Goal: Communication & Community: Share content

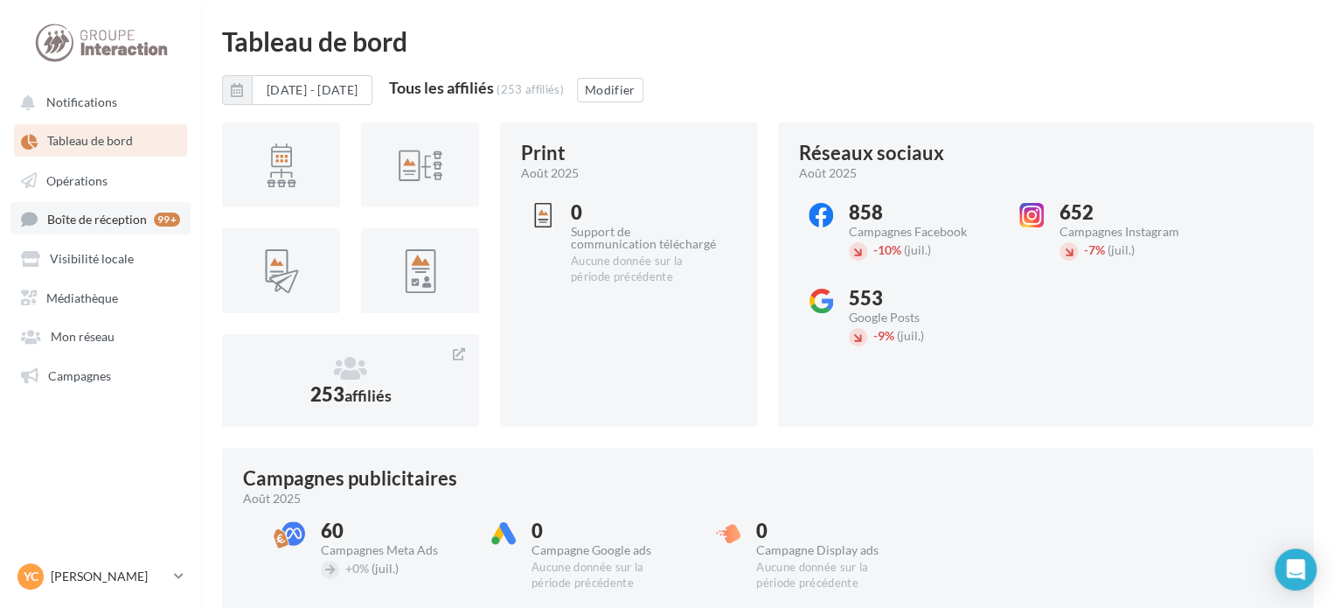
click at [103, 226] on span "Boîte de réception" at bounding box center [97, 219] width 100 height 15
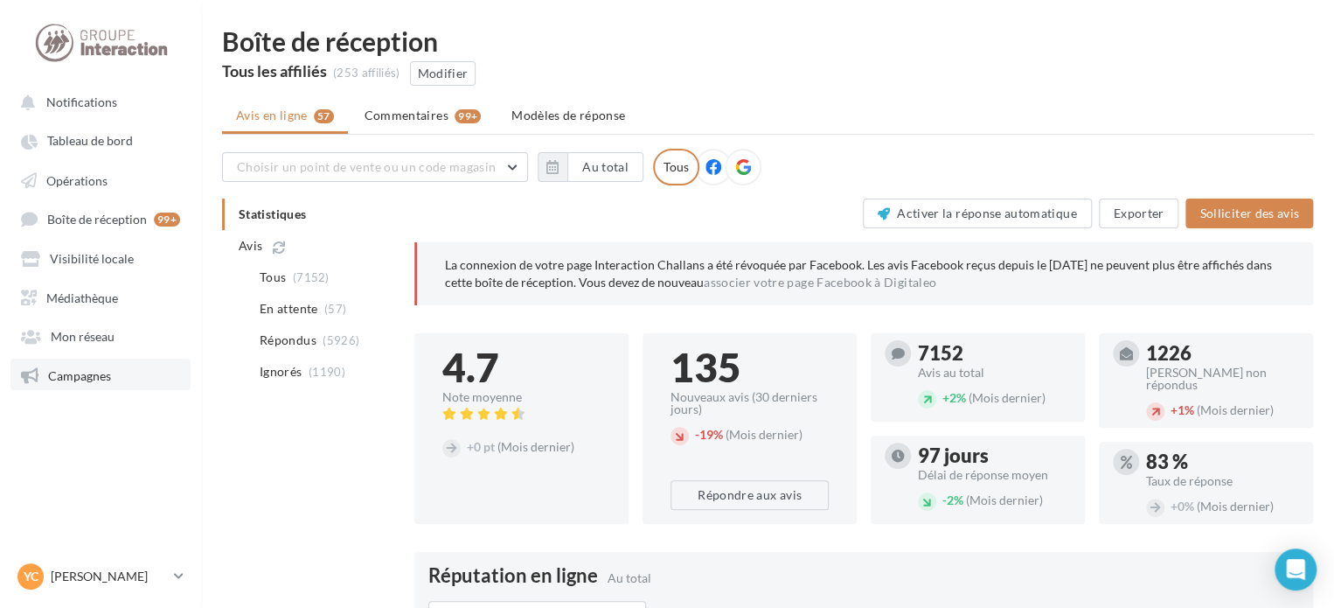
click at [110, 380] on link "Campagnes" at bounding box center [100, 373] width 180 height 31
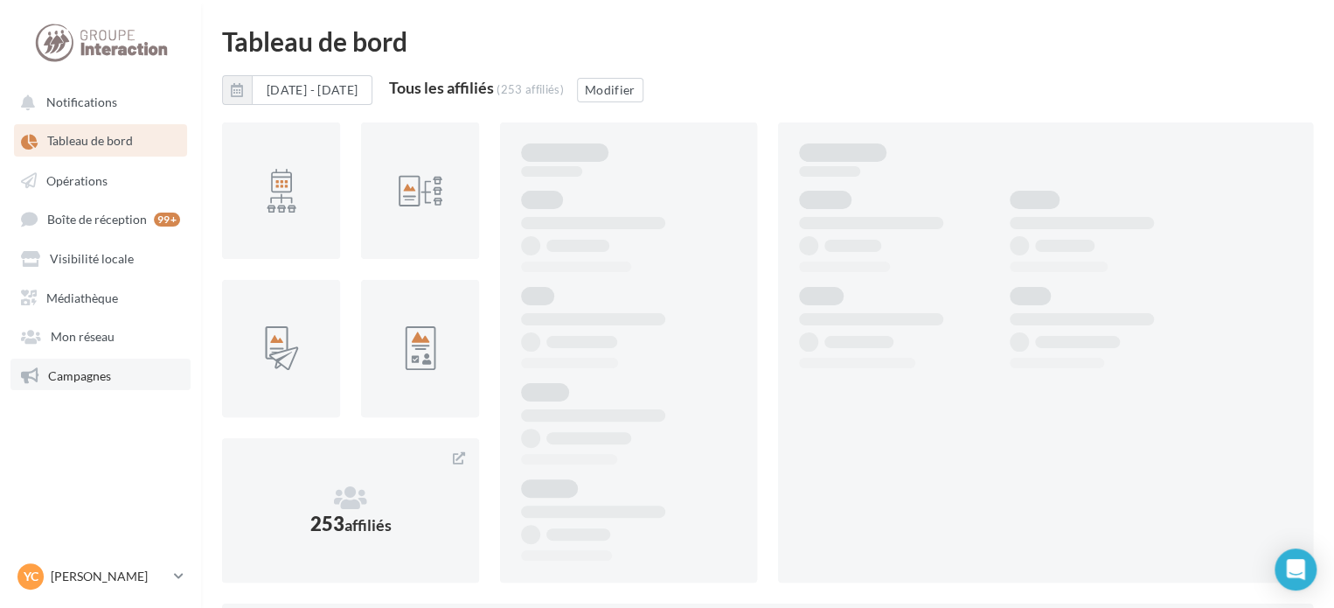
click at [88, 379] on span "Campagnes" at bounding box center [79, 374] width 63 height 15
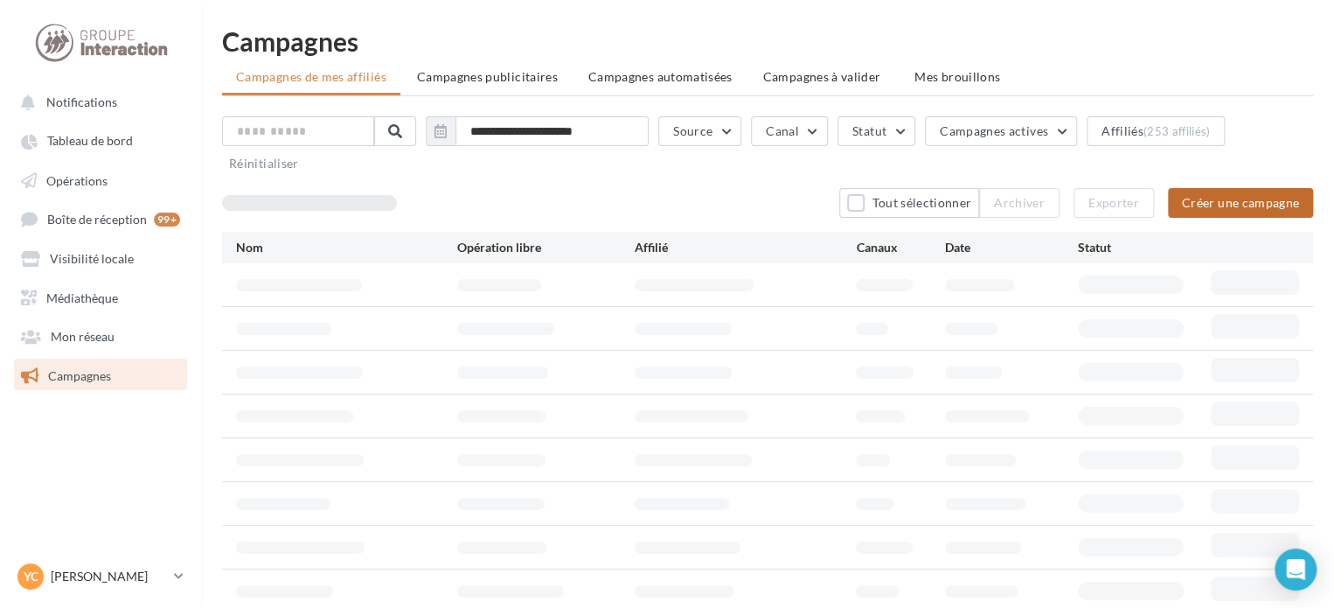
click at [1281, 205] on button "Créer une campagne" at bounding box center [1240, 203] width 145 height 30
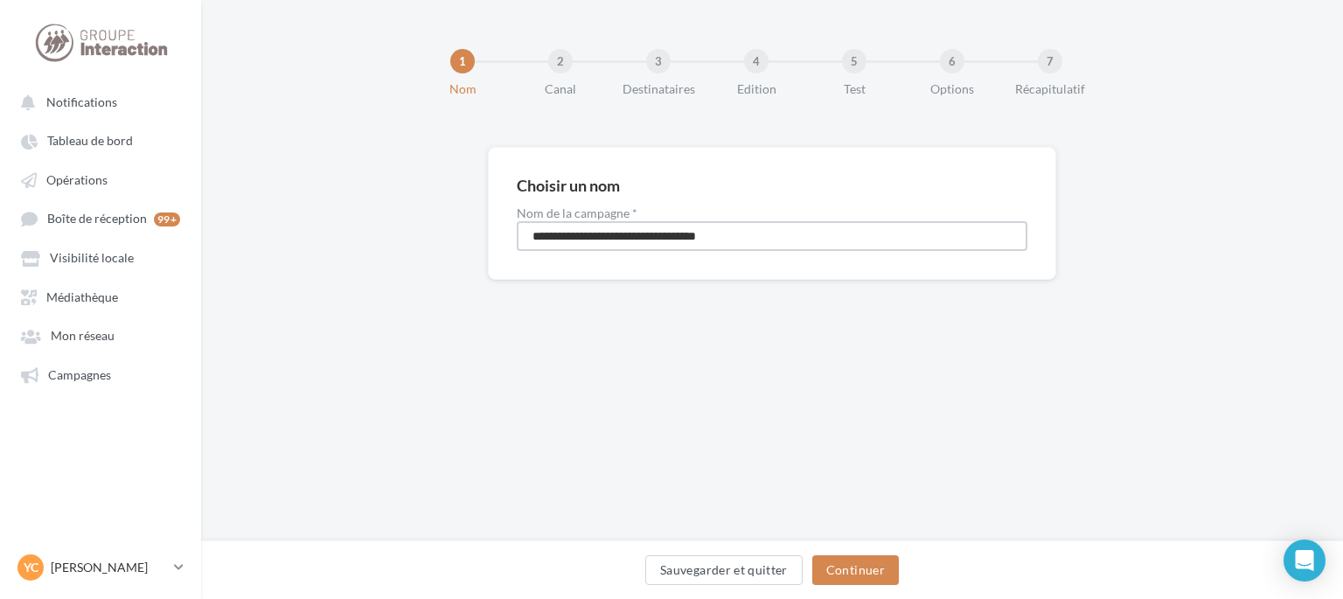
drag, startPoint x: 776, startPoint y: 240, endPoint x: 472, endPoint y: 237, distance: 303.4
click at [472, 237] on div "**********" at bounding box center [772, 241] width 1142 height 189
click at [683, 236] on input "**********" at bounding box center [772, 236] width 511 height 30
click at [700, 237] on input "**********" at bounding box center [772, 236] width 511 height 30
type input "**********"
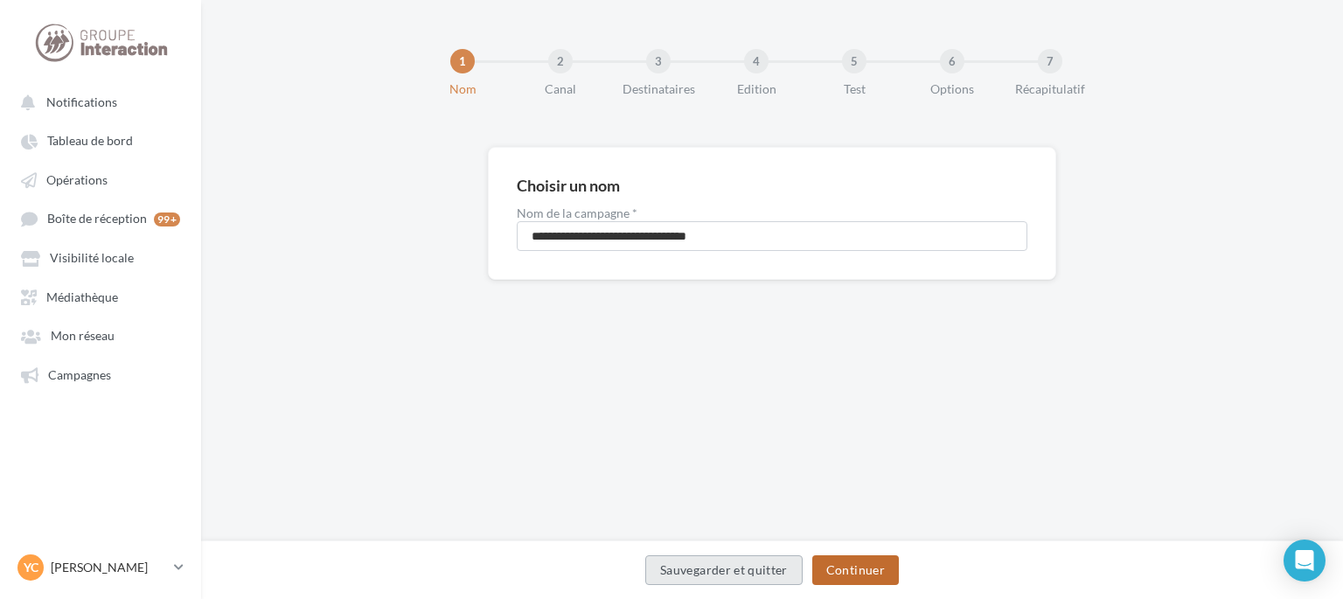
click at [846, 566] on button "Continuer" at bounding box center [855, 570] width 87 height 30
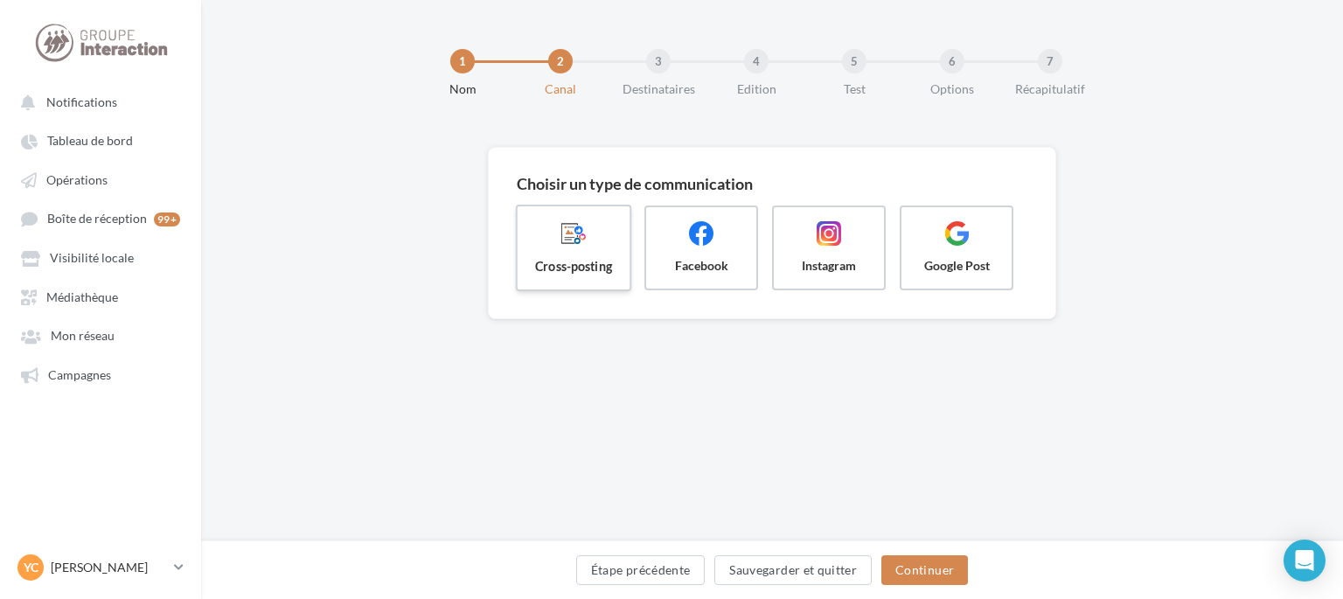
click at [567, 258] on span "Cross-posting" at bounding box center [574, 265] width 84 height 17
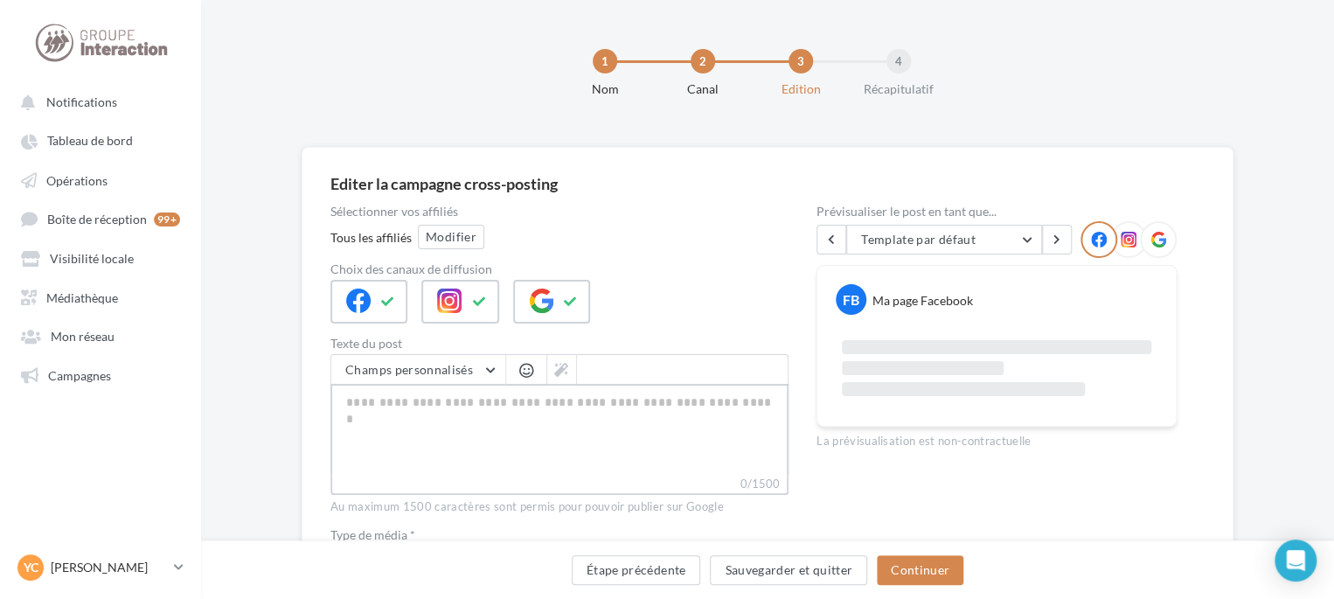
click at [477, 400] on textarea "0/1500" at bounding box center [559, 429] width 458 height 91
paste textarea "**********"
type textarea "**********"
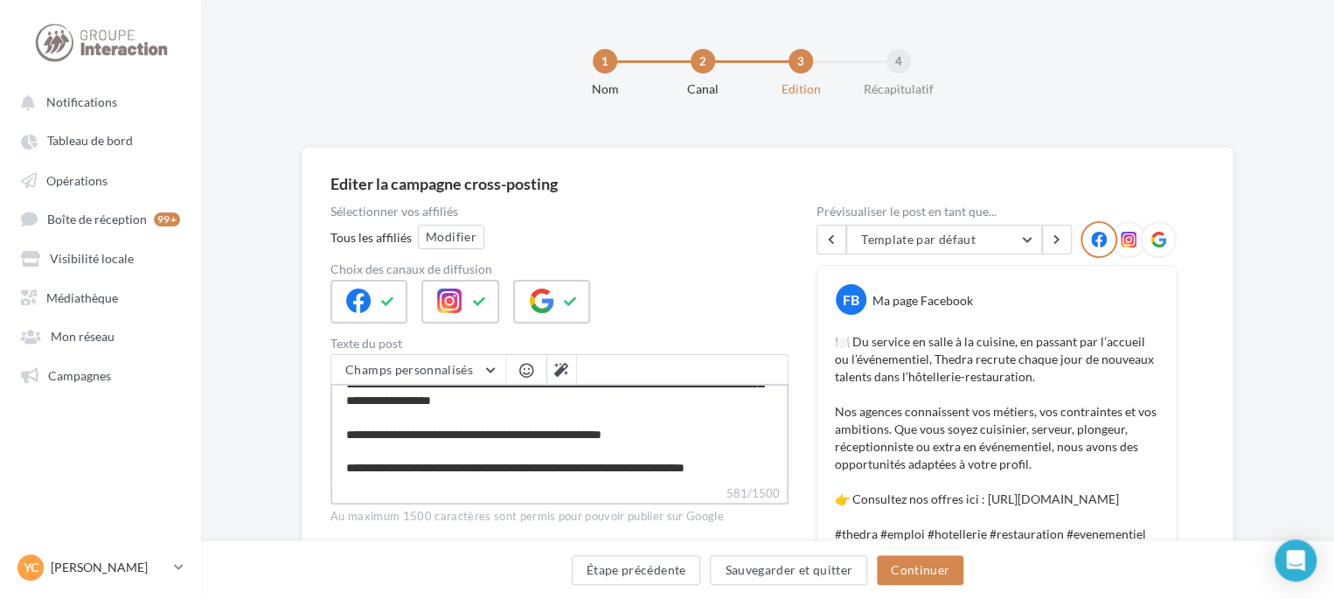
scroll to position [100, 0]
type textarea "**********"
click at [575, 293] on button at bounding box center [570, 302] width 21 height 26
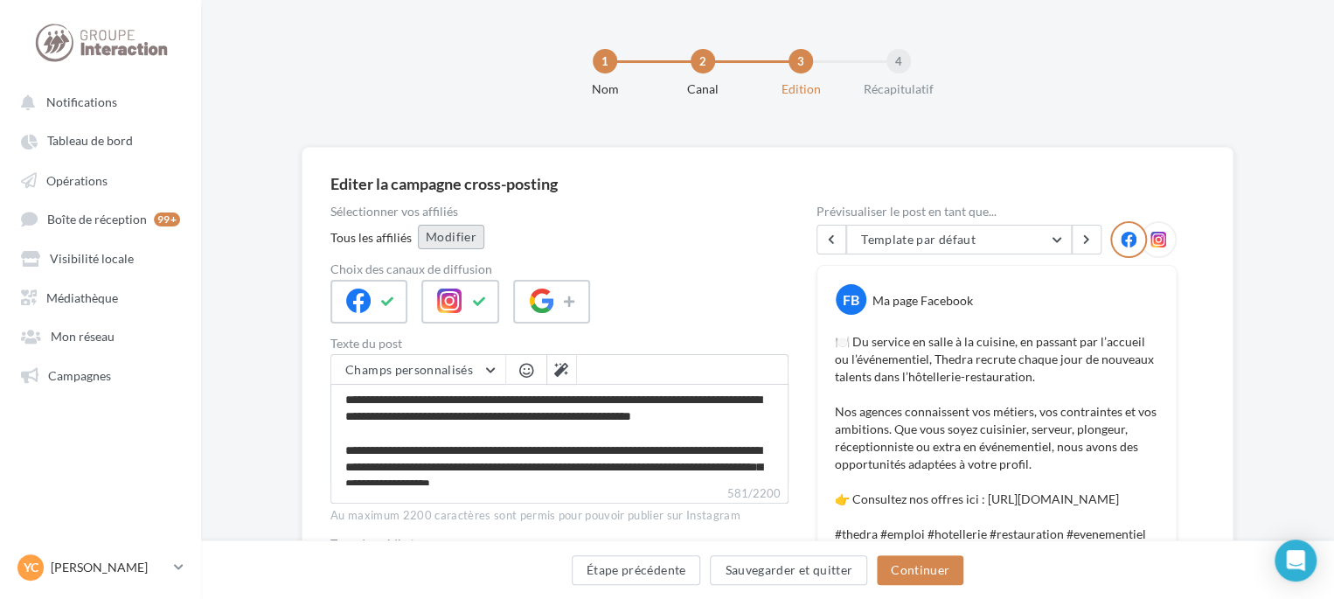
click at [457, 240] on button "Modifier" at bounding box center [451, 237] width 66 height 24
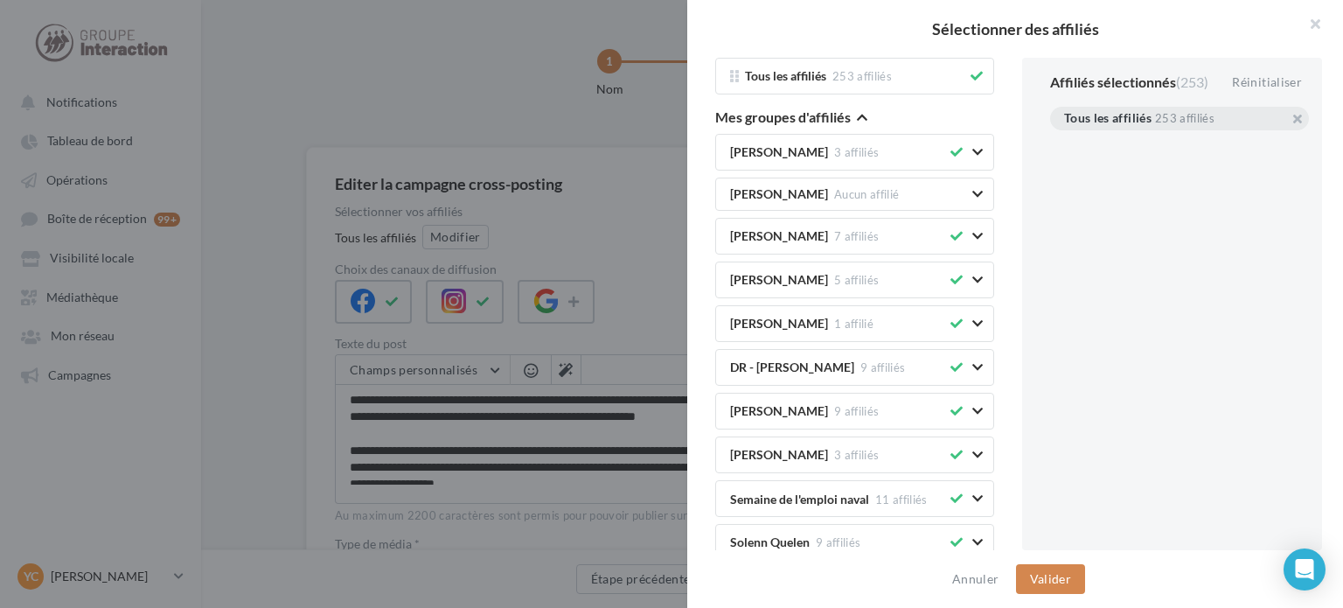
click at [971, 77] on button at bounding box center [976, 76] width 19 height 21
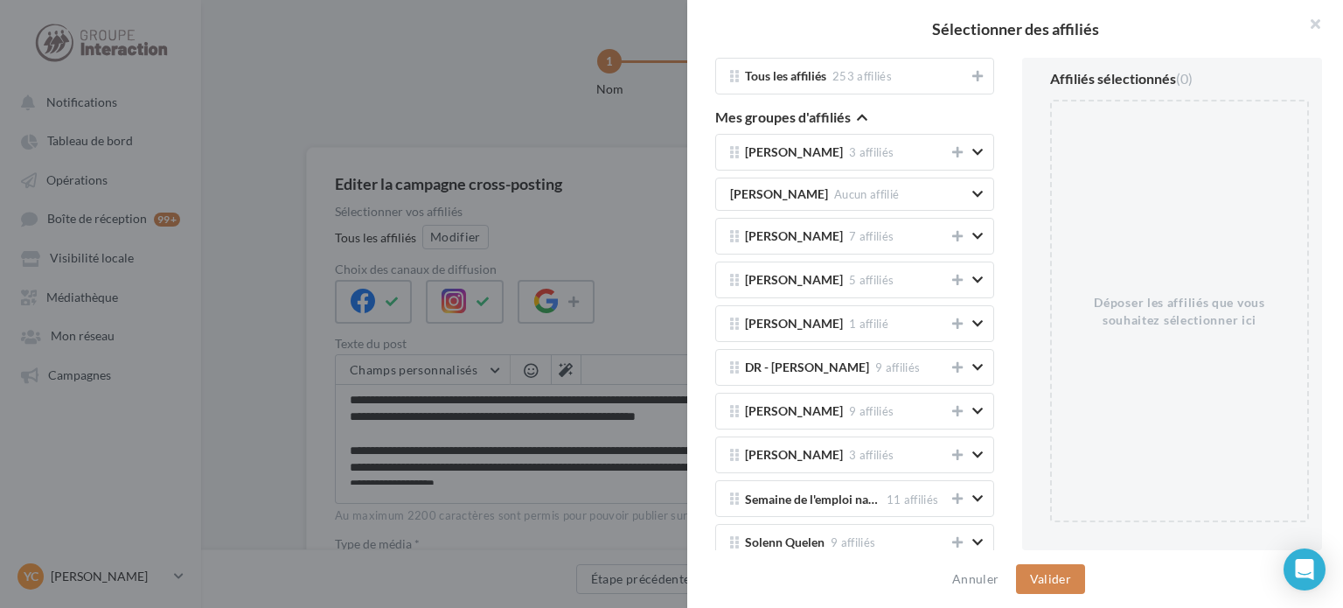
click at [863, 118] on icon "button" at bounding box center [862, 117] width 10 height 12
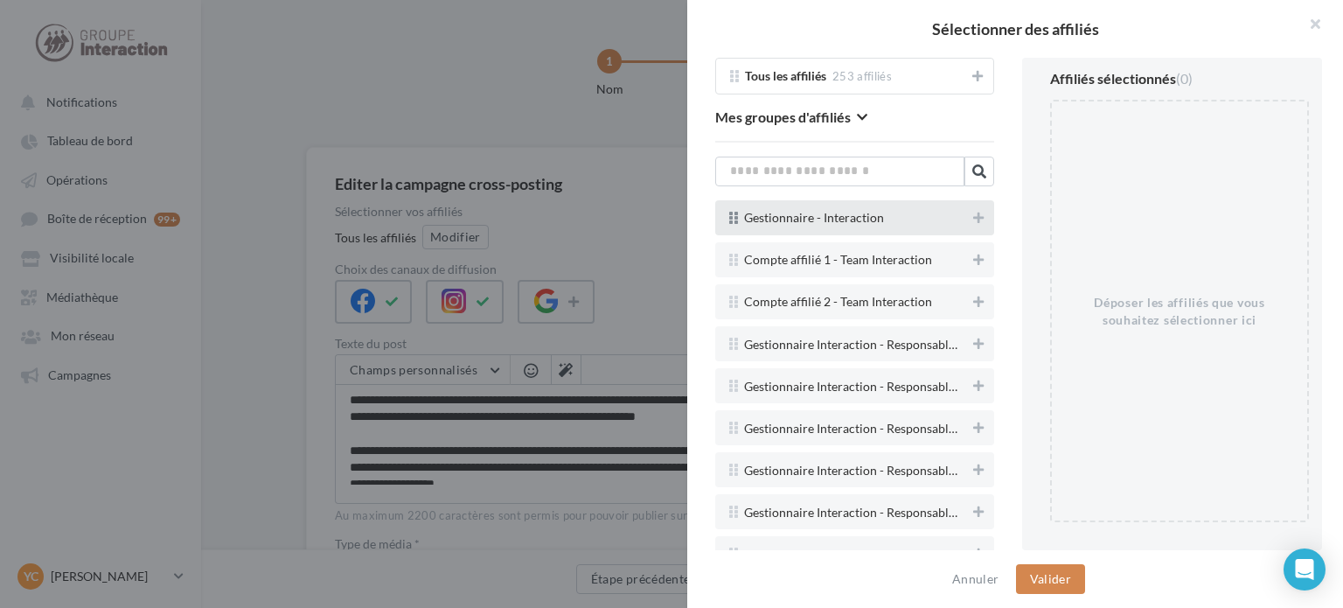
click at [976, 228] on div "Gestionnaire - Interaction" at bounding box center [854, 217] width 279 height 35
click at [974, 226] on div "Gestionnaire - Interaction" at bounding box center [854, 217] width 279 height 35
click at [973, 214] on icon at bounding box center [978, 218] width 10 height 12
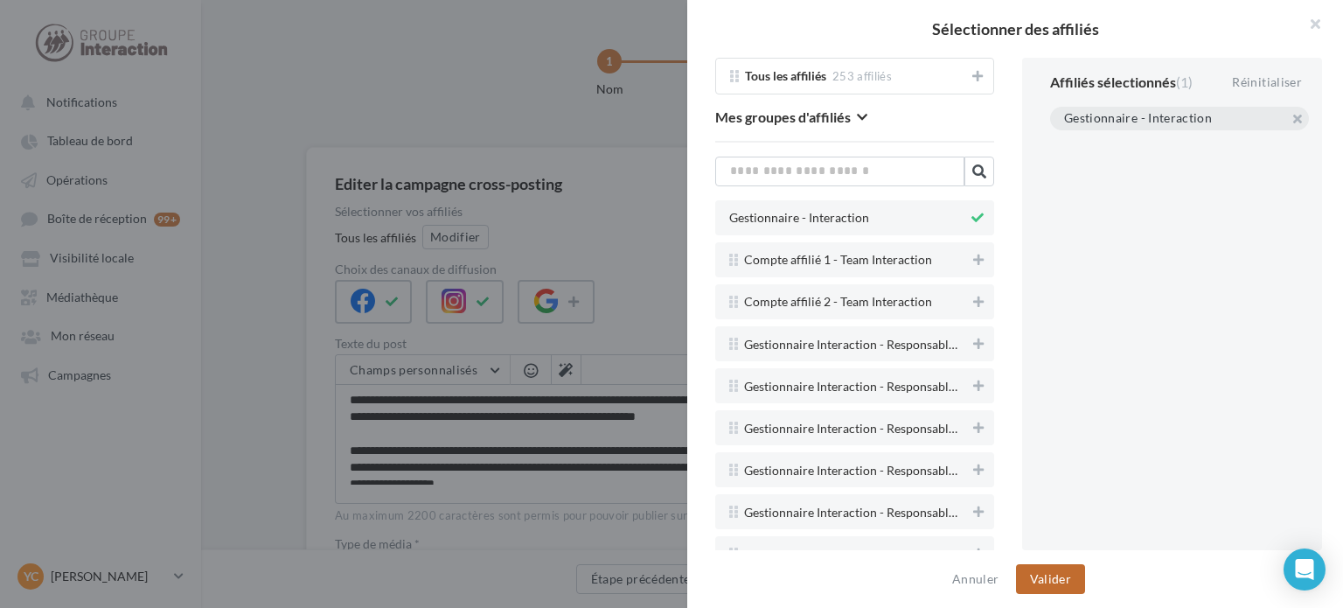
click at [1047, 588] on button "Valider" at bounding box center [1050, 579] width 69 height 30
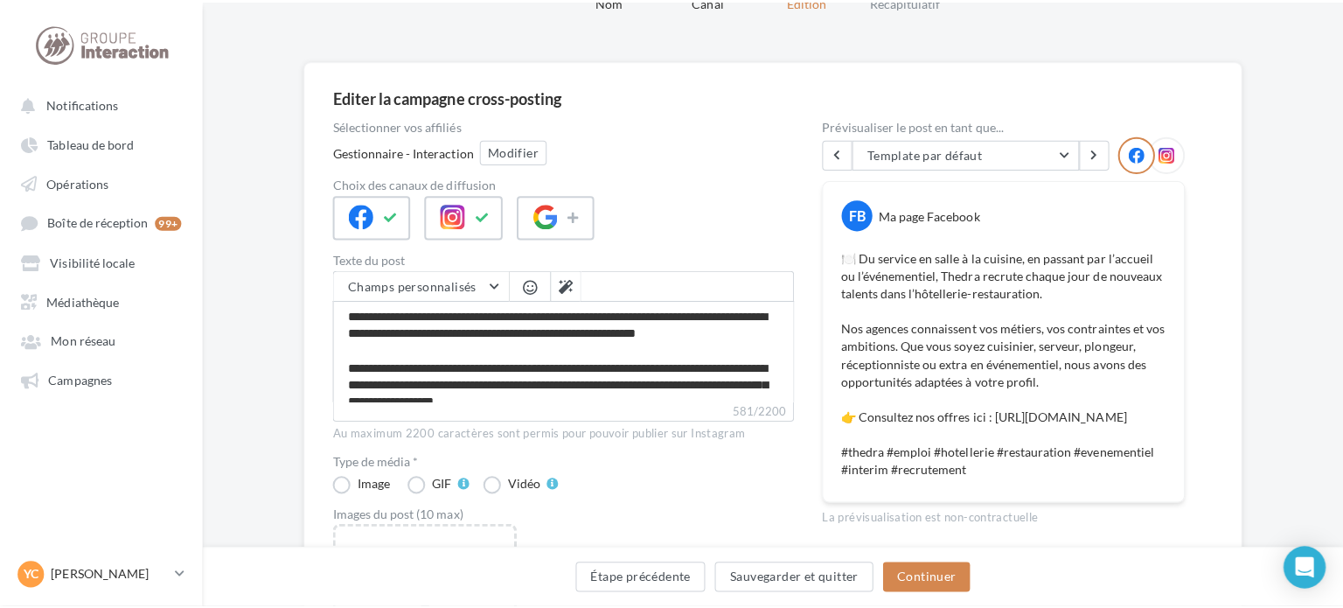
scroll to position [262, 0]
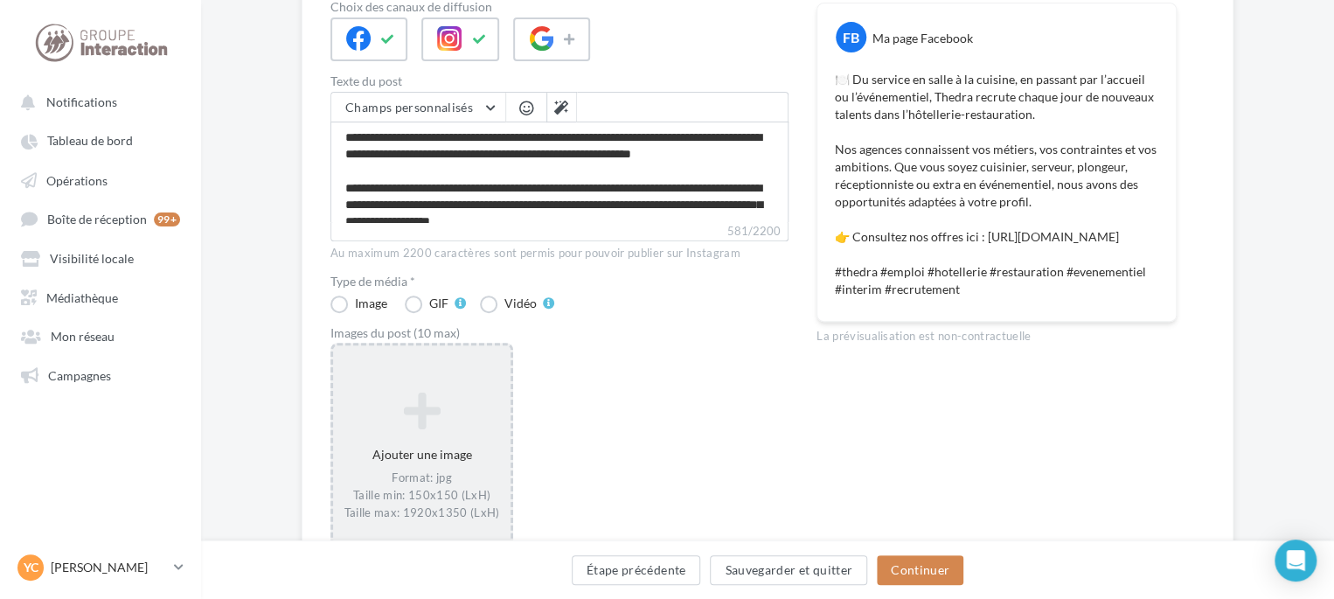
click at [458, 396] on icon at bounding box center [421, 411] width 163 height 42
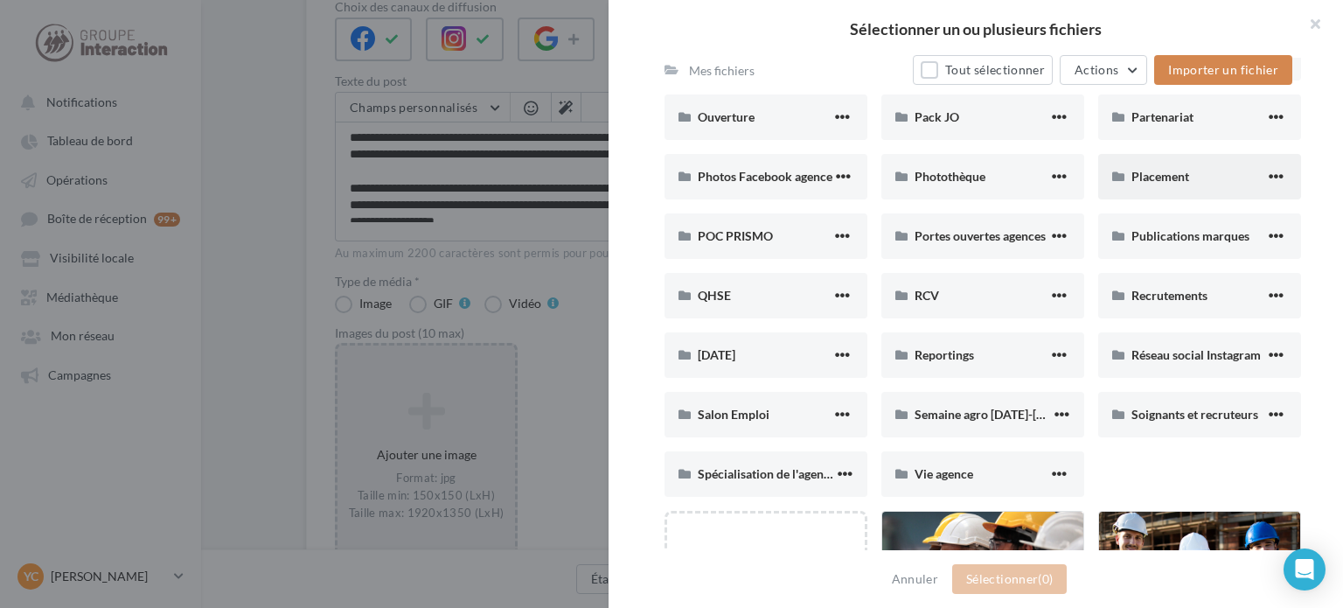
scroll to position [874, 0]
click at [1159, 227] on span "Publications marques" at bounding box center [1190, 234] width 118 height 15
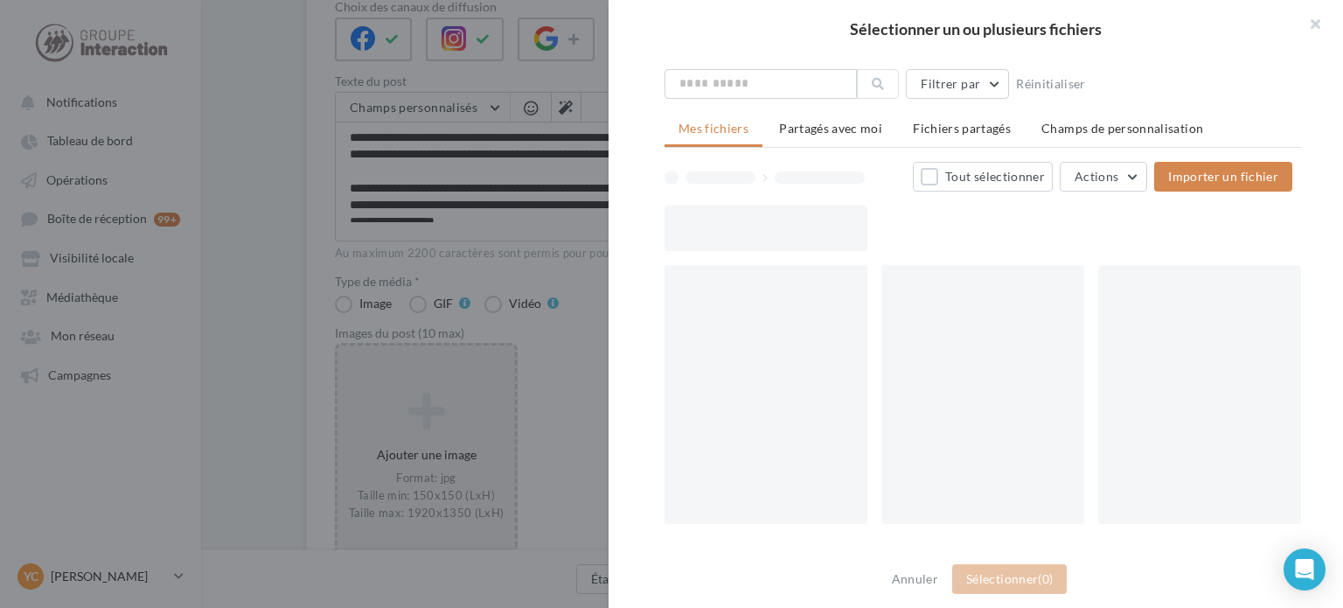
scroll to position [46, 0]
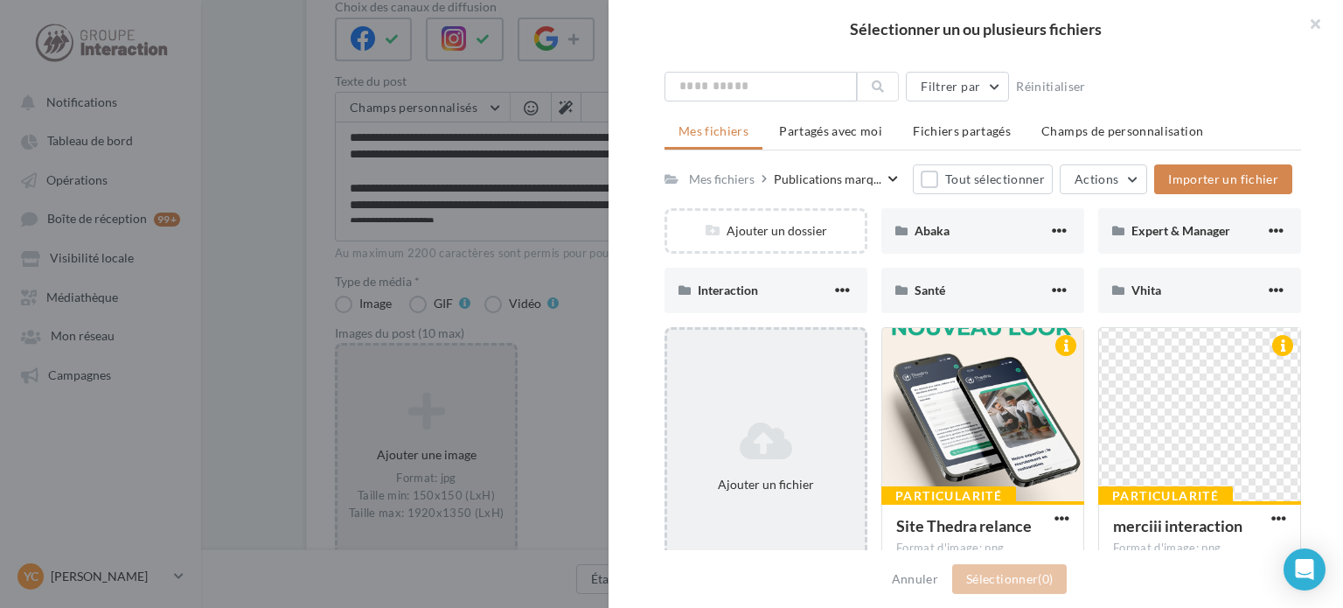
click at [769, 392] on div "Ajouter un fichier" at bounding box center [765, 456] width 203 height 259
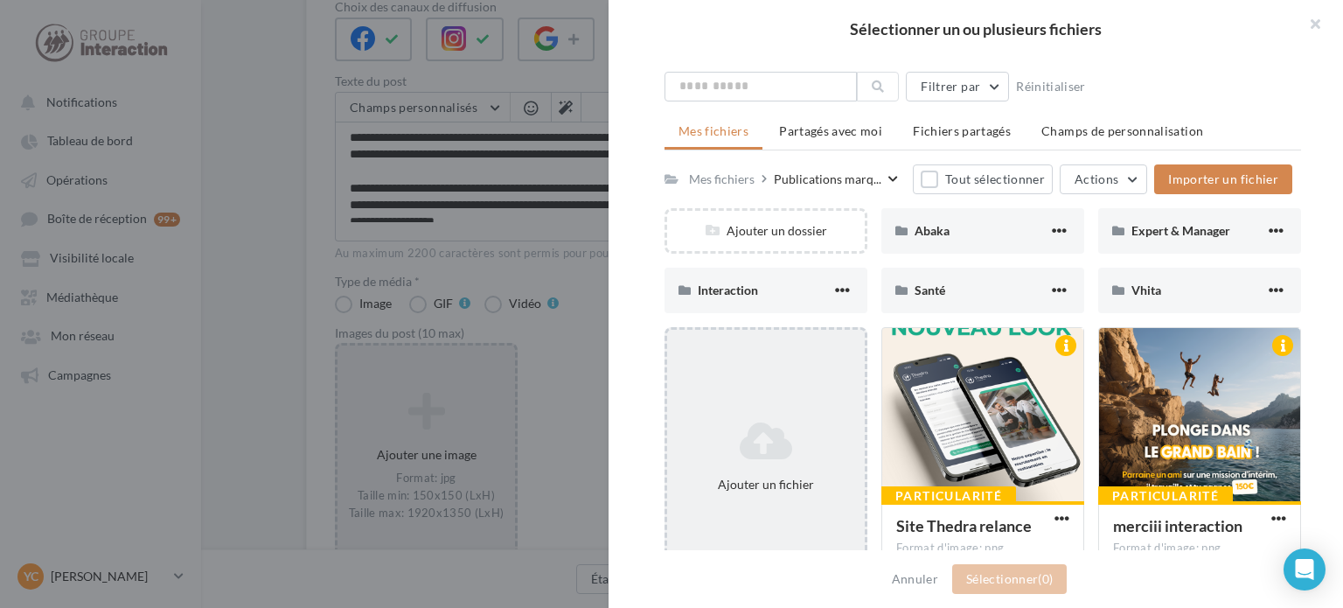
click at [803, 435] on icon at bounding box center [766, 441] width 184 height 42
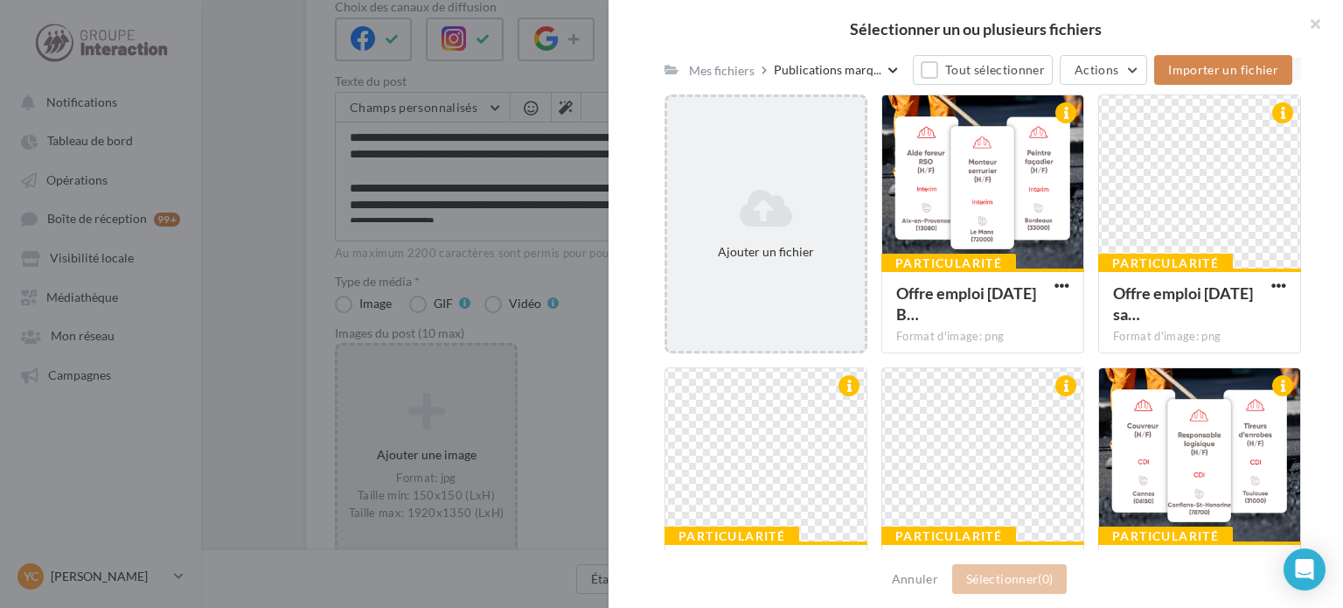
scroll to position [175, 0]
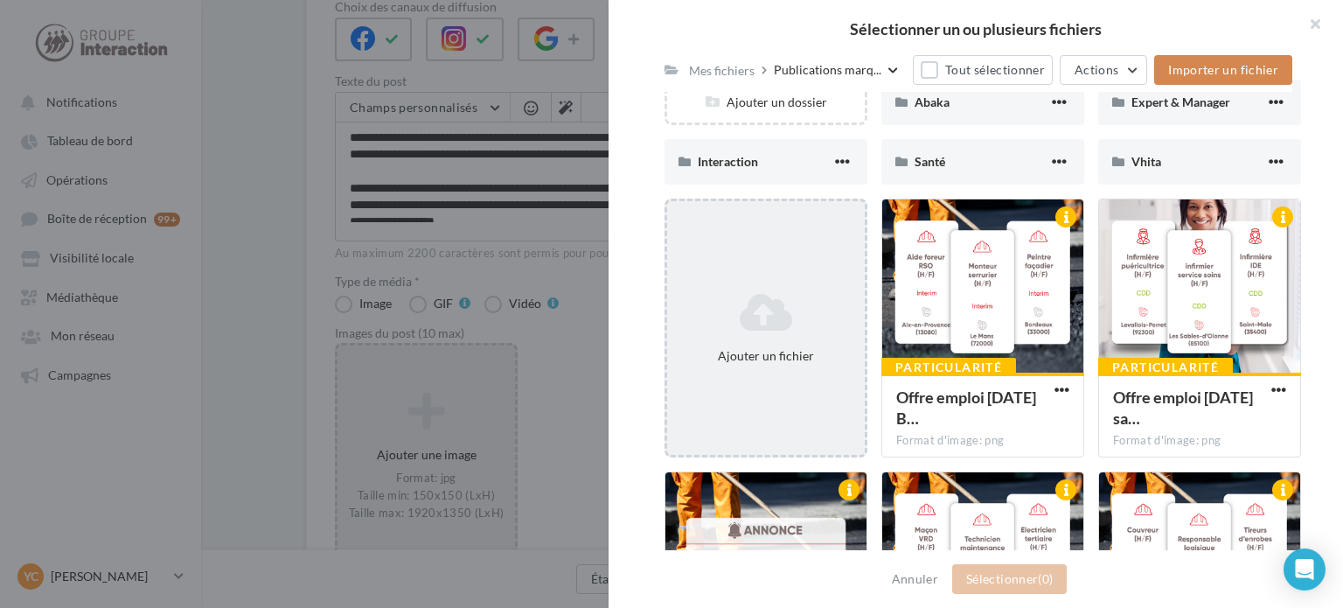
click at [784, 298] on icon at bounding box center [766, 312] width 184 height 42
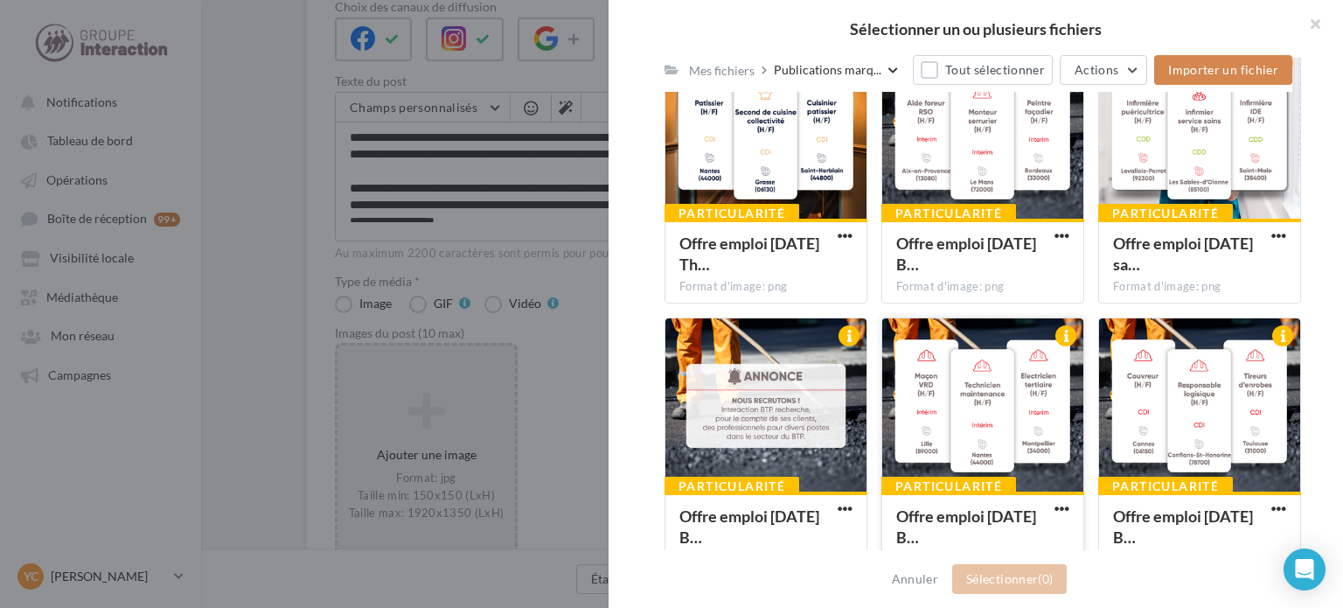
scroll to position [612, 0]
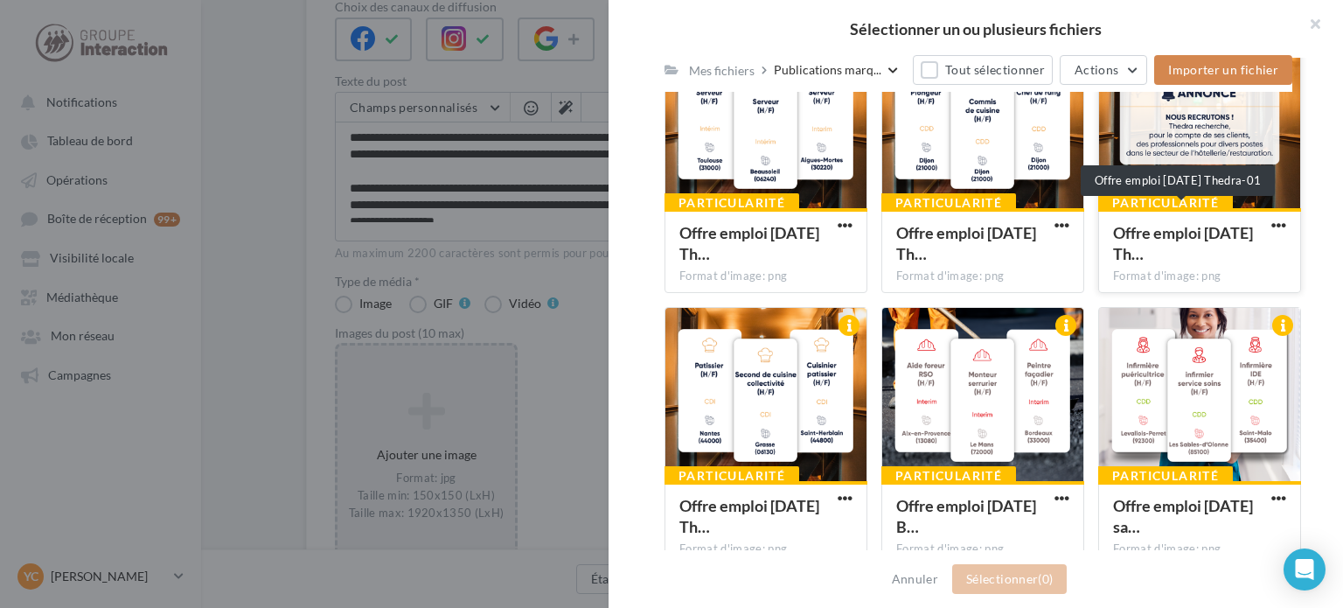
click at [1165, 247] on span "Offre emploi [DATE] Th…" at bounding box center [1183, 243] width 140 height 40
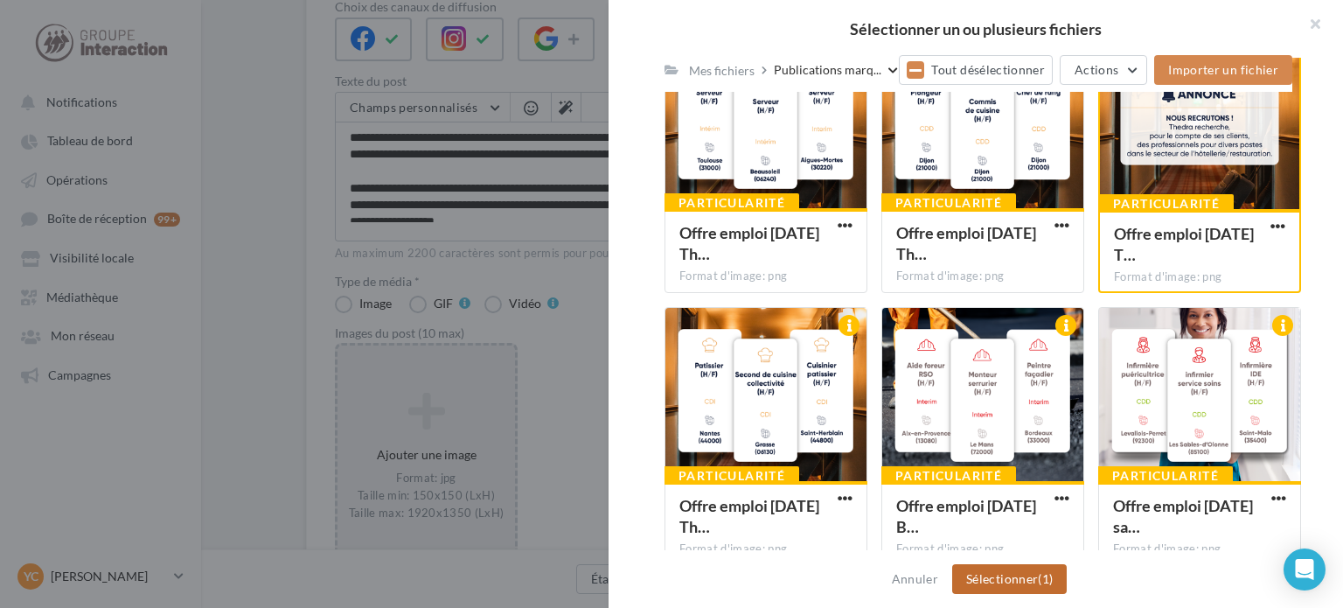
click at [1016, 582] on button "Sélectionner (1)" at bounding box center [1009, 579] width 115 height 30
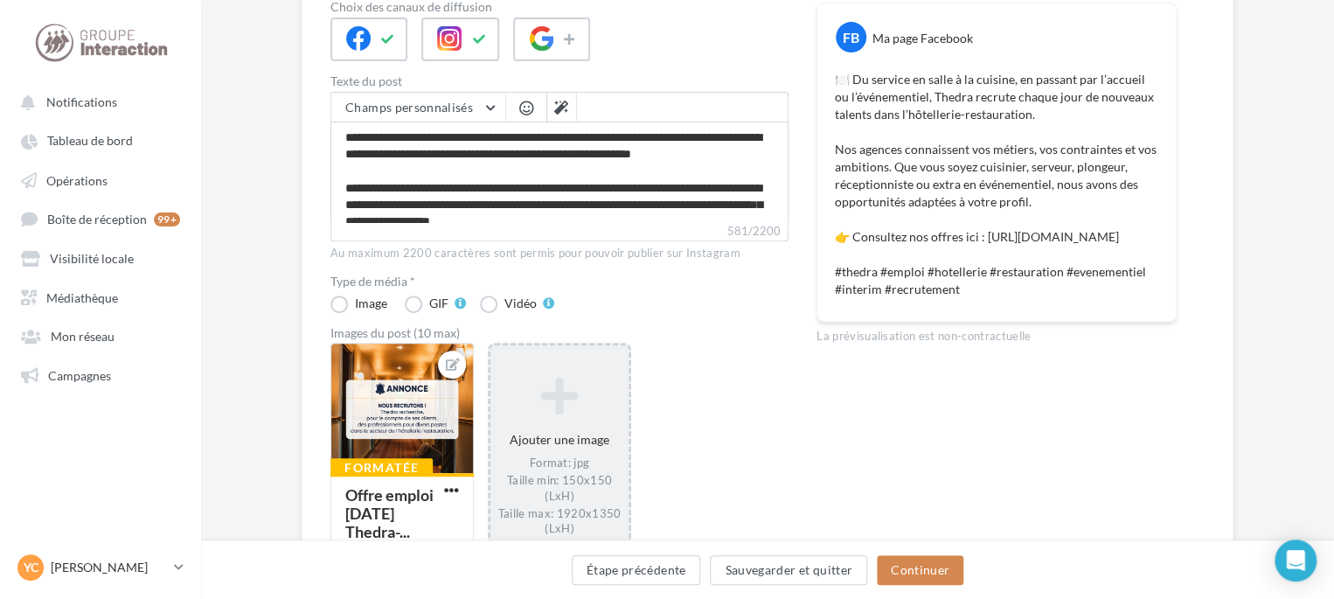
click at [544, 411] on icon at bounding box center [559, 395] width 124 height 42
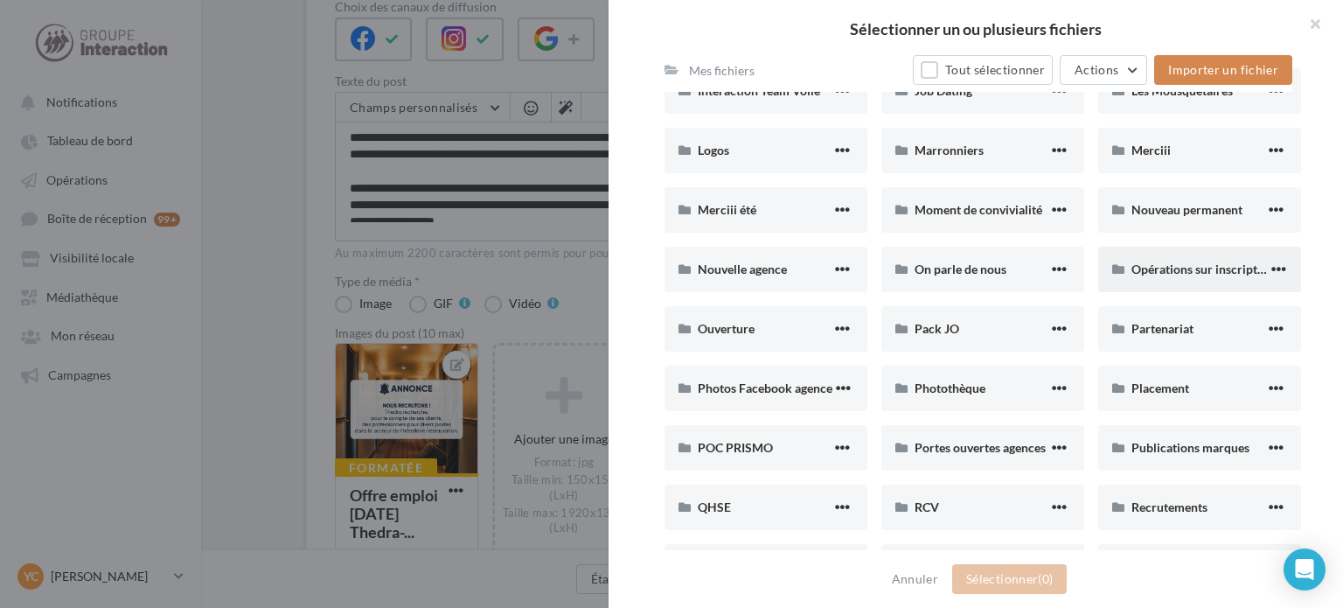
scroll to position [787, 0]
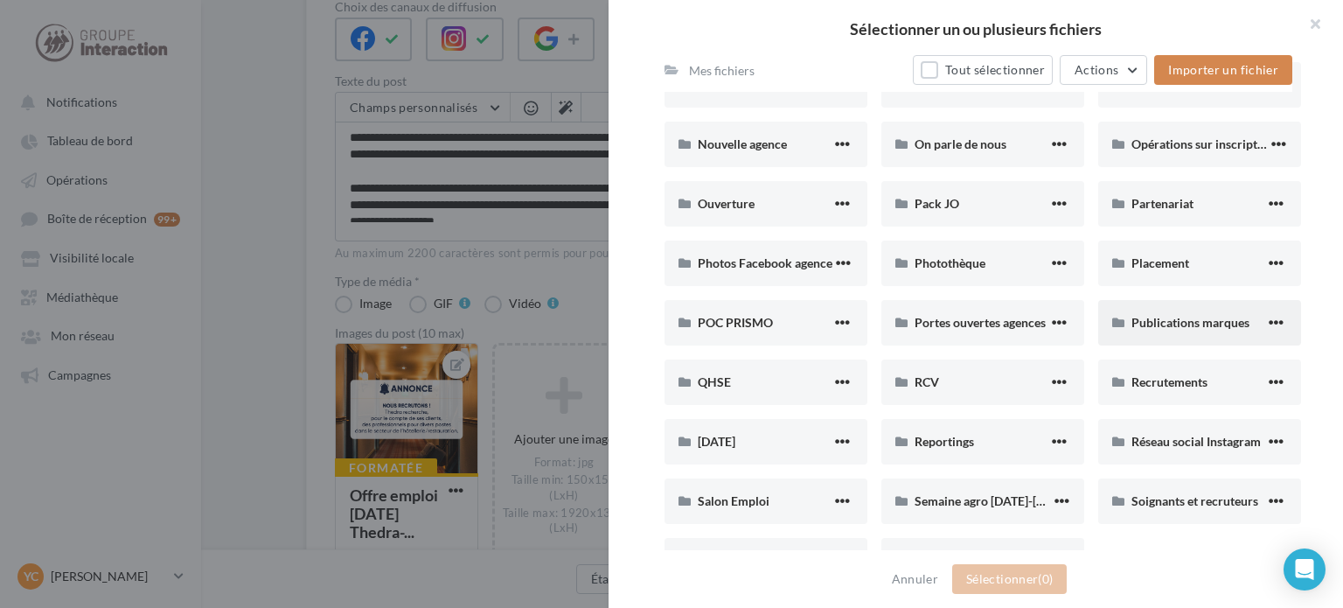
click at [1186, 339] on div "Publications marques" at bounding box center [1199, 322] width 203 height 45
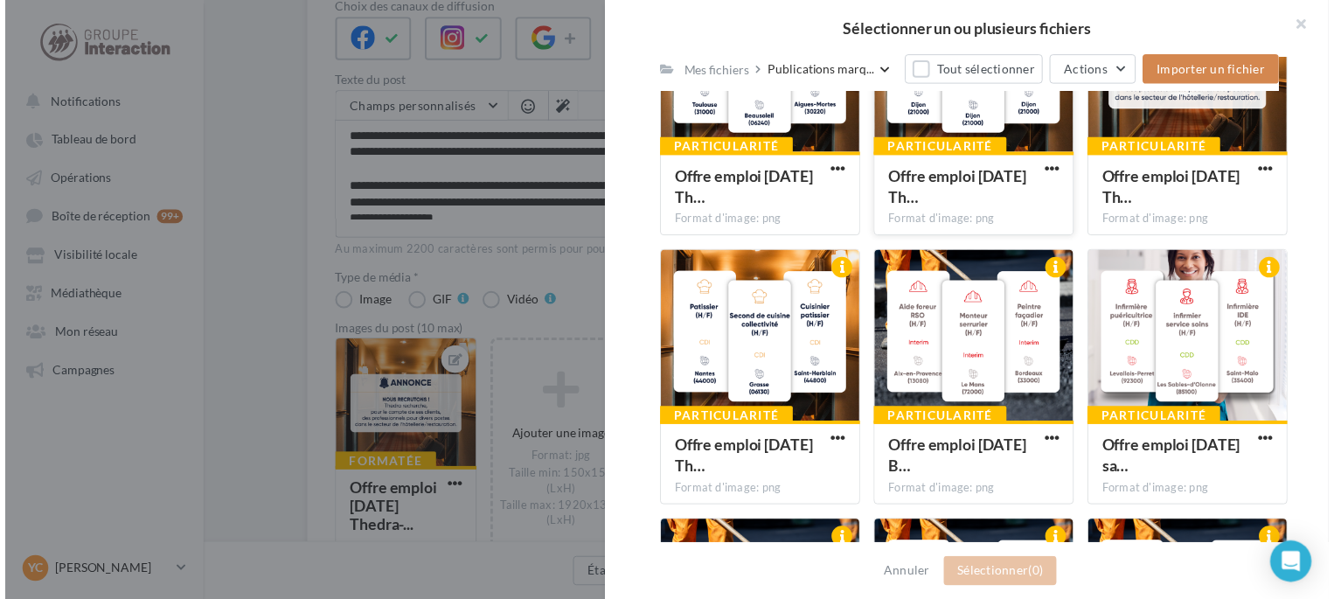
scroll to position [540, 0]
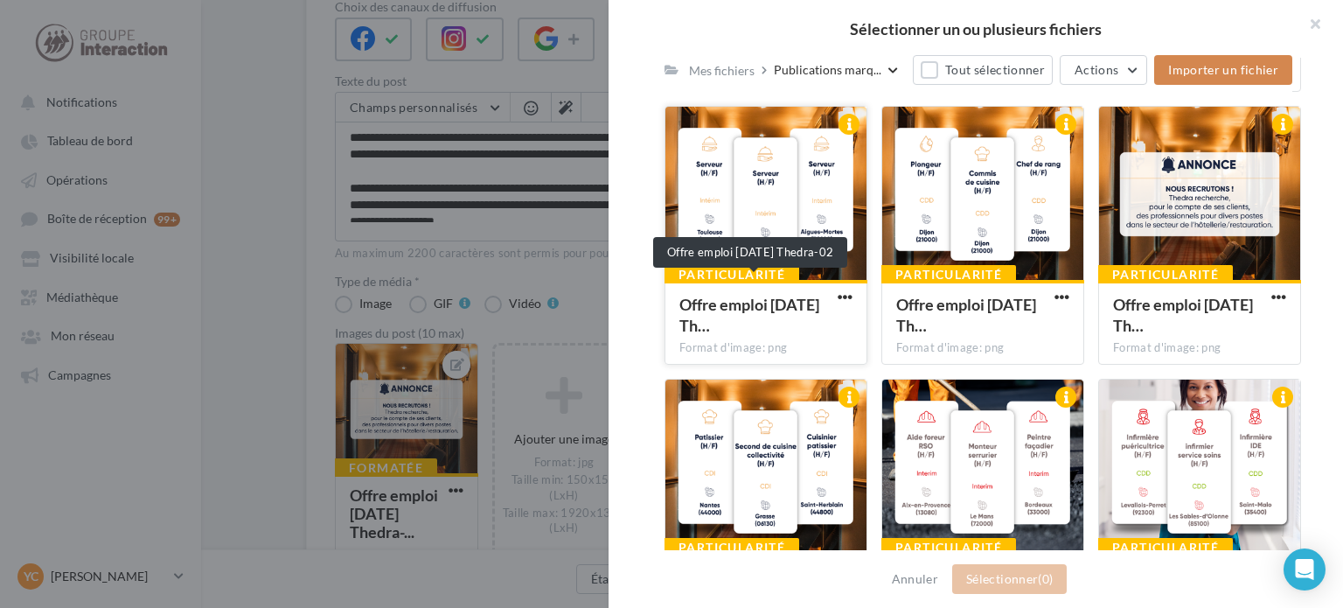
click at [733, 305] on span "Offre emploi [DATE] Th…" at bounding box center [749, 315] width 140 height 40
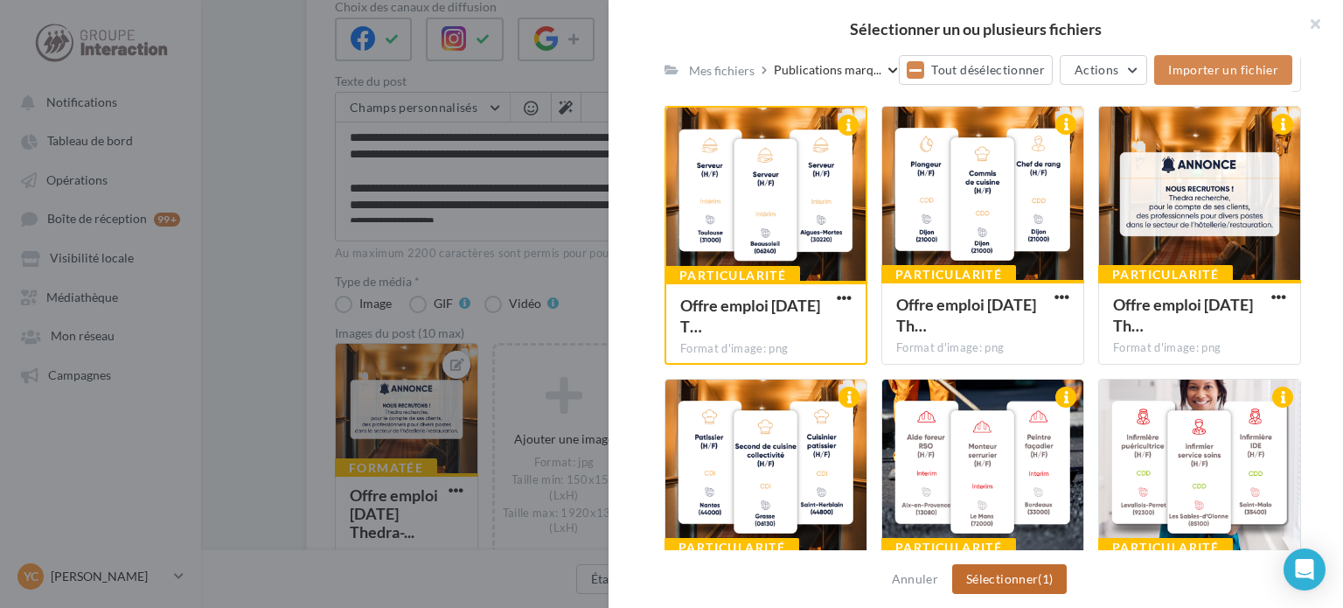
click at [1033, 573] on button "Sélectionner (1)" at bounding box center [1009, 579] width 115 height 30
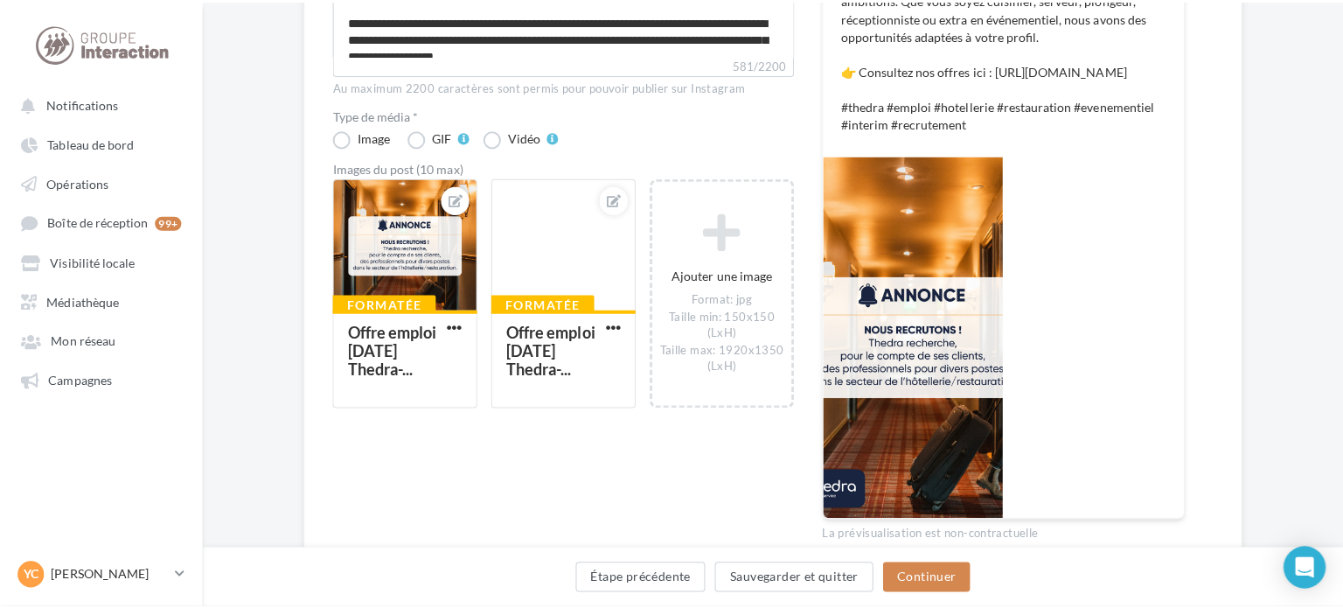
scroll to position [437, 0]
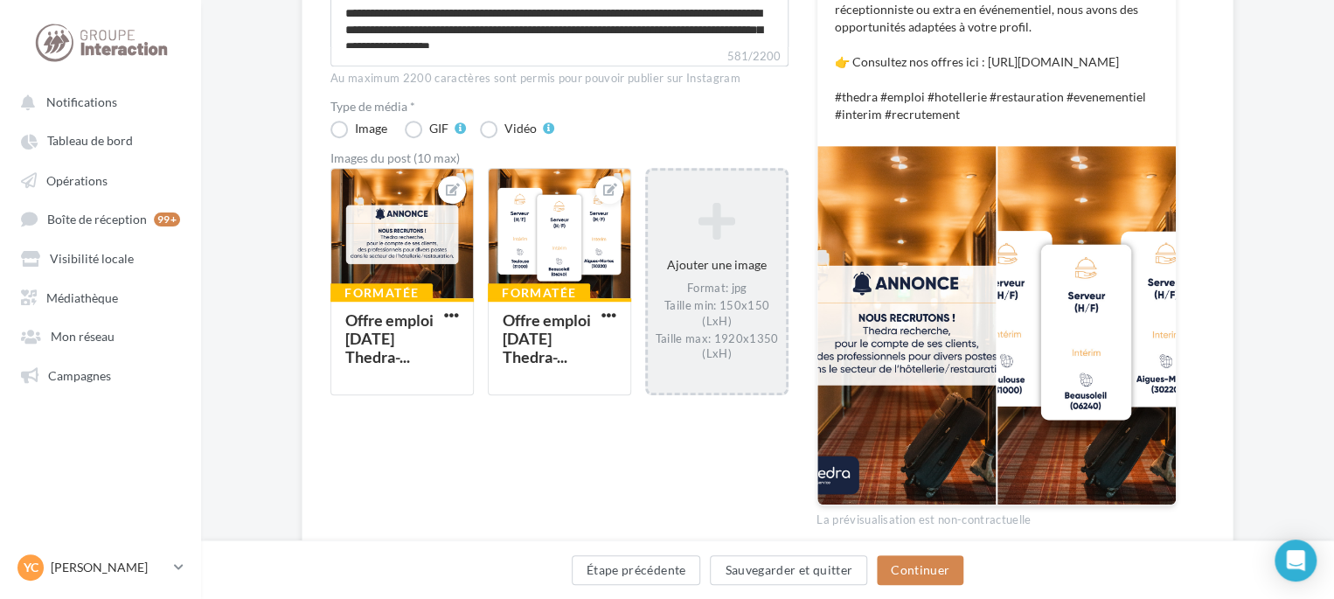
click at [697, 305] on div "Format: jpg Taille min: 150x150 (LxH) Taille max: 1920x1350 (LxH)" at bounding box center [717, 320] width 124 height 81
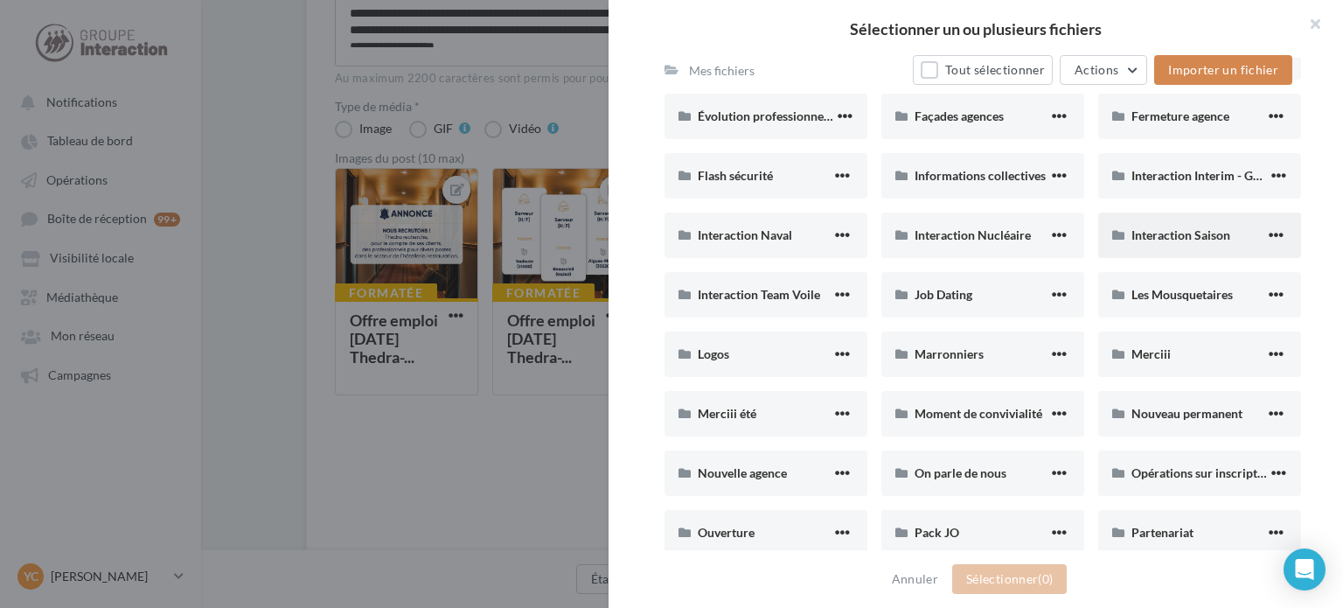
scroll to position [612, 0]
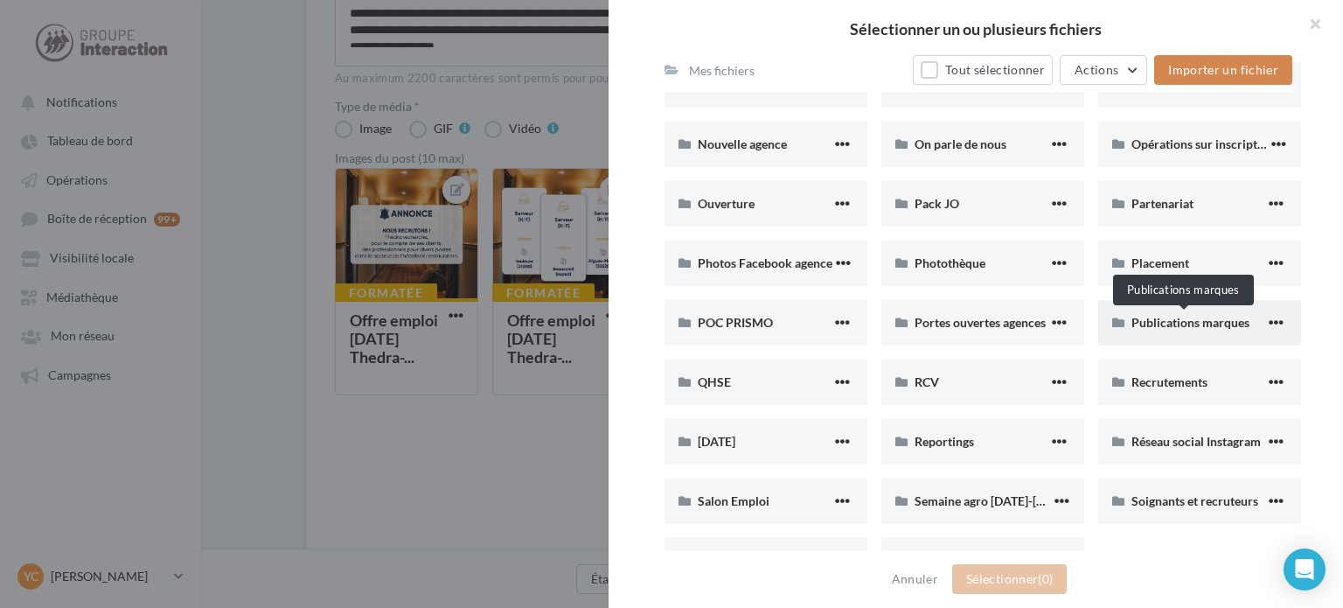
click at [1177, 315] on span "Publications marques" at bounding box center [1190, 322] width 118 height 15
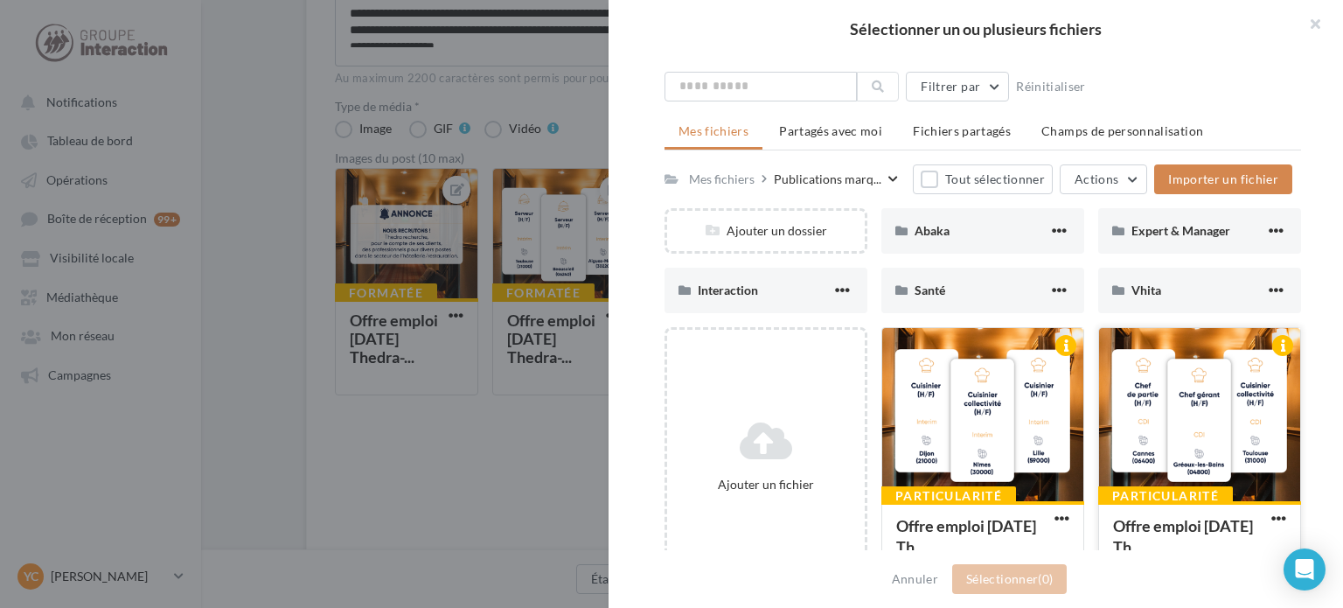
scroll to position [221, 0]
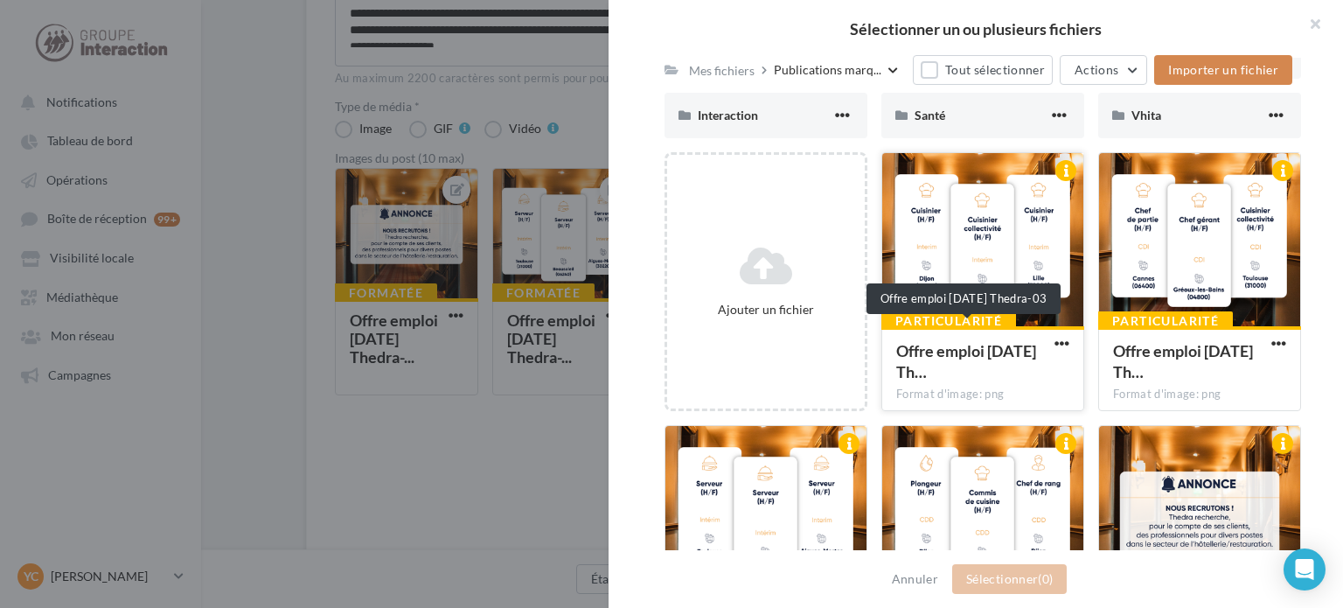
click at [971, 363] on span "Offre emploi [DATE] Th…" at bounding box center [966, 361] width 140 height 40
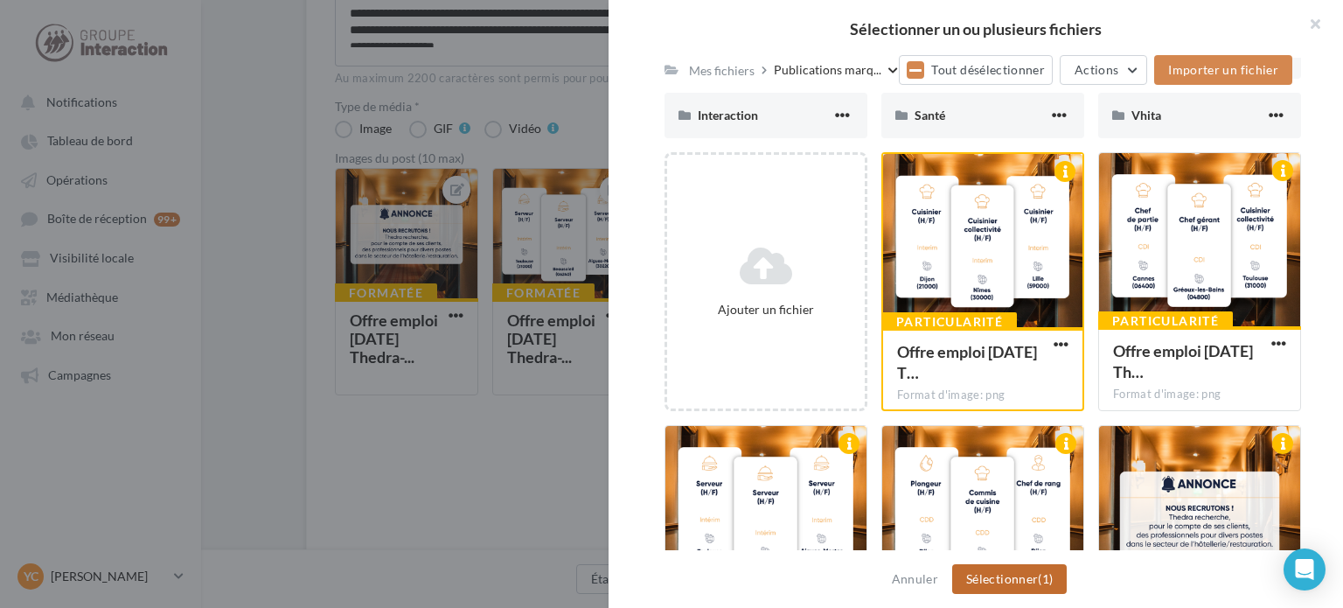
click at [1007, 574] on button "Sélectionner (1)" at bounding box center [1009, 579] width 115 height 30
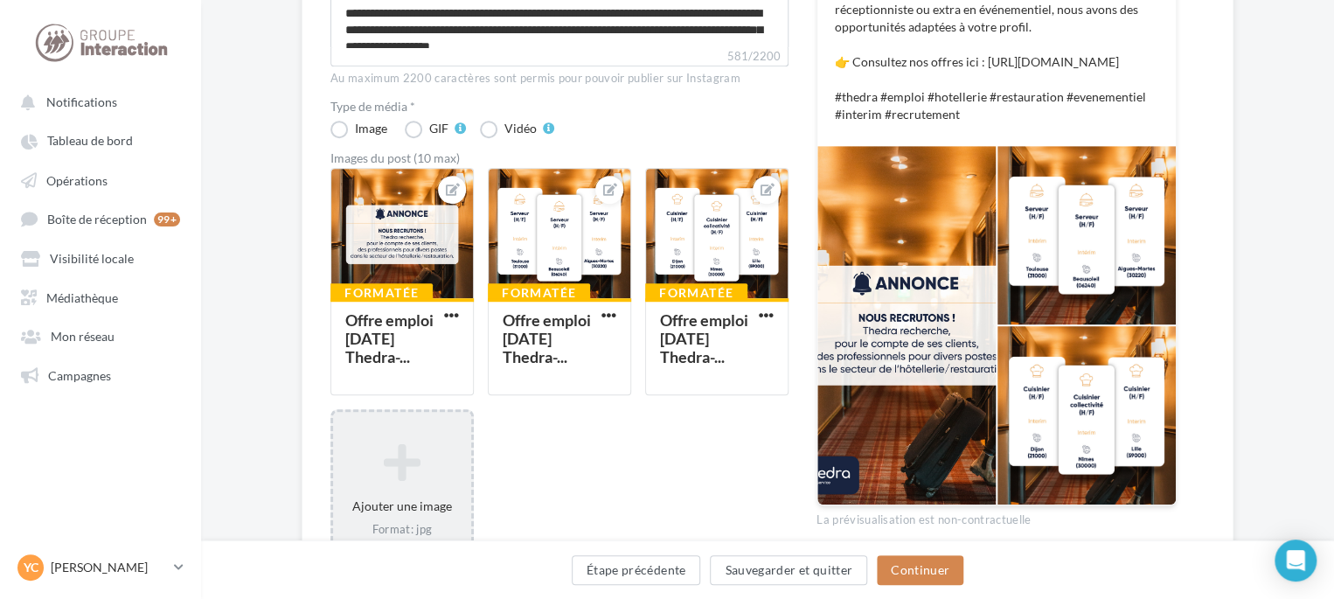
click at [393, 470] on icon at bounding box center [402, 462] width 124 height 42
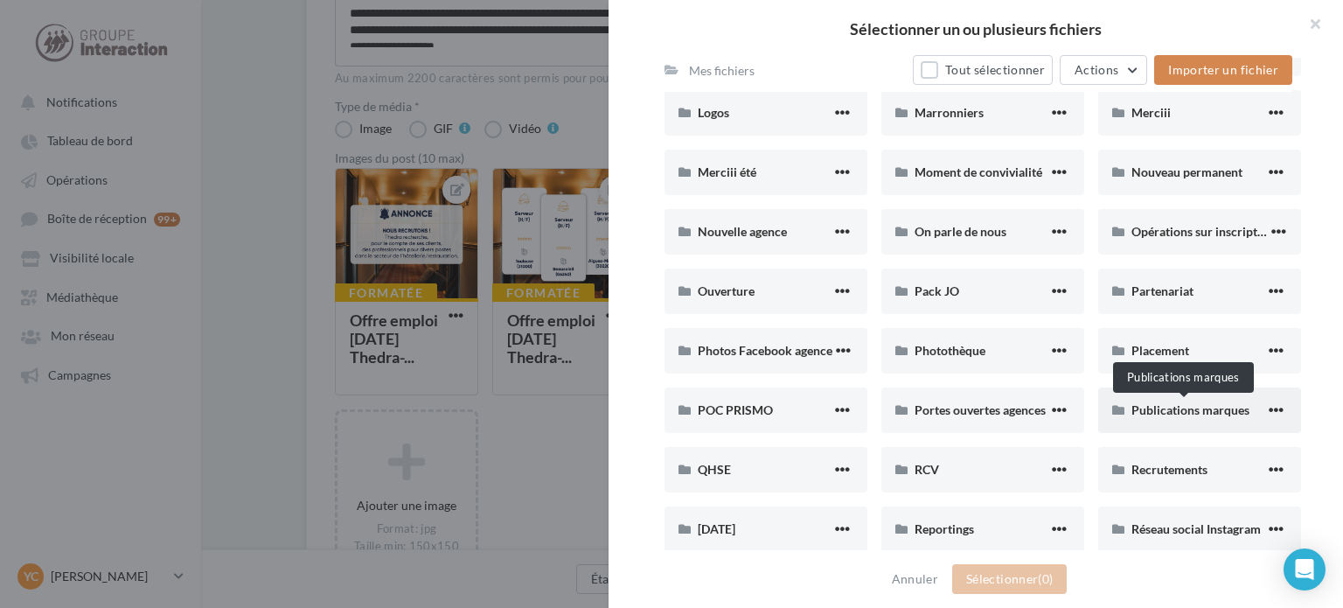
click at [1179, 411] on span "Publications marques" at bounding box center [1190, 409] width 118 height 15
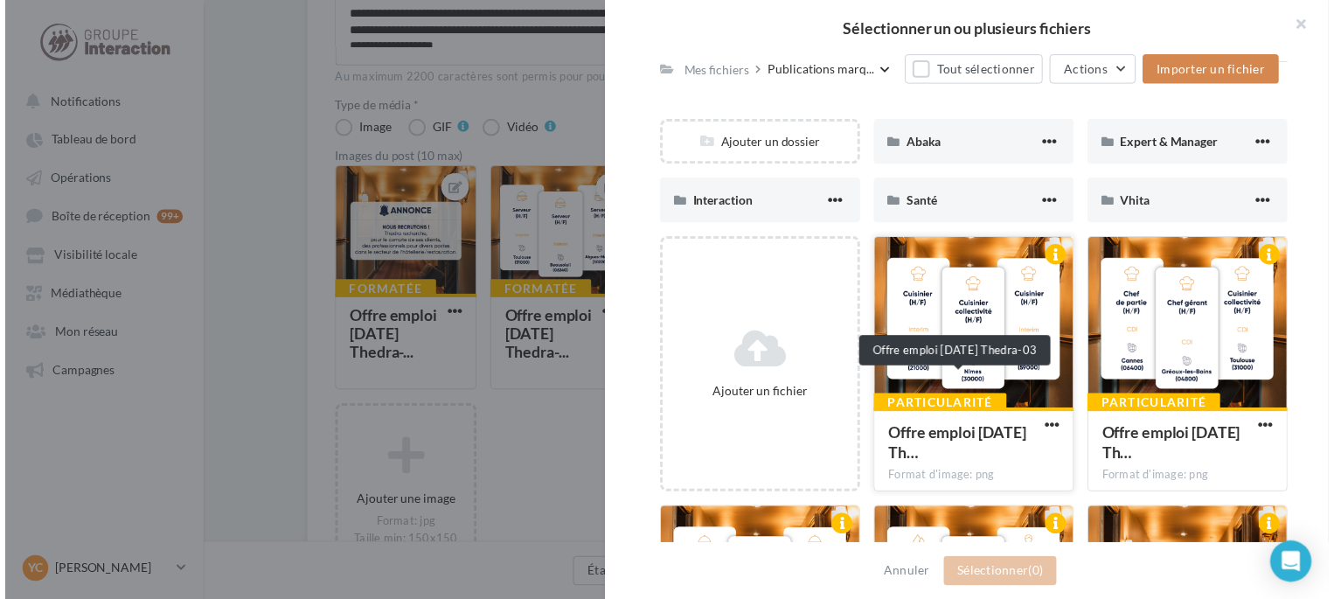
scroll to position [365, 0]
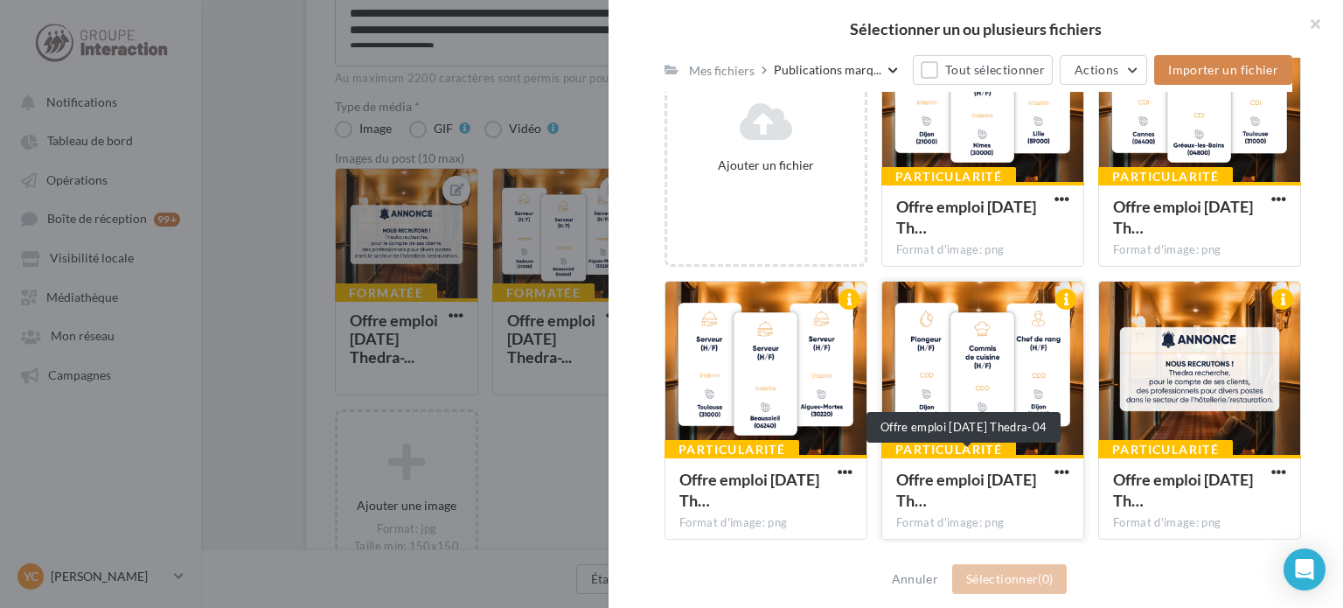
click at [962, 489] on span "Offre emploi [DATE] Th…" at bounding box center [966, 490] width 140 height 40
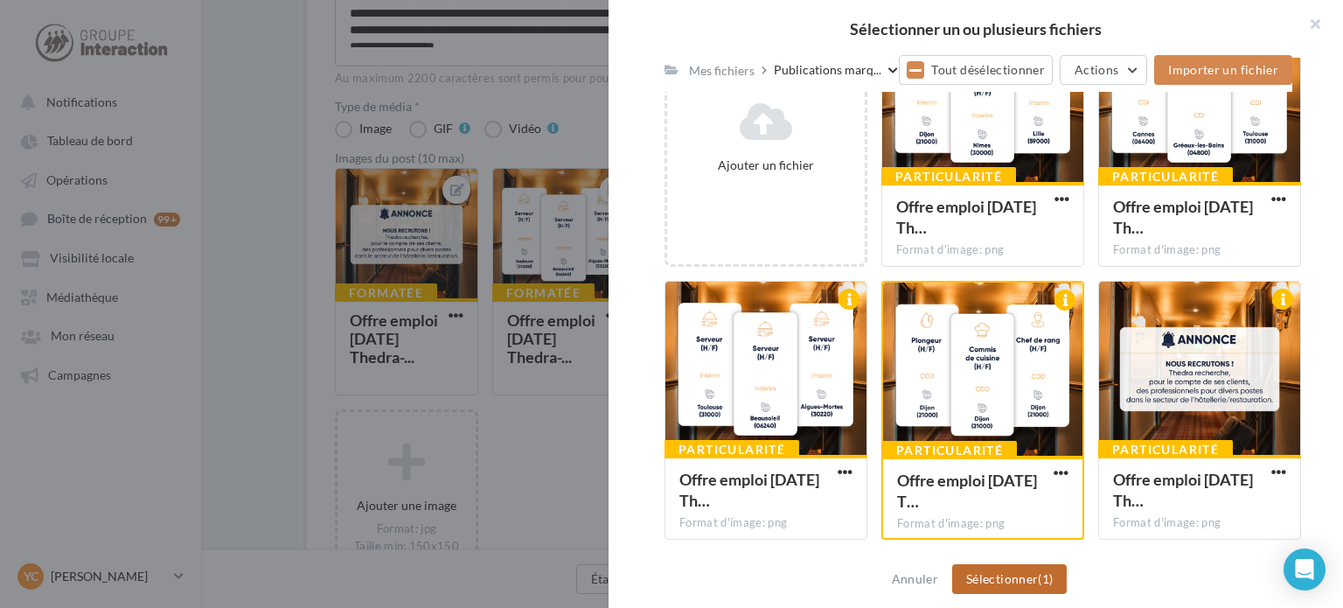
click at [997, 579] on button "Sélectionner (1)" at bounding box center [1009, 579] width 115 height 30
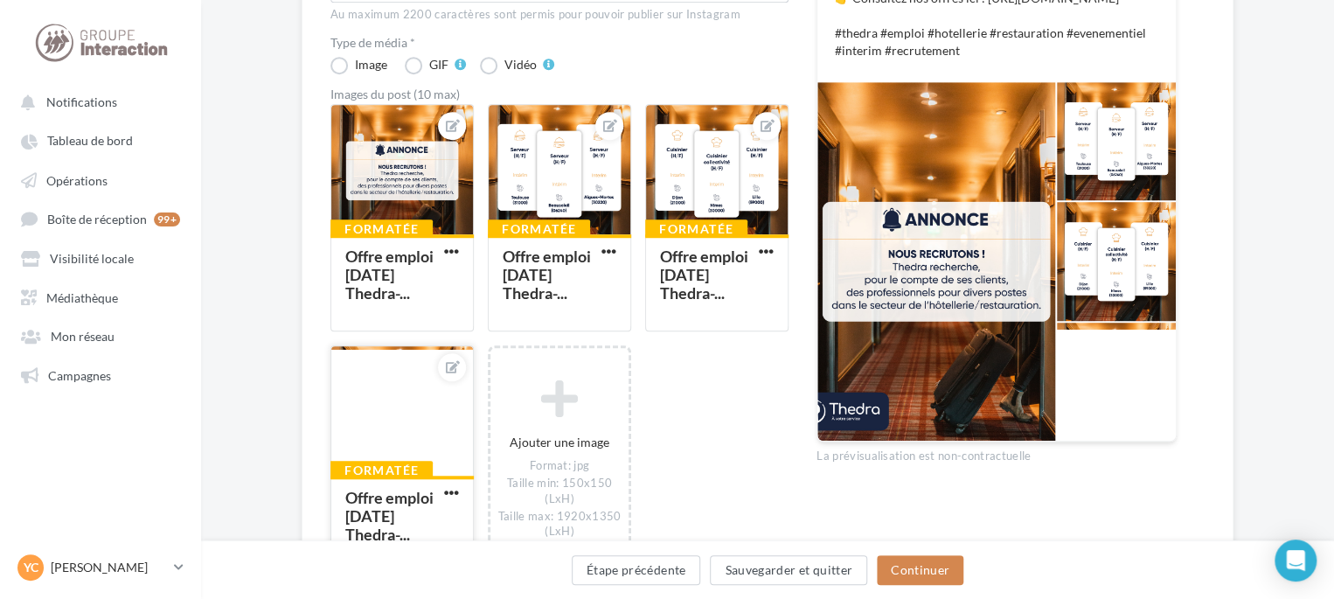
scroll to position [612, 0]
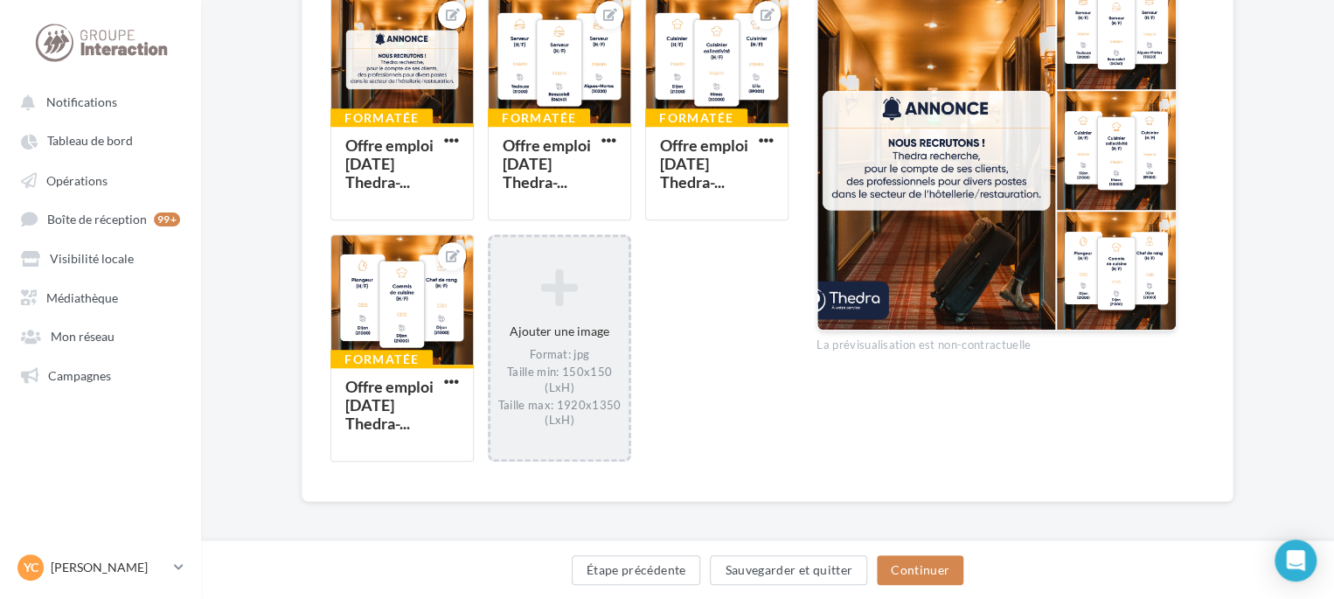
click at [579, 342] on div "Ajouter une image Format: jpg Taille min: 150x150 (LxH) Taille max: 1920x1350 (…" at bounding box center [559, 347] width 138 height 177
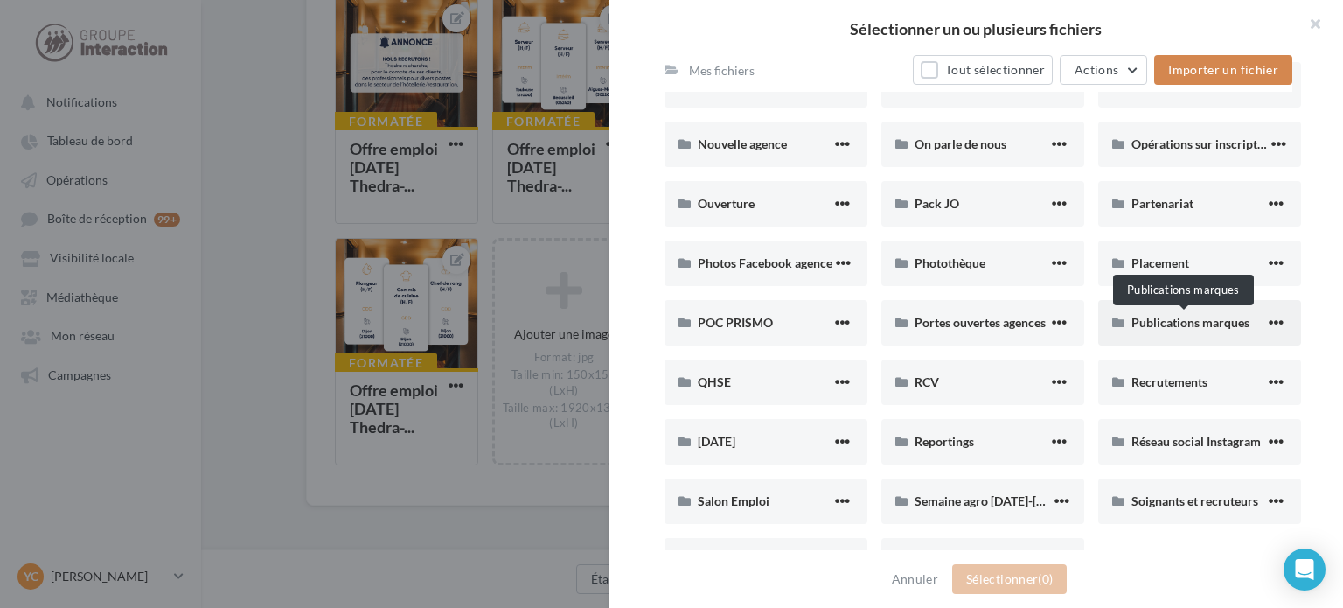
click at [1173, 328] on span "Publications marques" at bounding box center [1190, 322] width 118 height 15
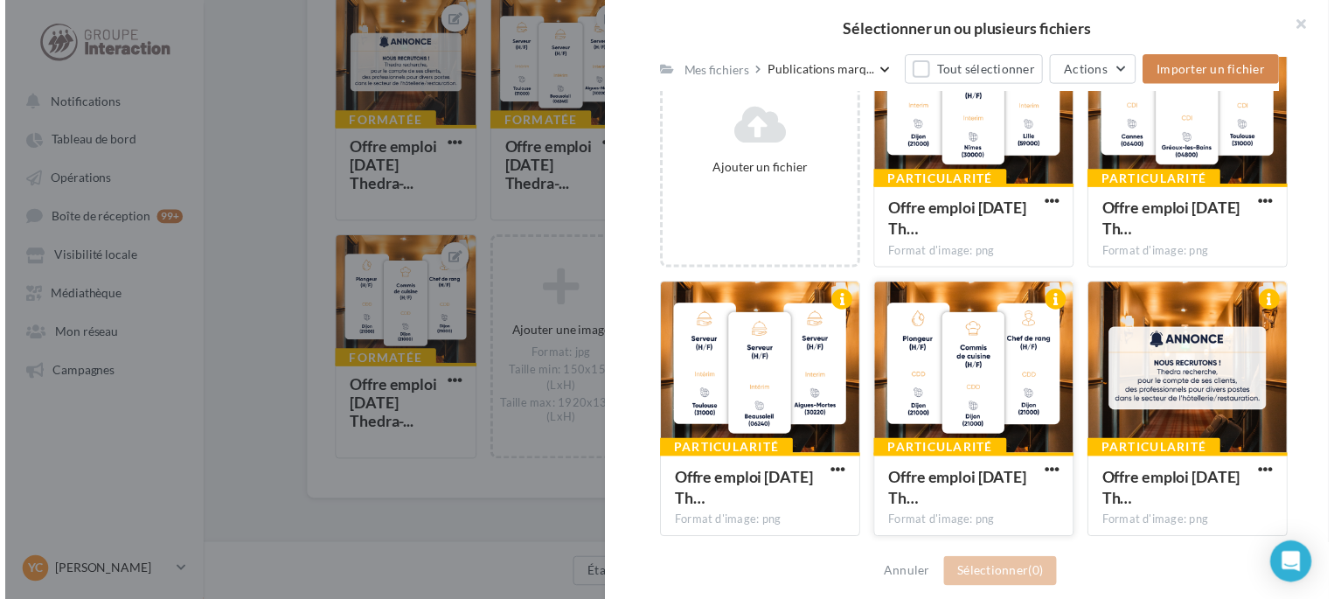
scroll to position [262, 0]
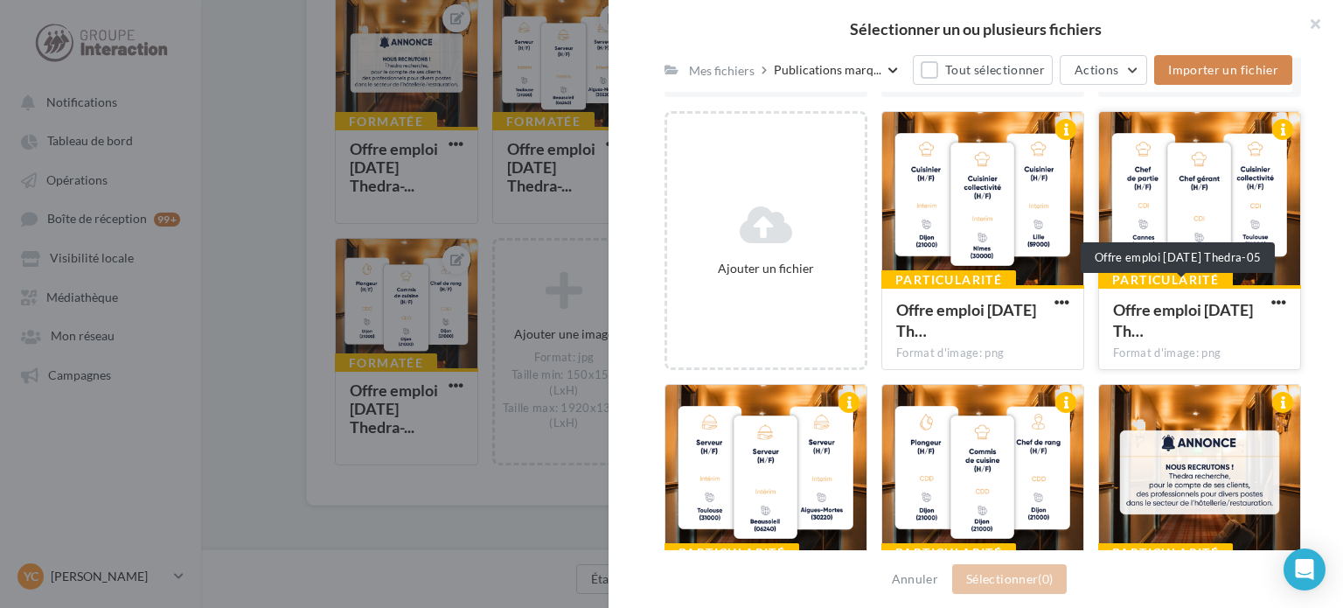
click at [1187, 317] on div "Offre emploi [DATE] Th…" at bounding box center [1189, 320] width 152 height 42
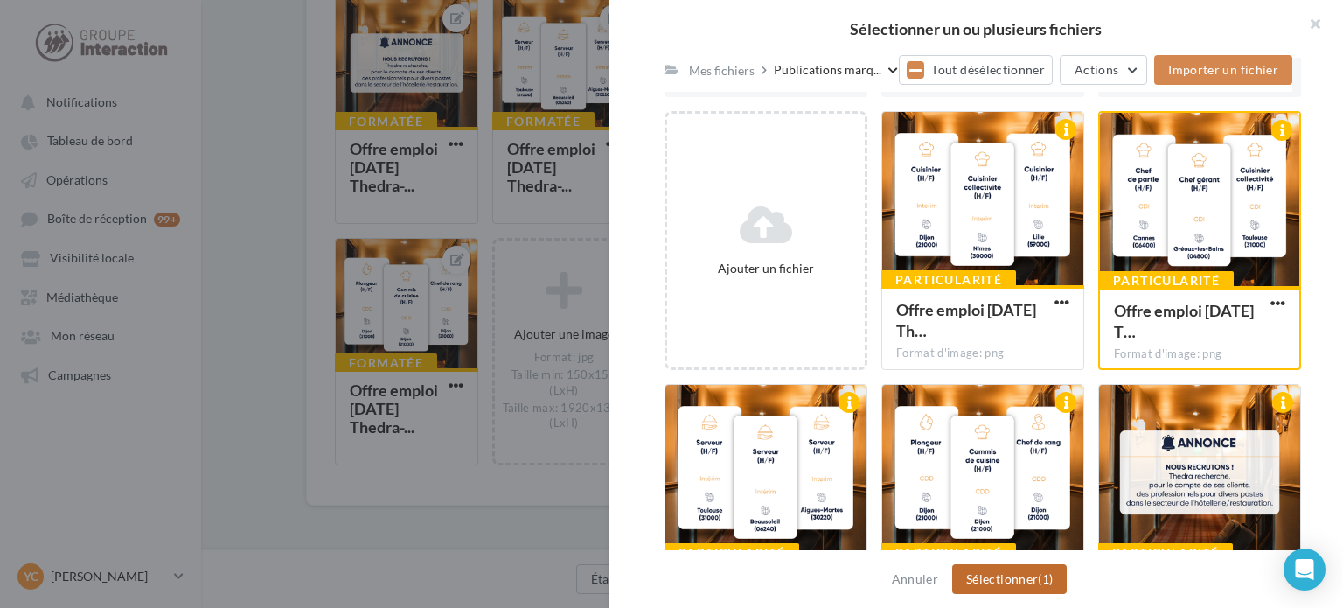
click at [1037, 573] on button "Sélectionner (1)" at bounding box center [1009, 579] width 115 height 30
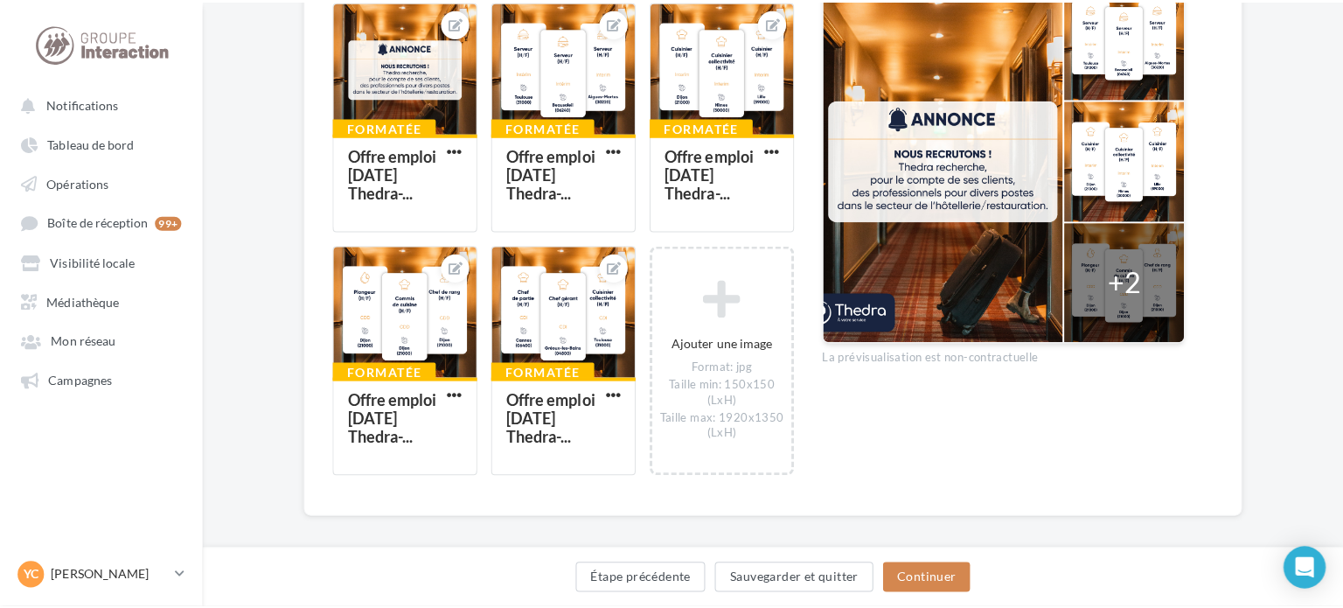
scroll to position [609, 0]
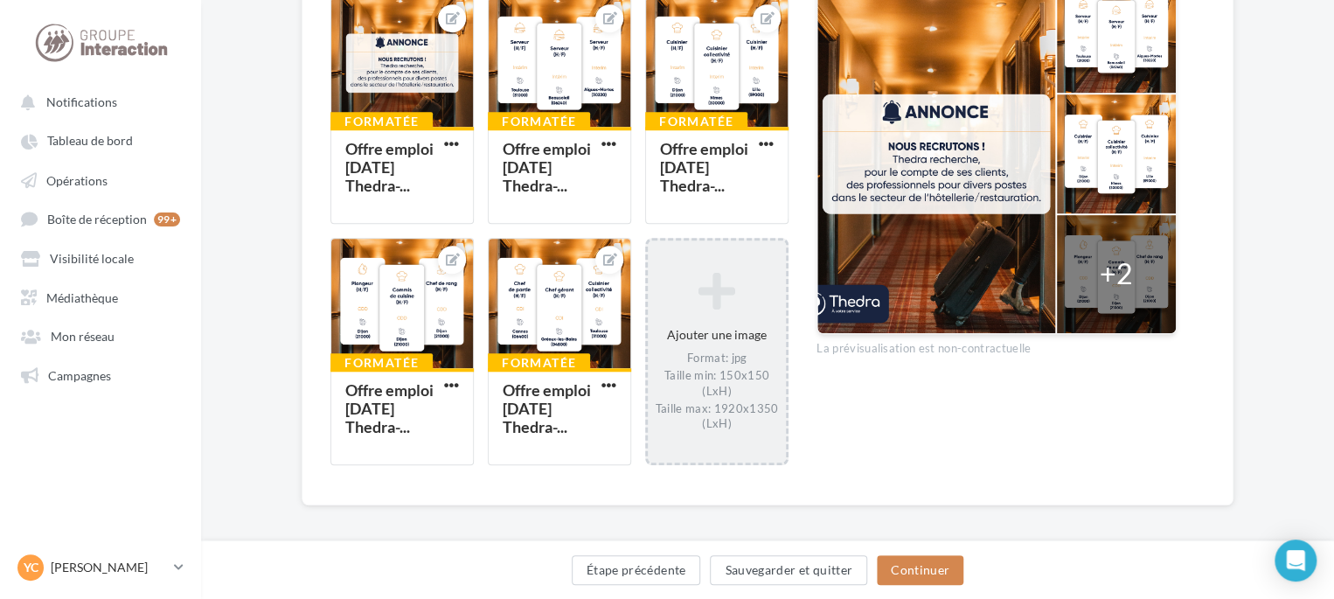
click at [713, 383] on div "Format: jpg Taille min: 150x150 (LxH) Taille max: 1920x1350 (LxH)" at bounding box center [717, 390] width 124 height 81
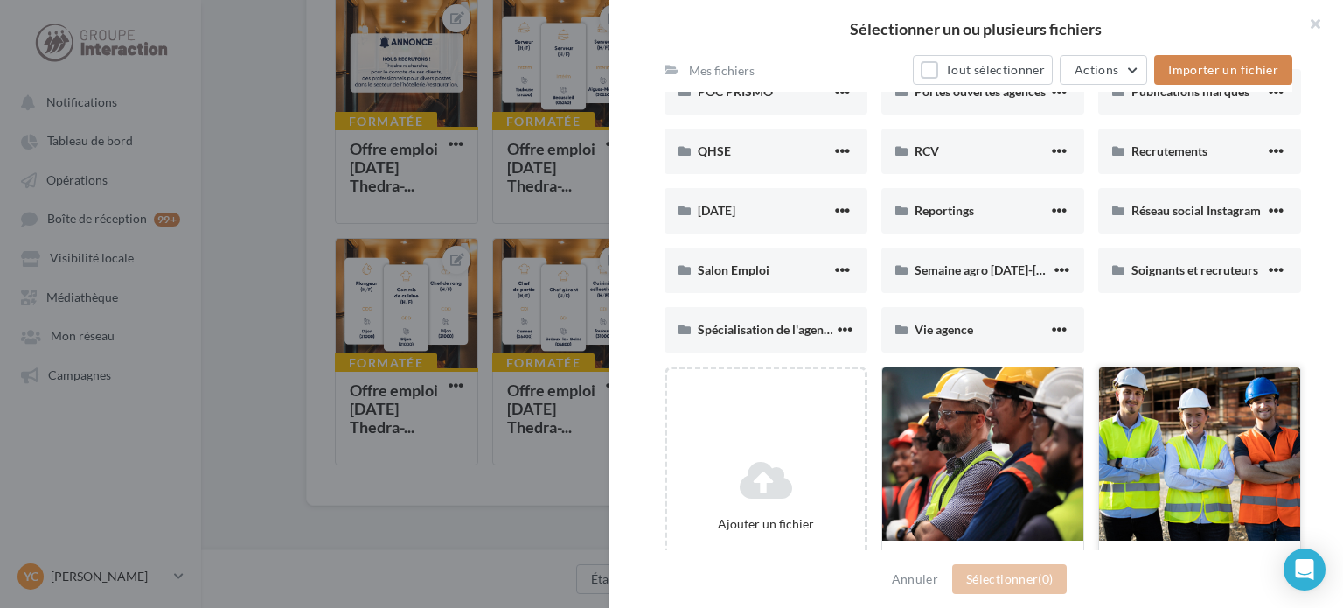
scroll to position [874, 0]
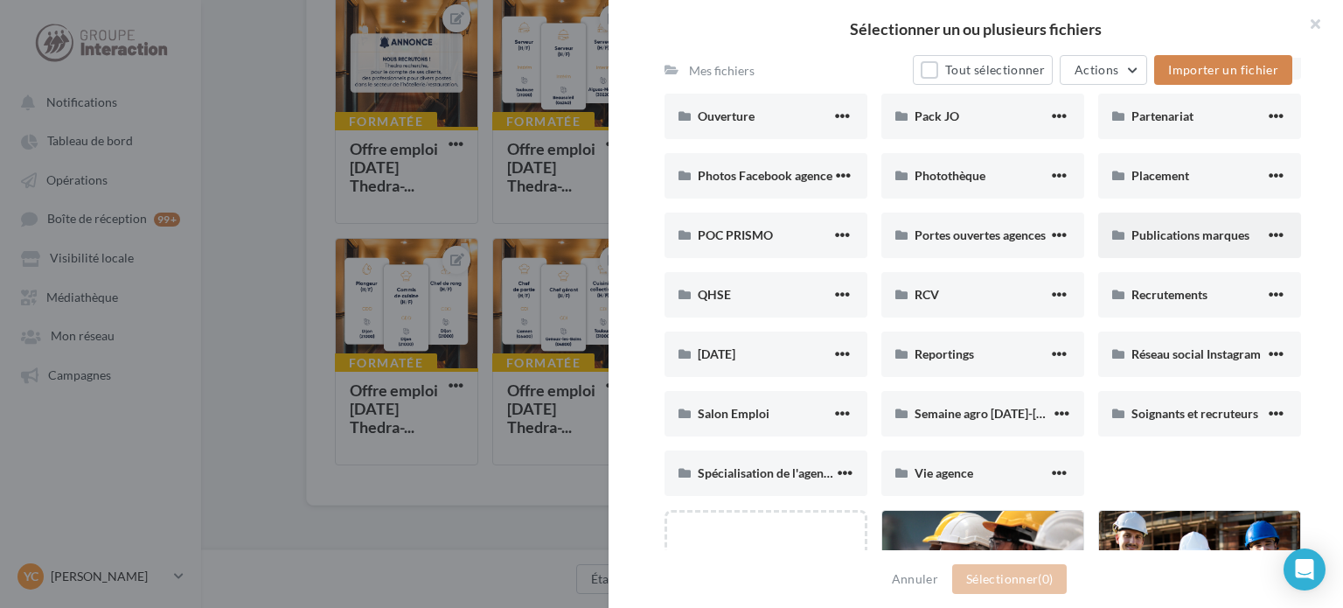
click at [1176, 237] on span "Publications marques" at bounding box center [1190, 234] width 118 height 15
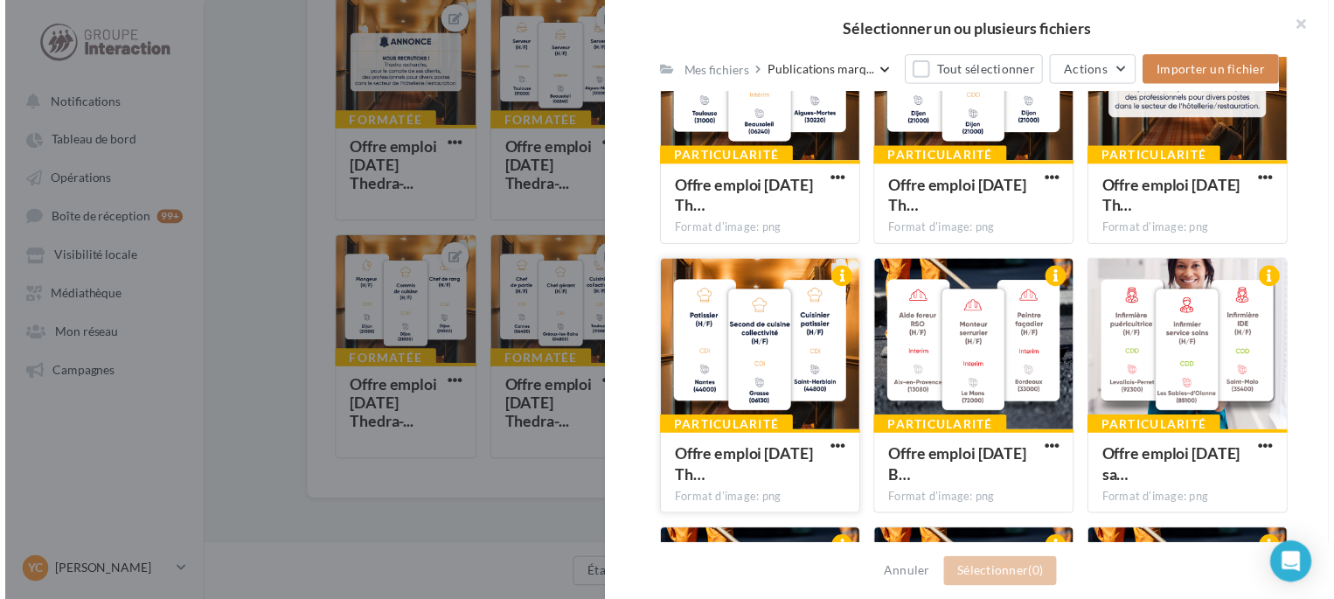
scroll to position [658, 0]
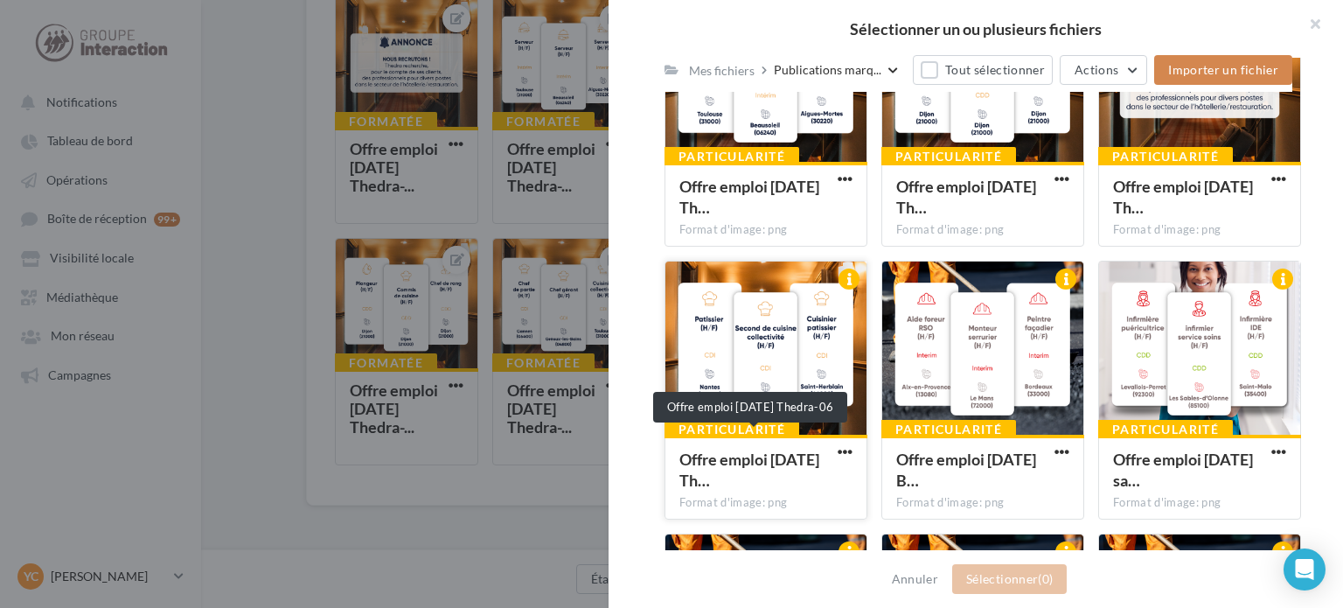
click at [746, 463] on span "Offre emploi [DATE] Th…" at bounding box center [749, 469] width 140 height 40
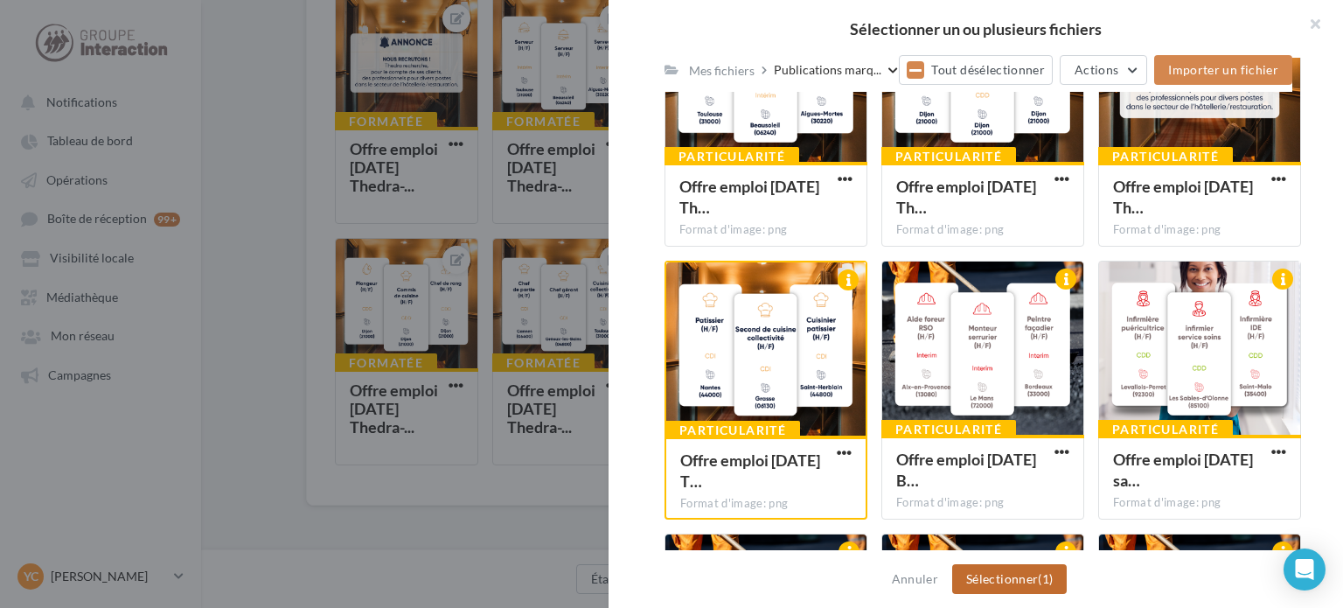
click at [1019, 584] on button "Sélectionner (1)" at bounding box center [1009, 579] width 115 height 30
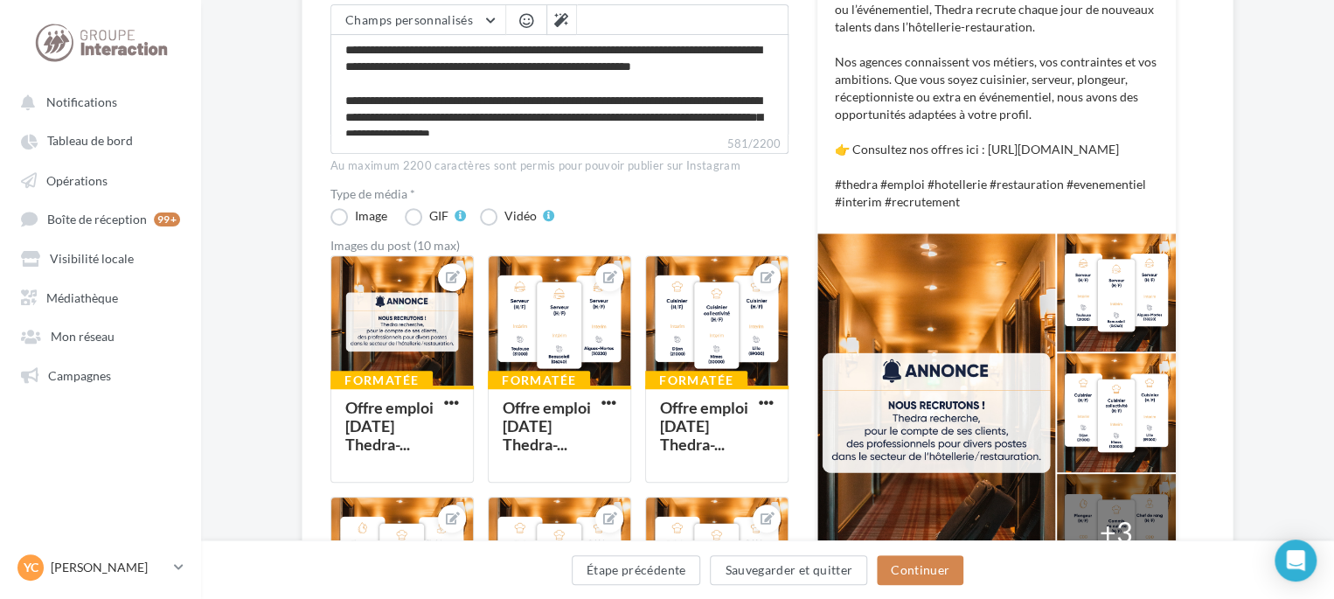
scroll to position [612, 0]
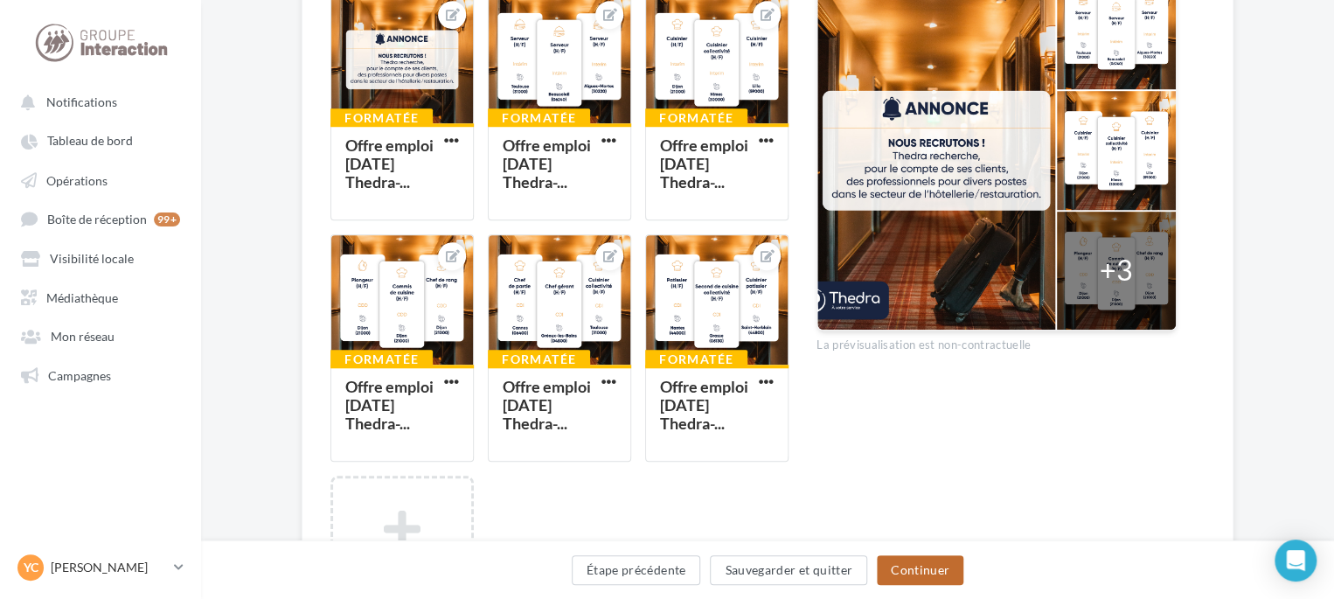
click at [924, 567] on button "Continuer" at bounding box center [920, 570] width 87 height 30
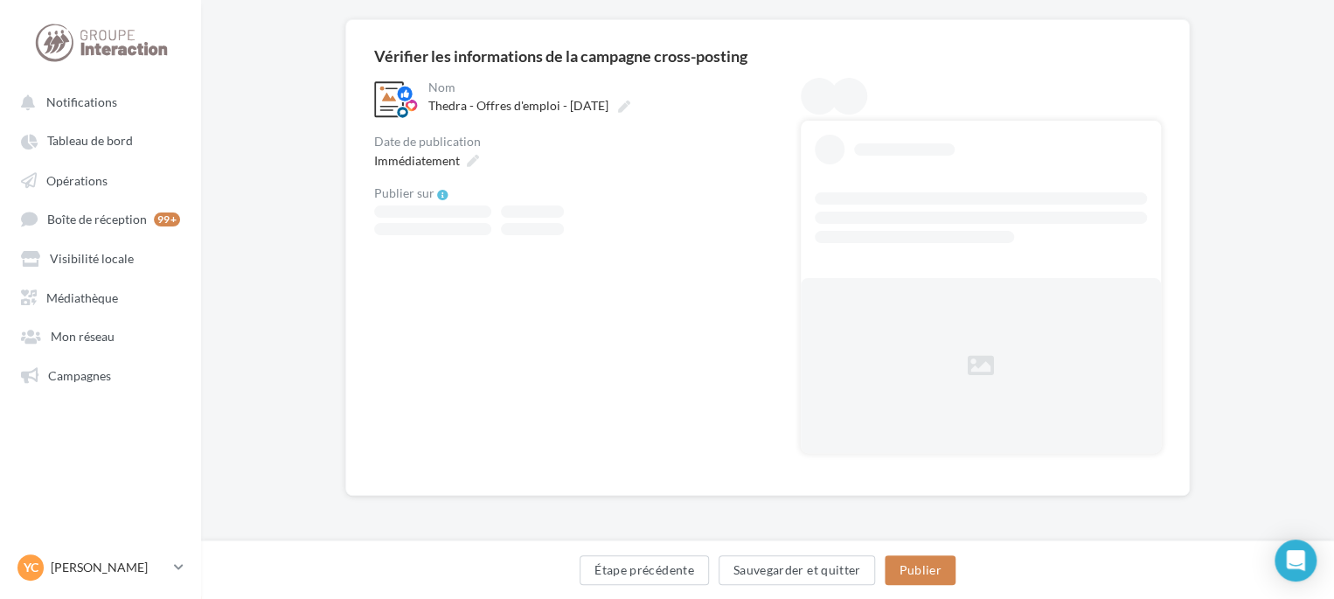
scroll to position [127, 0]
click at [437, 170] on div "Immédiatement" at bounding box center [424, 161] width 115 height 25
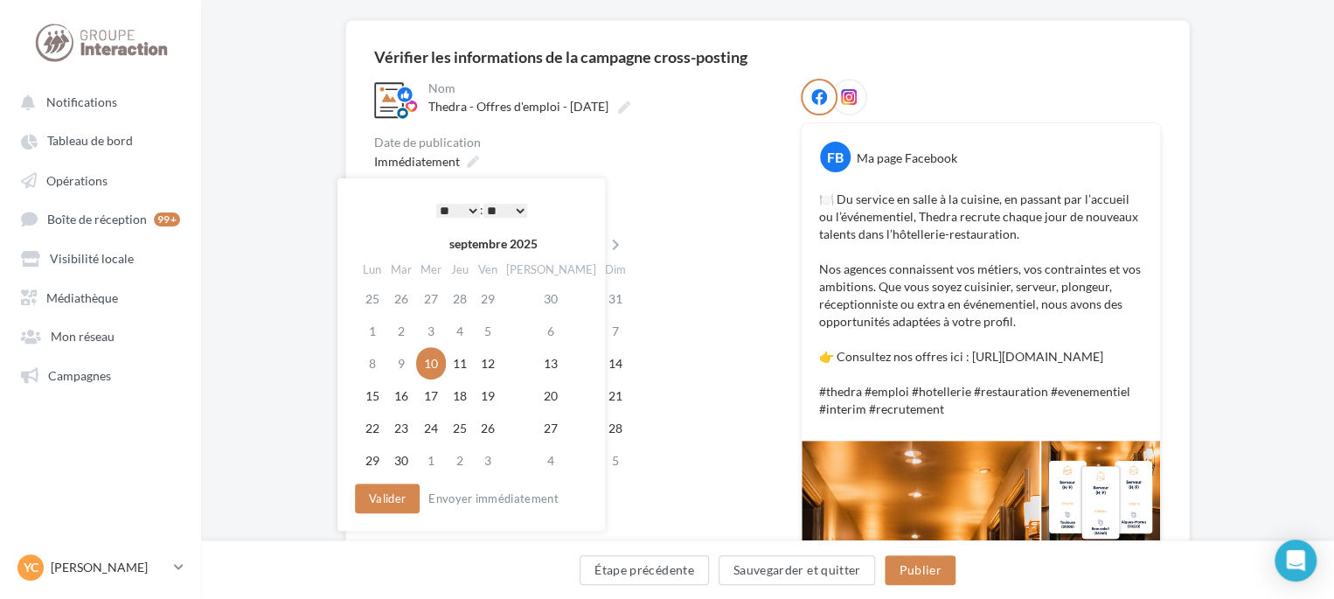
click at [470, 209] on select "* * * * * * * * * * ** ** ** ** ** ** ** ** ** ** ** ** ** **" at bounding box center [458, 211] width 44 height 14
click at [521, 211] on select "** ** ** ** ** **" at bounding box center [505, 211] width 44 height 14
click at [470, 364] on td "11" at bounding box center [460, 363] width 28 height 32
click at [392, 496] on button "Valider" at bounding box center [387, 498] width 65 height 30
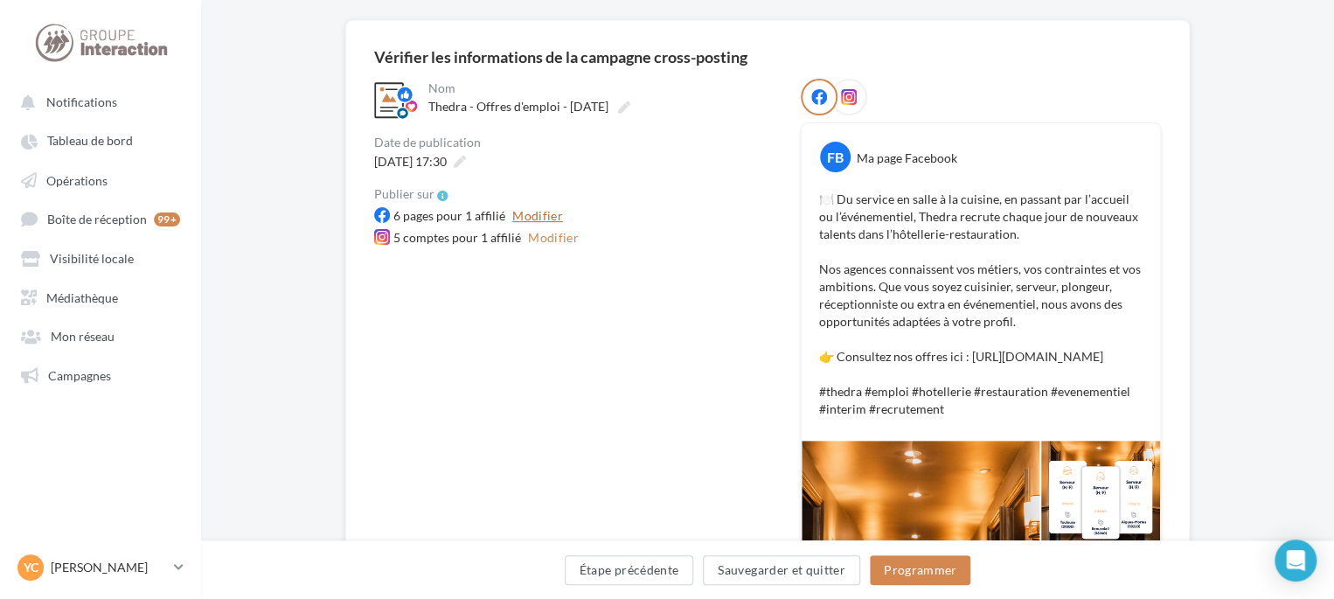
click at [556, 212] on button "Modifier" at bounding box center [537, 215] width 65 height 21
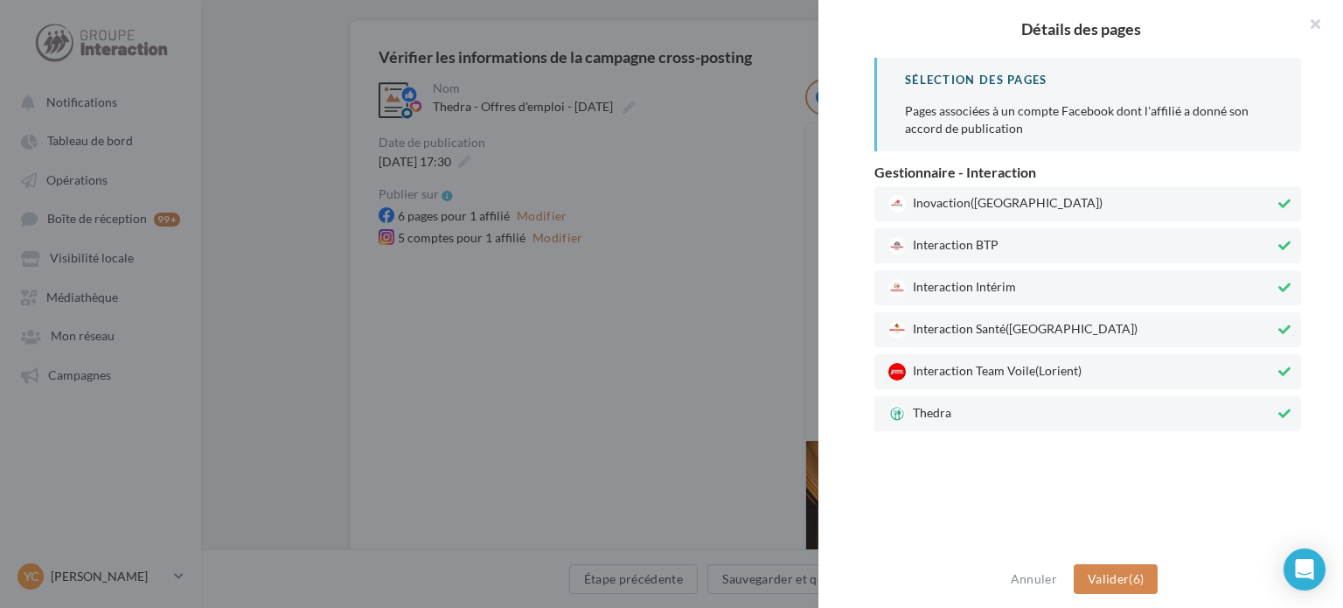
drag, startPoint x: 962, startPoint y: 372, endPoint x: 969, endPoint y: 329, distance: 43.4
click at [963, 371] on span "Interaction Team Voile (Lorient)" at bounding box center [1081, 371] width 386 height 17
drag, startPoint x: 972, startPoint y: 315, endPoint x: 975, endPoint y: 296, distance: 19.4
click at [974, 314] on div "Interaction Santé ([GEOGRAPHIC_DATA])" at bounding box center [1087, 329] width 427 height 35
click at [977, 293] on span "Interaction Intérim" at bounding box center [1081, 287] width 386 height 17
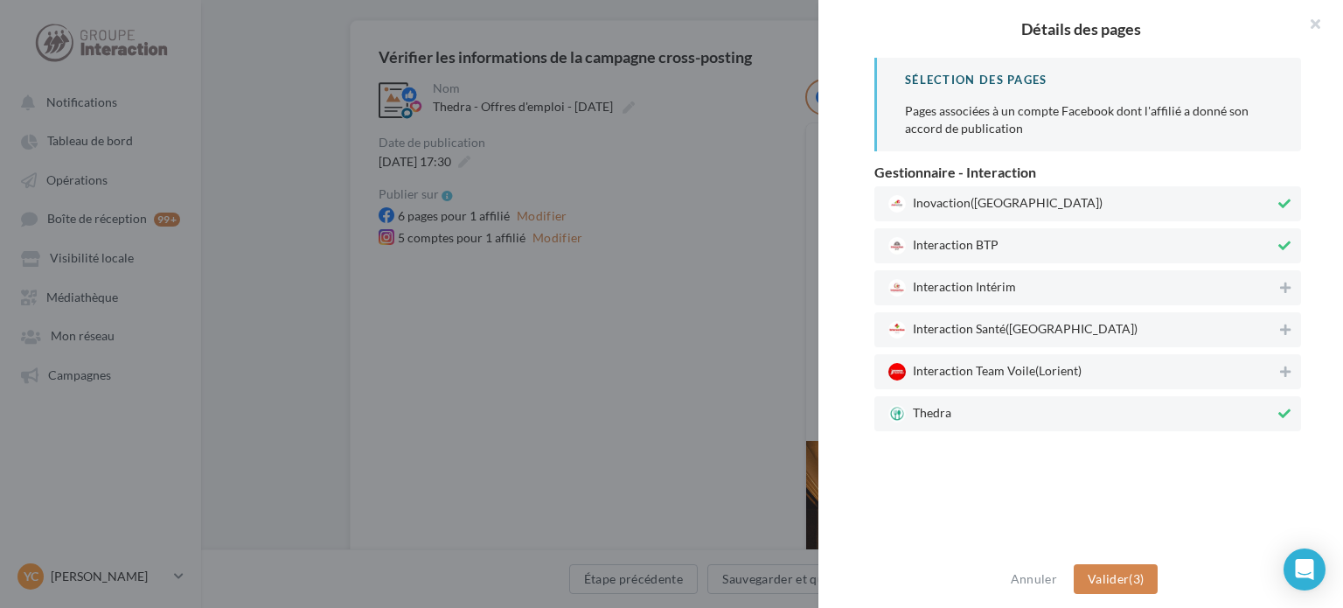
click at [983, 253] on span "Interaction BTP" at bounding box center [1081, 245] width 386 height 17
click at [997, 215] on div "Inovaction (Rennes)" at bounding box center [1087, 203] width 427 height 35
click at [1134, 574] on button "Valider (1)" at bounding box center [1116, 579] width 85 height 30
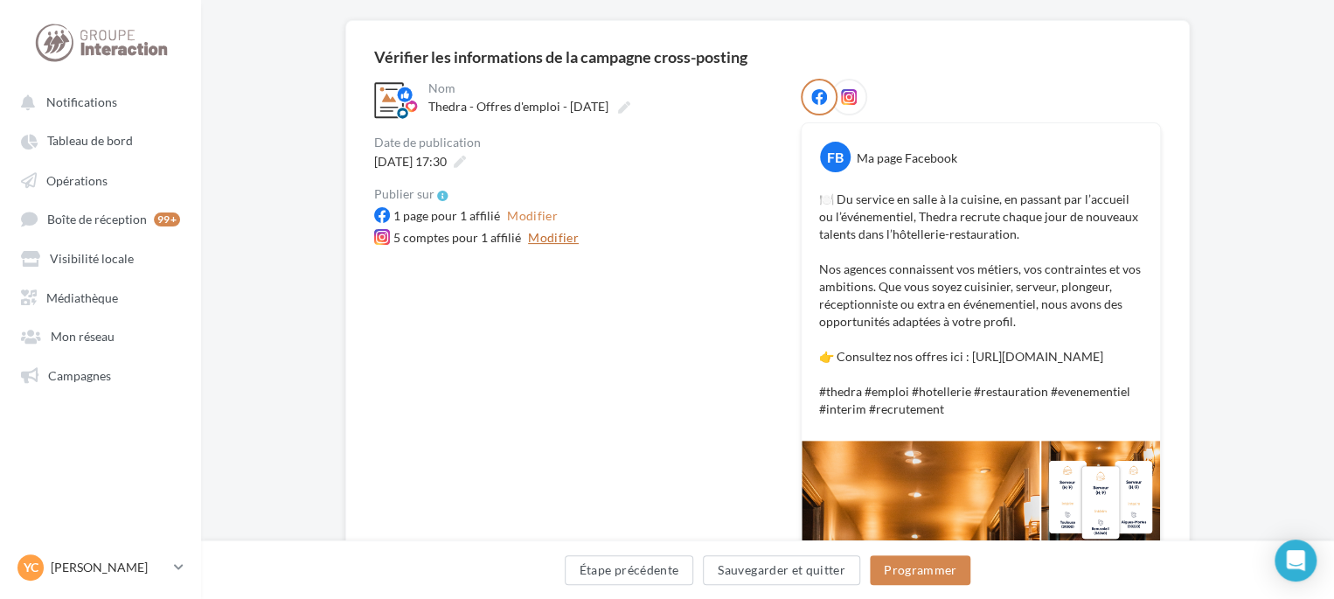
click at [557, 239] on button "Modifier" at bounding box center [553, 237] width 65 height 21
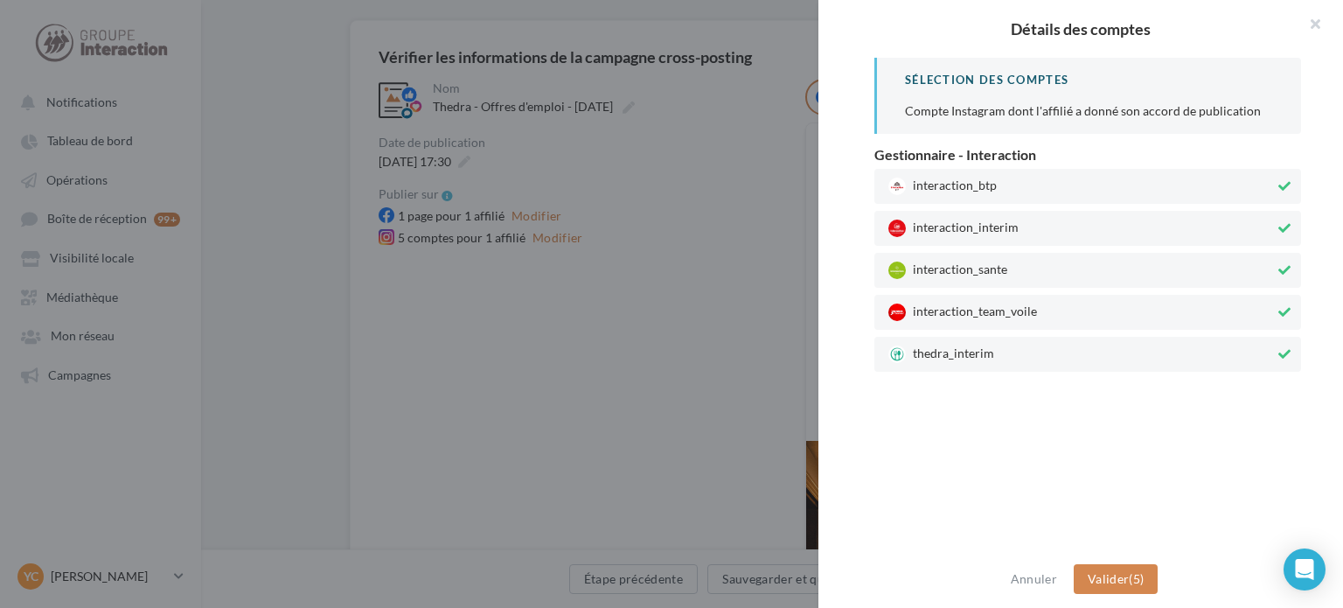
click at [1040, 303] on span "interaction_team_voile" at bounding box center [1081, 311] width 386 height 17
drag, startPoint x: 1035, startPoint y: 268, endPoint x: 1034, endPoint y: 231, distance: 37.6
click at [1035, 268] on span "interaction_sante" at bounding box center [1081, 269] width 386 height 17
click at [1034, 231] on span "interaction_interim" at bounding box center [1081, 227] width 386 height 17
click at [1042, 185] on span "interaction_btp" at bounding box center [1081, 185] width 386 height 17
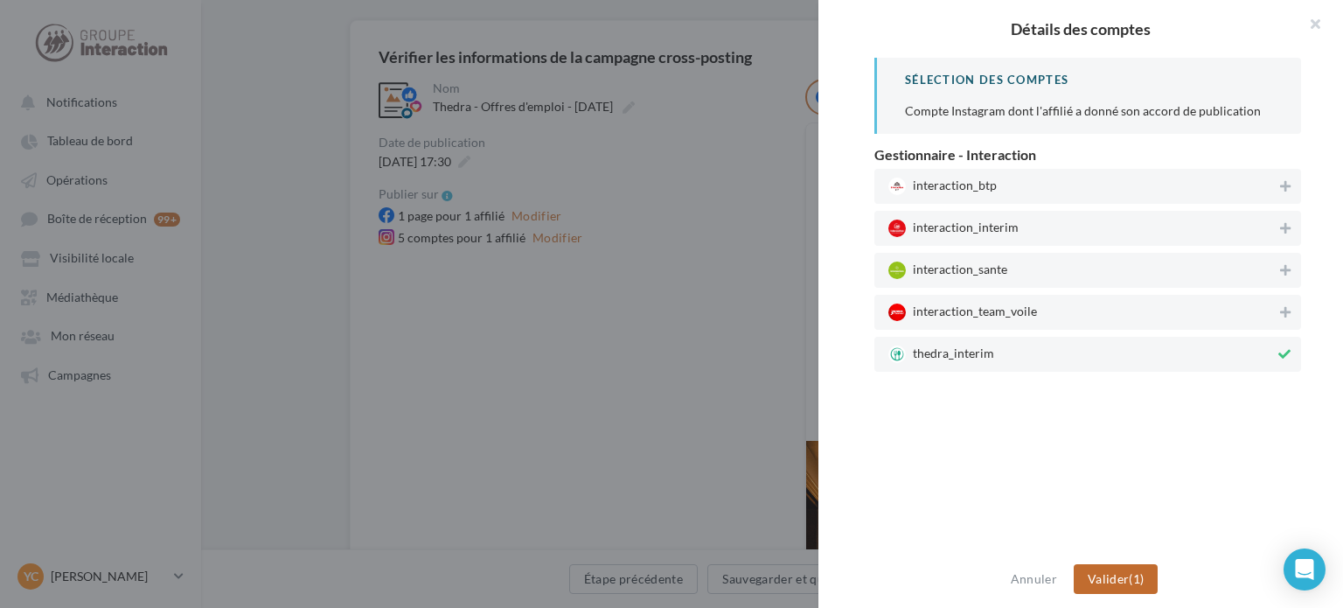
click at [1140, 569] on button "Valider (1)" at bounding box center [1116, 579] width 85 height 30
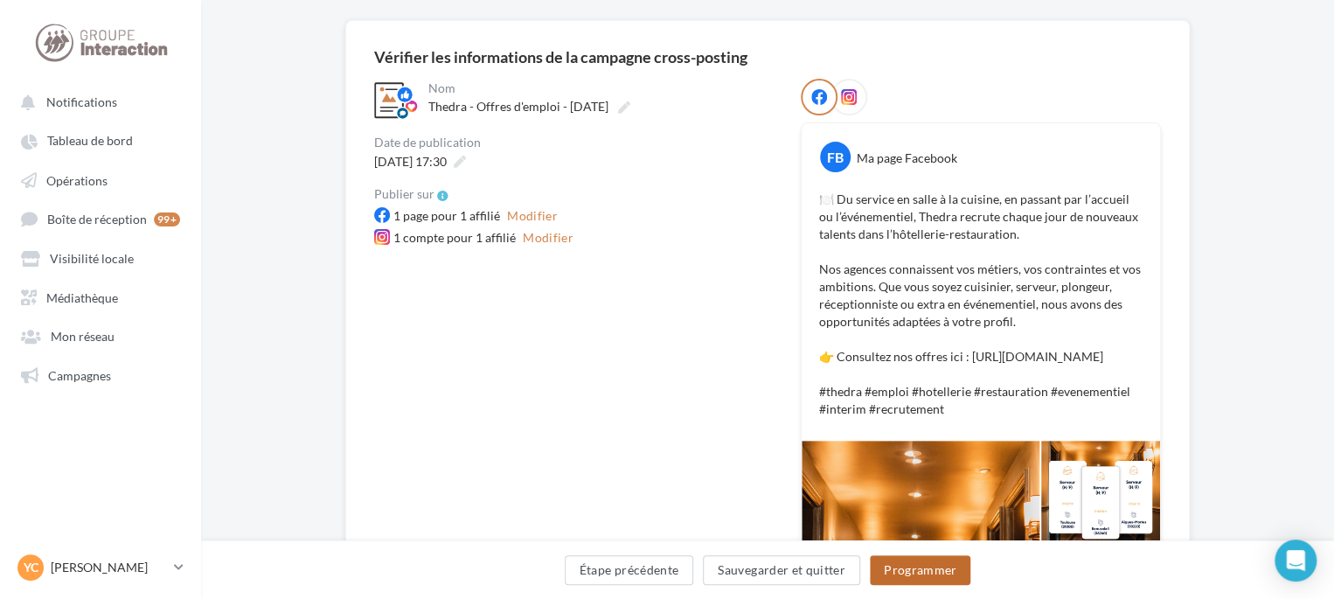
click at [915, 571] on button "Programmer" at bounding box center [920, 570] width 101 height 30
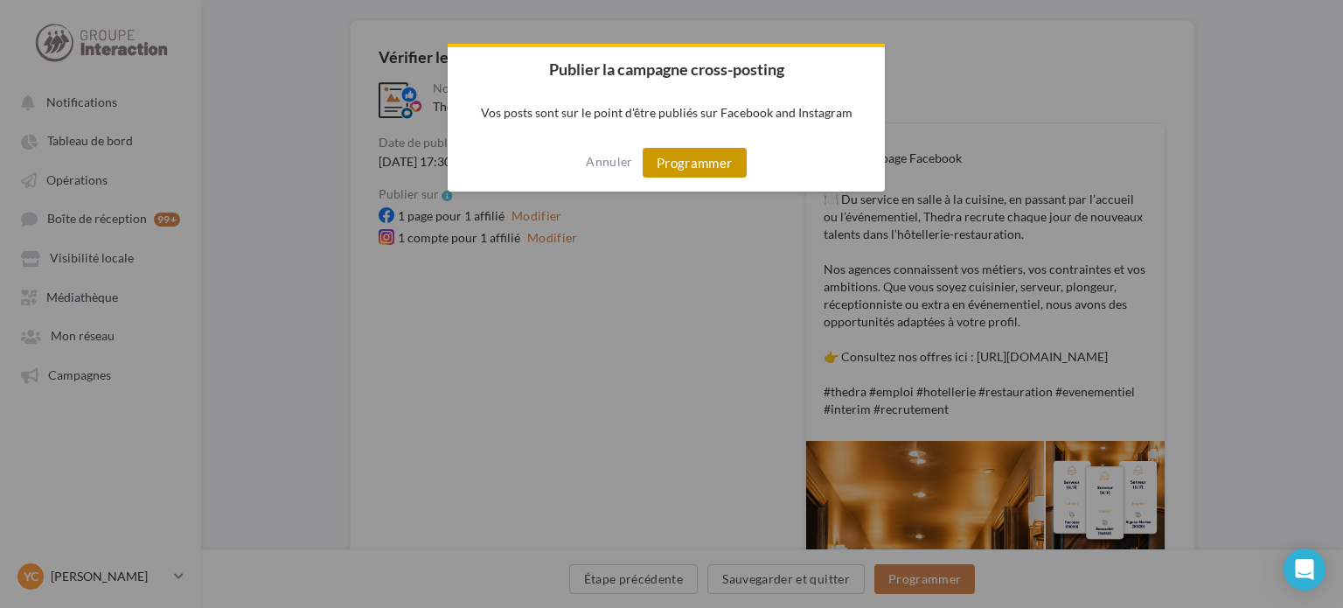
click at [724, 157] on button "Programmer" at bounding box center [695, 163] width 104 height 30
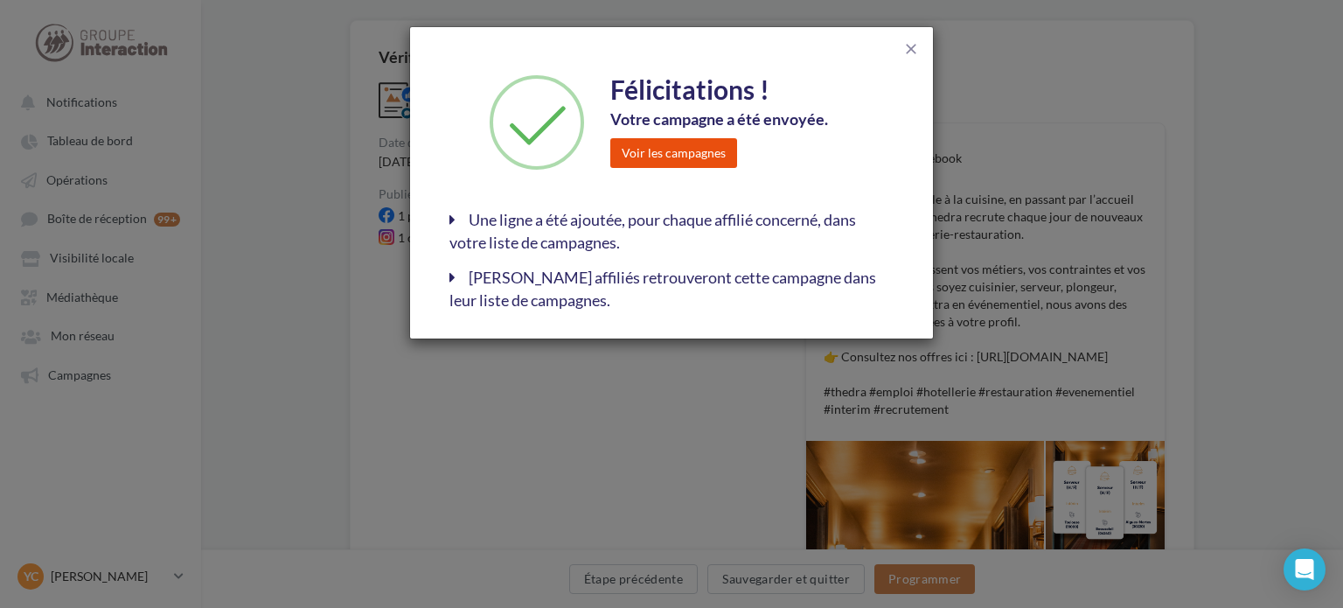
click at [724, 157] on button "Voir les campagnes" at bounding box center [673, 153] width 127 height 30
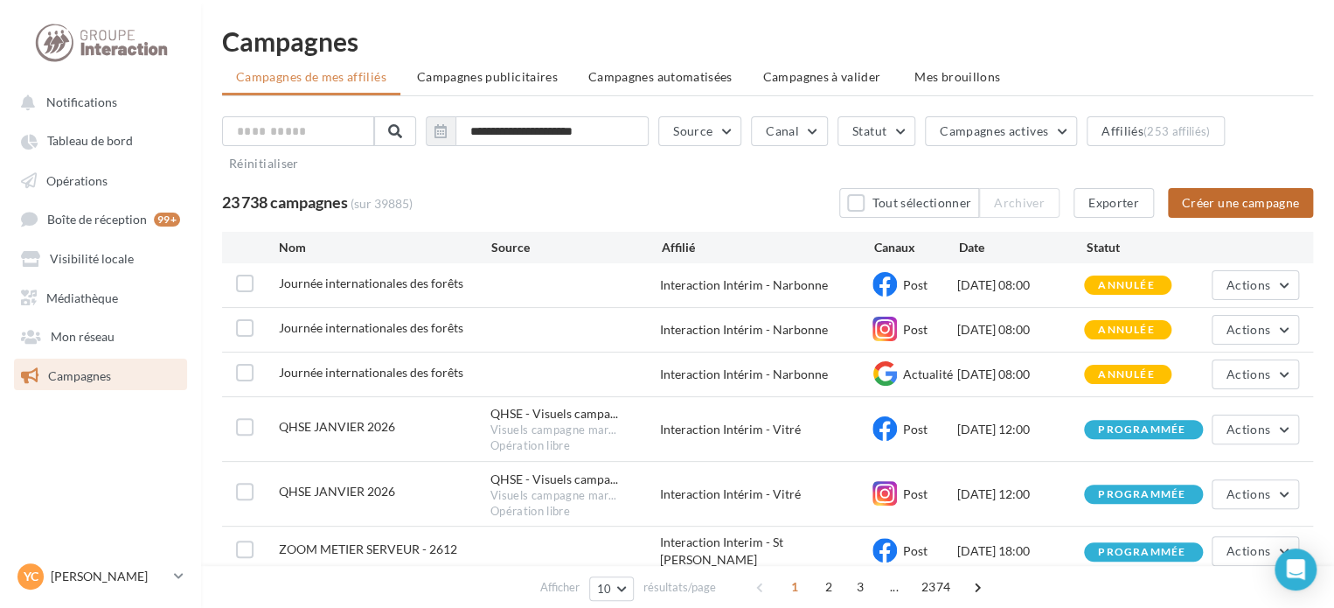
click at [1213, 202] on button "Créer une campagne" at bounding box center [1240, 203] width 145 height 30
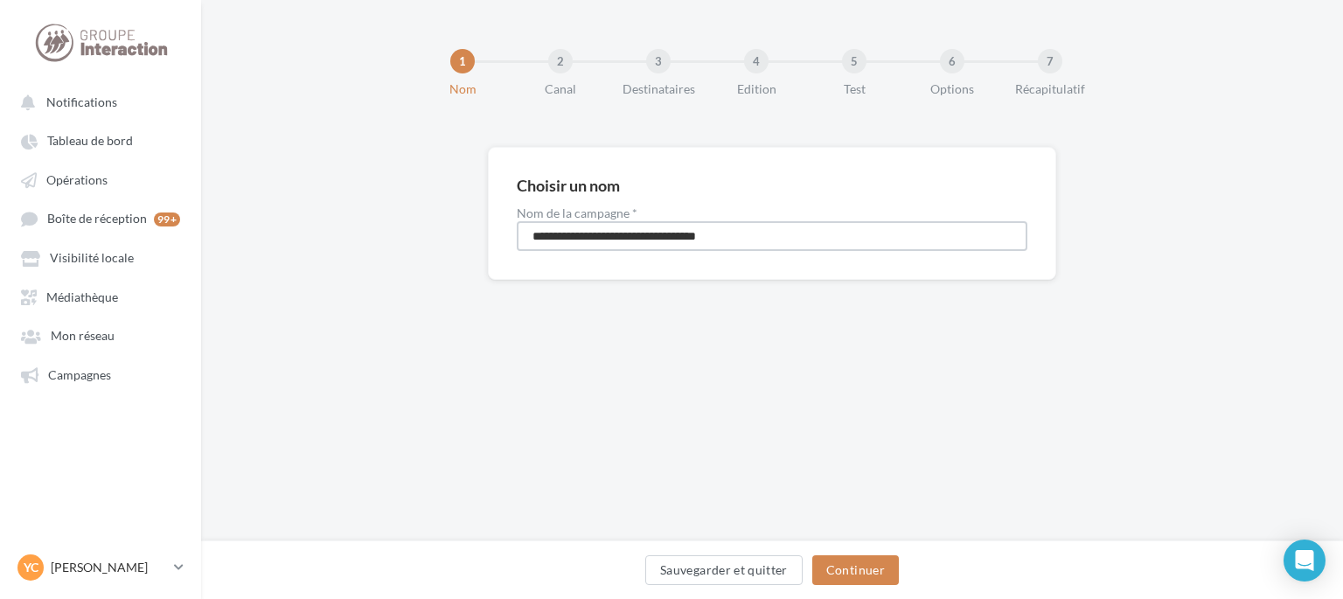
drag, startPoint x: 783, startPoint y: 230, endPoint x: 417, endPoint y: 226, distance: 366.3
click at [417, 226] on div "**********" at bounding box center [772, 241] width 1142 height 189
drag, startPoint x: 688, startPoint y: 238, endPoint x: 581, endPoint y: 240, distance: 106.7
click at [581, 240] on input "**********" at bounding box center [772, 236] width 511 height 30
type input "*"
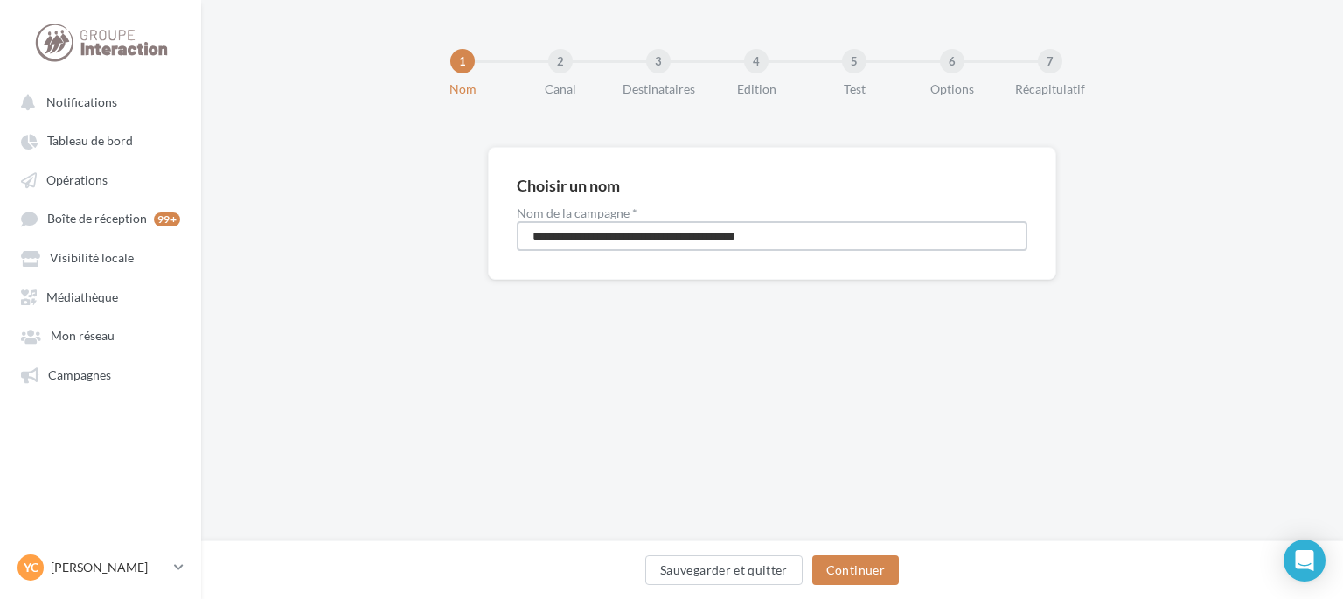
click at [733, 233] on input "**********" at bounding box center [772, 236] width 511 height 30
click at [755, 228] on input "**********" at bounding box center [772, 236] width 511 height 30
type input "**********"
click at [873, 569] on button "Continuer" at bounding box center [855, 570] width 87 height 30
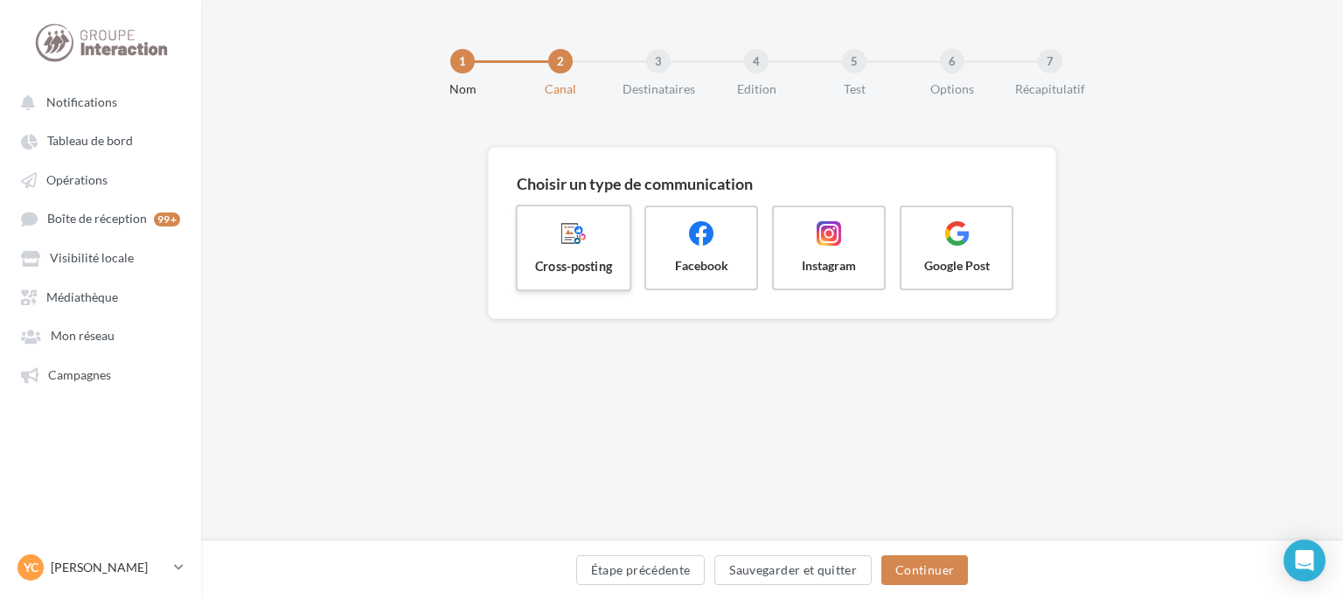
click at [586, 251] on label "Cross-posting" at bounding box center [574, 248] width 116 height 87
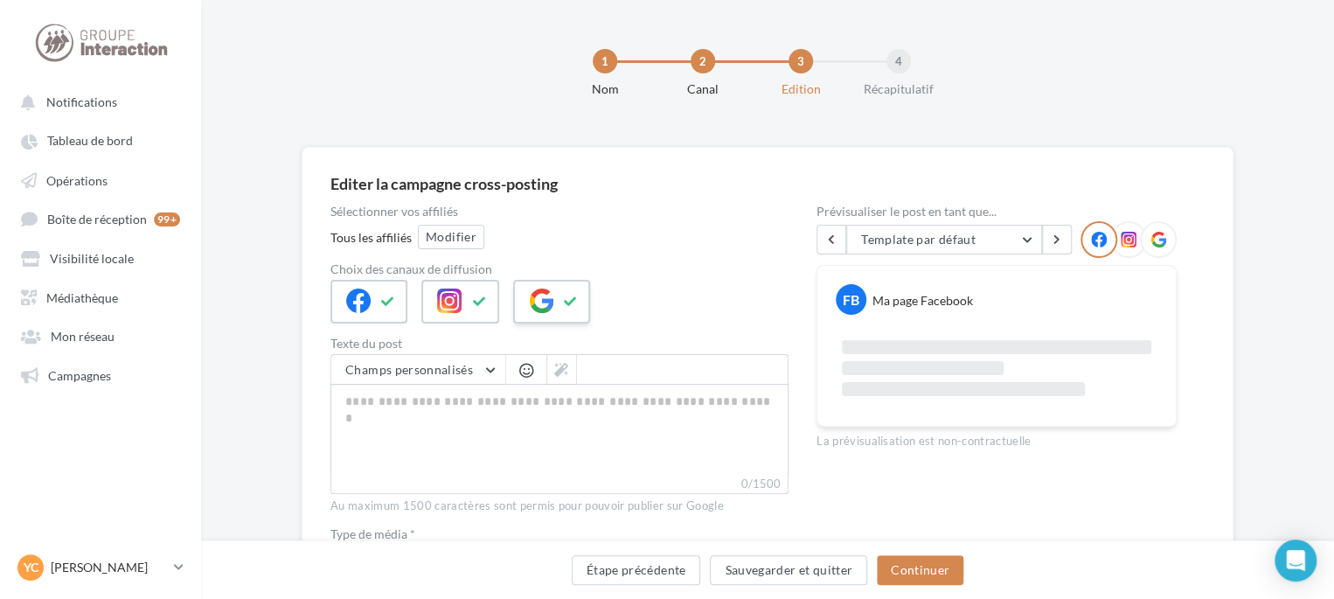
drag, startPoint x: 553, startPoint y: 312, endPoint x: 546, endPoint y: 300, distance: 14.1
click at [554, 311] on div at bounding box center [551, 302] width 77 height 44
click at [469, 240] on button "Modifier" at bounding box center [451, 237] width 66 height 24
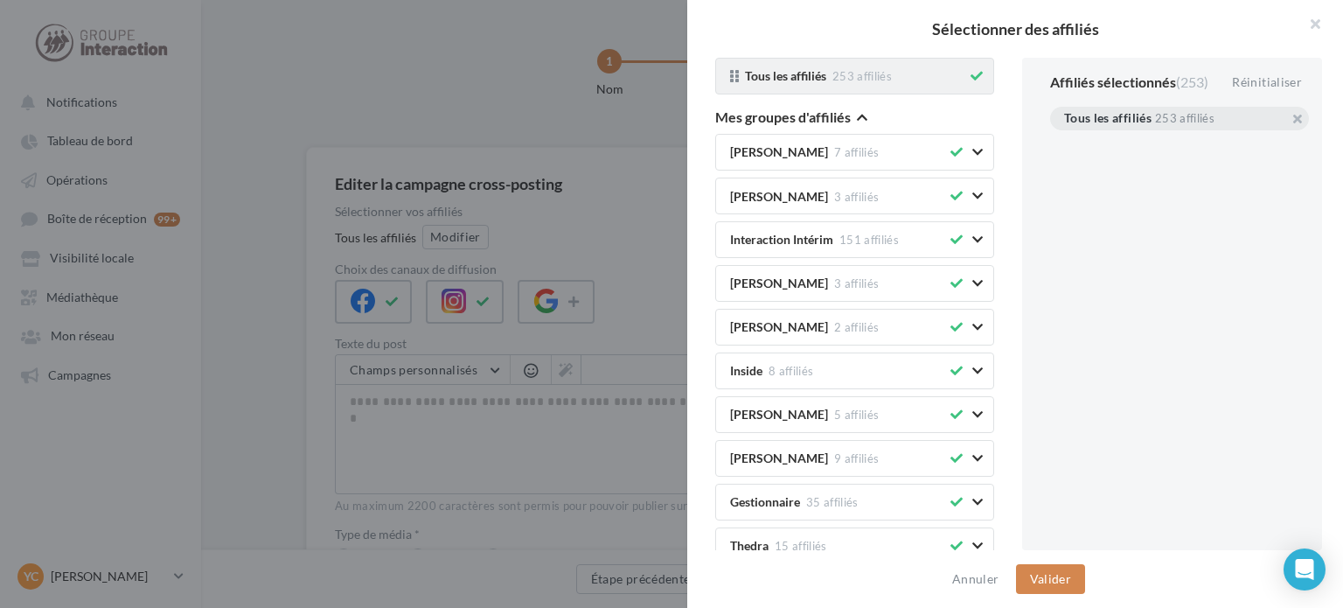
click at [970, 75] on icon at bounding box center [976, 76] width 12 height 12
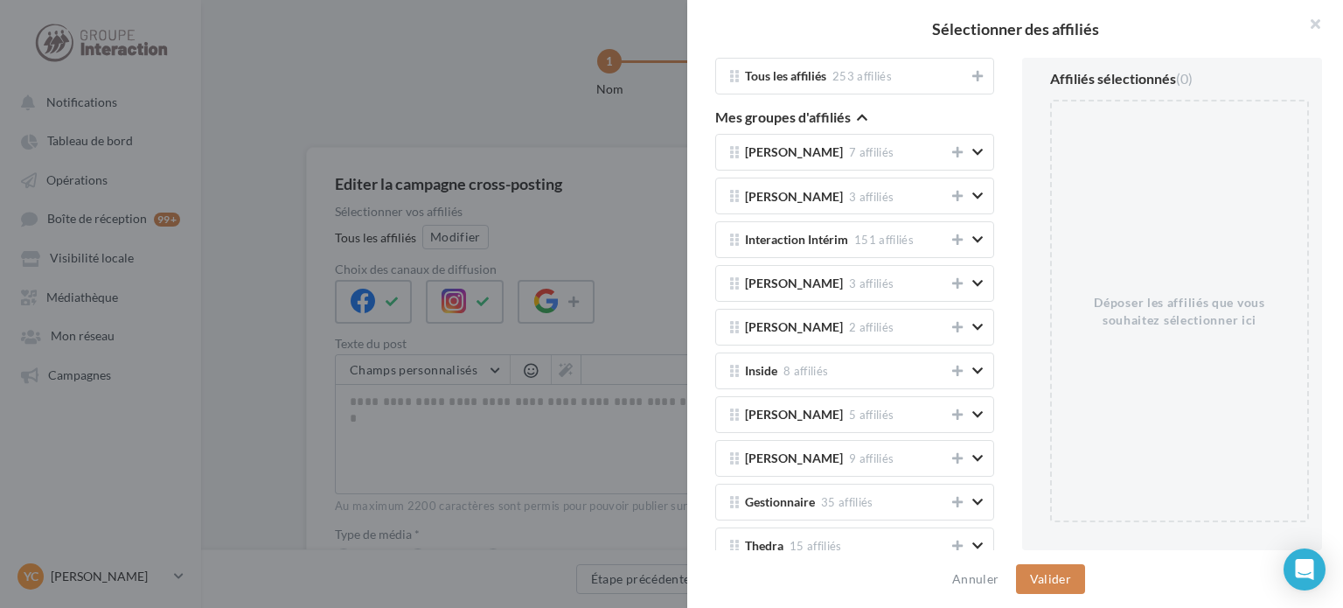
click at [865, 122] on icon "button" at bounding box center [862, 117] width 10 height 12
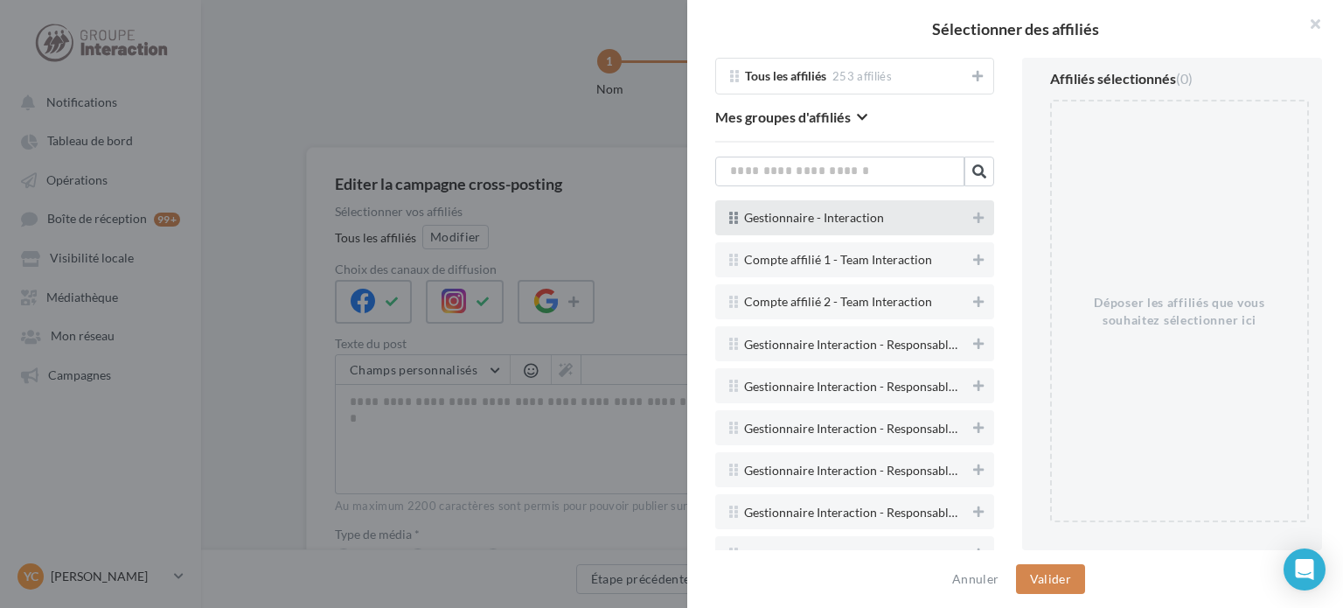
click at [974, 219] on div "Gestionnaire - Interaction" at bounding box center [854, 217] width 279 height 35
click at [970, 218] on button at bounding box center [978, 217] width 17 height 21
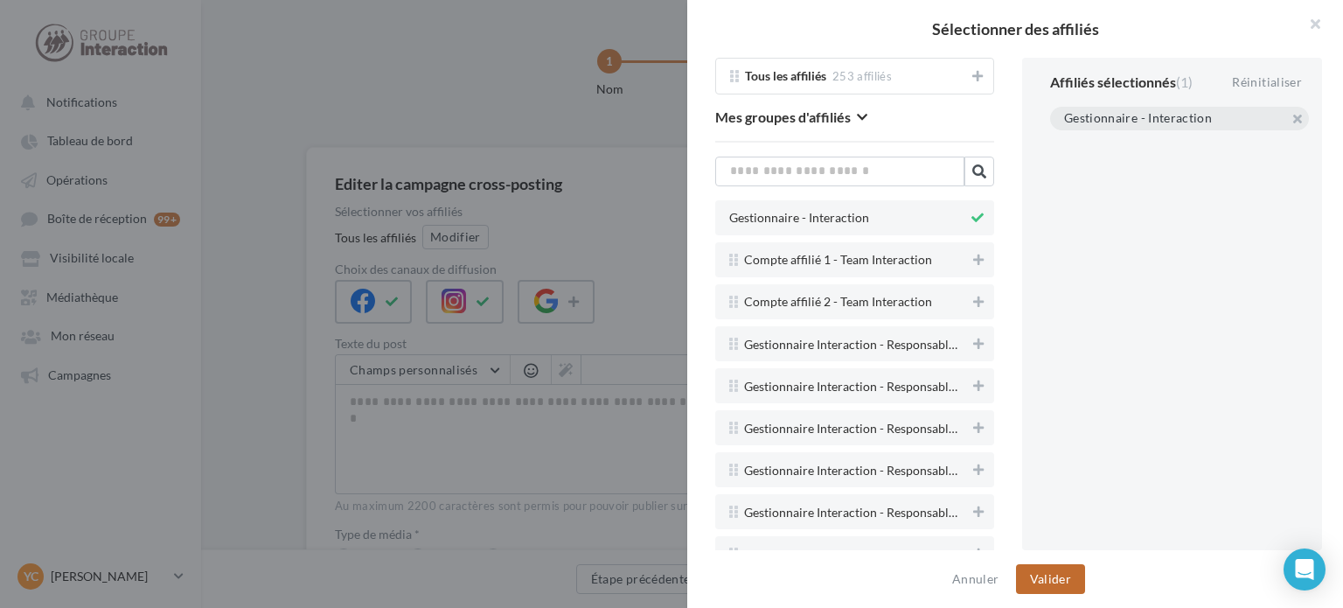
click at [1052, 572] on button "Valider" at bounding box center [1050, 579] width 69 height 30
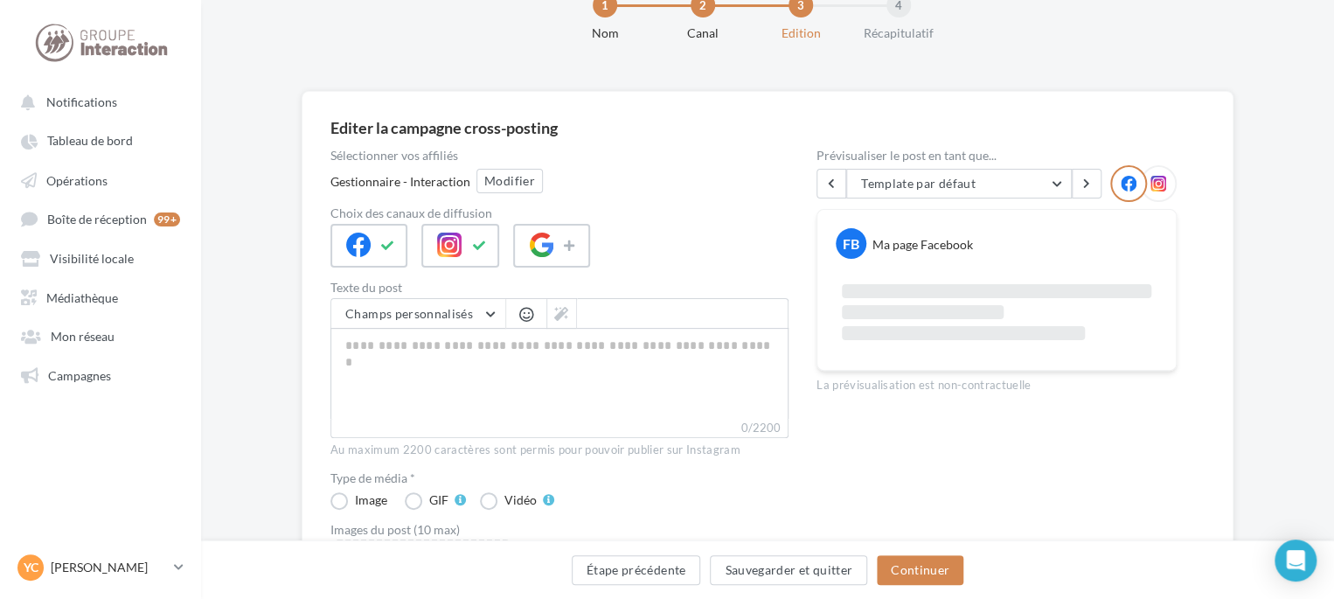
scroll to position [87, 0]
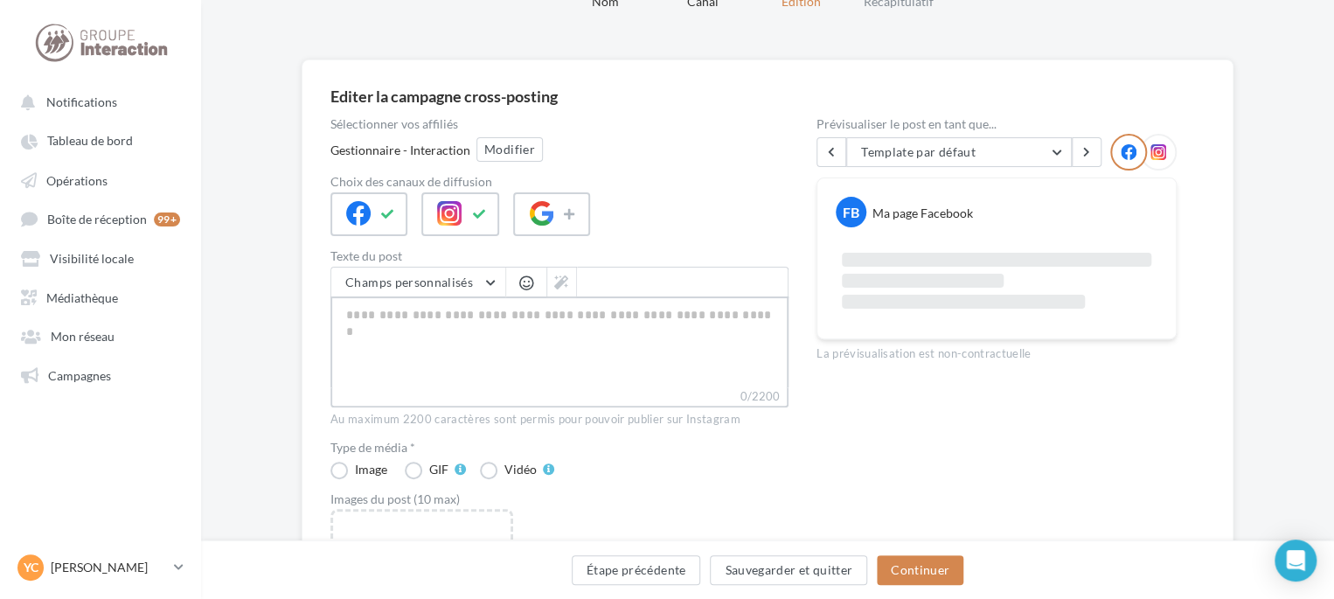
click at [574, 370] on textarea "0/2200" at bounding box center [559, 341] width 458 height 91
paste textarea "**********"
type textarea "**********"
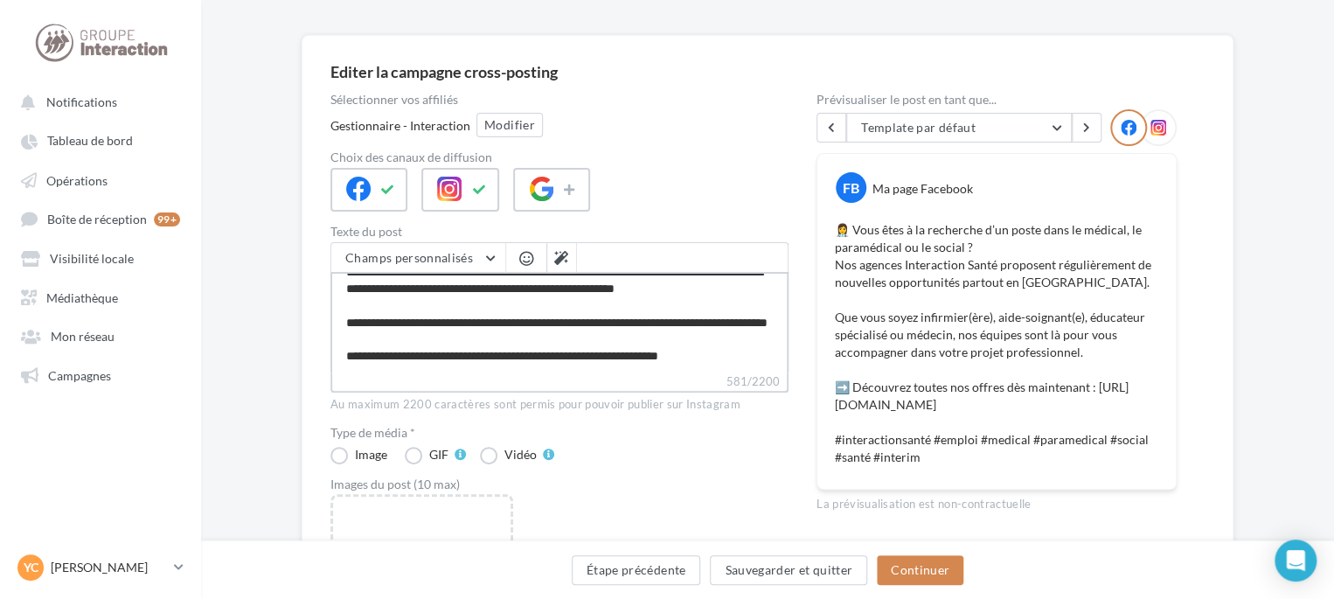
scroll to position [175, 0]
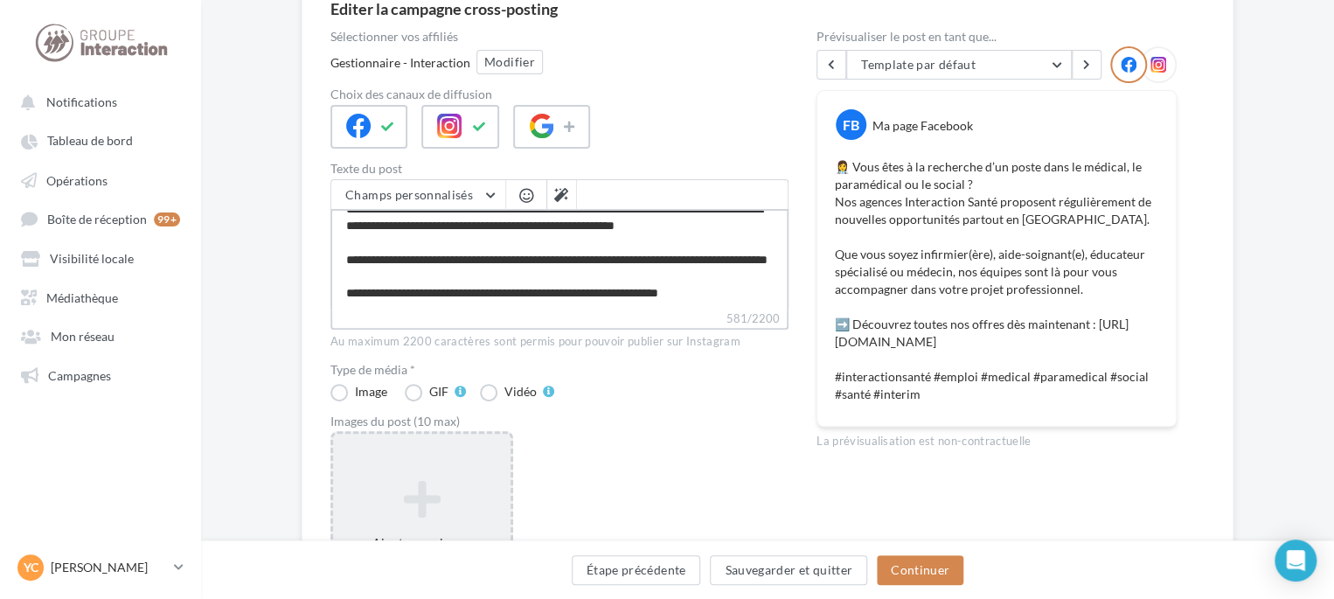
type textarea "**********"
click at [445, 481] on icon at bounding box center [421, 498] width 163 height 42
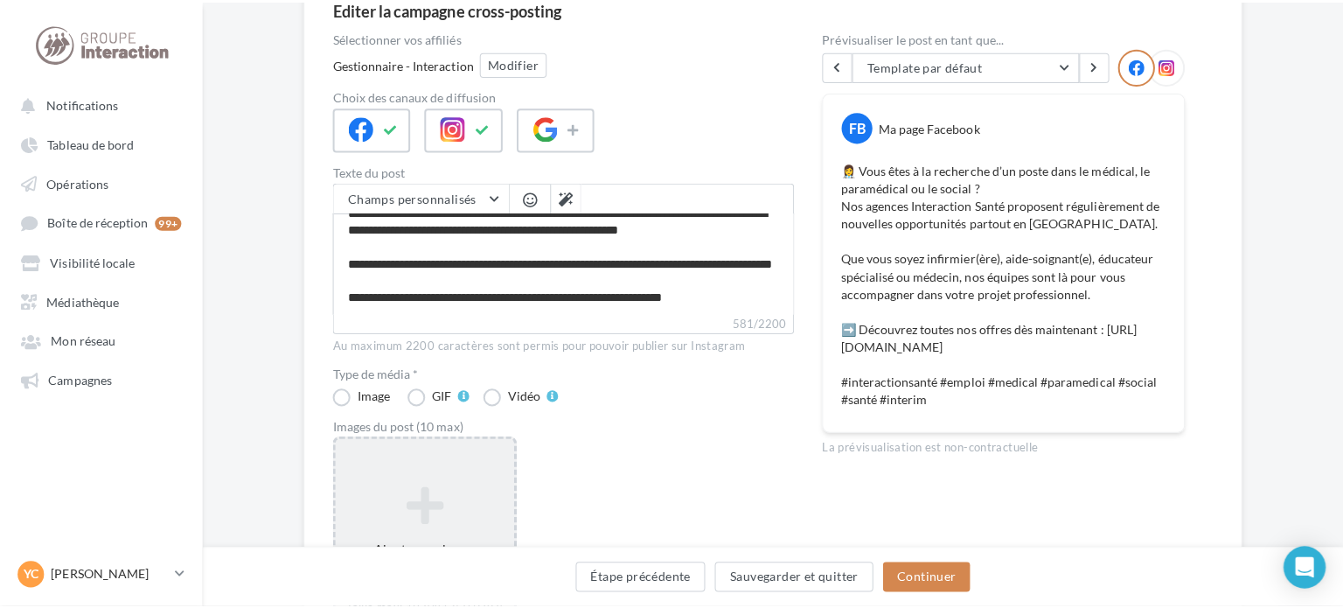
scroll to position [133, 0]
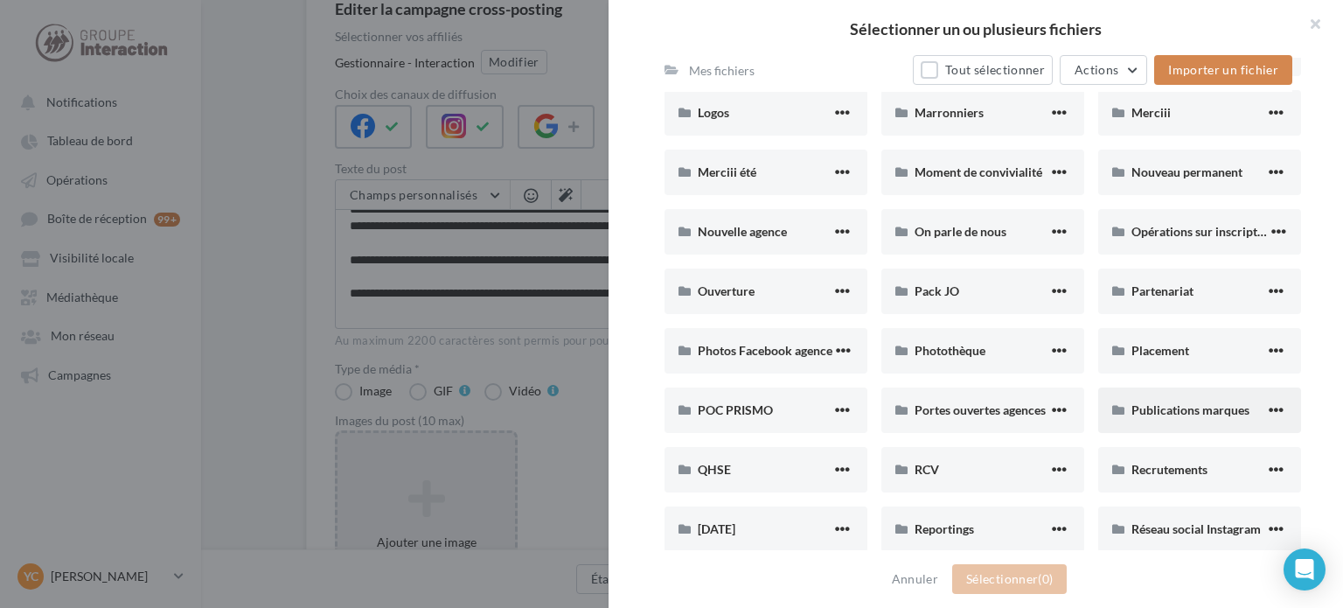
click at [1133, 411] on span "Publications marques" at bounding box center [1190, 409] width 118 height 15
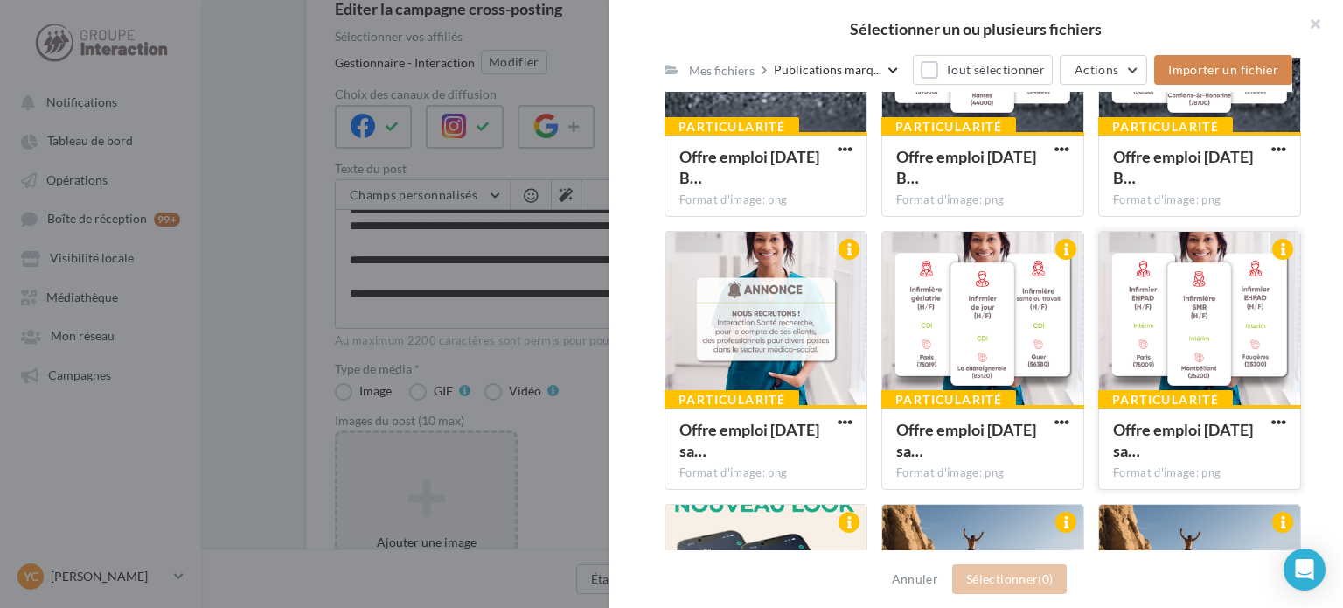
scroll to position [1327, 0]
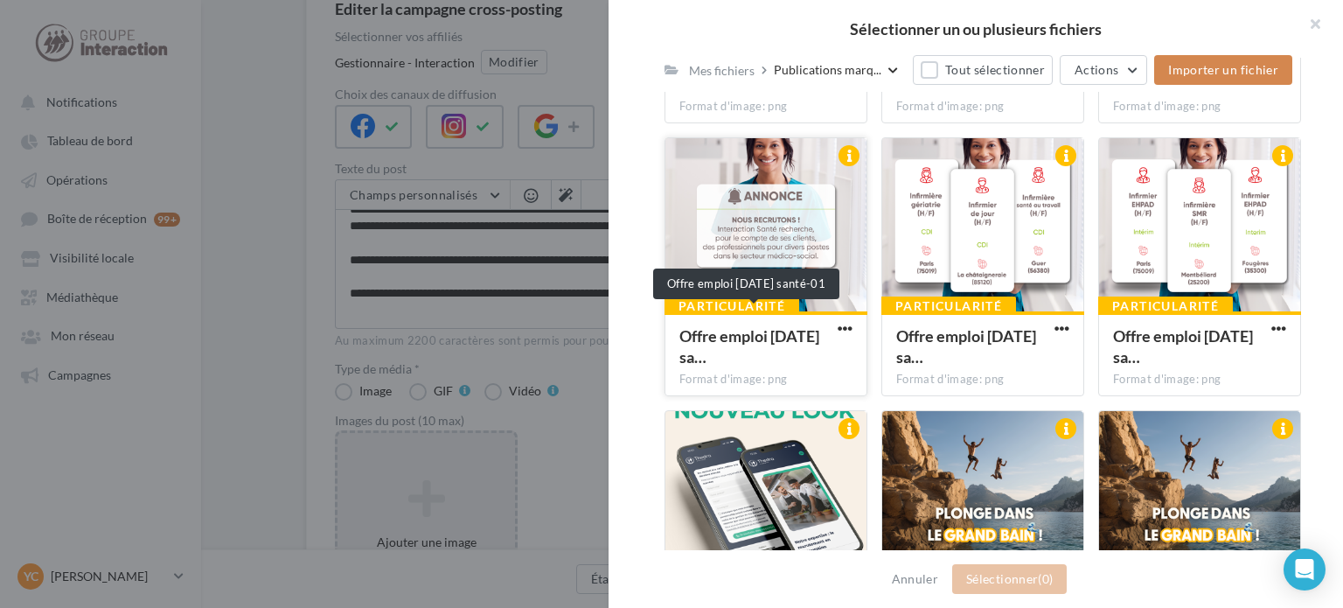
click at [751, 357] on span "Offre emploi [DATE] sa…" at bounding box center [749, 346] width 140 height 40
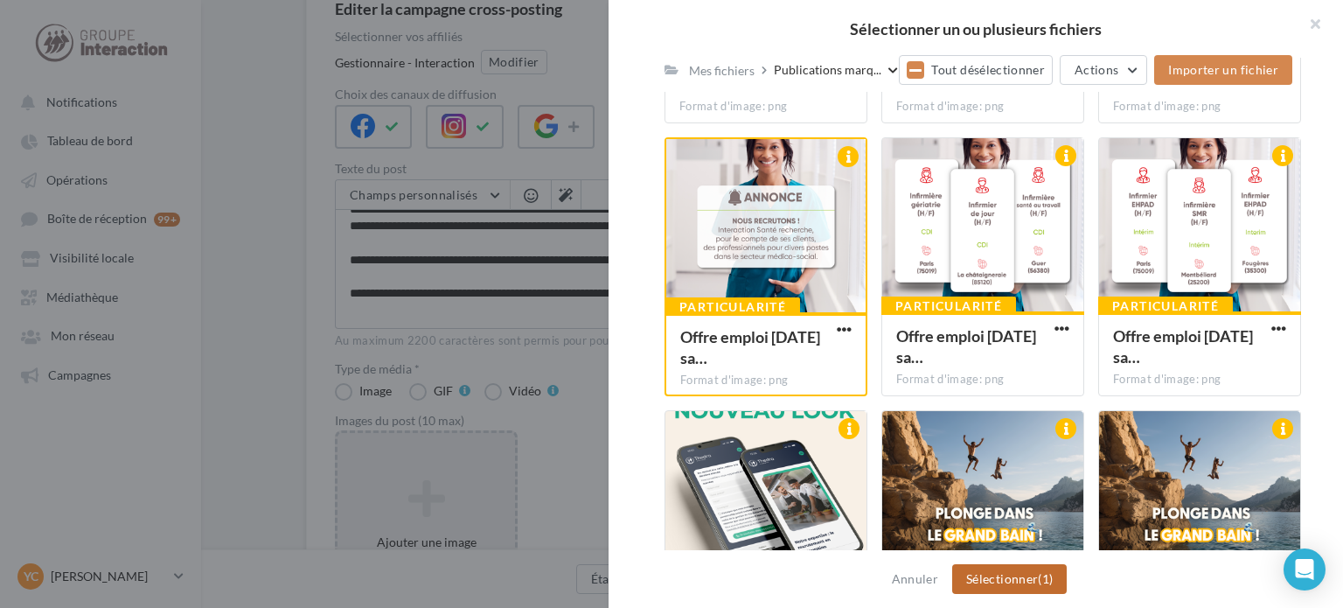
click at [1000, 578] on button "Sélectionner (1)" at bounding box center [1009, 579] width 115 height 30
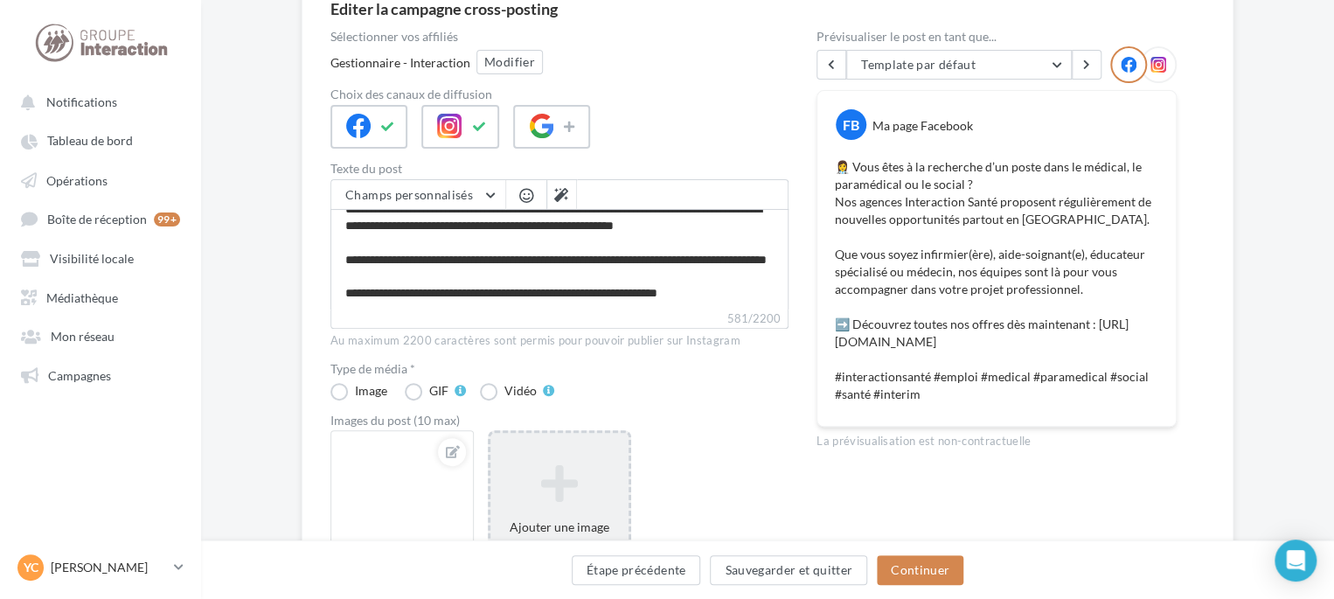
click at [557, 522] on div "Ajouter une image Format: jpg Taille min: 150x150 (LxH) Taille max: 1920x1350 (…" at bounding box center [559, 543] width 138 height 177
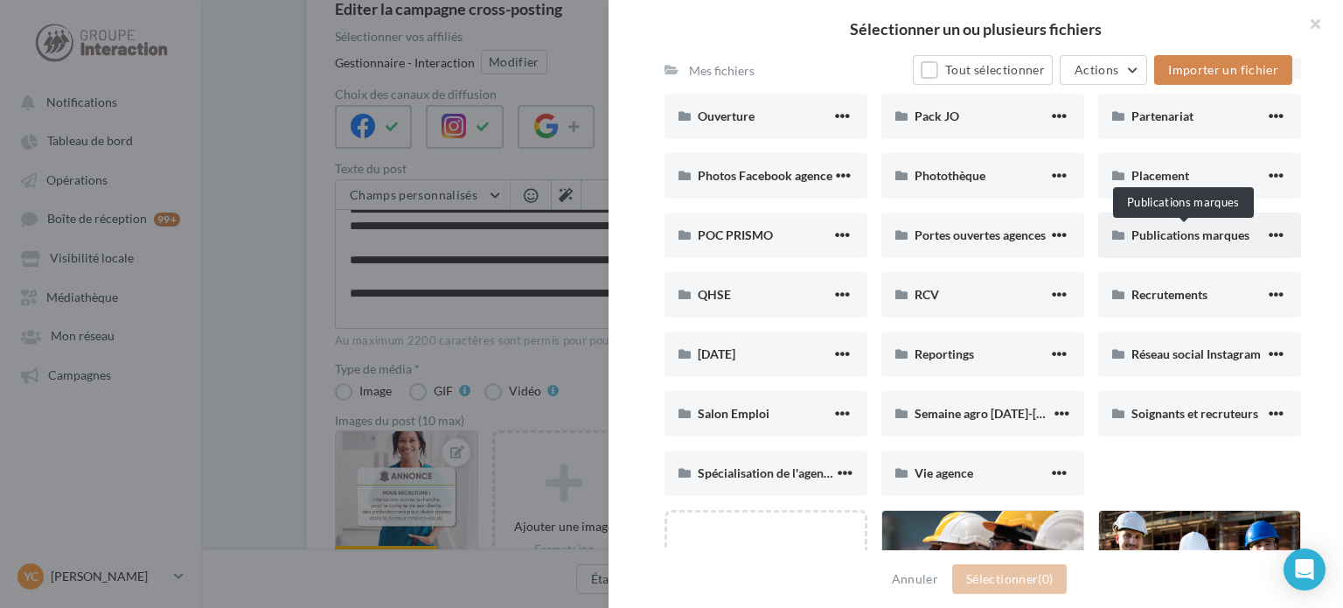
click at [1180, 242] on div "Publications marques" at bounding box center [1198, 234] width 134 height 17
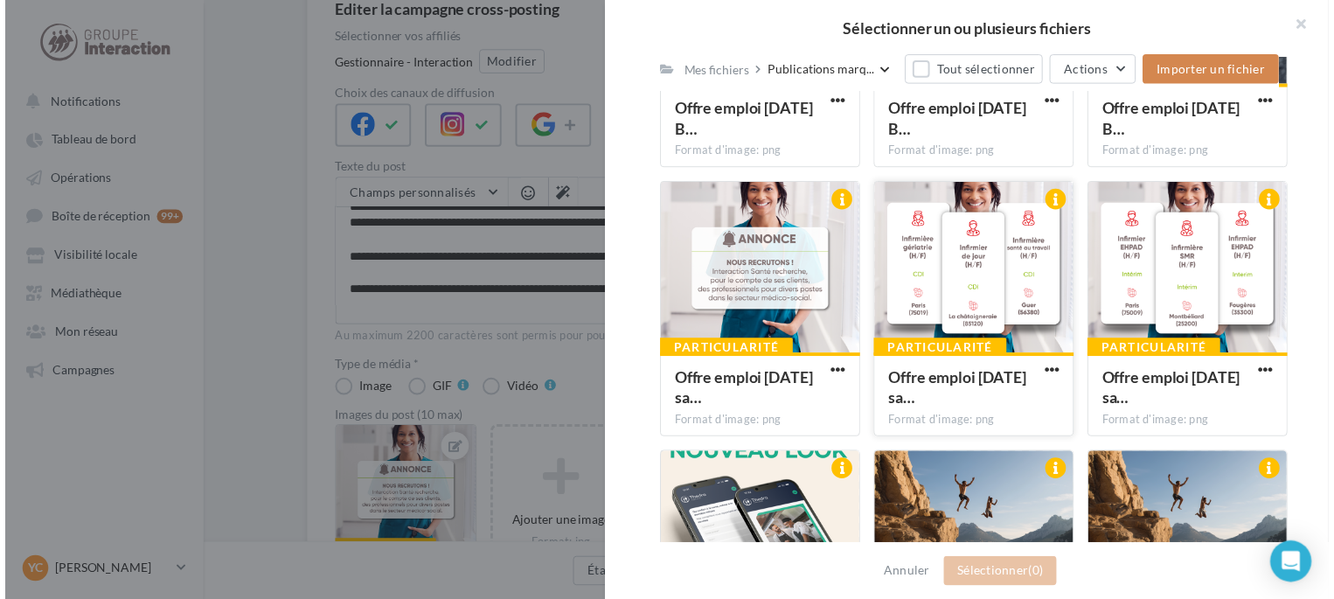
scroll to position [1399, 0]
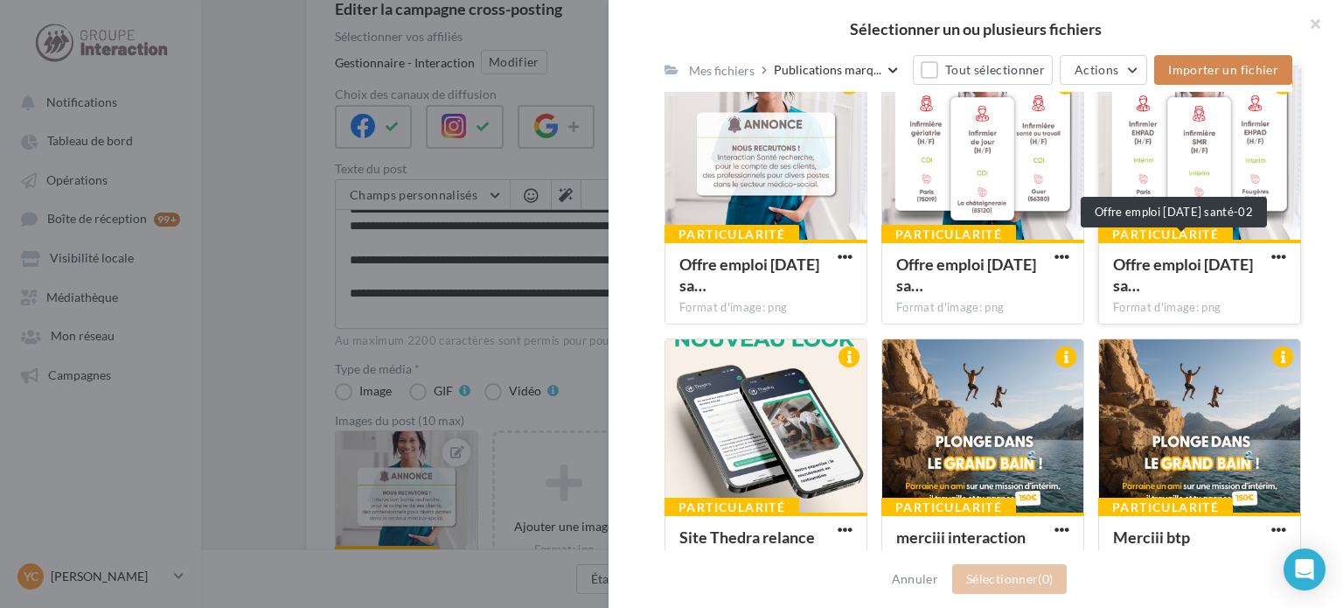
click at [1208, 286] on span "Offre emploi [DATE] sa…" at bounding box center [1183, 274] width 140 height 40
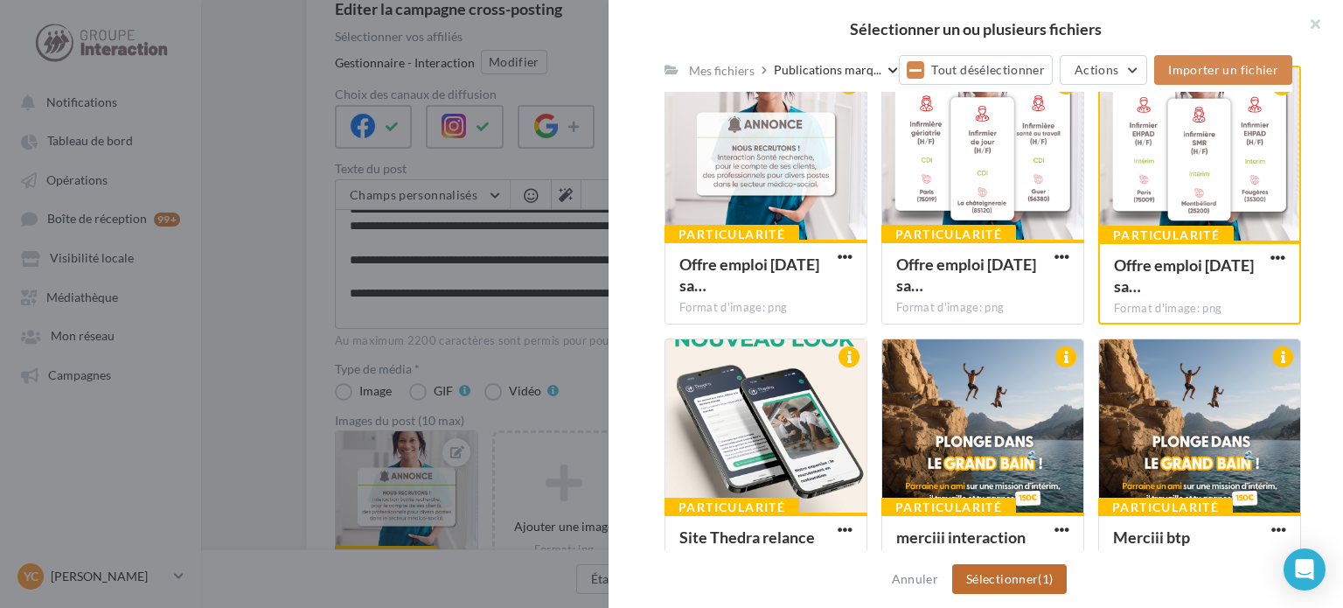
click at [1047, 575] on span "(1)" at bounding box center [1045, 578] width 15 height 15
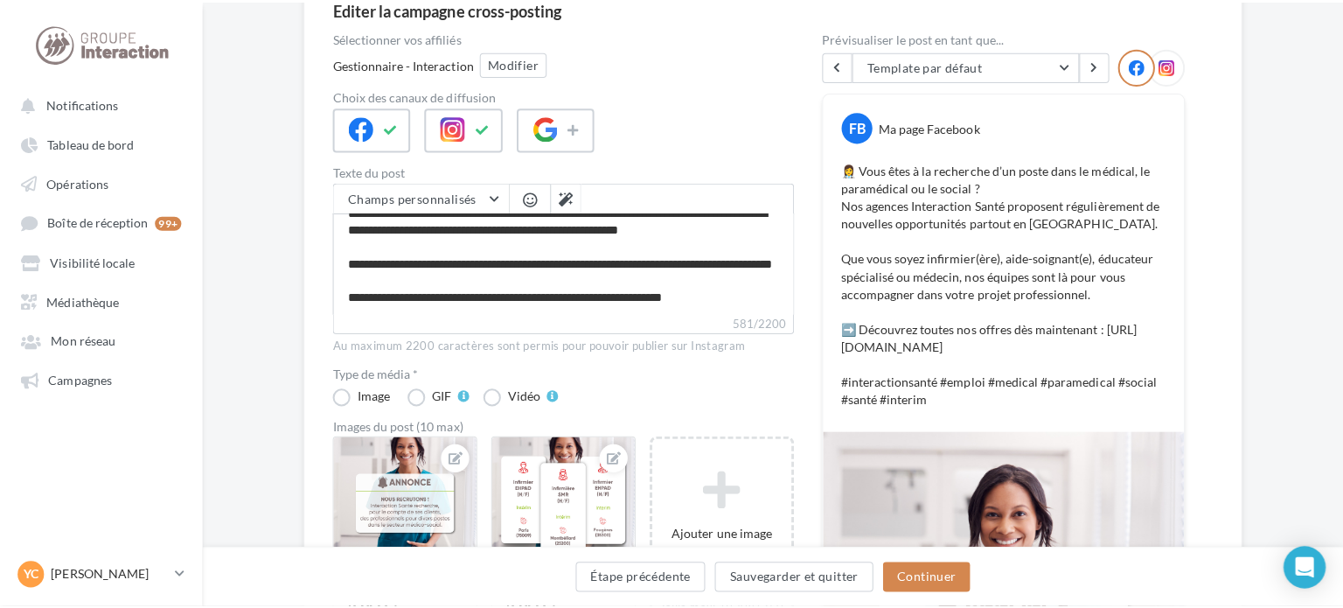
scroll to position [350, 0]
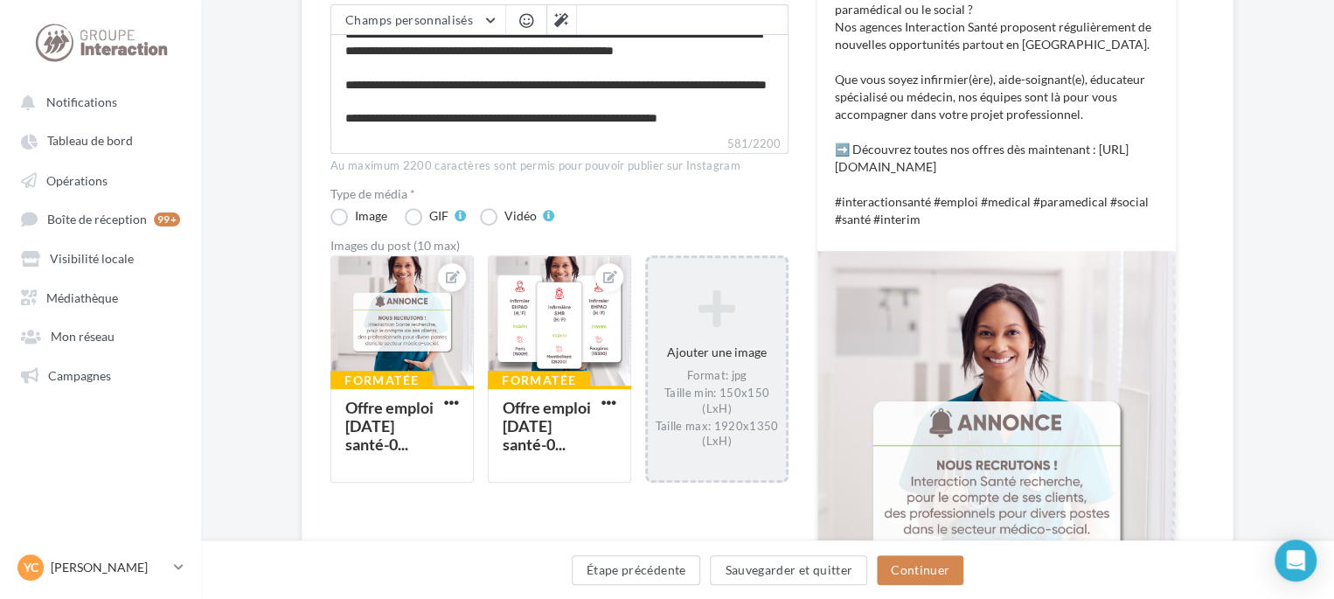
click at [667, 329] on div "Ajouter une image Format: jpg Taille min: 150x150 (LxH) Taille max: 1920x1350 (…" at bounding box center [717, 368] width 138 height 177
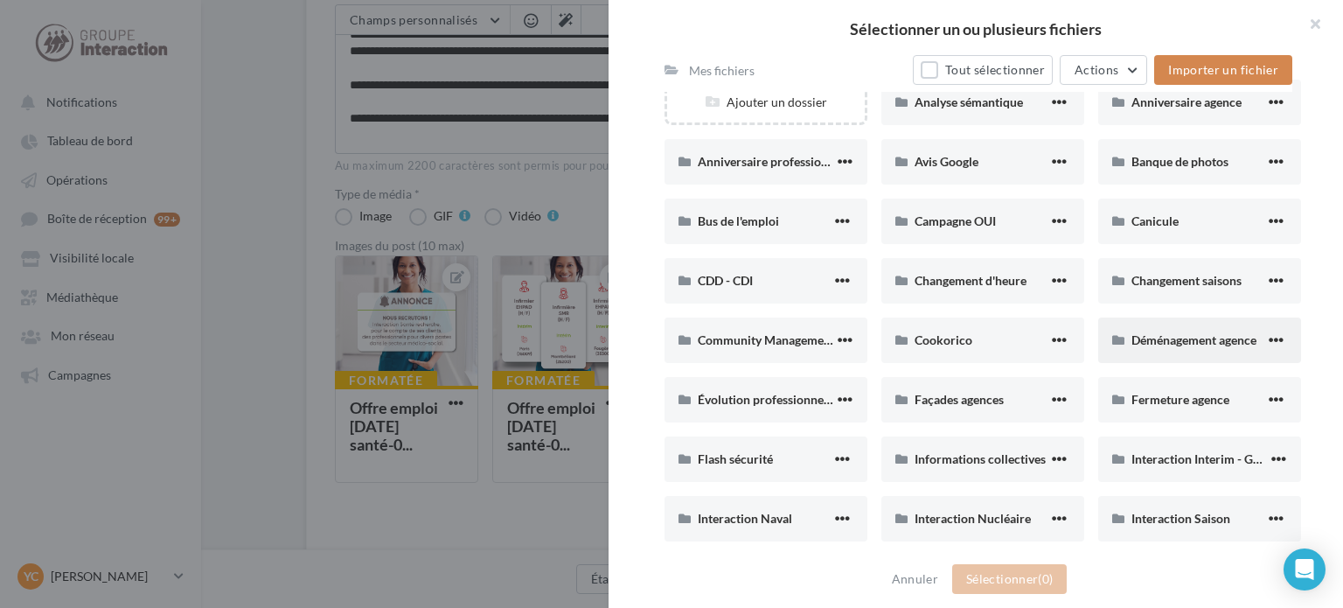
scroll to position [525, 0]
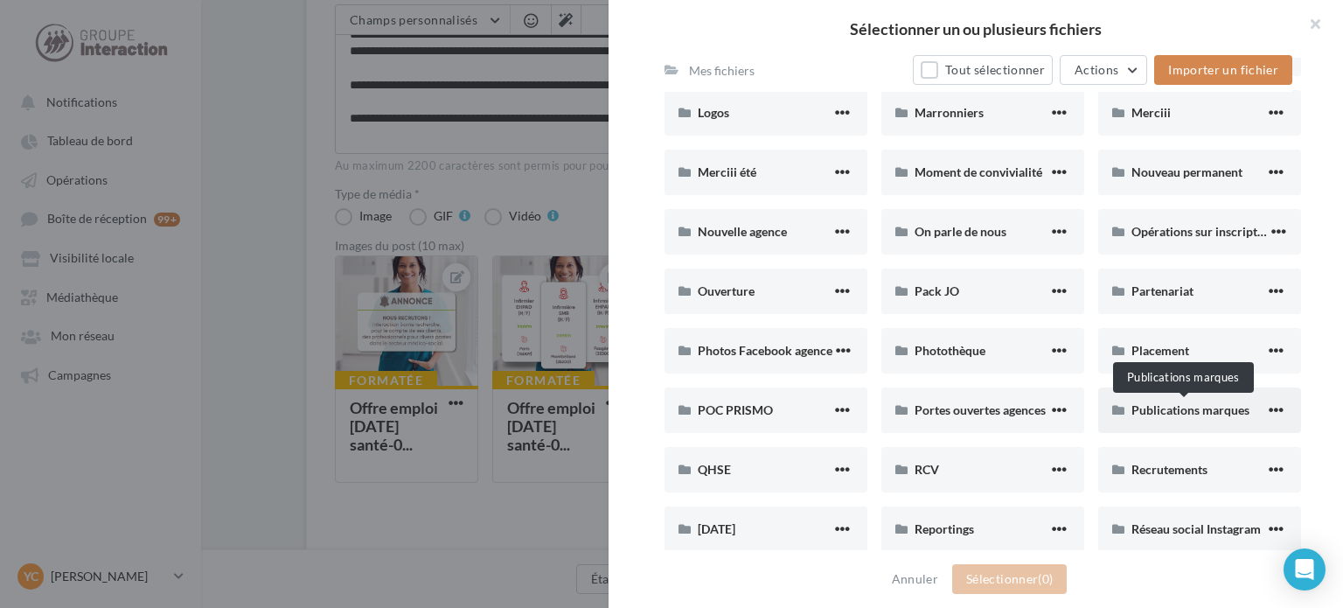
click at [1193, 410] on span "Publications marques" at bounding box center [1190, 409] width 118 height 15
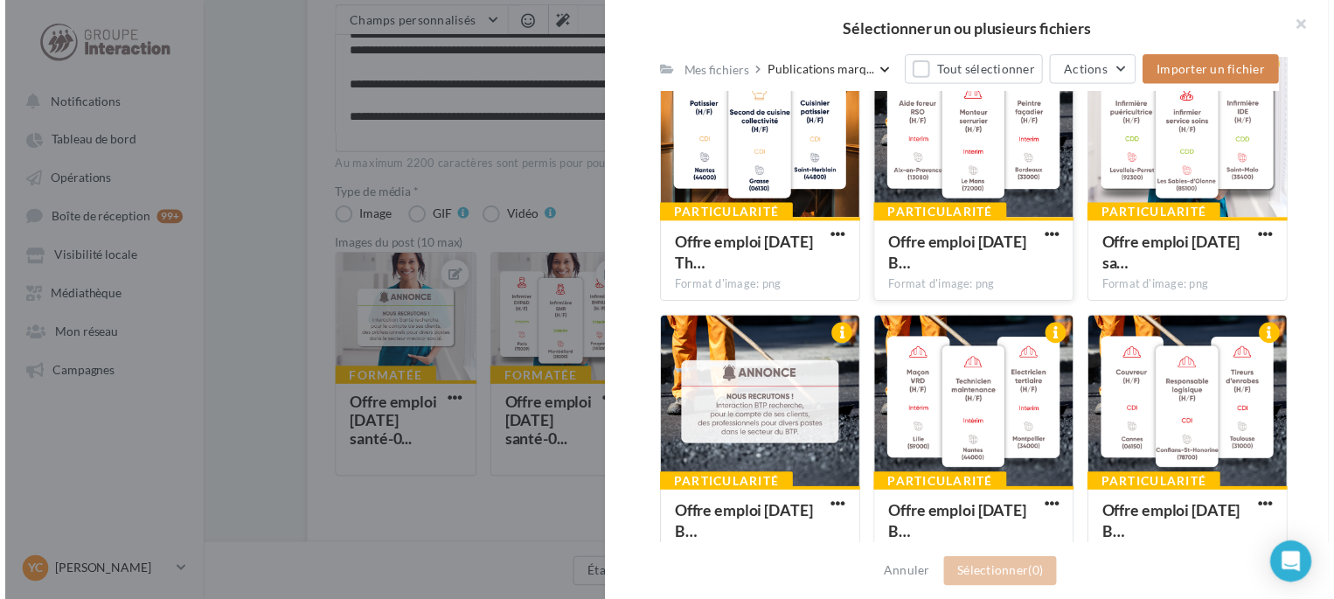
scroll to position [746, 0]
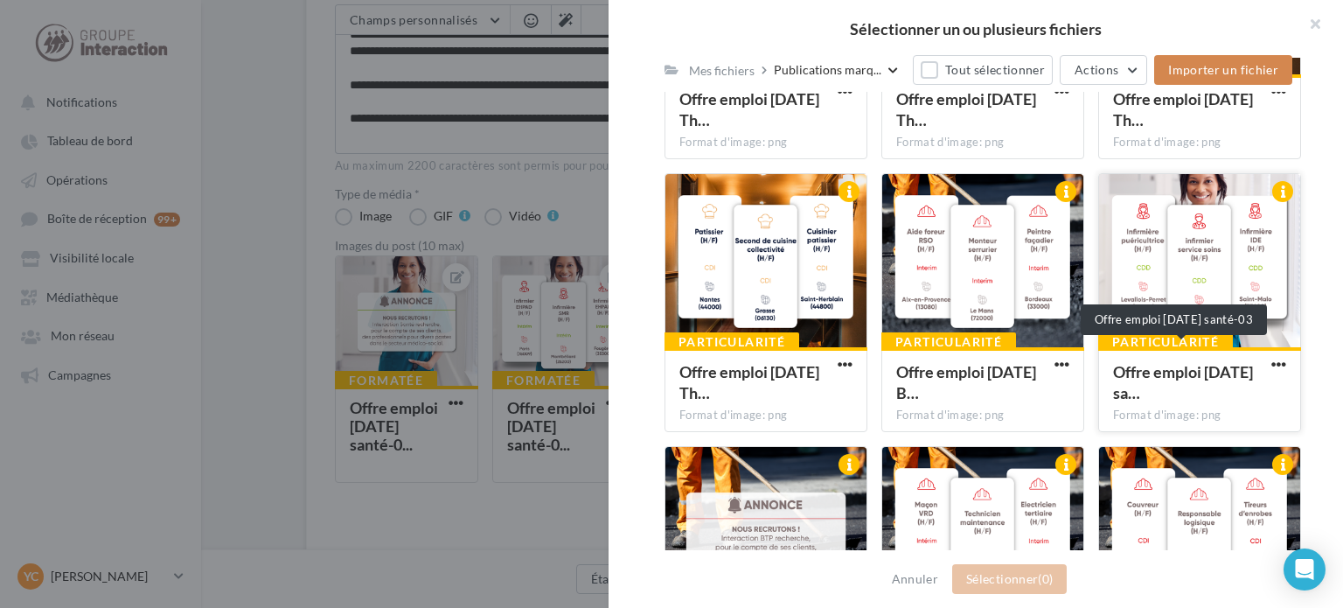
click at [1141, 387] on span "Offre emploi [DATE] sa…" at bounding box center [1183, 382] width 140 height 40
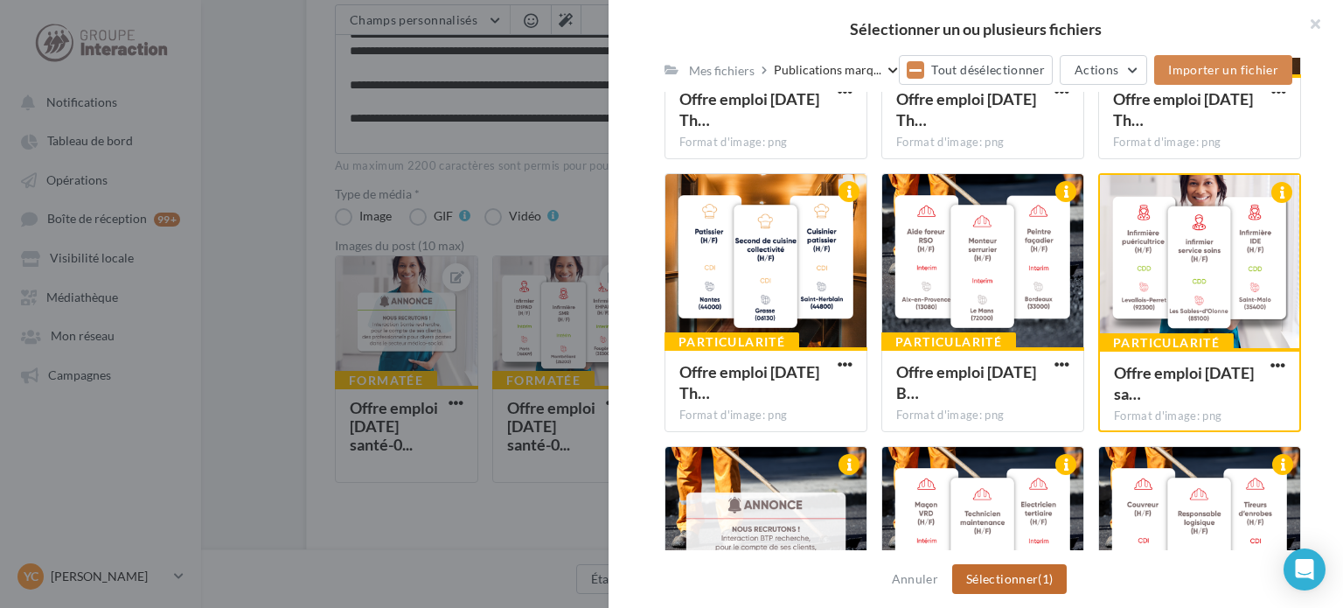
click at [1027, 594] on button "Sélectionner (1)" at bounding box center [1009, 579] width 115 height 30
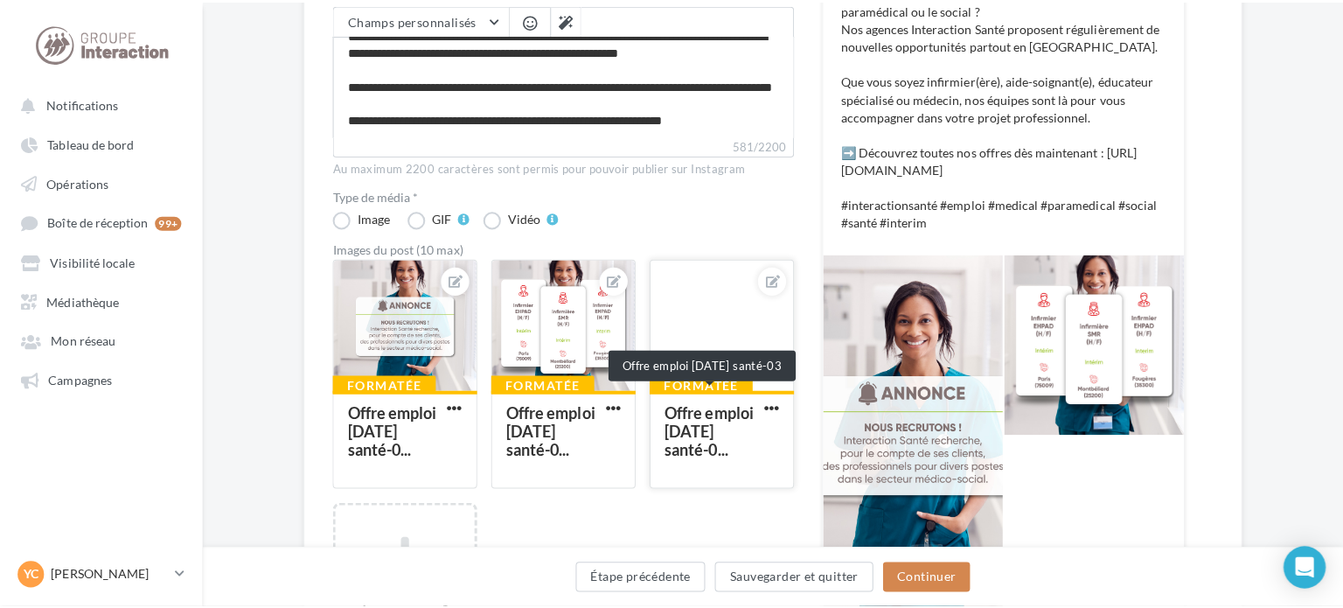
scroll to position [525, 0]
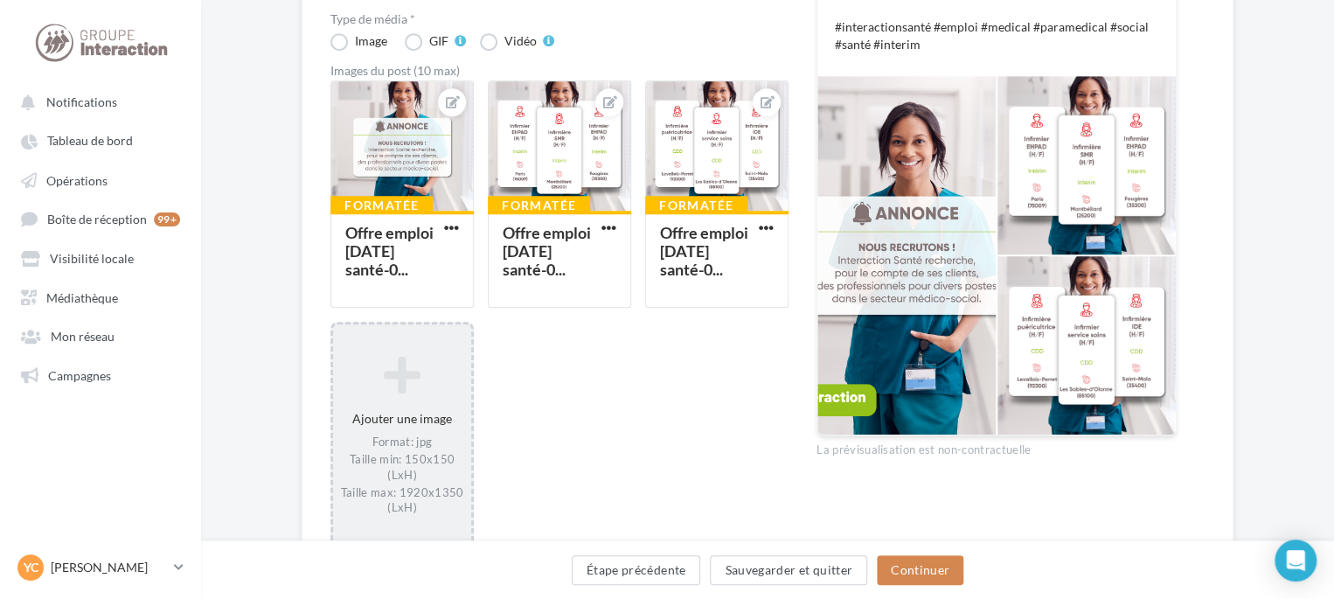
click at [375, 416] on div "Ajouter une image Format: jpg Taille min: 150x150 (LxH) Taille max: 1920x1350 (…" at bounding box center [402, 434] width 138 height 177
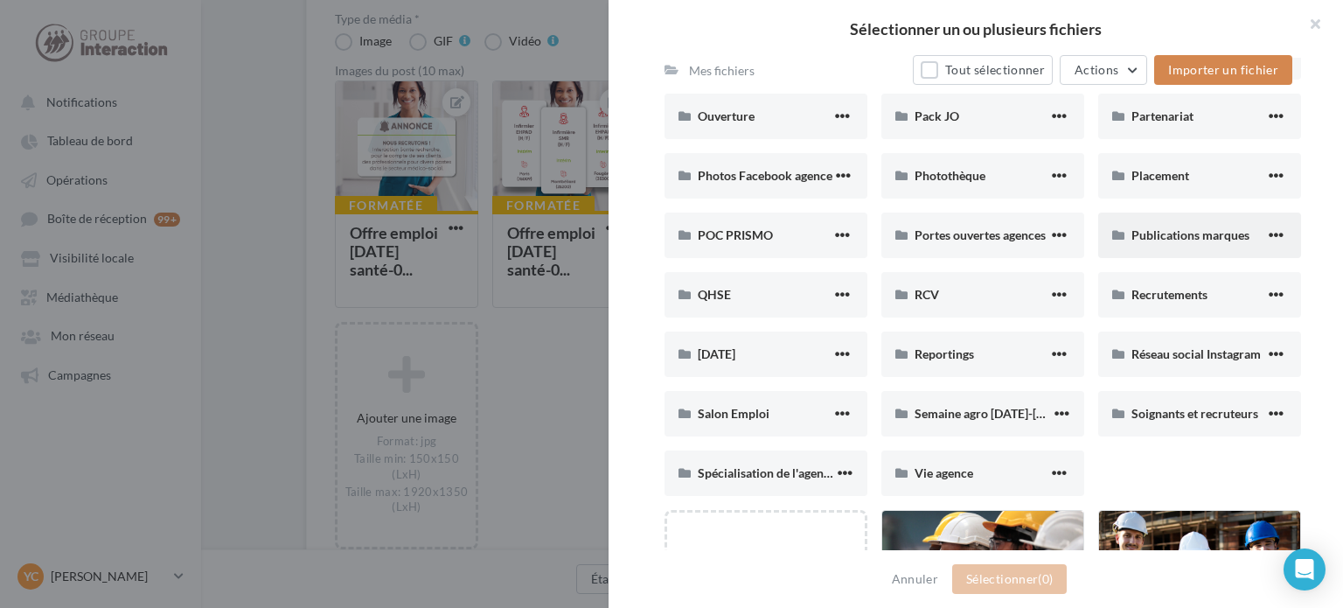
click at [1180, 240] on span "Publications marques" at bounding box center [1190, 234] width 118 height 15
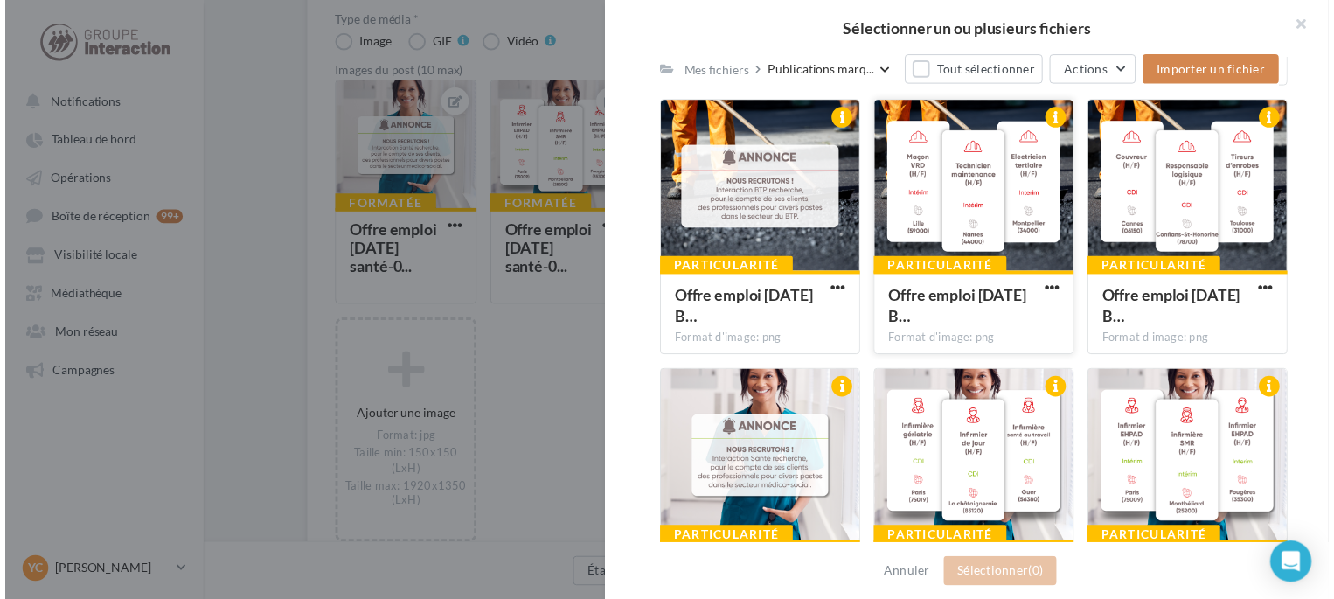
scroll to position [1240, 0]
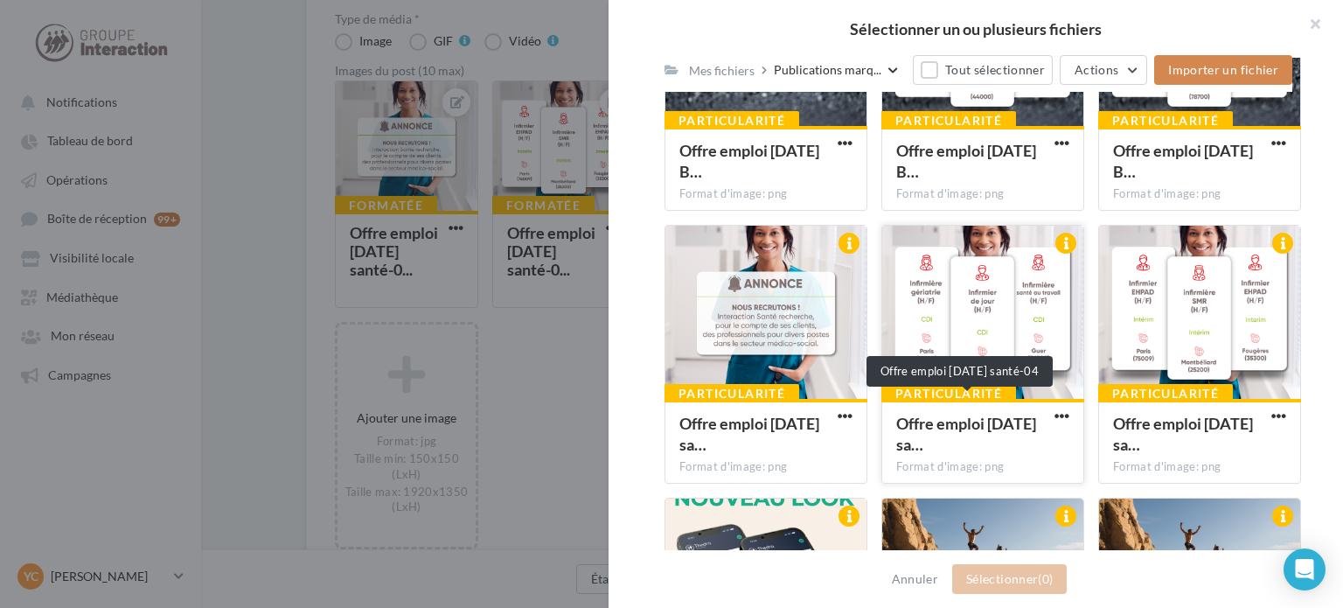
click at [978, 449] on span "Offre emploi [DATE] sa…" at bounding box center [966, 434] width 140 height 40
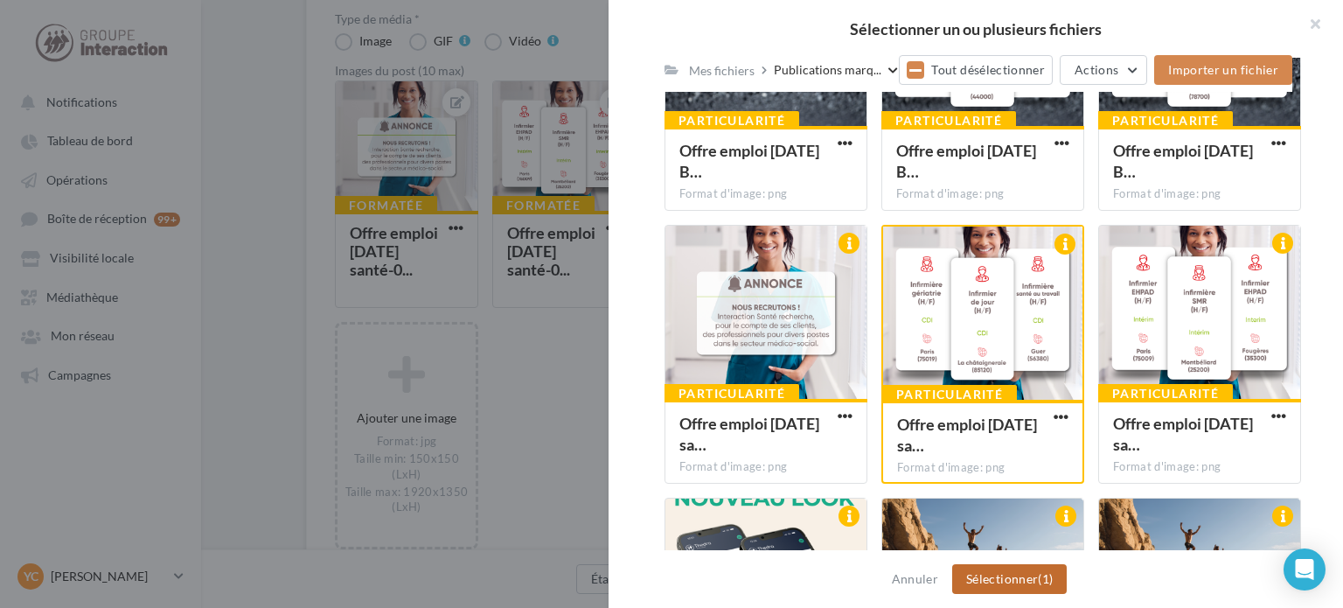
click at [1026, 575] on button "Sélectionner (1)" at bounding box center [1009, 579] width 115 height 30
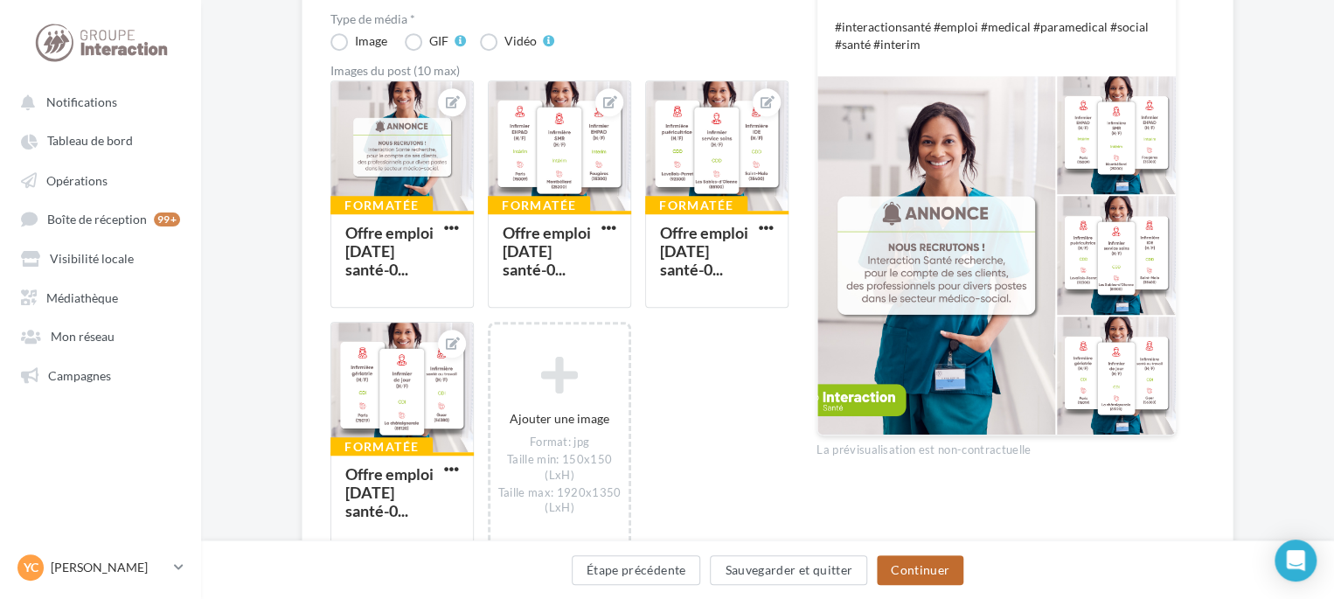
click at [939, 569] on button "Continuer" at bounding box center [920, 570] width 87 height 30
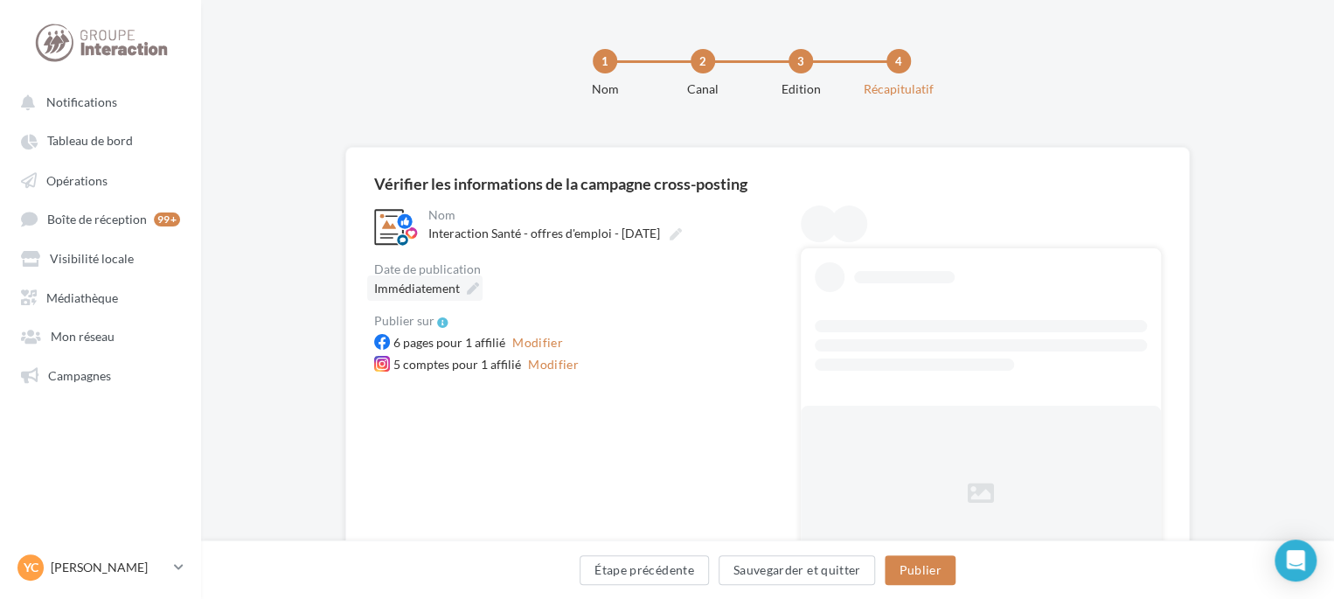
click at [419, 288] on span "Immédiatement" at bounding box center [417, 288] width 86 height 15
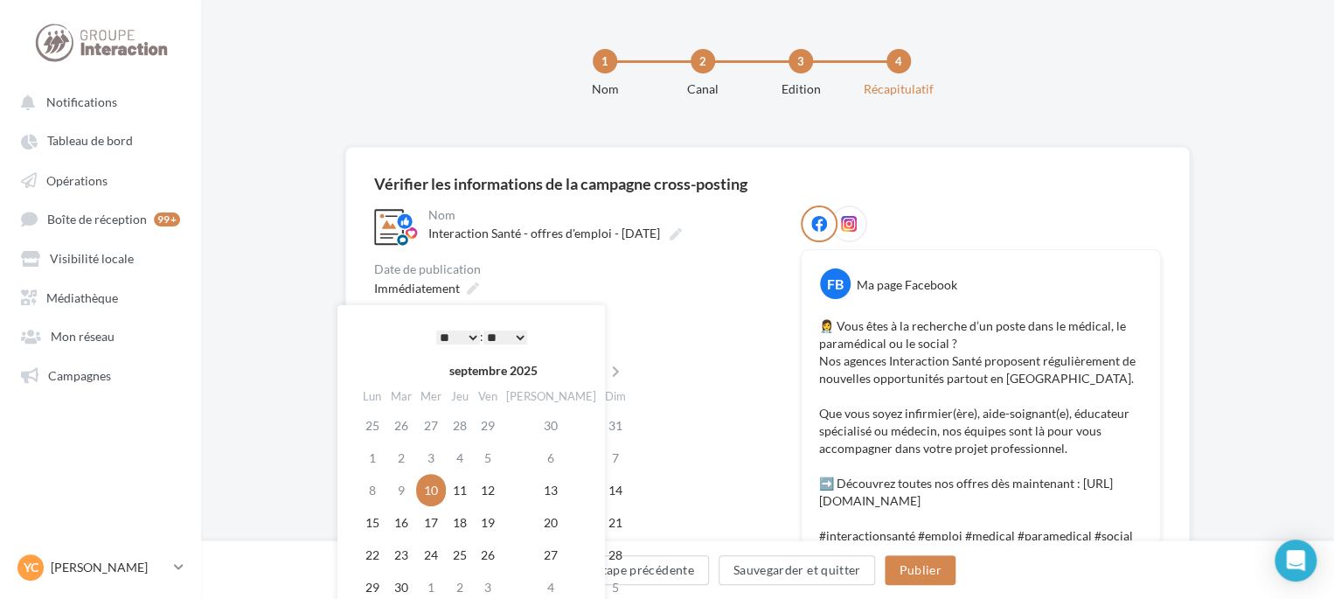
click at [472, 337] on select "* * * * * * * * * * ** ** ** ** ** ** ** ** ** ** ** ** ** **" at bounding box center [458, 337] width 44 height 14
click at [470, 332] on select "* * * * * * * * * * ** ** ** ** ** ** ** ** ** ** ** ** ** **" at bounding box center [458, 337] width 44 height 14
click at [518, 335] on select "** ** ** ** ** **" at bounding box center [505, 337] width 44 height 14
click at [525, 332] on select "** ** ** ** ** **" at bounding box center [505, 337] width 44 height 14
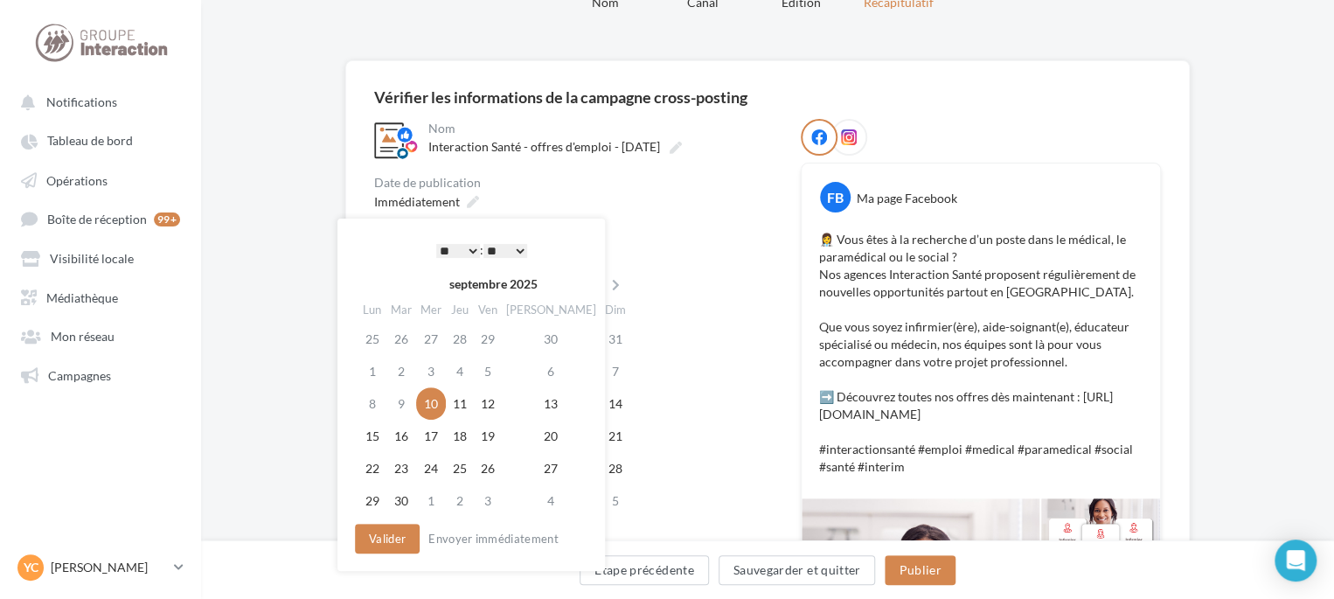
scroll to position [175, 0]
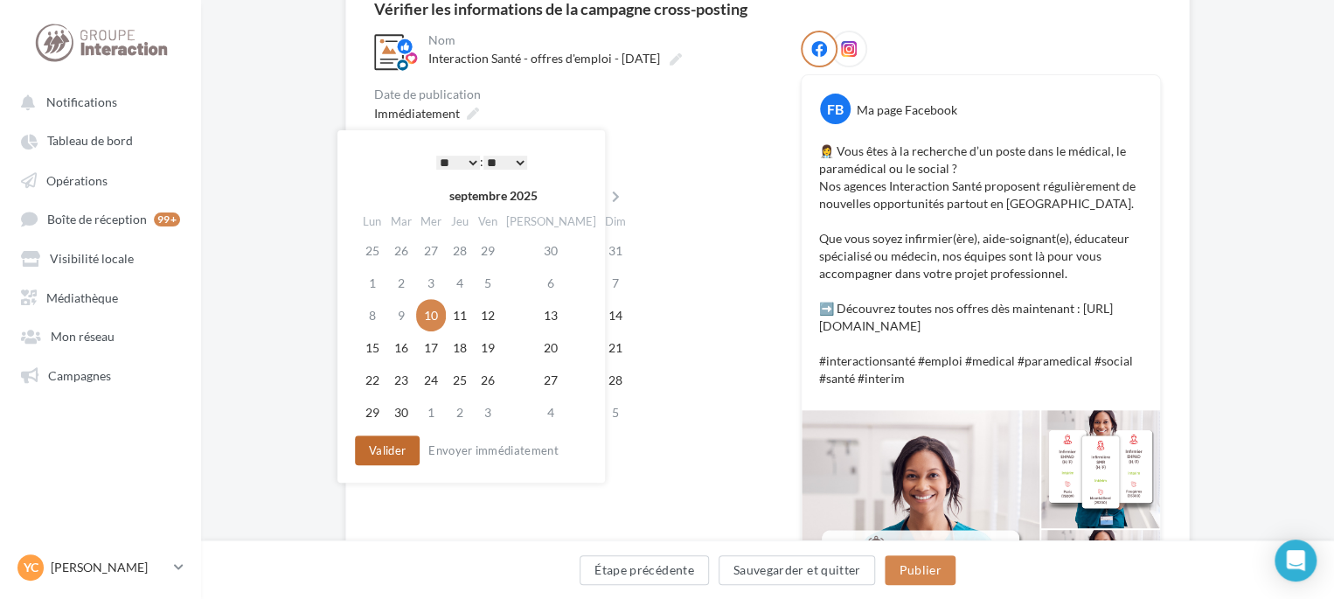
click at [385, 449] on button "Valider" at bounding box center [387, 450] width 65 height 30
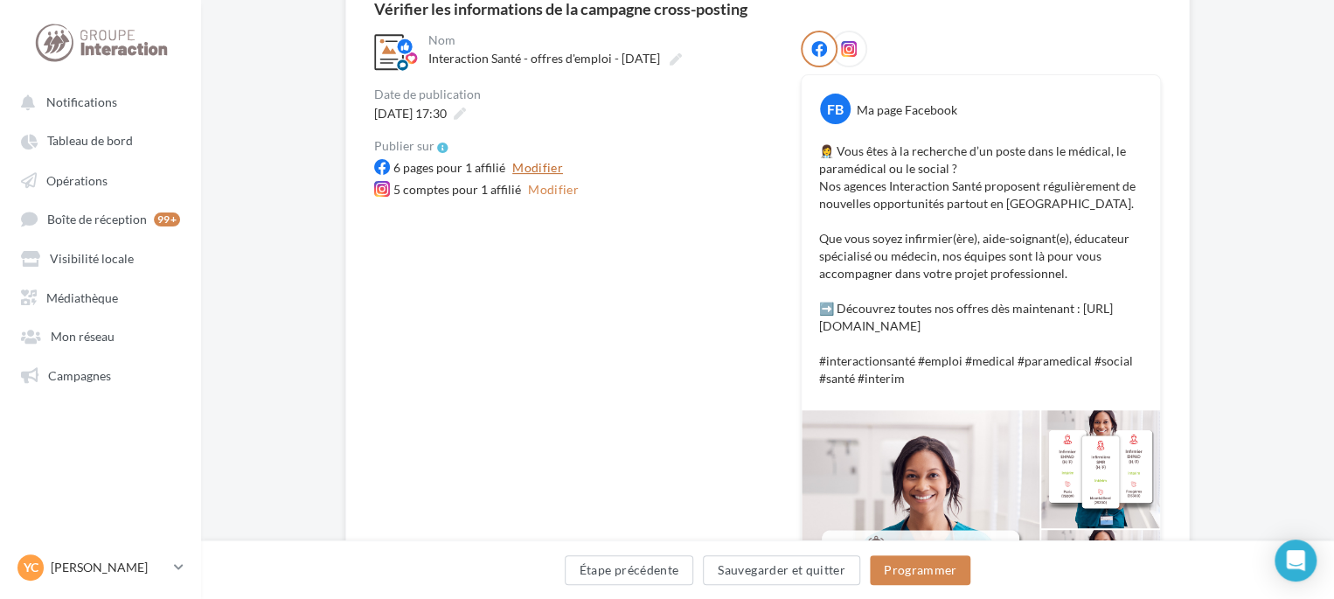
click at [512, 168] on button "Modifier" at bounding box center [537, 167] width 65 height 21
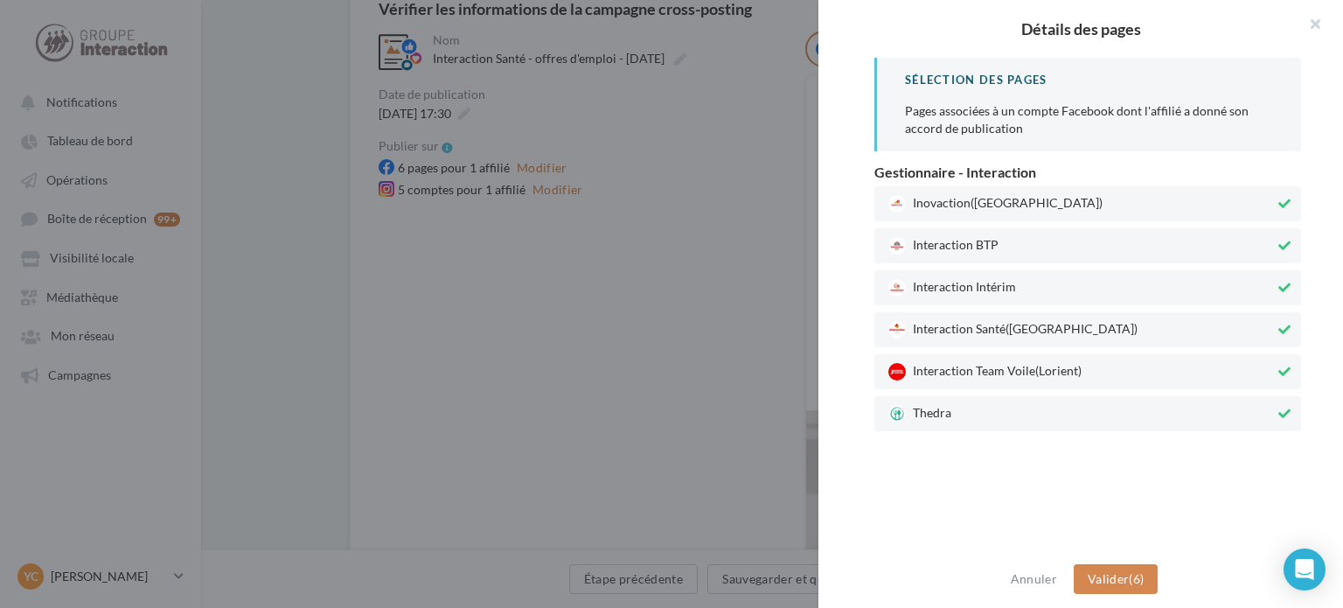
click at [968, 422] on div "Thedra" at bounding box center [1087, 413] width 427 height 35
click at [972, 367] on span "Interaction Team Voile (Lorient)" at bounding box center [1081, 371] width 386 height 17
click at [977, 285] on span "Interaction Intérim" at bounding box center [1081, 287] width 386 height 17
click at [978, 243] on span "Interaction BTP" at bounding box center [1081, 245] width 386 height 17
click at [993, 214] on div "Inovaction (Rennes)" at bounding box center [1087, 203] width 427 height 35
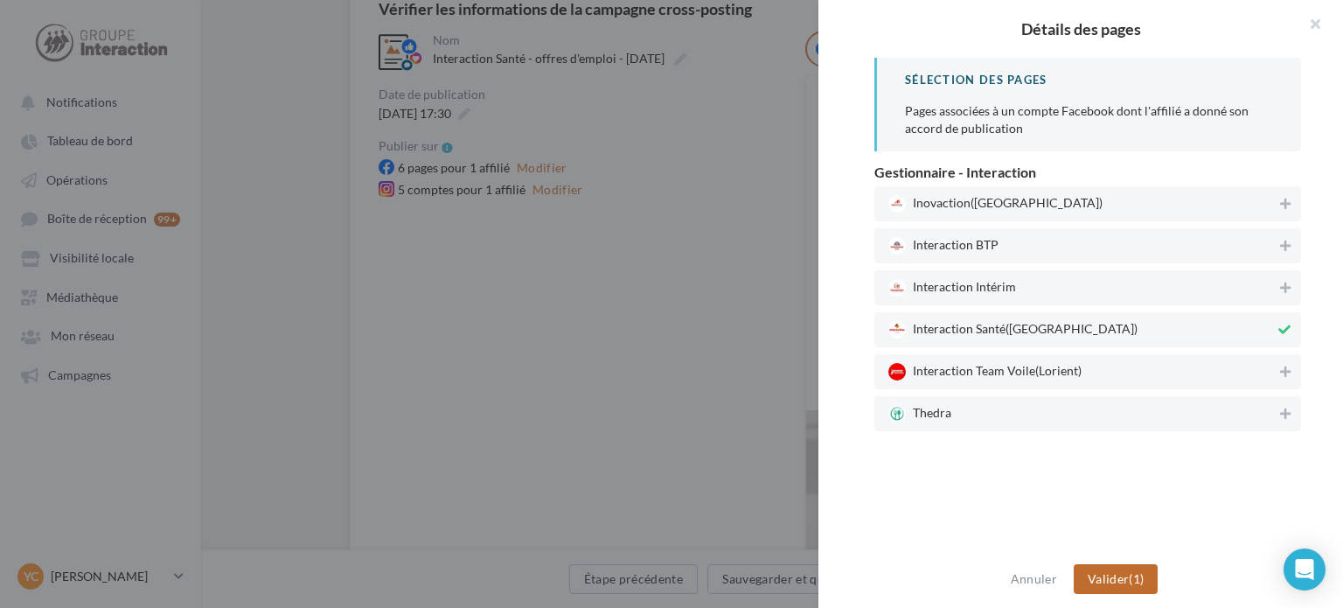
click at [1109, 574] on span "Valider" at bounding box center [1108, 578] width 41 height 15
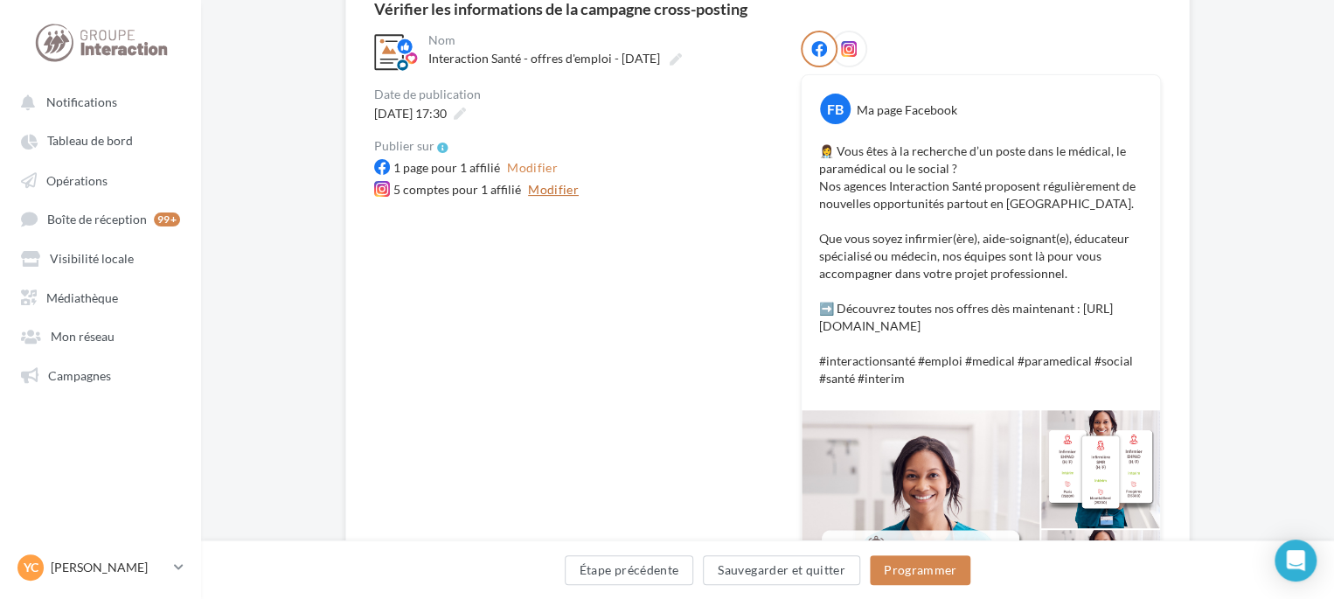
click at [563, 191] on button "Modifier" at bounding box center [553, 189] width 65 height 21
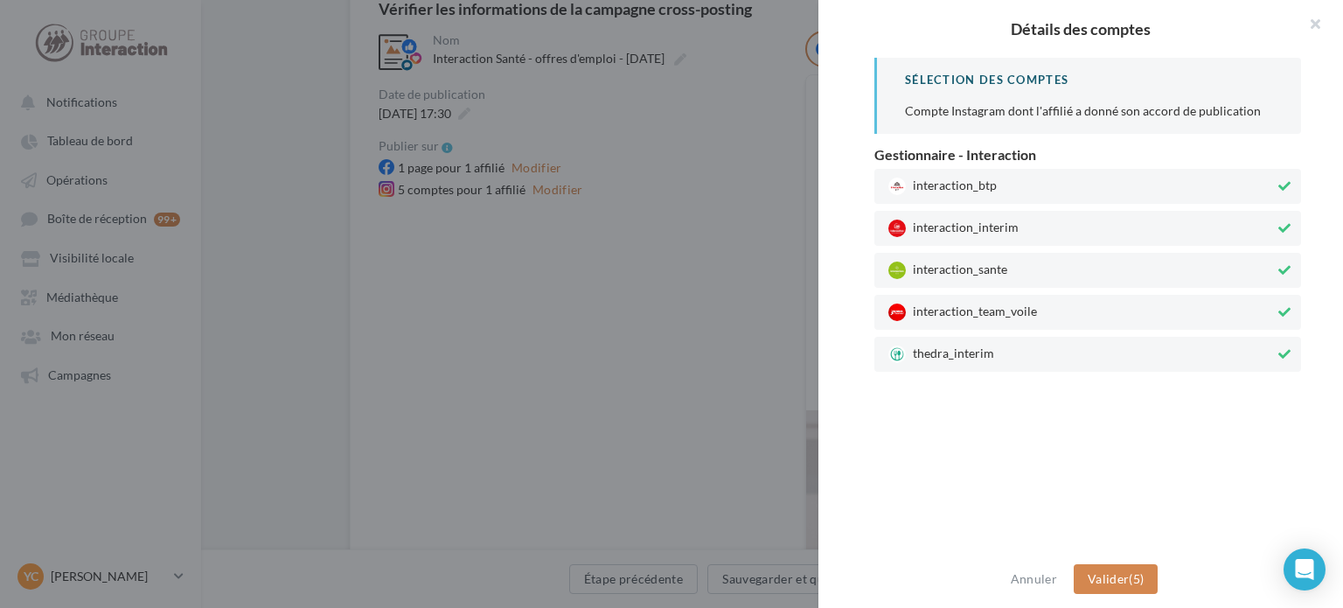
click at [986, 348] on span "thedra_interim" at bounding box center [1081, 353] width 386 height 17
click at [988, 319] on span "interaction_team_voile" at bounding box center [1081, 311] width 386 height 17
click at [1012, 222] on span "interaction_interim" at bounding box center [1081, 227] width 386 height 17
click at [1020, 188] on span "interaction_btp" at bounding box center [1081, 185] width 386 height 17
click at [1127, 577] on button "Valider (1)" at bounding box center [1116, 579] width 85 height 30
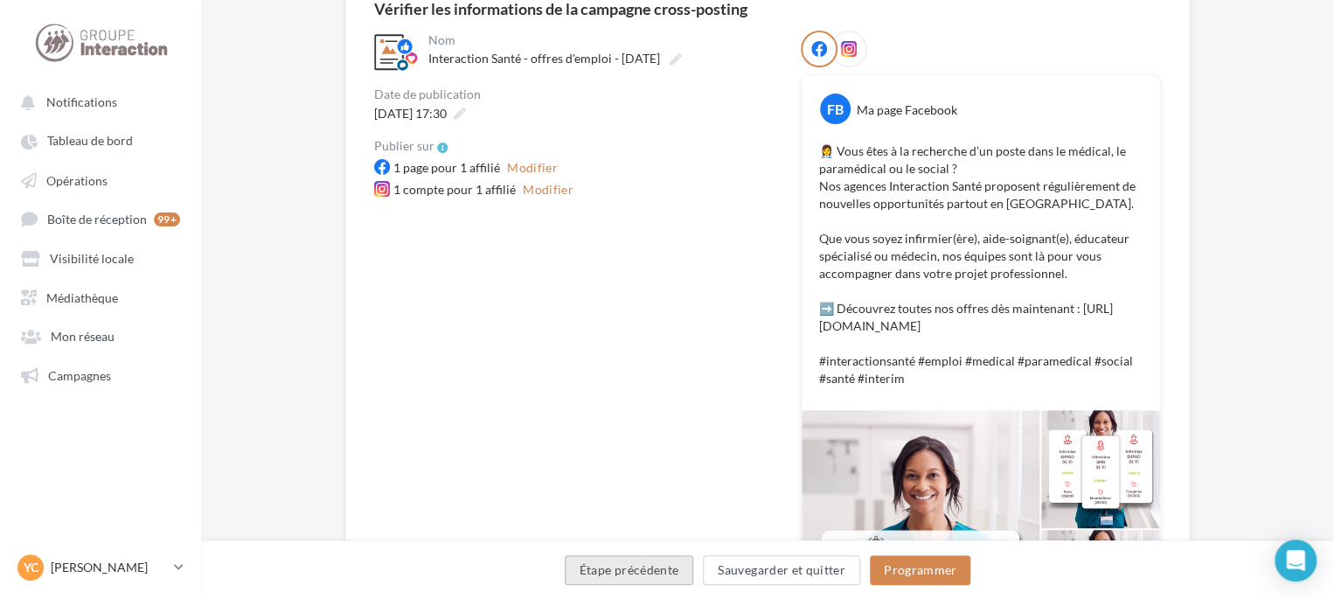
click at [661, 581] on button "Étape précédente" at bounding box center [629, 570] width 129 height 30
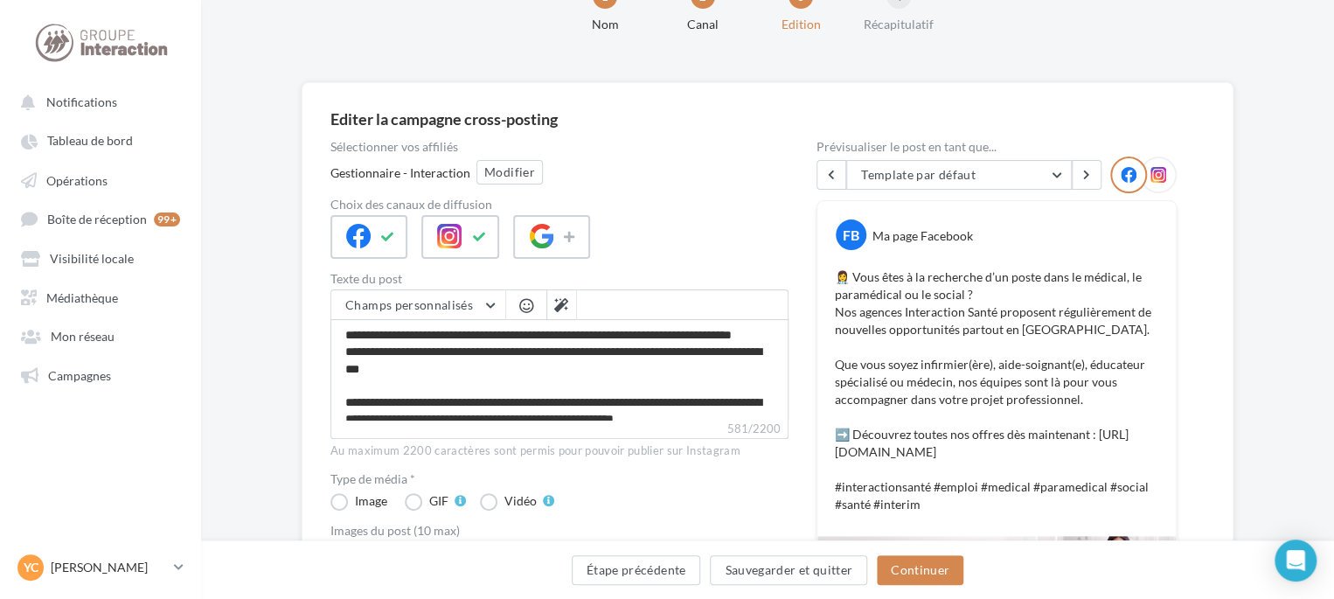
scroll to position [94, 0]
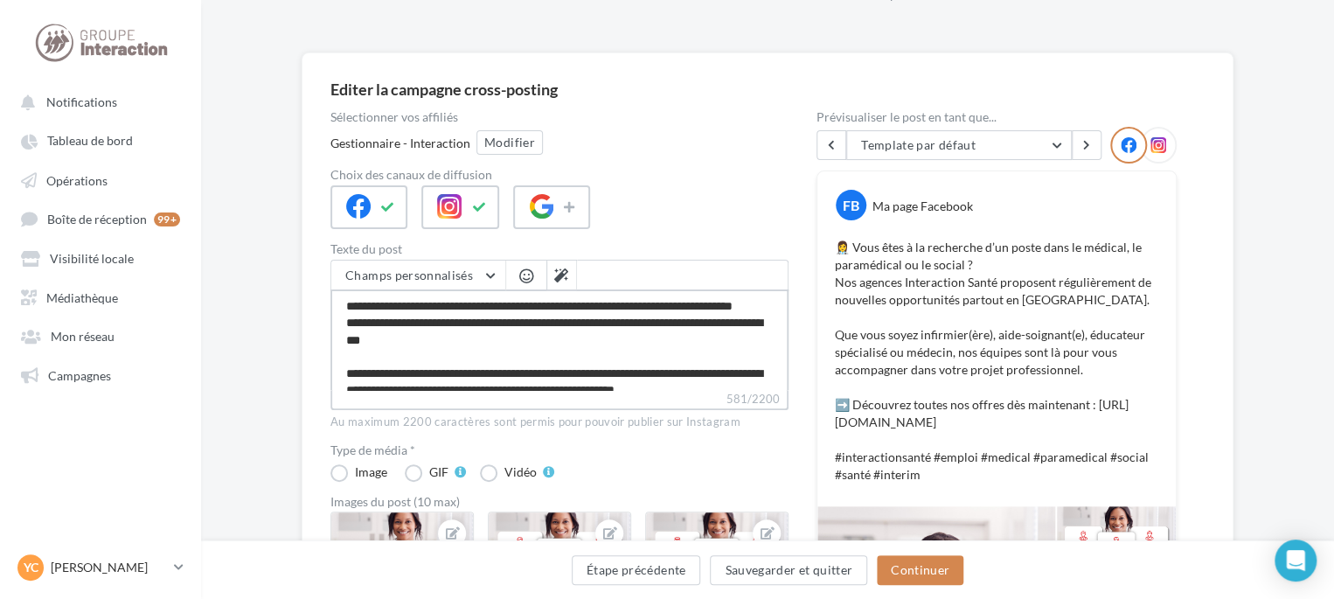
click at [482, 323] on textarea "**********" at bounding box center [559, 339] width 458 height 101
type textarea "**********"
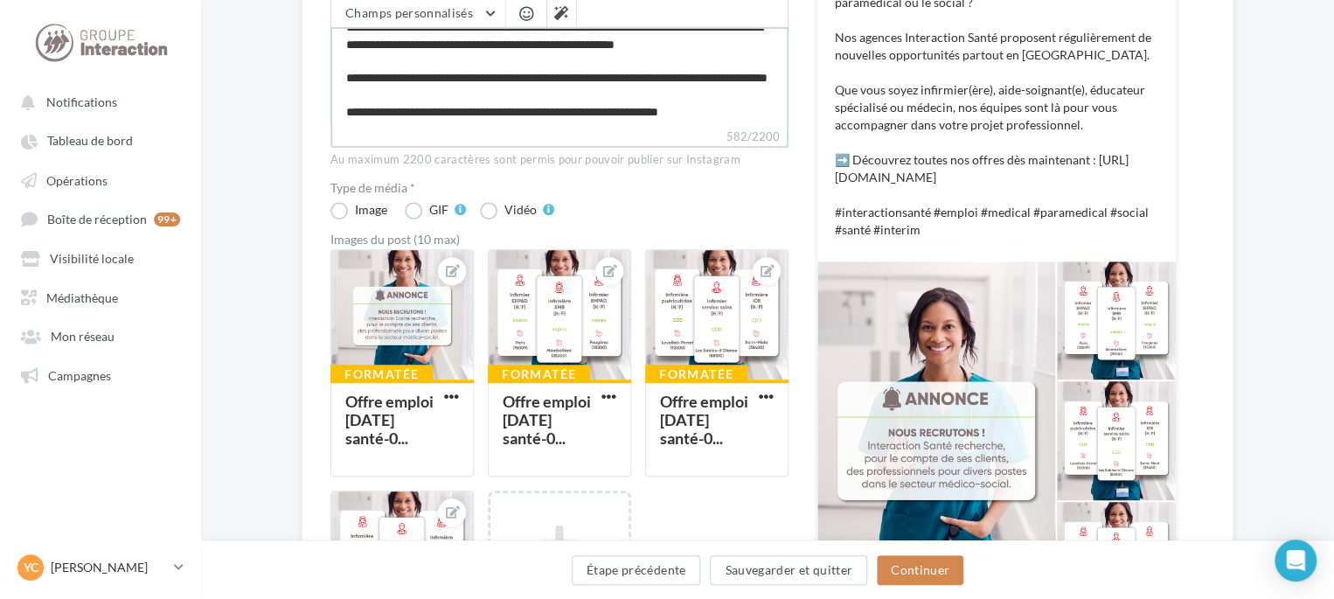
scroll to position [532, 0]
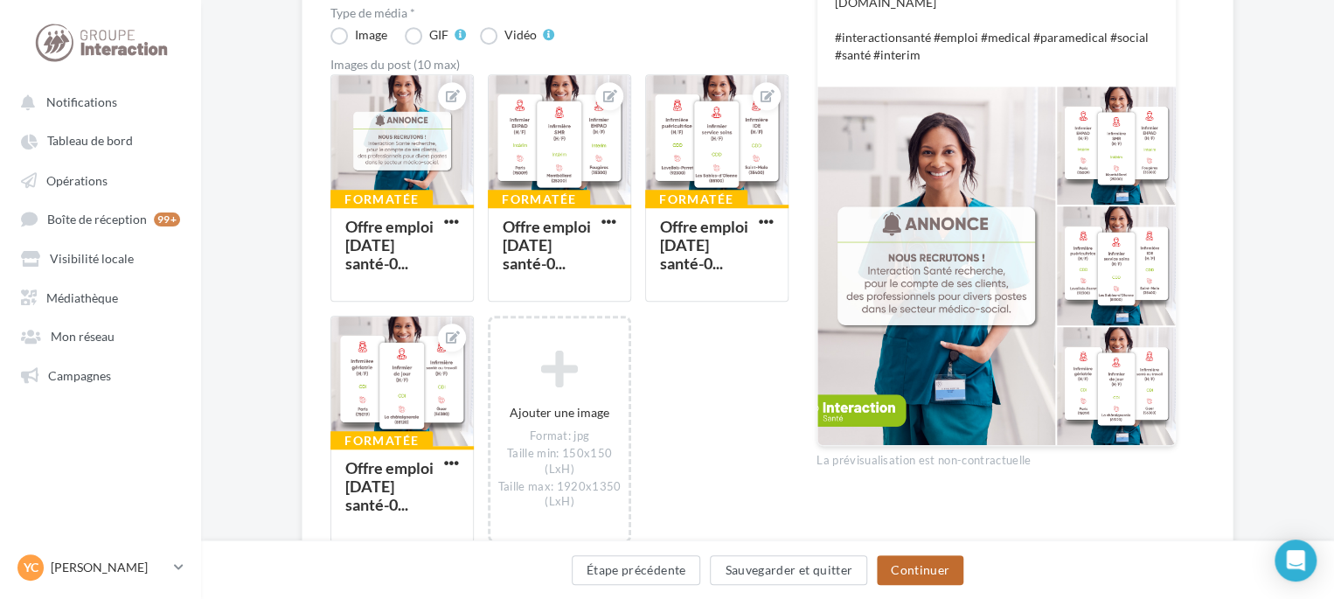
type textarea "**********"
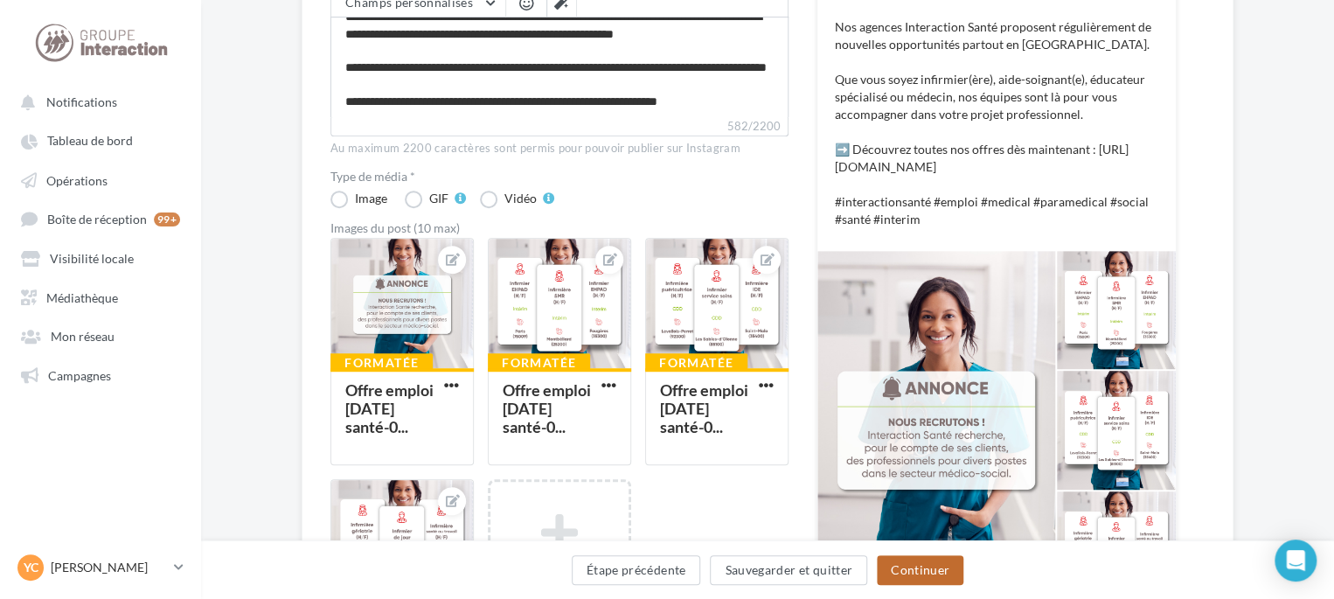
click at [939, 572] on button "Continuer" at bounding box center [920, 570] width 87 height 30
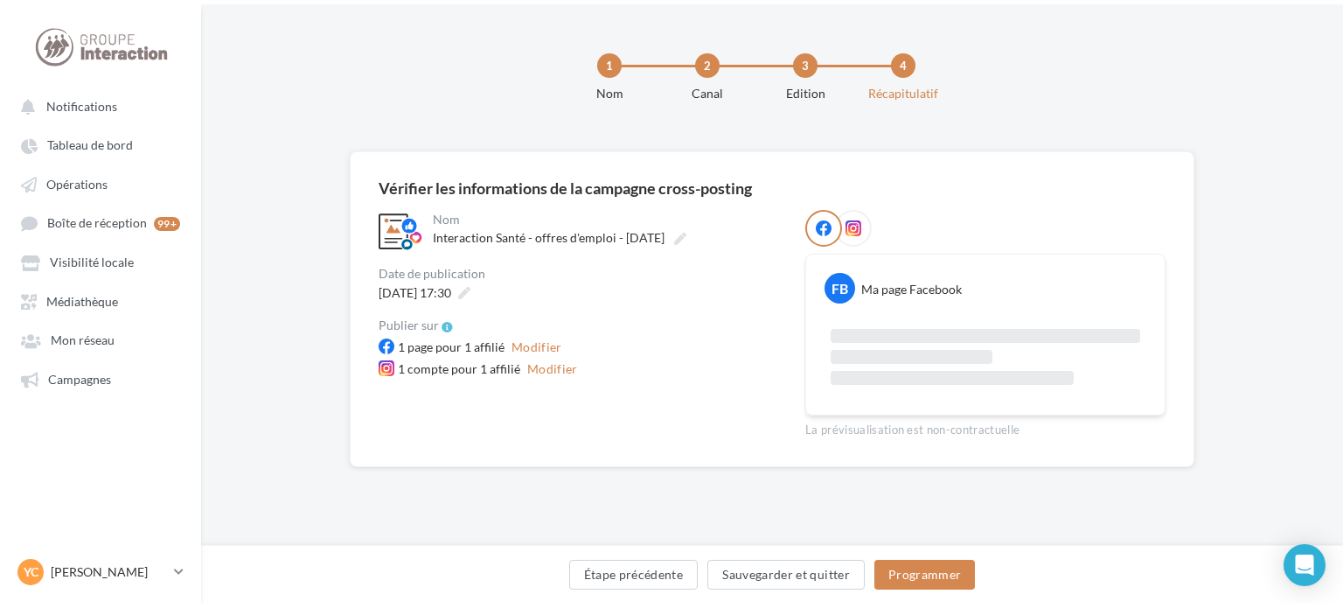
scroll to position [107, 0]
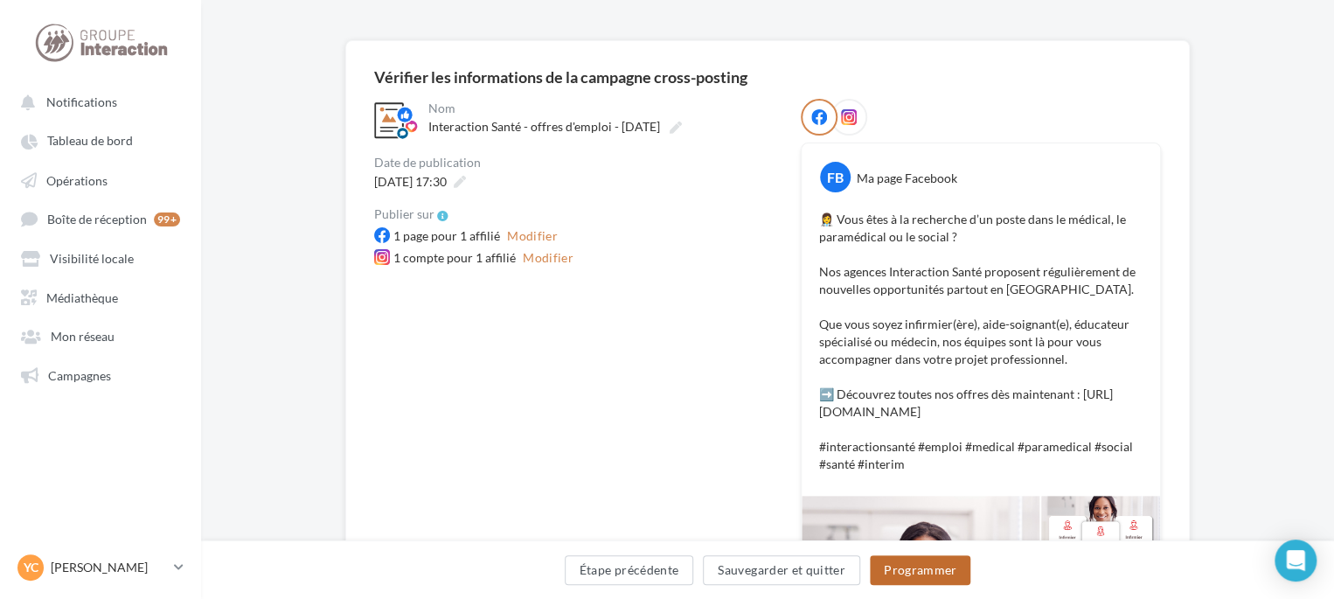
click at [928, 572] on button "Programmer" at bounding box center [920, 570] width 101 height 30
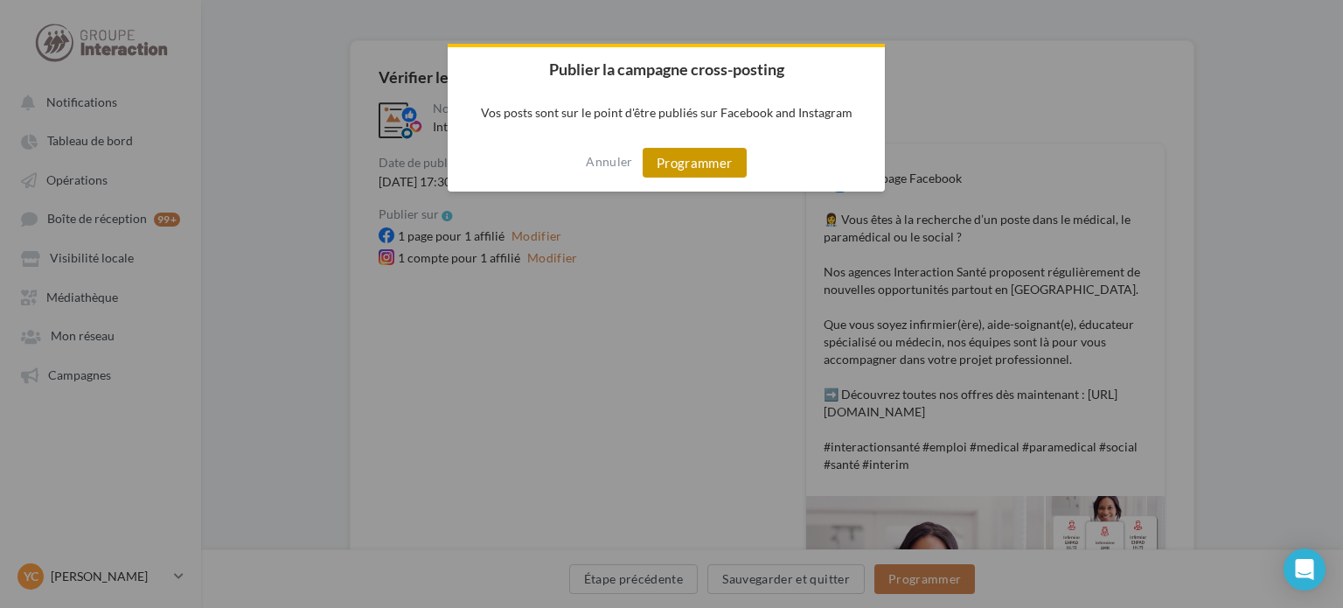
click at [688, 174] on button "Programmer" at bounding box center [695, 163] width 104 height 30
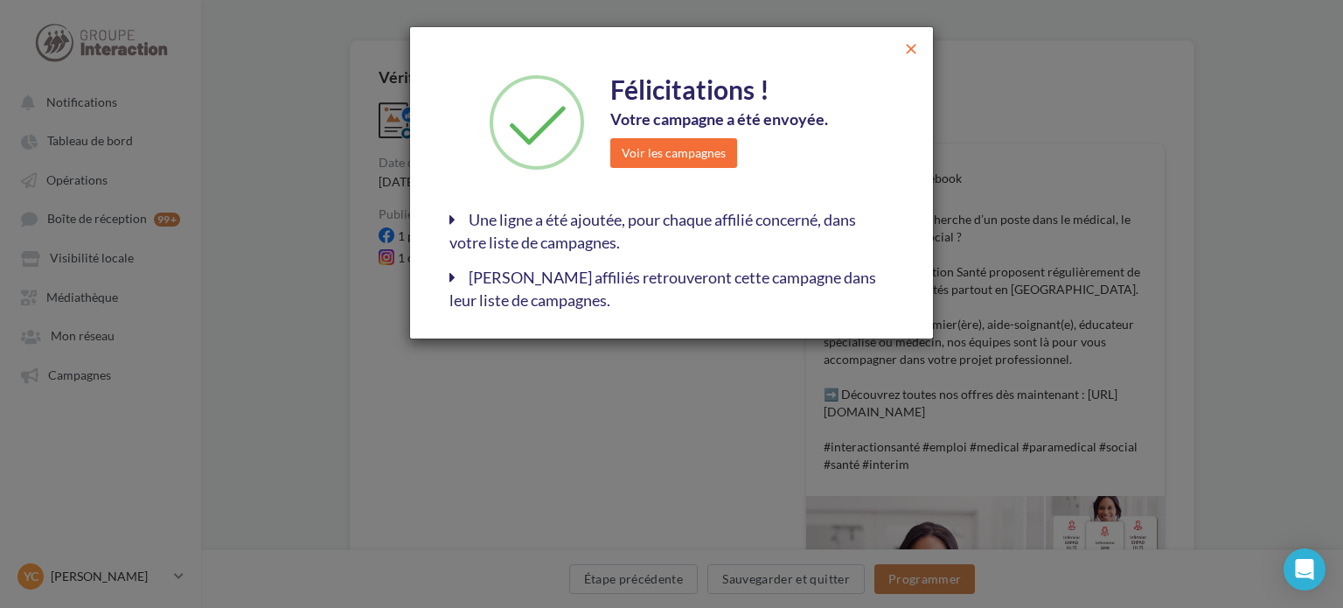
click at [913, 52] on span "close" at bounding box center [910, 48] width 17 height 17
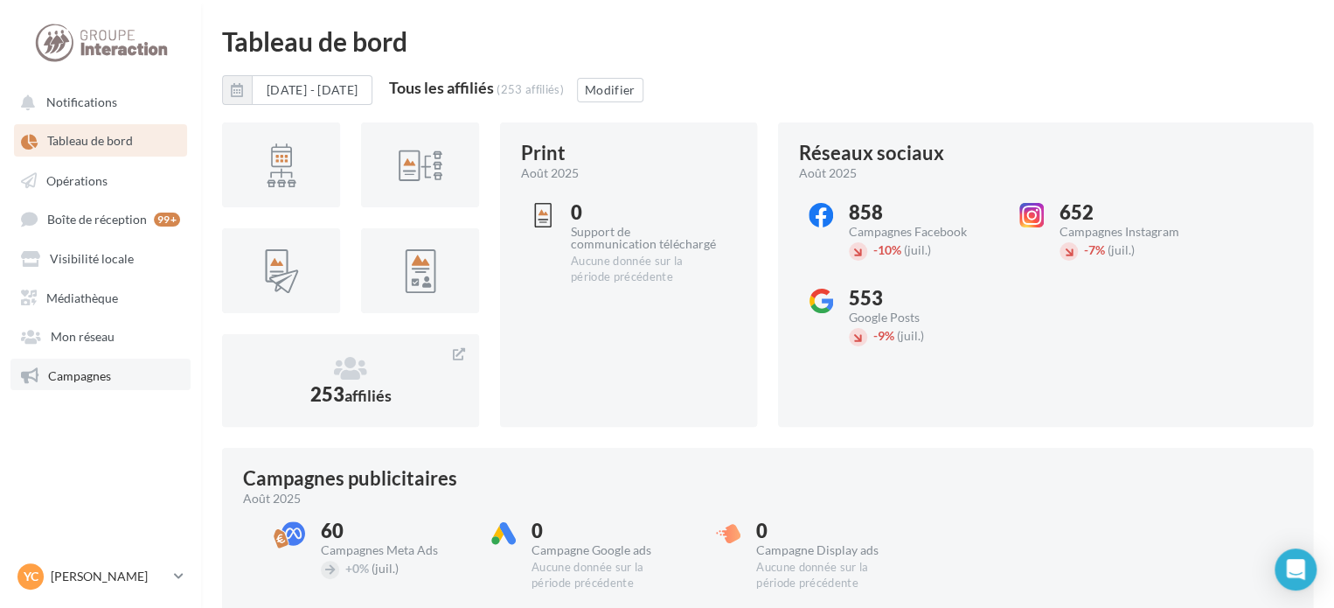
click at [141, 380] on link "Campagnes" at bounding box center [100, 373] width 180 height 31
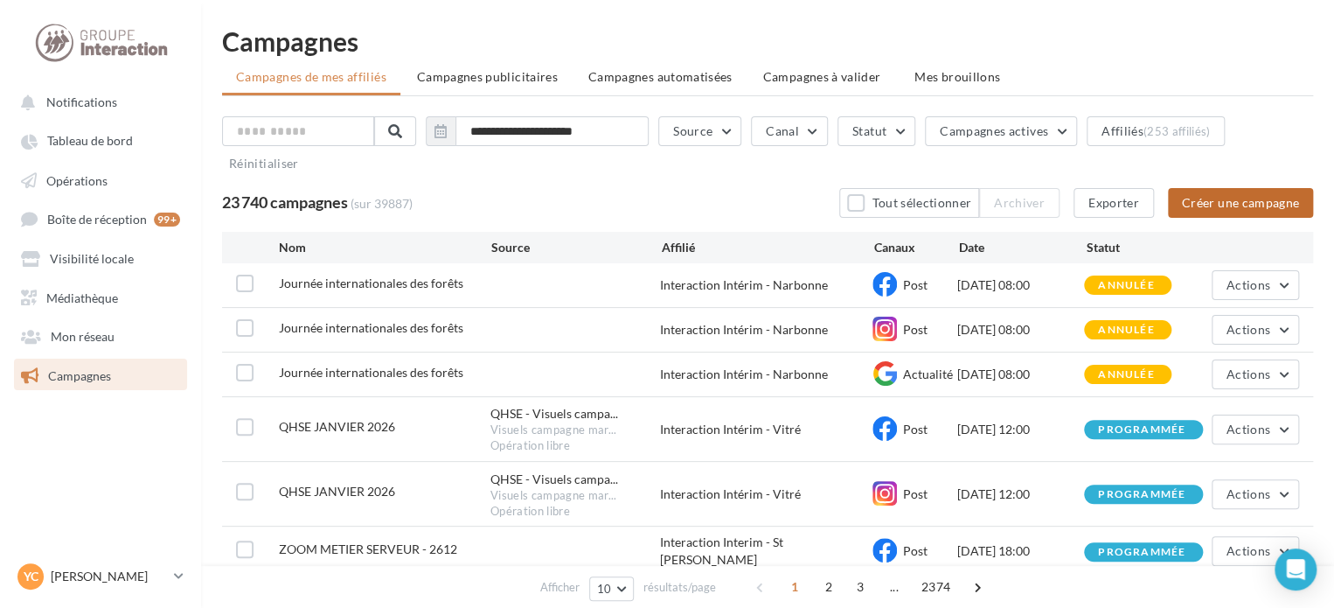
click at [1199, 207] on button "Créer une campagne" at bounding box center [1240, 203] width 145 height 30
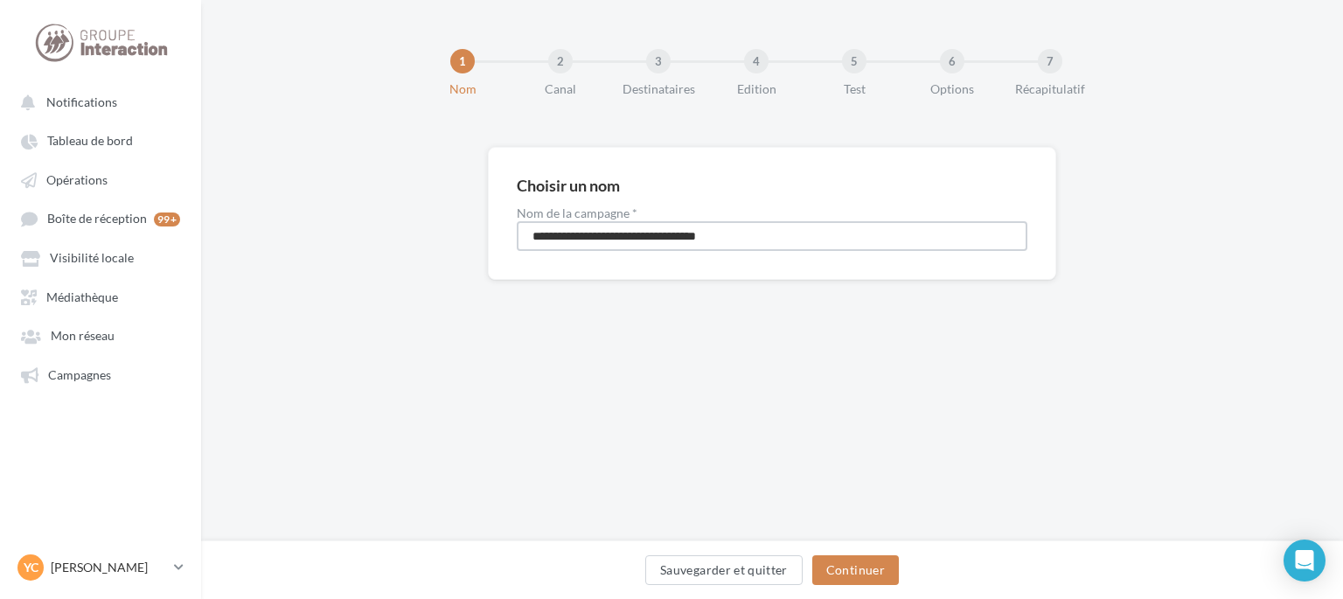
drag, startPoint x: 775, startPoint y: 230, endPoint x: 491, endPoint y: 227, distance: 283.3
click at [491, 227] on div "**********" at bounding box center [772, 213] width 568 height 133
click at [725, 239] on input "**********" at bounding box center [772, 236] width 511 height 30
type input "**********"
click at [848, 568] on button "Continuer" at bounding box center [855, 570] width 87 height 30
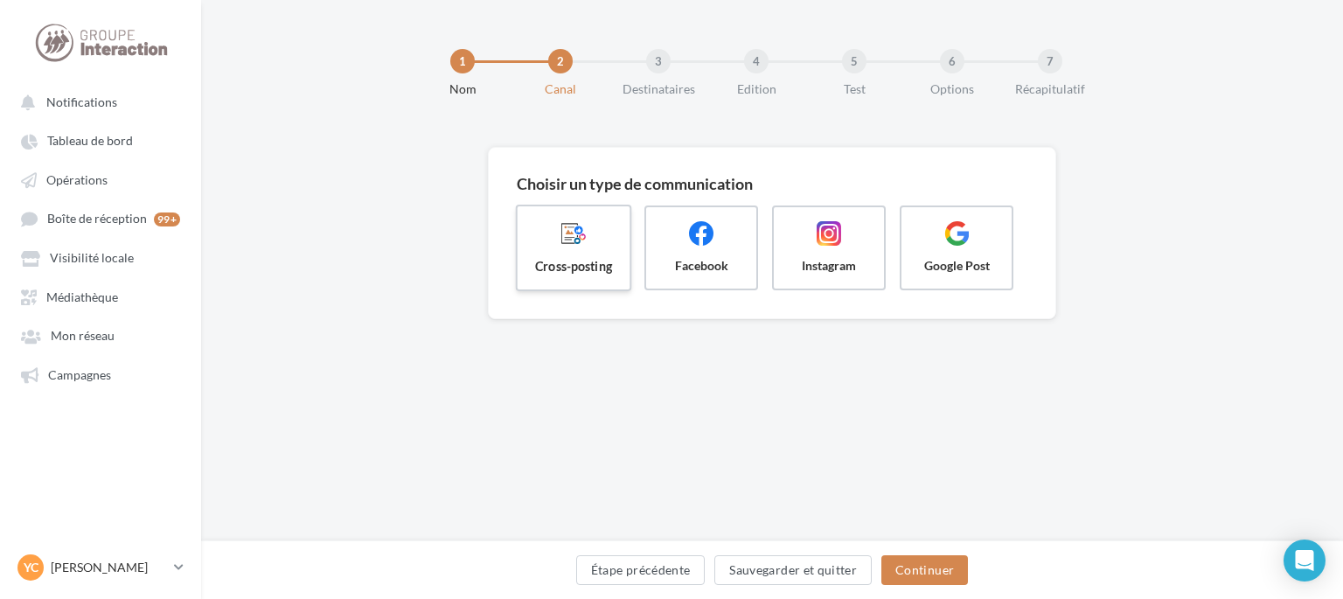
click at [600, 266] on span "Cross-posting" at bounding box center [574, 265] width 84 height 17
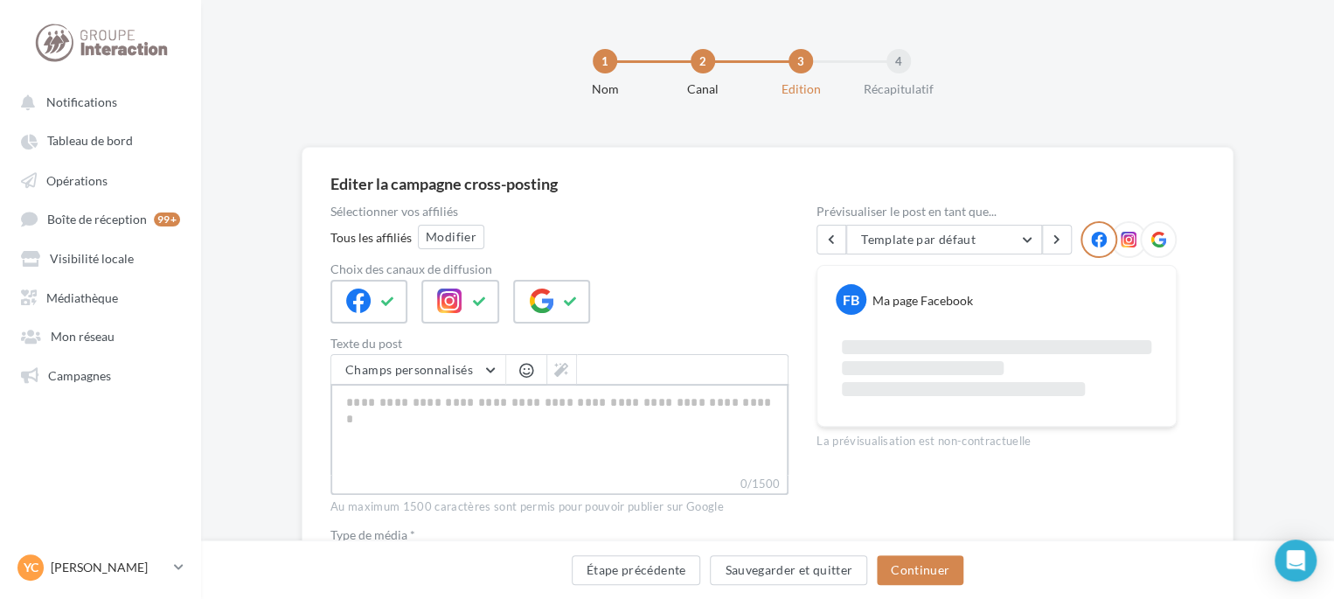
click at [560, 418] on textarea "0/1500" at bounding box center [559, 429] width 458 height 91
paste textarea "**********"
type textarea "**********"
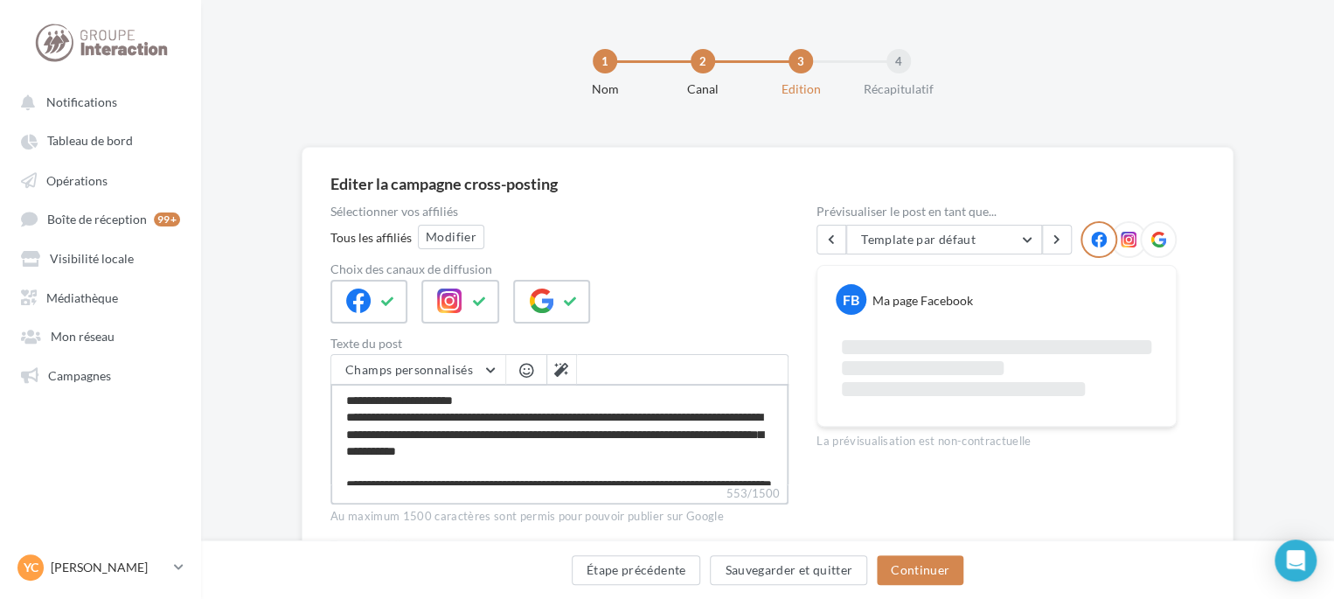
click at [520, 391] on textarea "**********" at bounding box center [559, 434] width 458 height 101
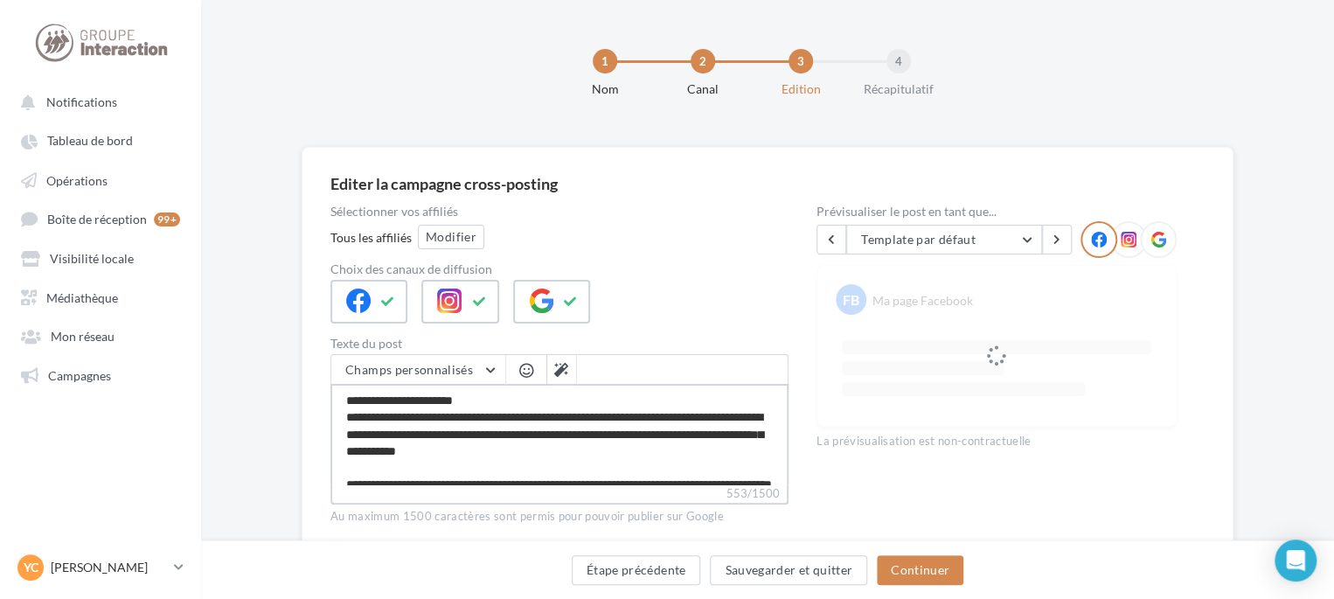
type textarea "**********"
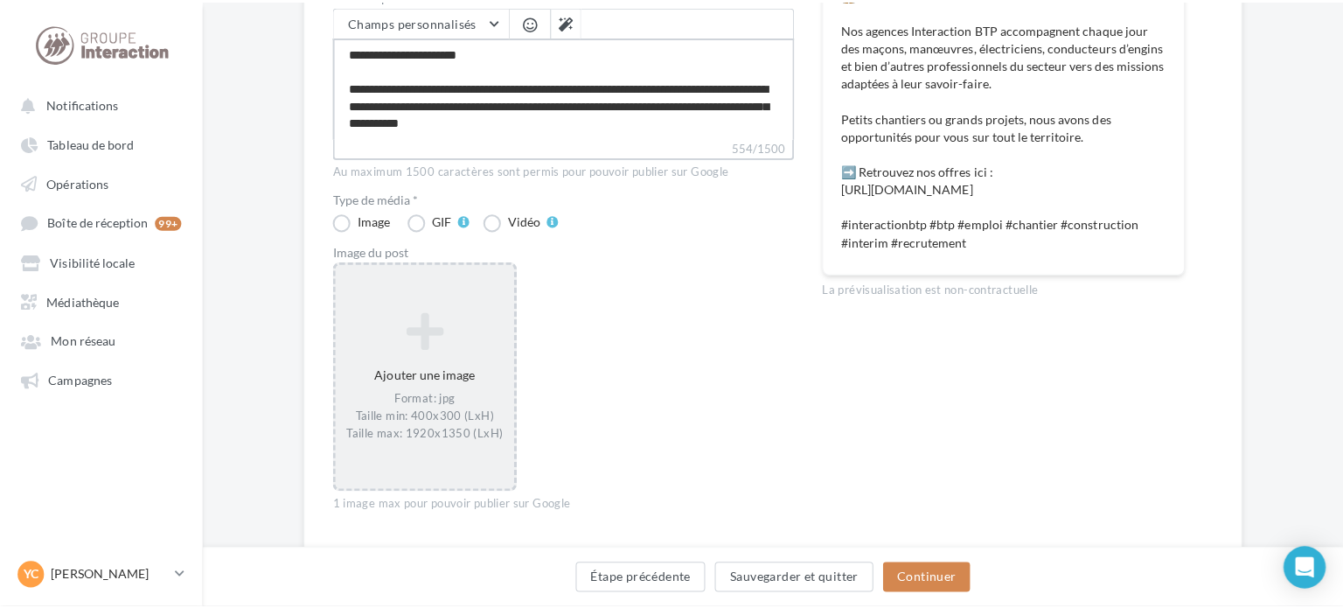
scroll to position [350, 0]
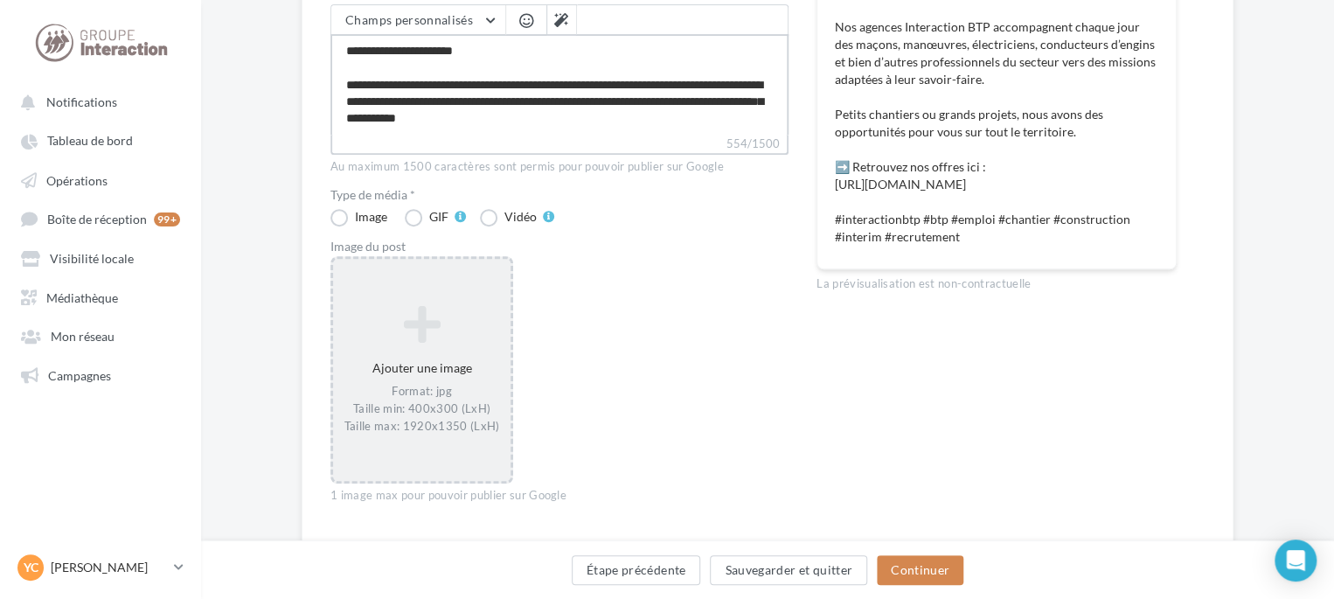
type textarea "**********"
click at [420, 350] on div "Ajouter une image Format: jpg Taille min: 400x300 (LxH) Taille max: 1920x1350 (…" at bounding box center [421, 369] width 177 height 147
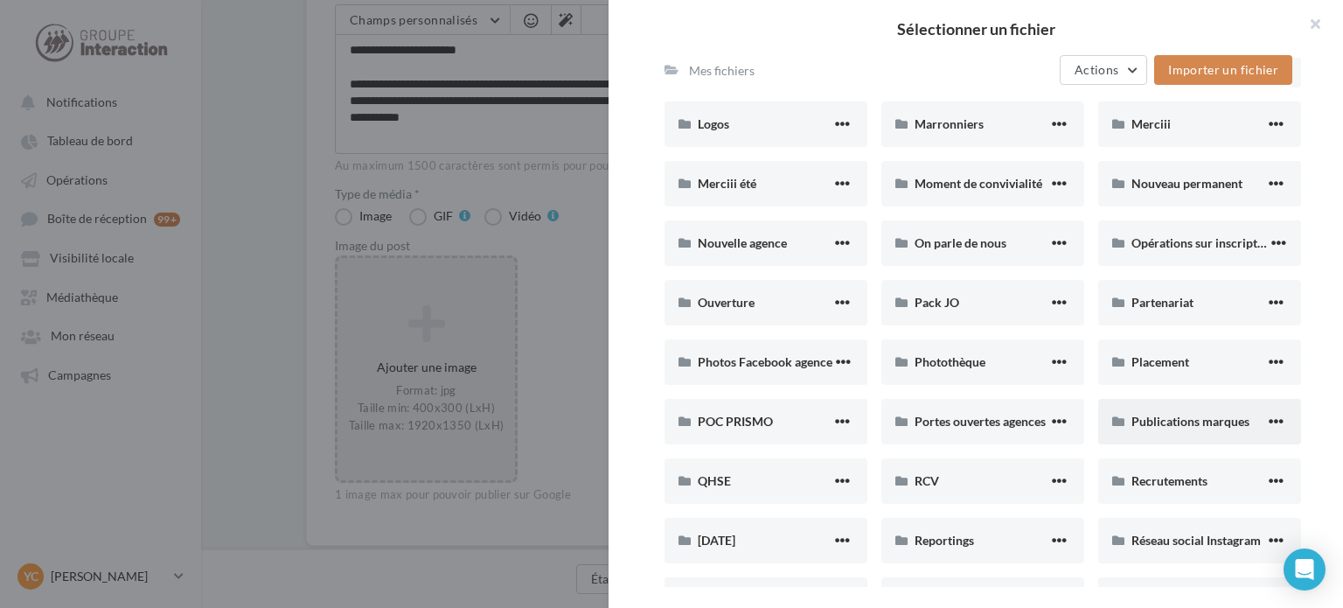
scroll to position [699, 0]
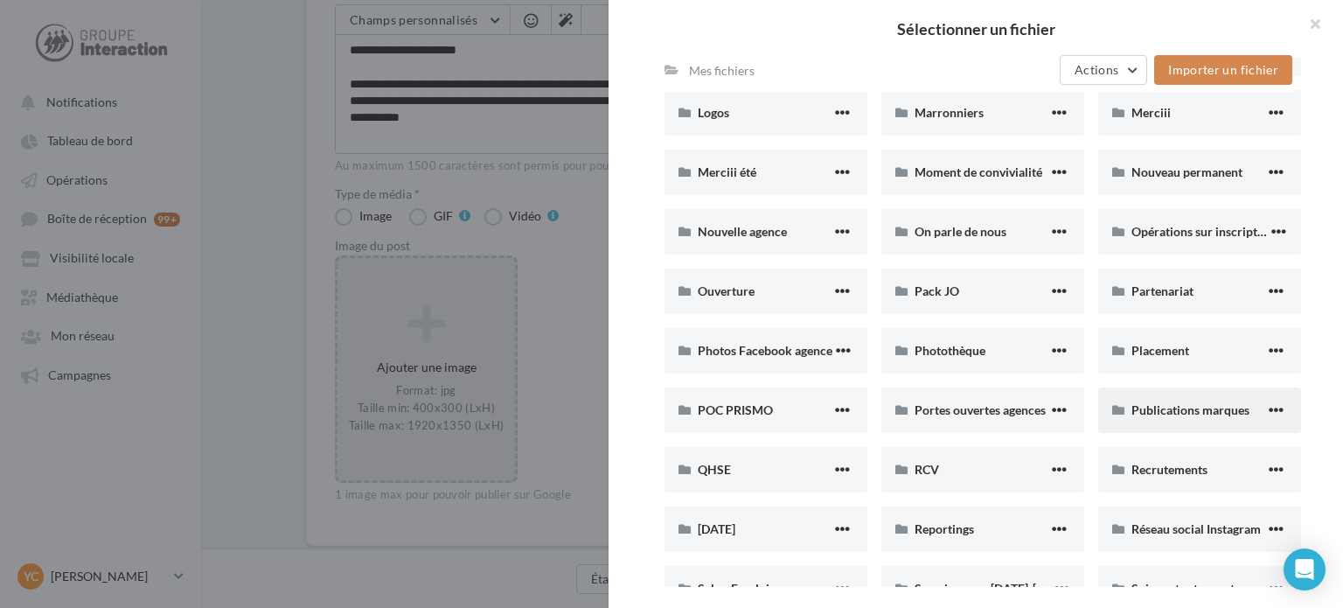
click at [1182, 395] on div "Publications marques" at bounding box center [1199, 409] width 203 height 45
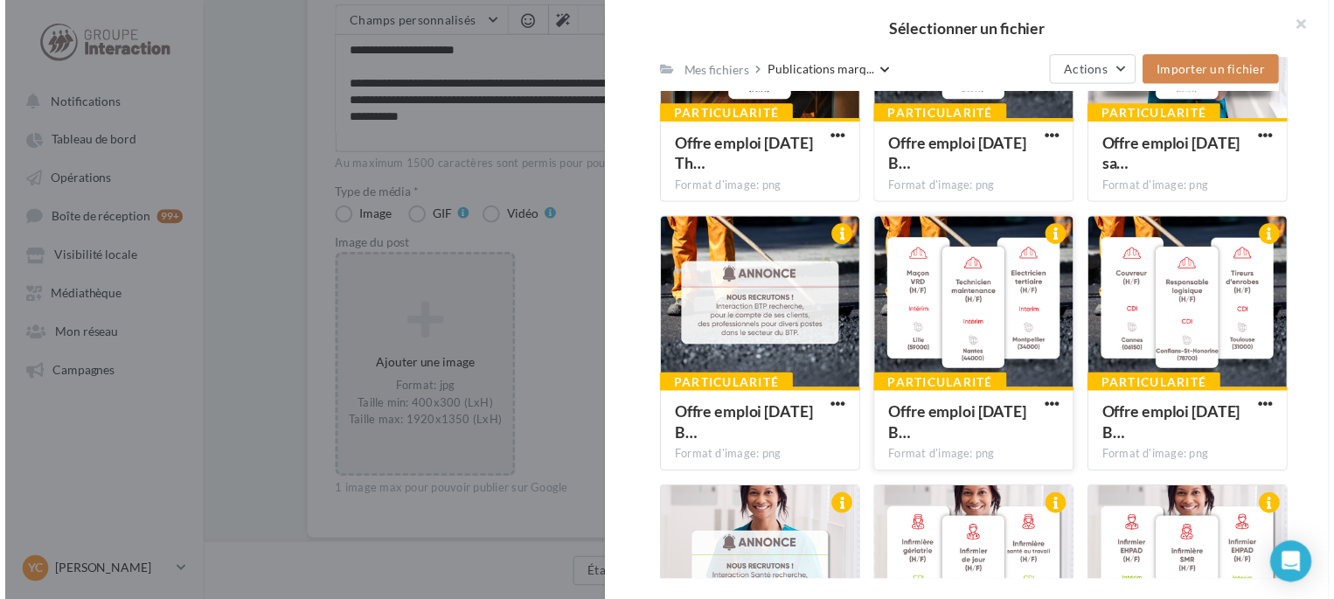
scroll to position [1049, 0]
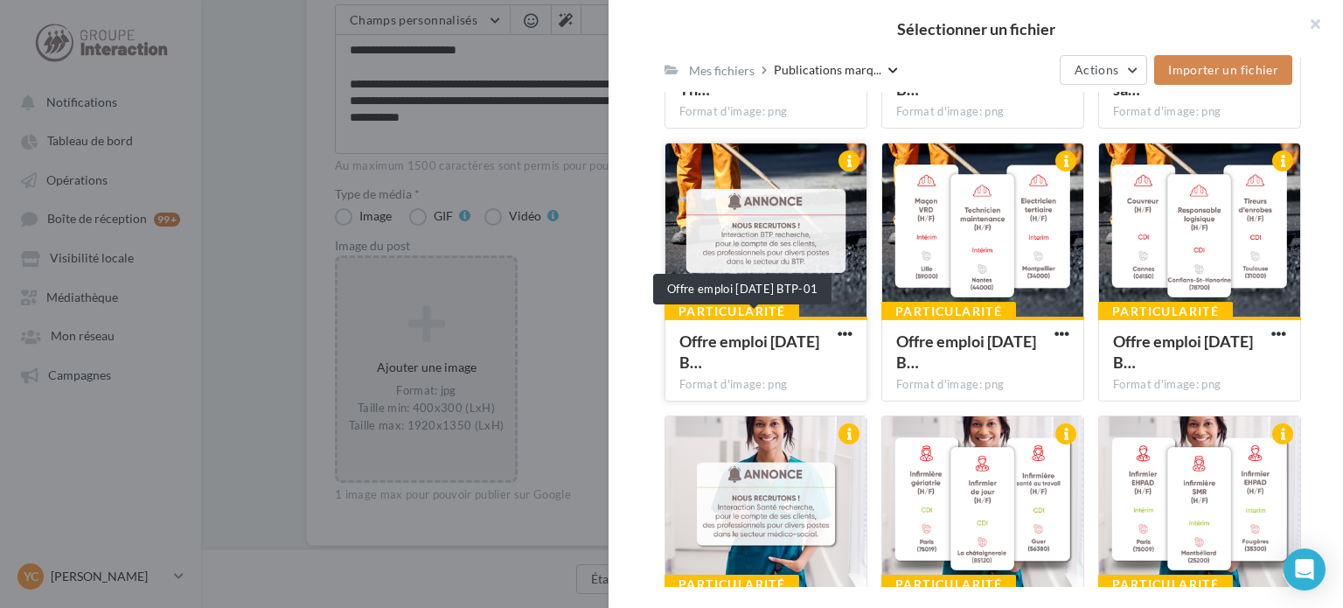
click at [772, 349] on div "Offre emploi [DATE] B…" at bounding box center [755, 351] width 152 height 42
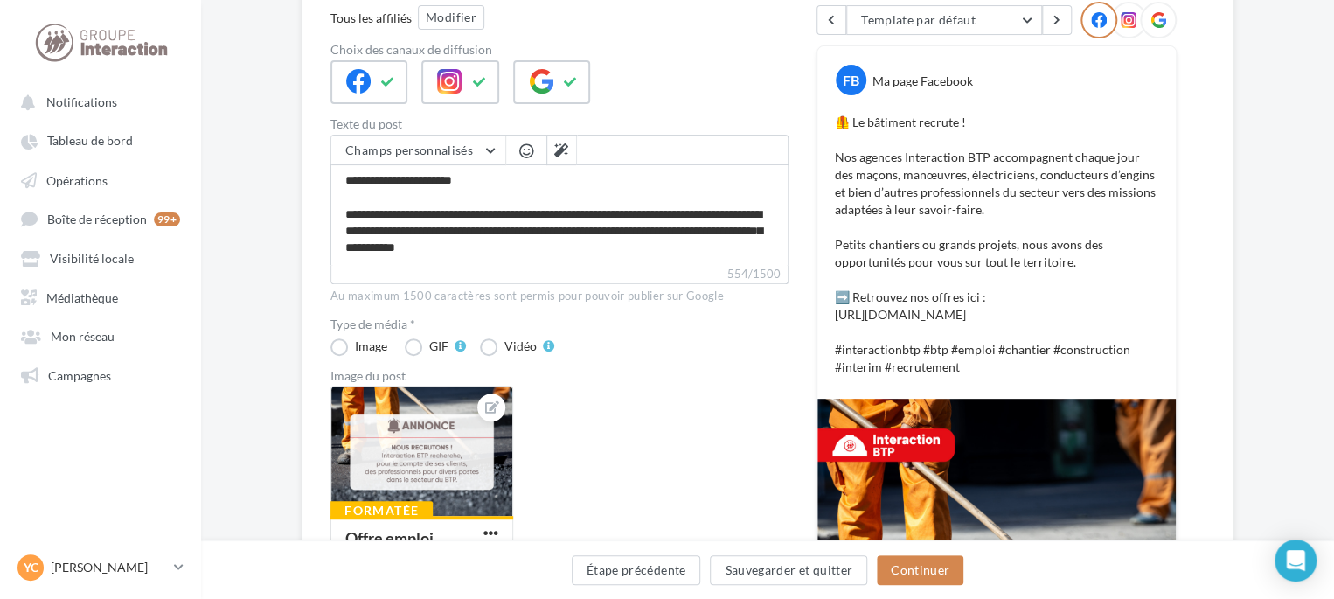
scroll to position [0, 0]
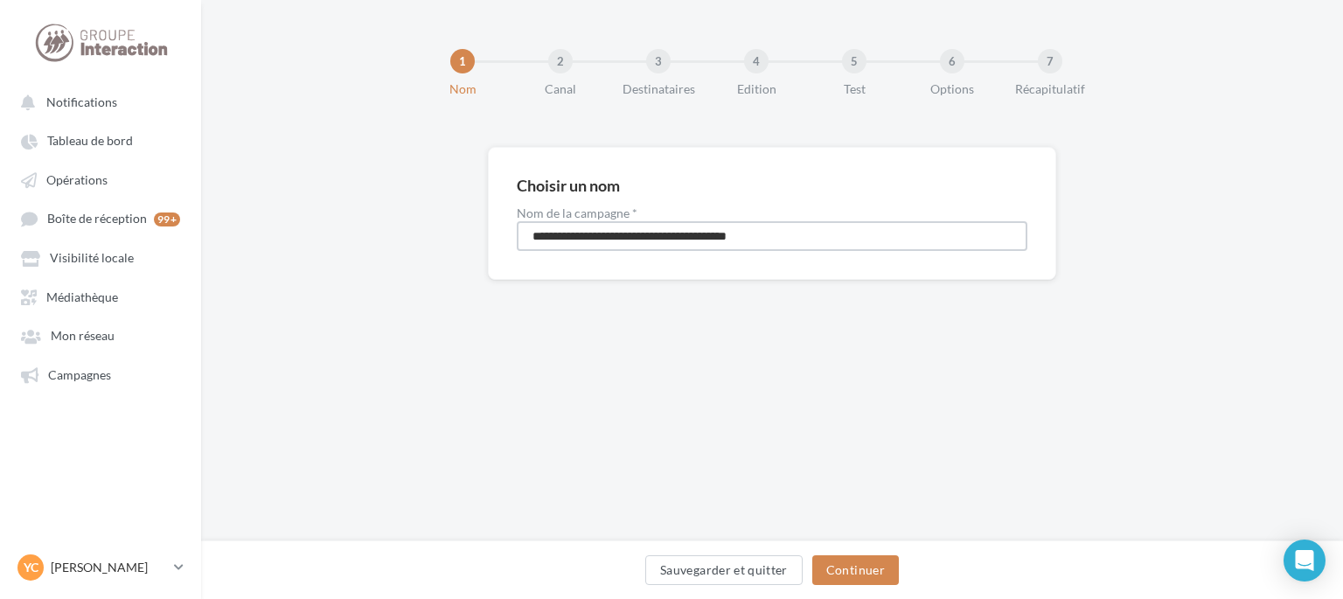
click at [798, 237] on input "**********" at bounding box center [772, 236] width 511 height 30
click at [891, 571] on button "Continuer" at bounding box center [855, 570] width 87 height 30
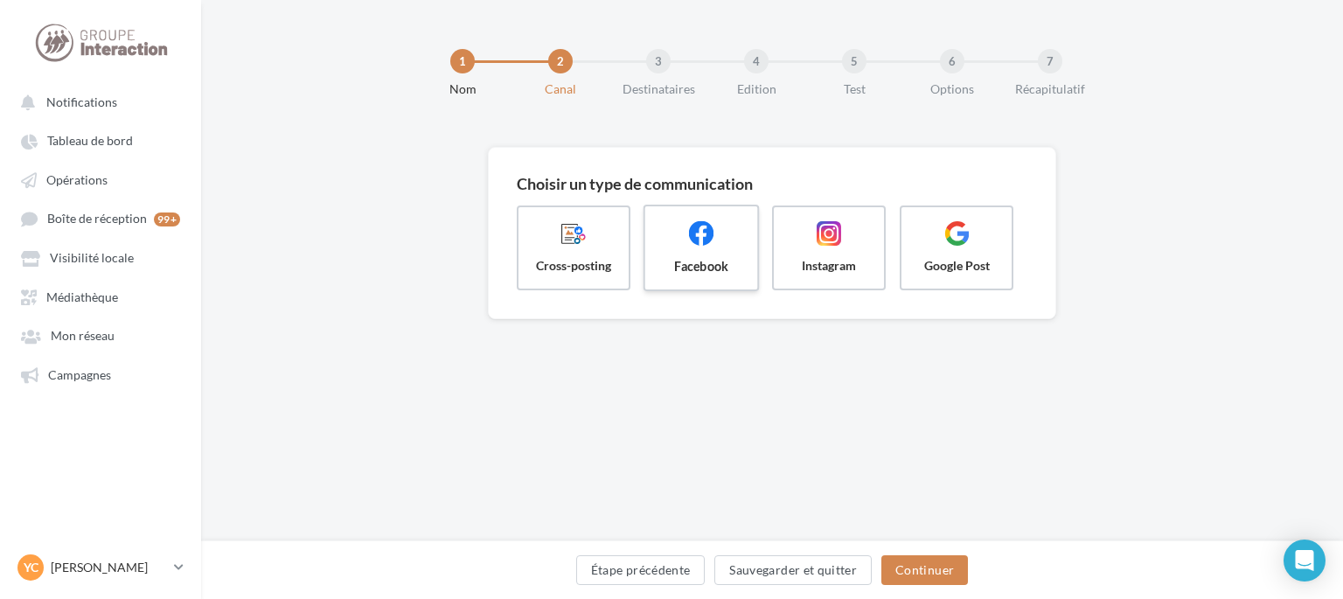
click at [678, 247] on span at bounding box center [701, 235] width 84 height 30
click at [581, 247] on span at bounding box center [574, 235] width 84 height 30
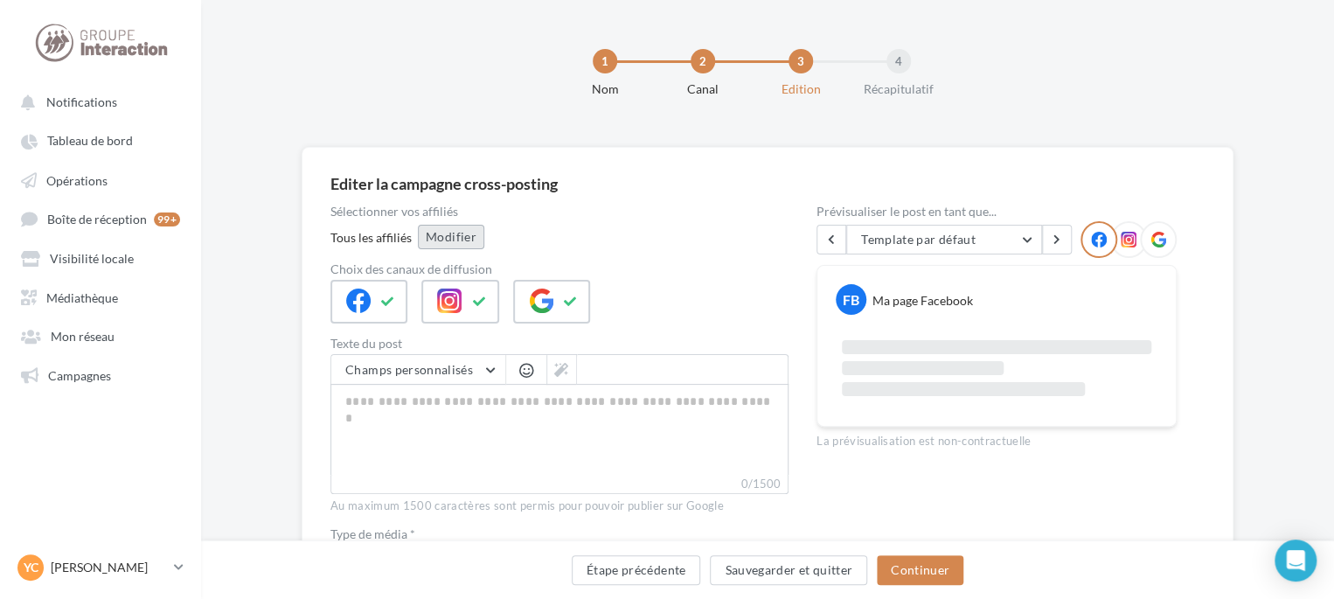
click at [449, 243] on button "Modifier" at bounding box center [451, 237] width 66 height 24
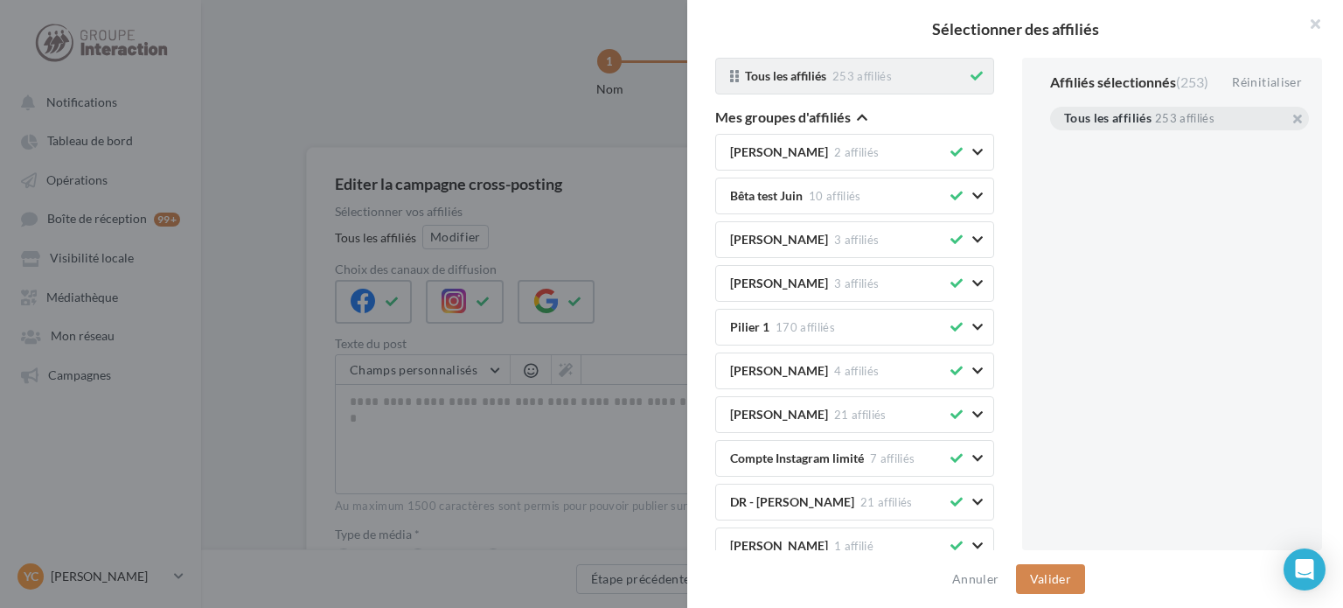
click at [967, 83] on button at bounding box center [976, 76] width 19 height 21
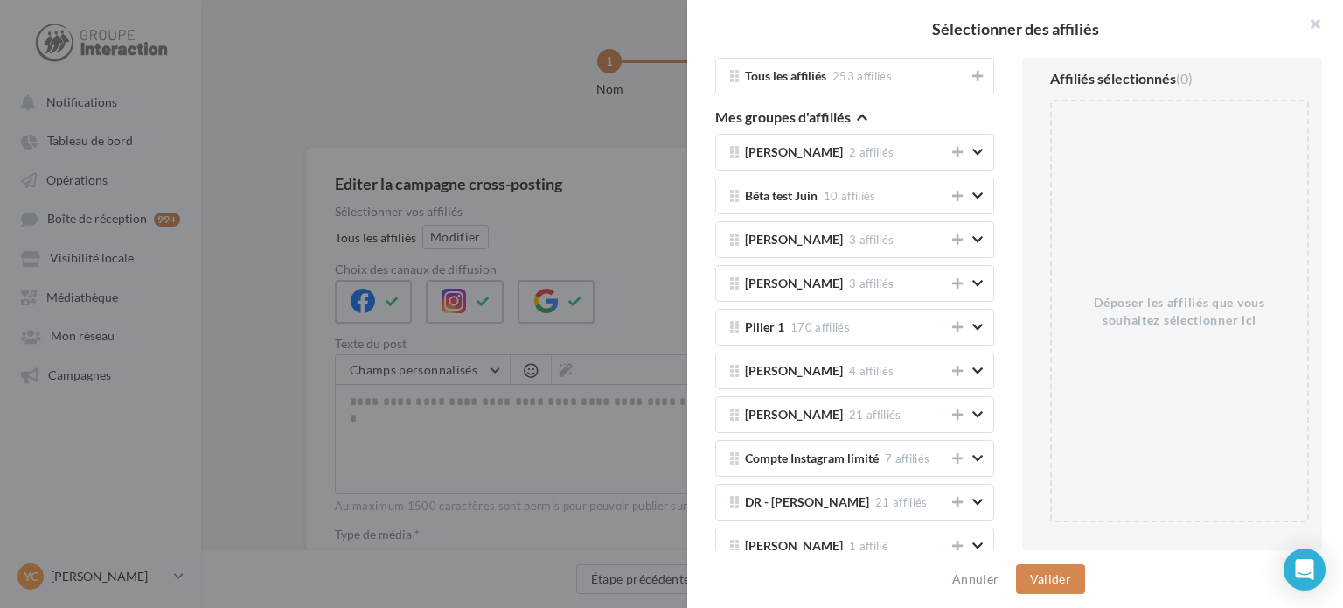
click at [860, 118] on icon "button" at bounding box center [862, 117] width 10 height 12
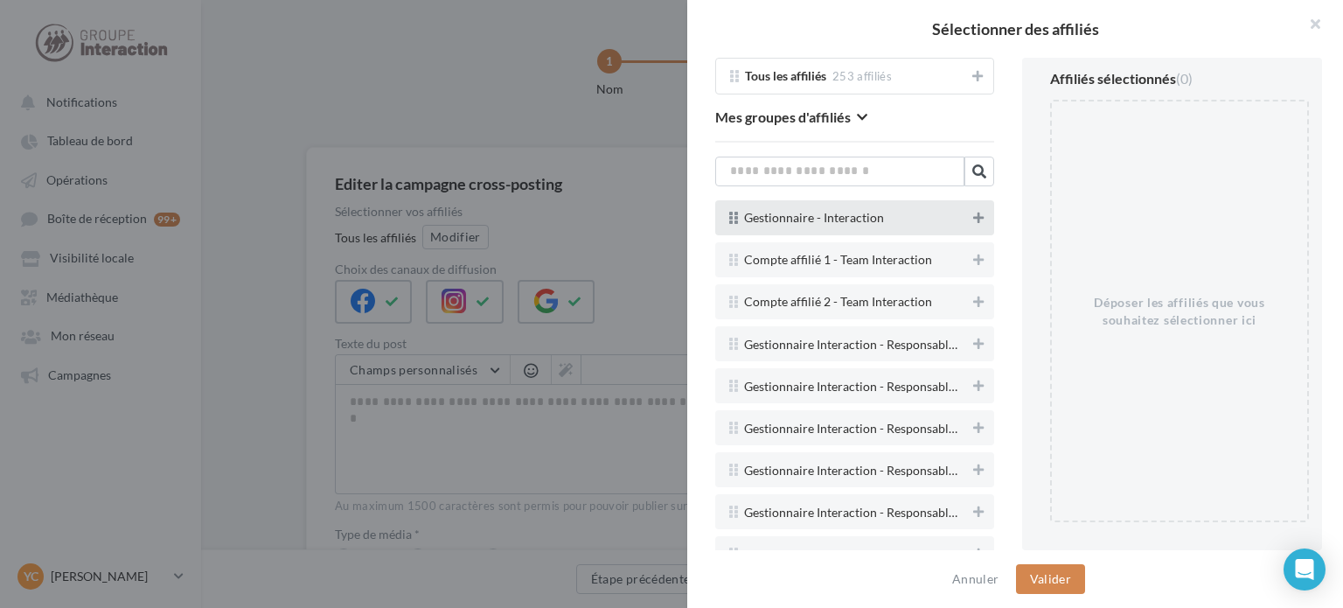
click at [973, 212] on icon at bounding box center [978, 218] width 10 height 12
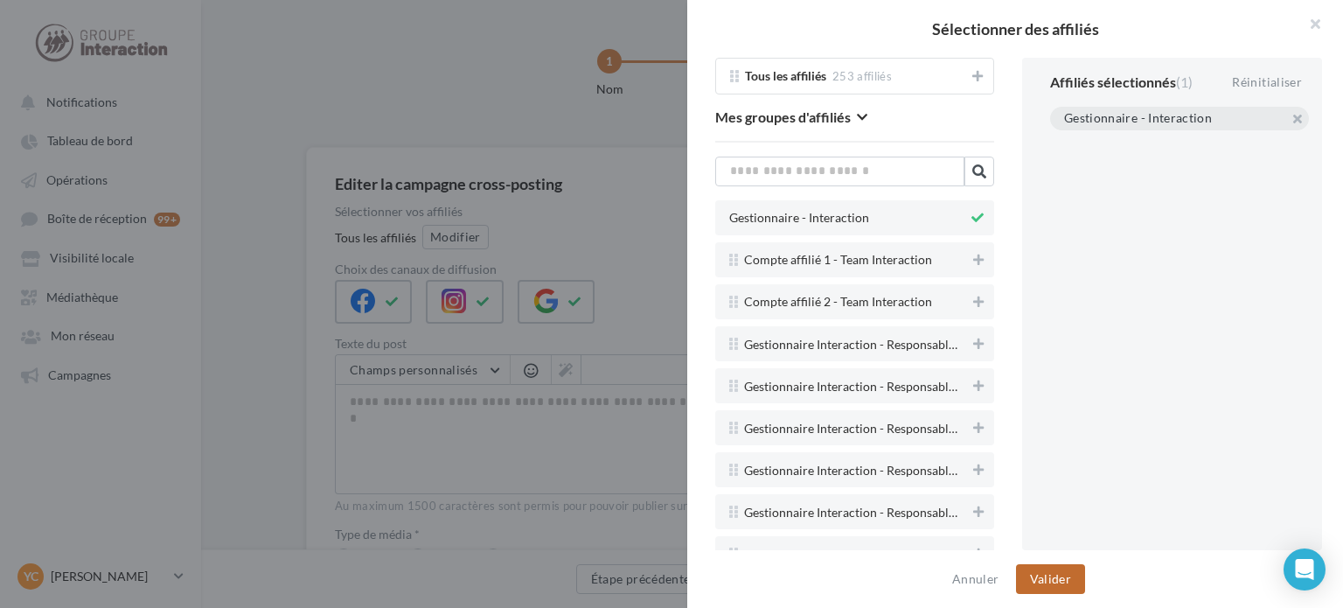
click at [1067, 569] on button "Valider" at bounding box center [1050, 579] width 69 height 30
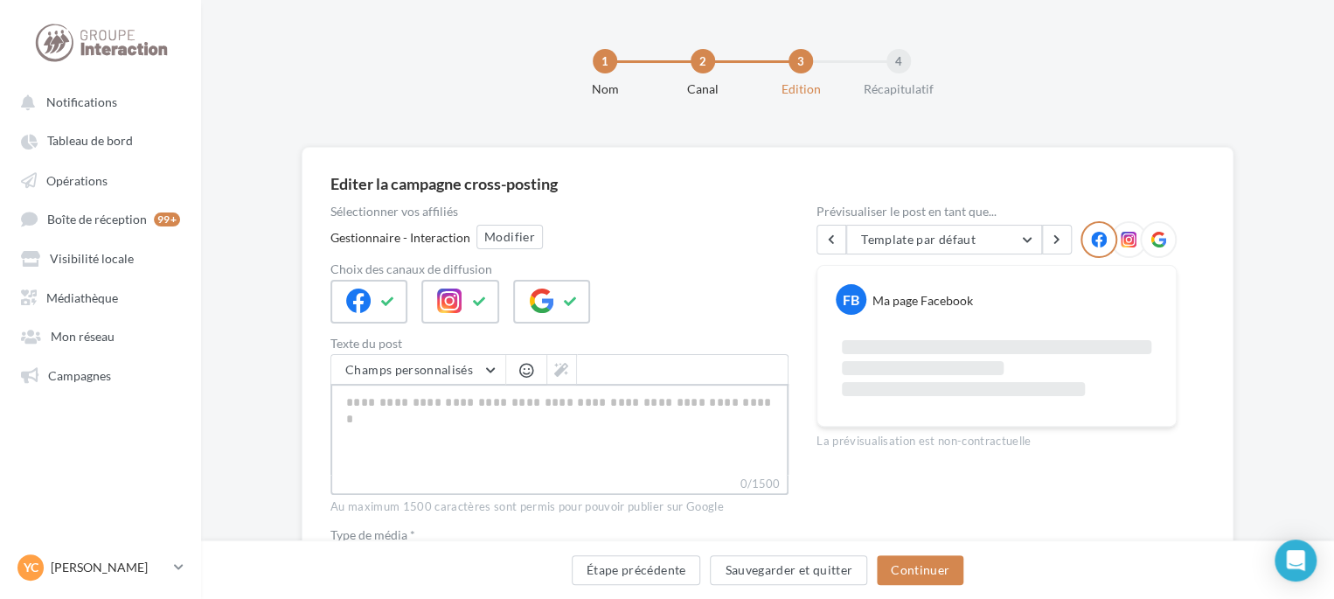
click at [493, 419] on textarea "0/1500" at bounding box center [559, 429] width 458 height 91
paste textarea "**********"
type textarea "**********"
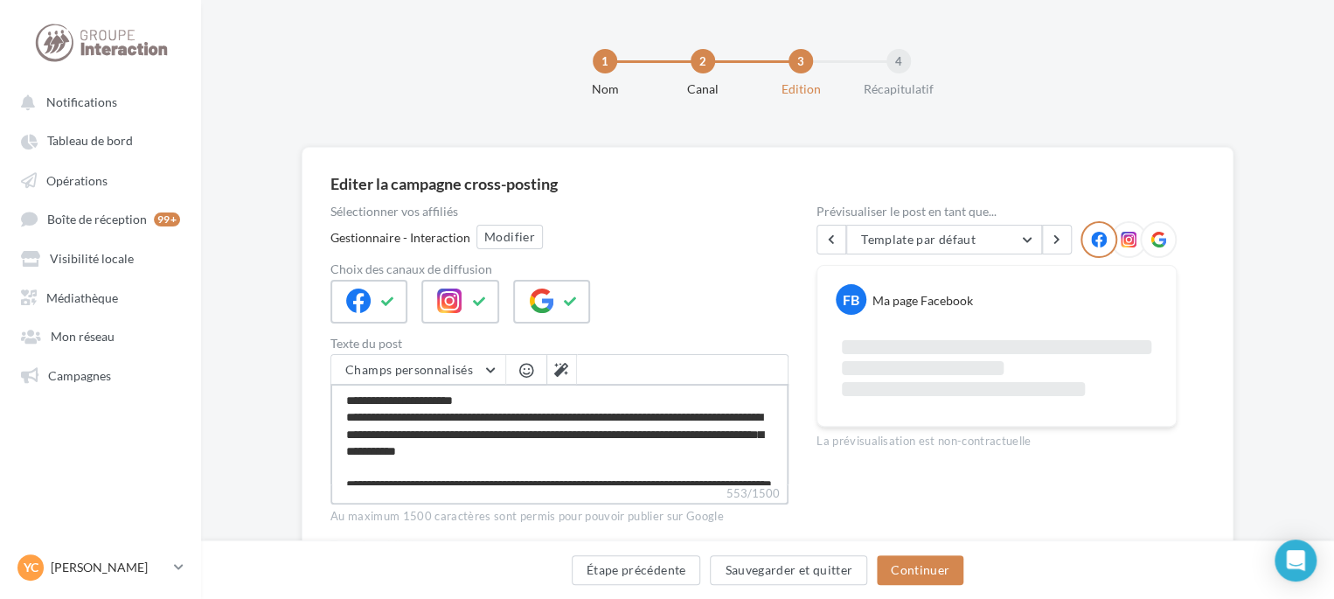
click at [513, 396] on textarea "**********" at bounding box center [559, 434] width 458 height 101
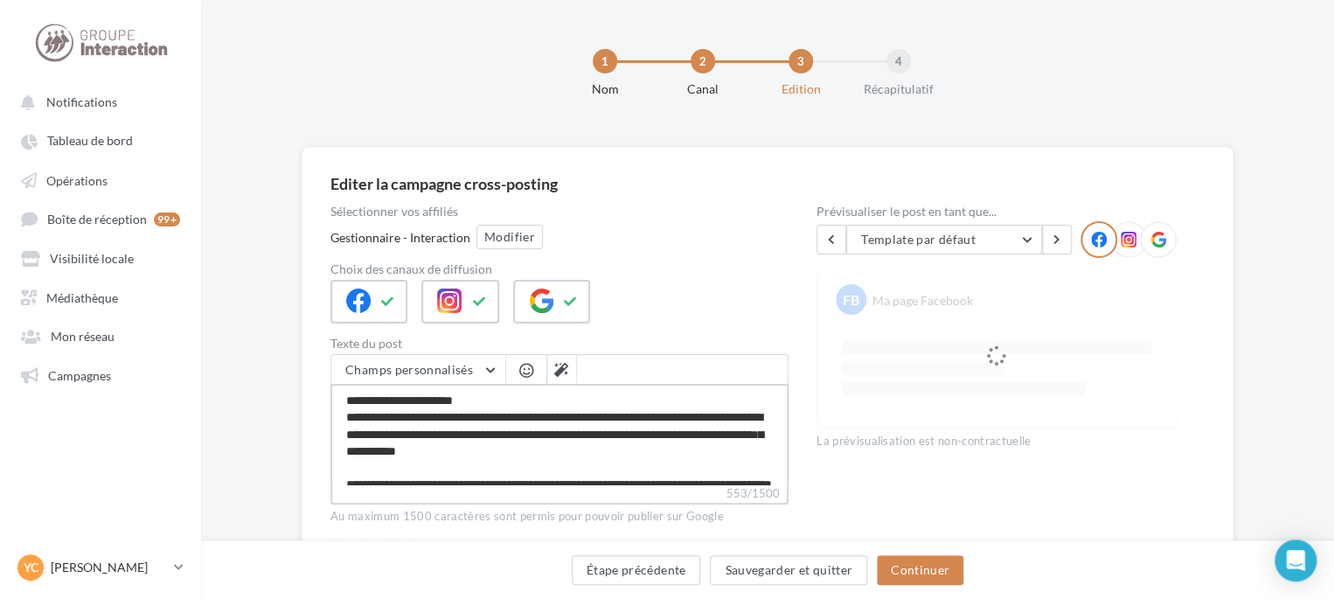
type textarea "**********"
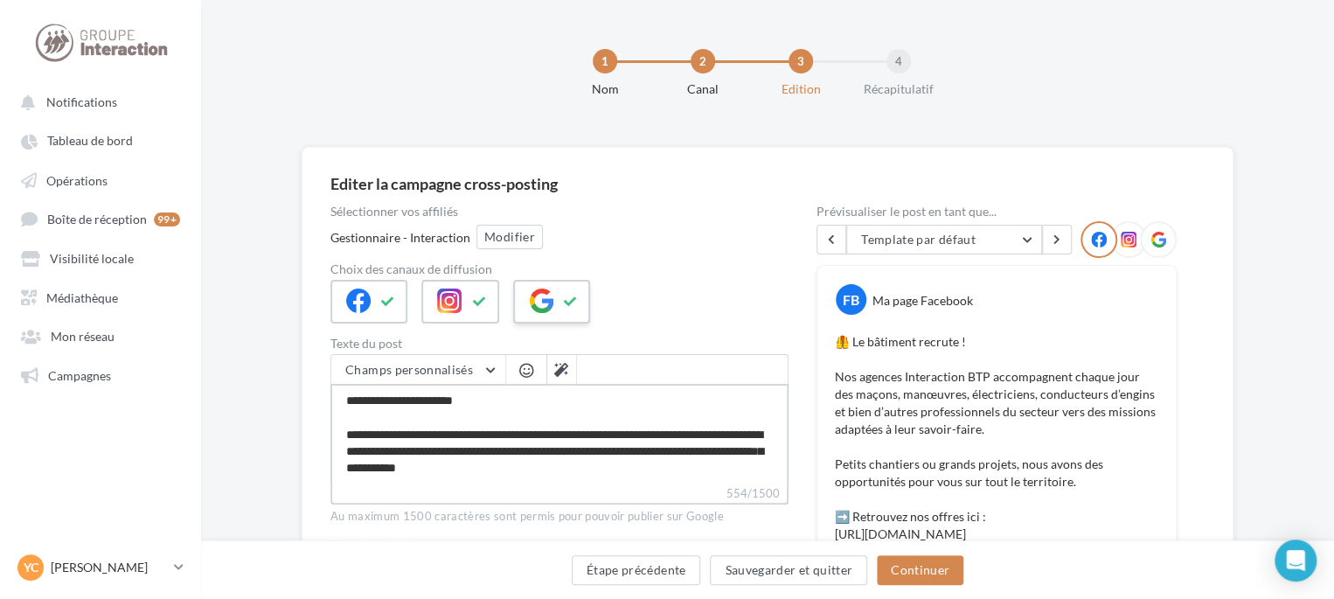
type textarea "**********"
click at [566, 307] on button at bounding box center [570, 302] width 21 height 26
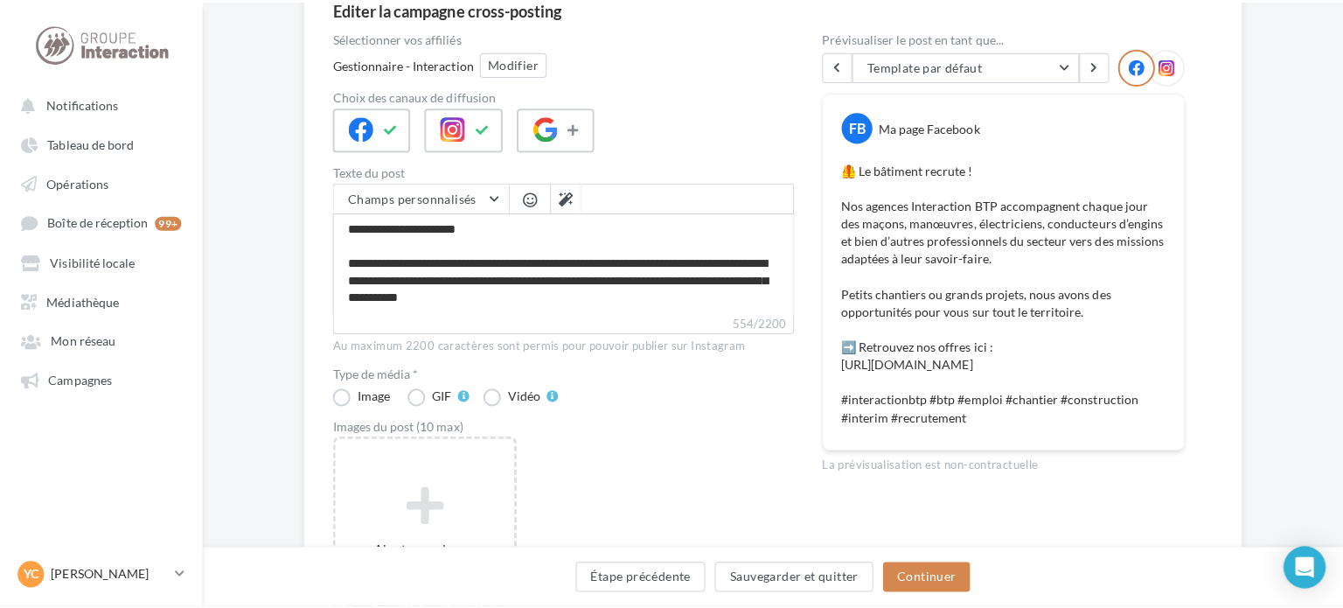
scroll to position [350, 0]
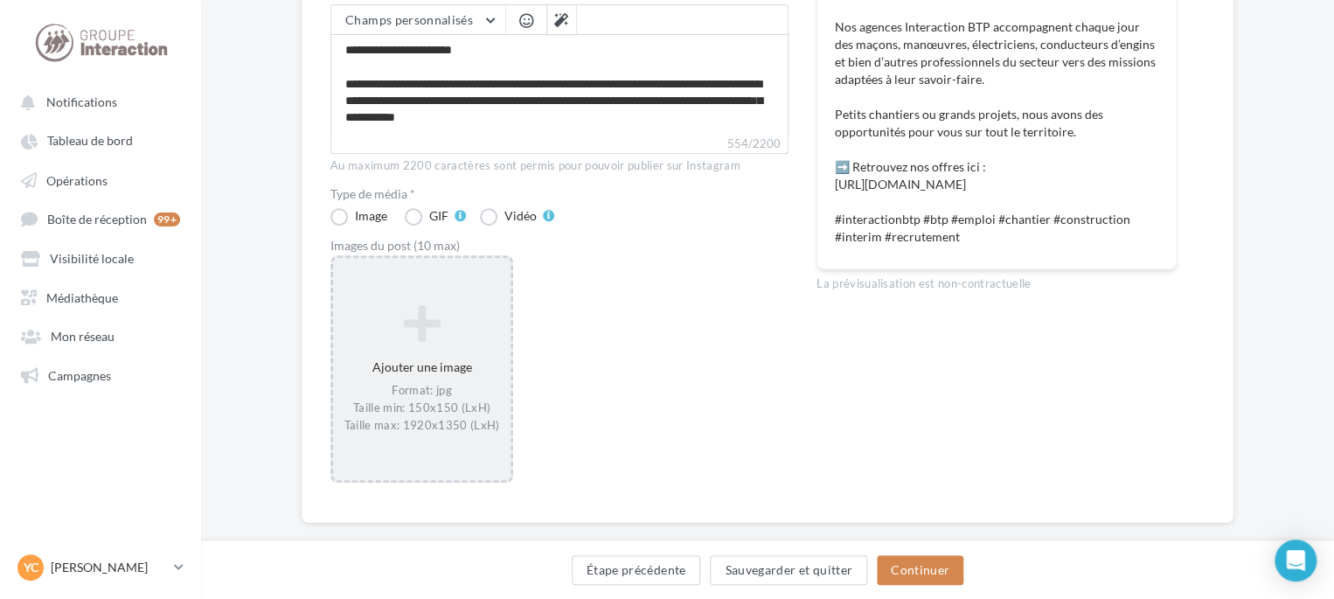
click at [461, 340] on icon at bounding box center [421, 324] width 163 height 42
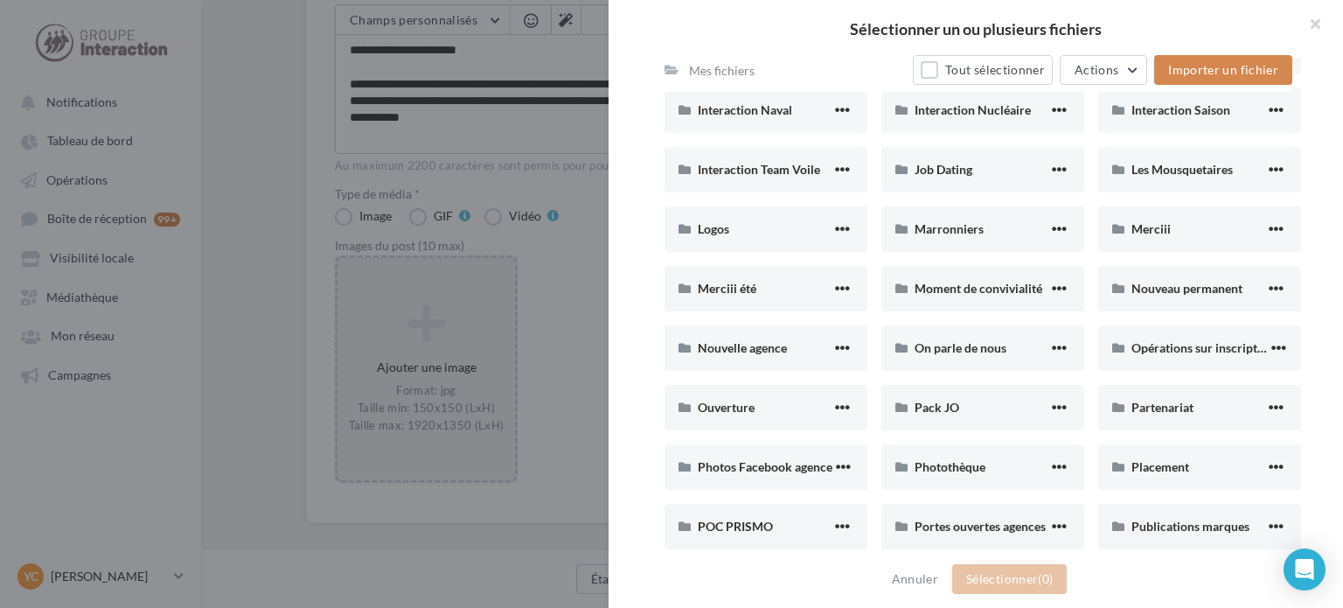
scroll to position [787, 0]
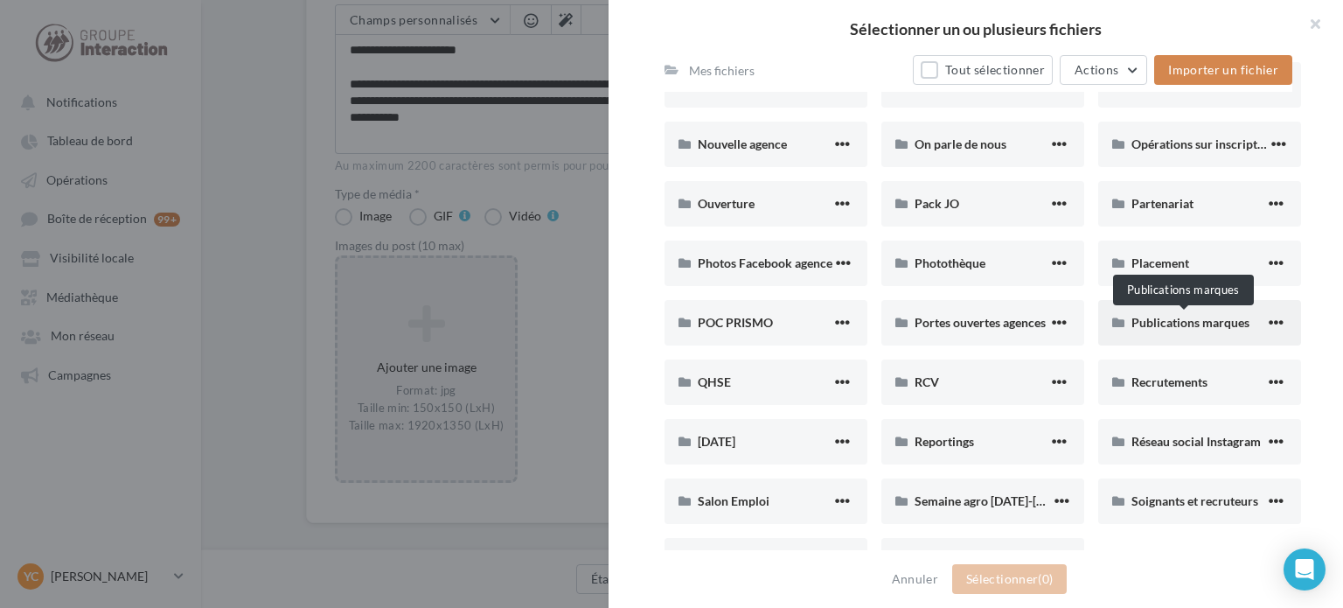
click at [1156, 328] on span "Publications marques" at bounding box center [1190, 322] width 118 height 15
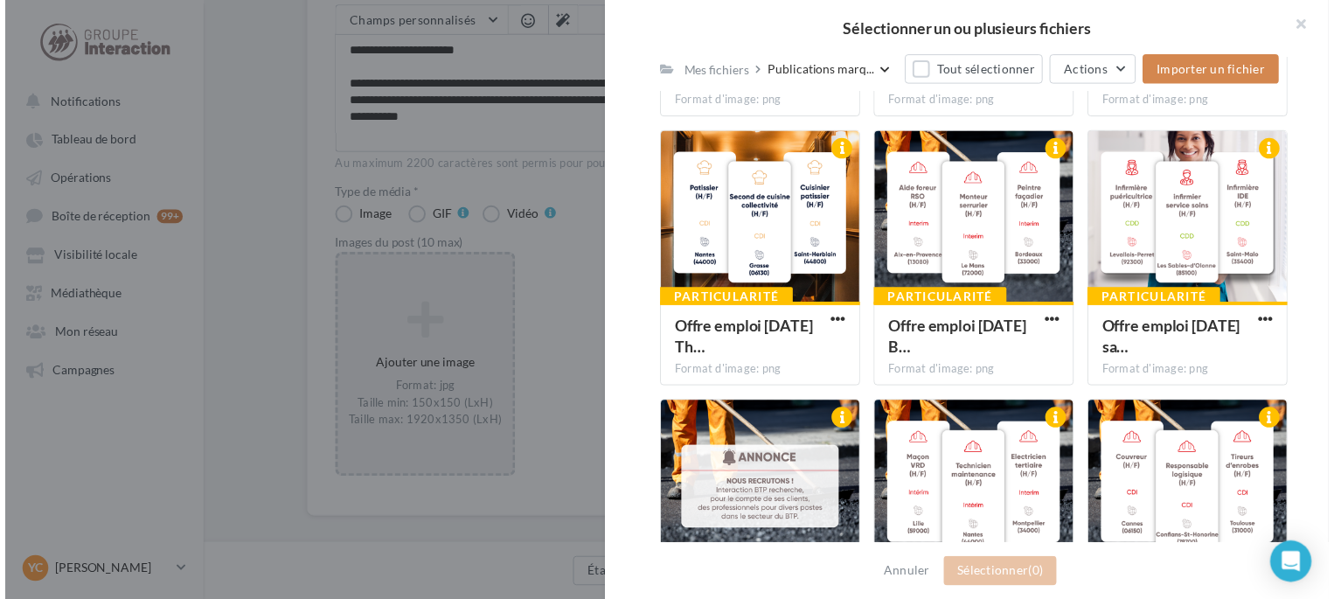
scroll to position [911, 0]
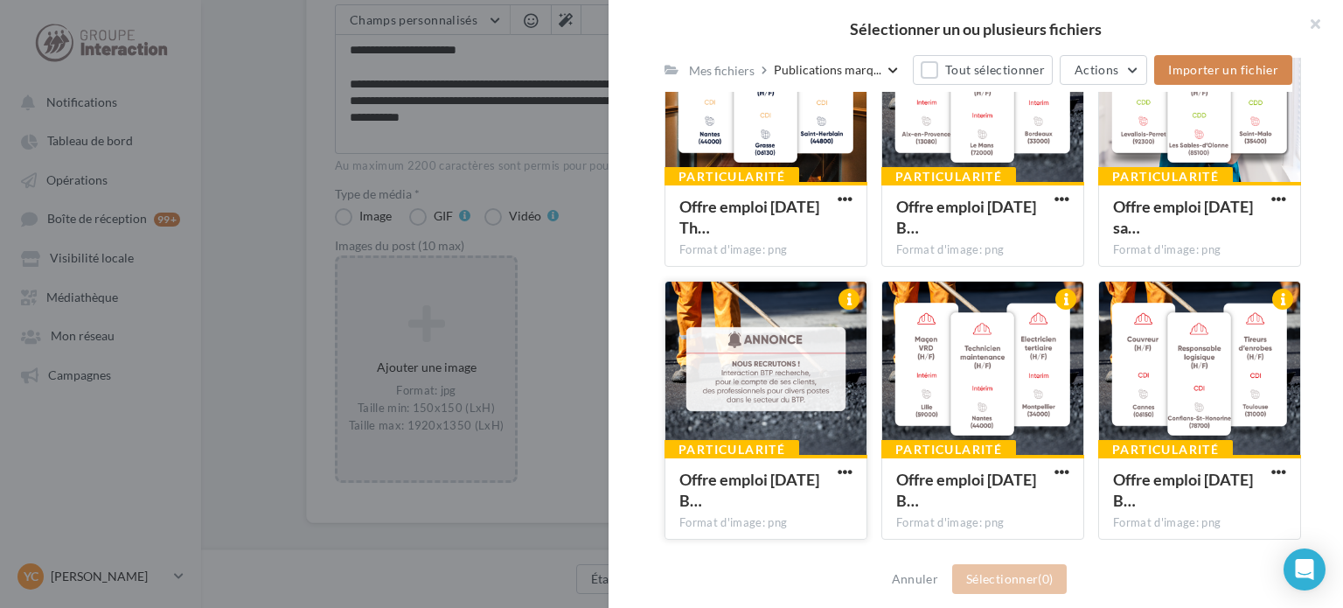
click at [734, 475] on span "Offre emploi [DATE] B…" at bounding box center [749, 490] width 140 height 40
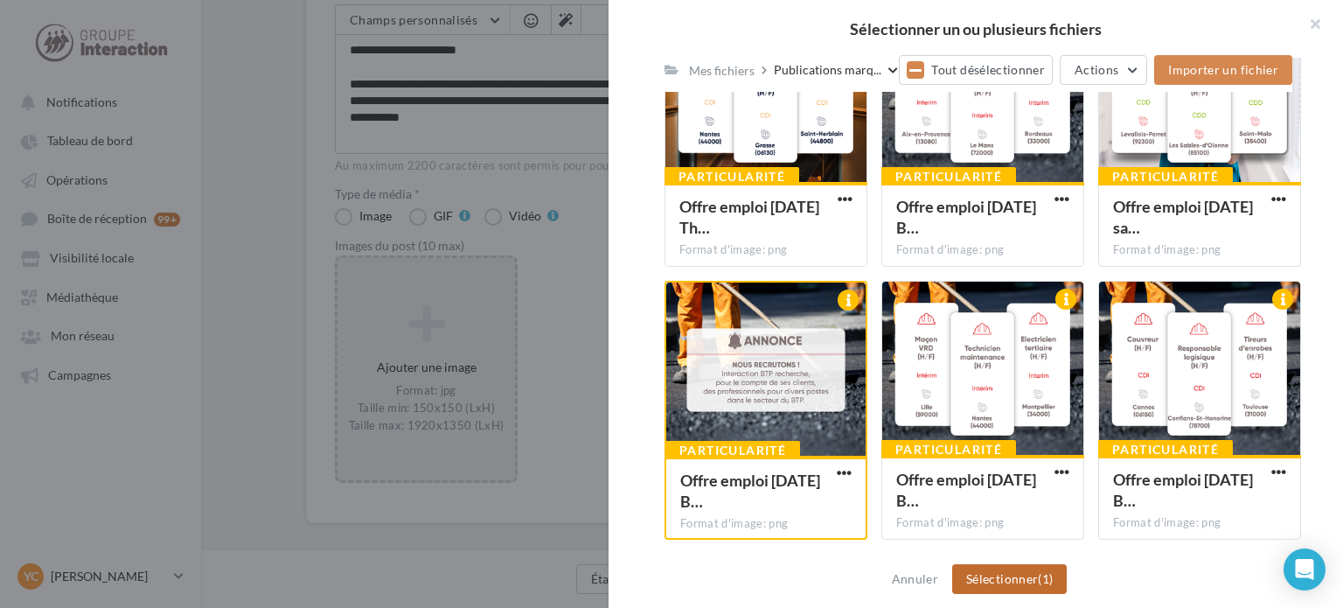
click at [1026, 576] on button "Sélectionner (1)" at bounding box center [1009, 579] width 115 height 30
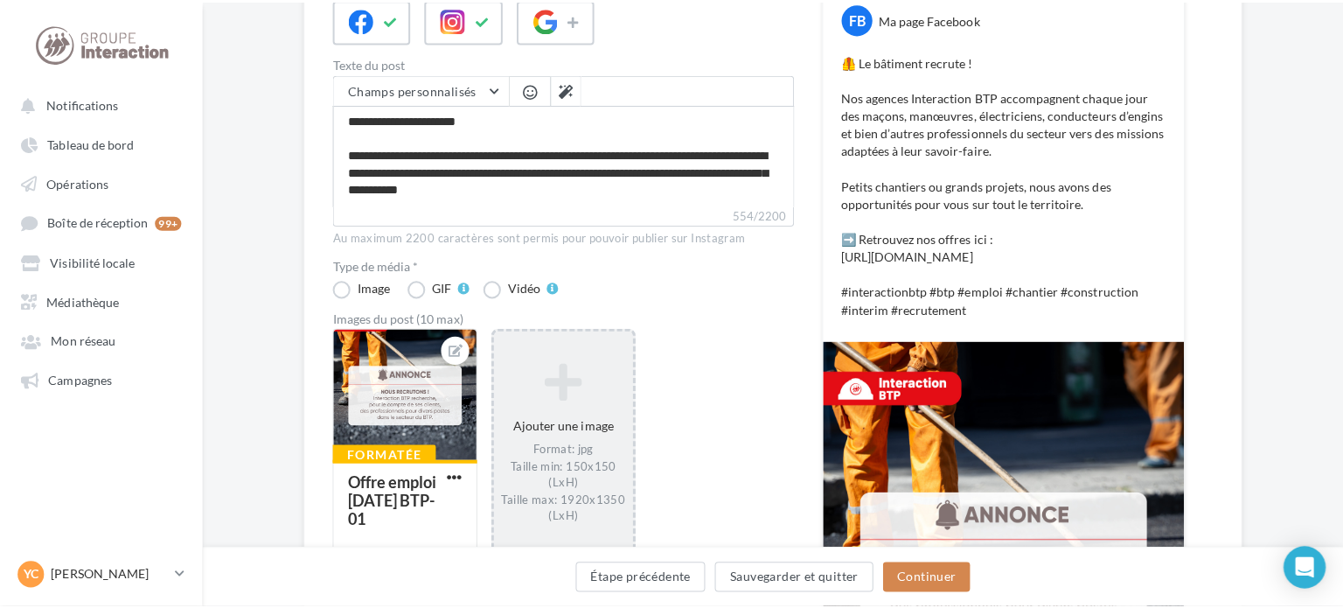
scroll to position [437, 0]
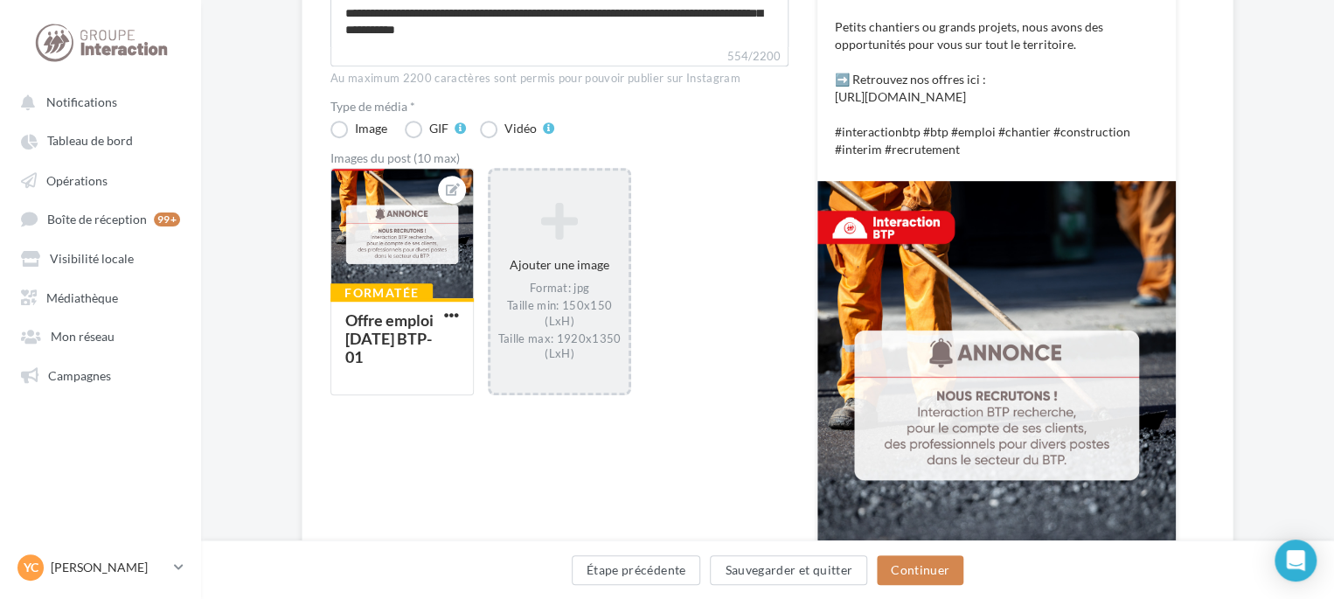
click at [565, 268] on div "Ajouter une image Format: jpg Taille min: 150x150 (LxH) Taille max: 1920x1350 (…" at bounding box center [559, 280] width 138 height 177
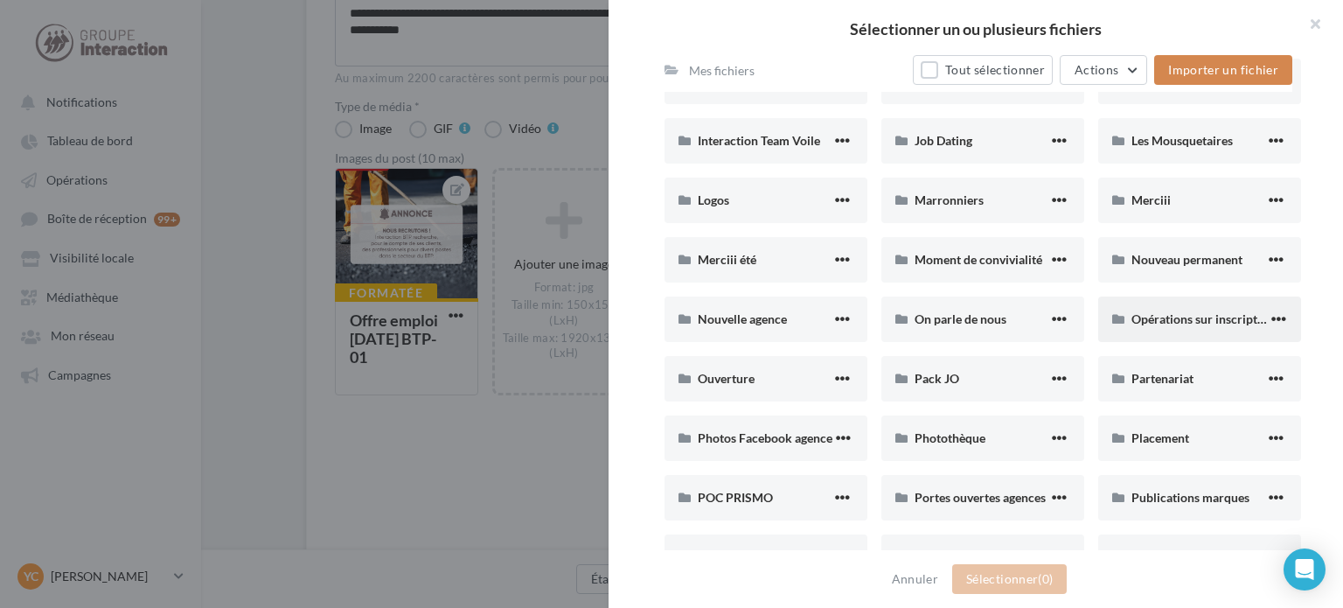
scroll to position [874, 0]
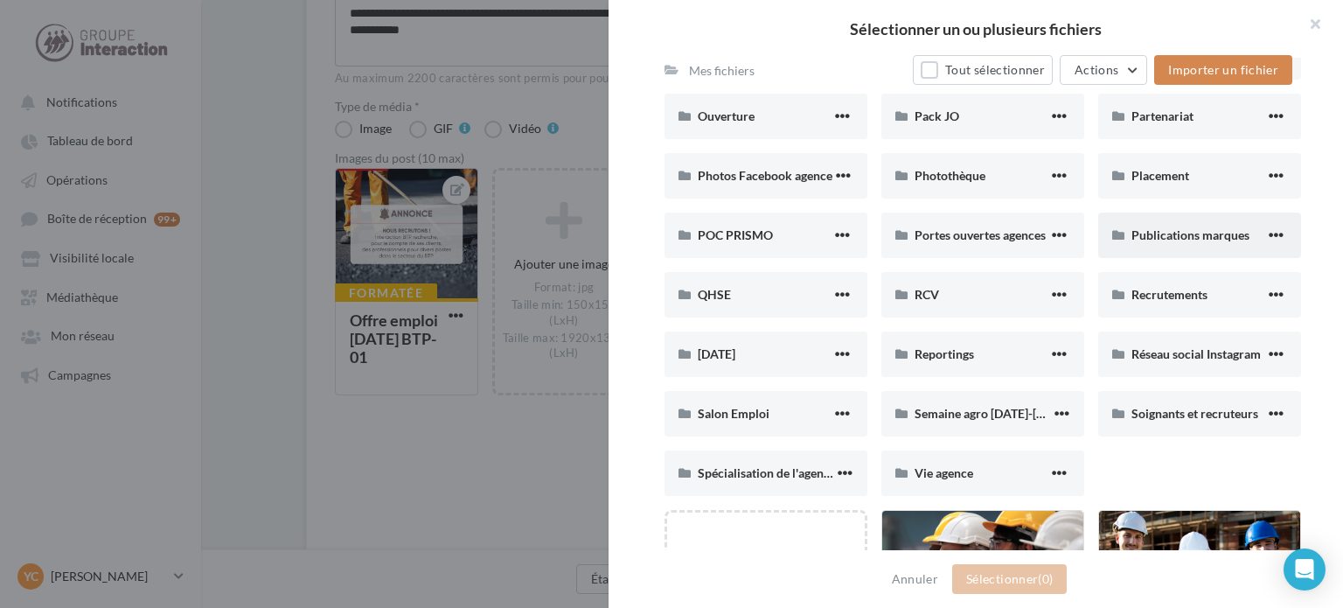
click at [1155, 244] on div "Publications marques" at bounding box center [1199, 234] width 203 height 45
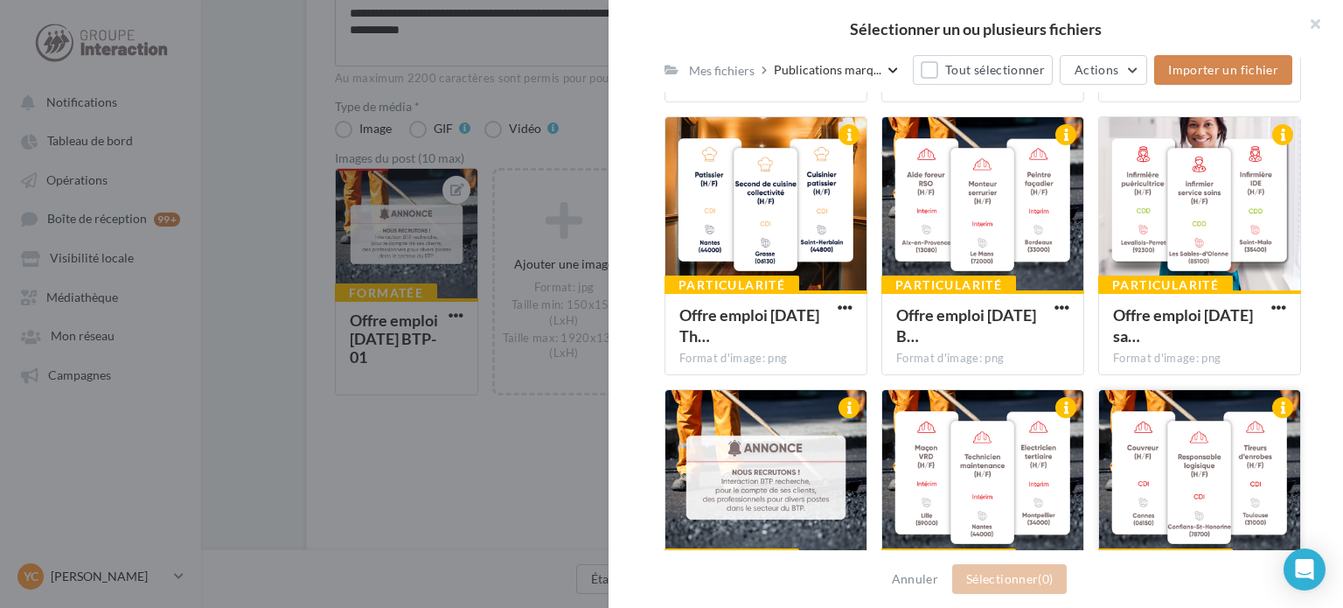
scroll to position [1065, 0]
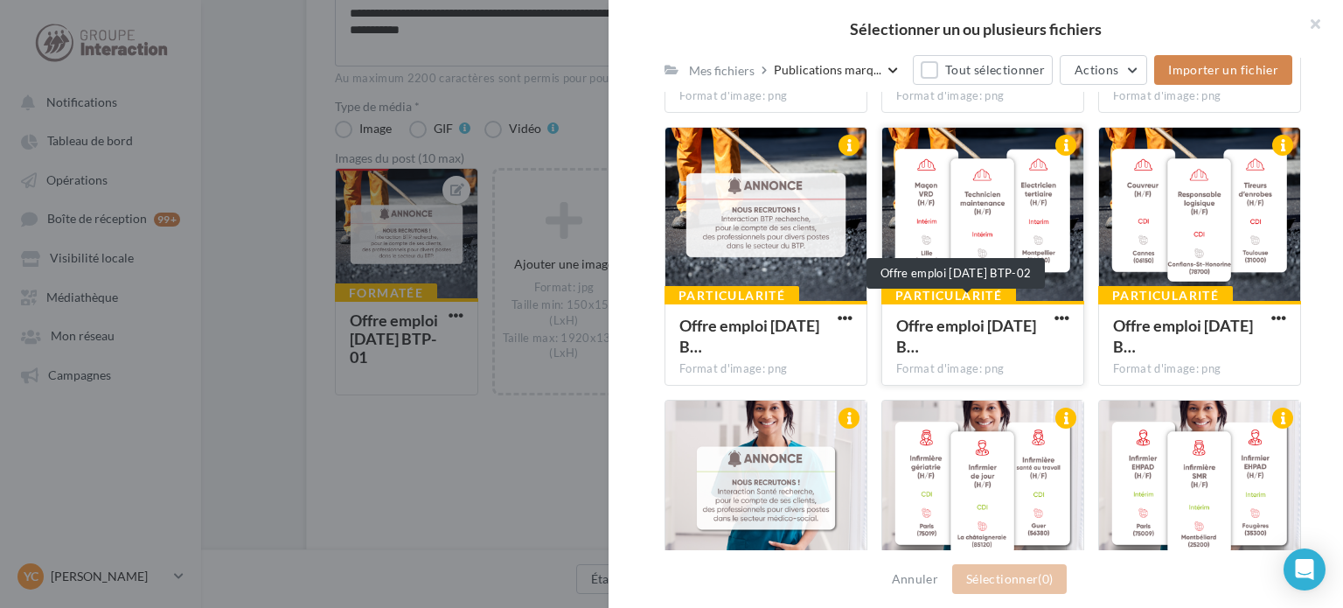
click at [987, 325] on div "Offre emploi [DATE] B…" at bounding box center [972, 336] width 152 height 42
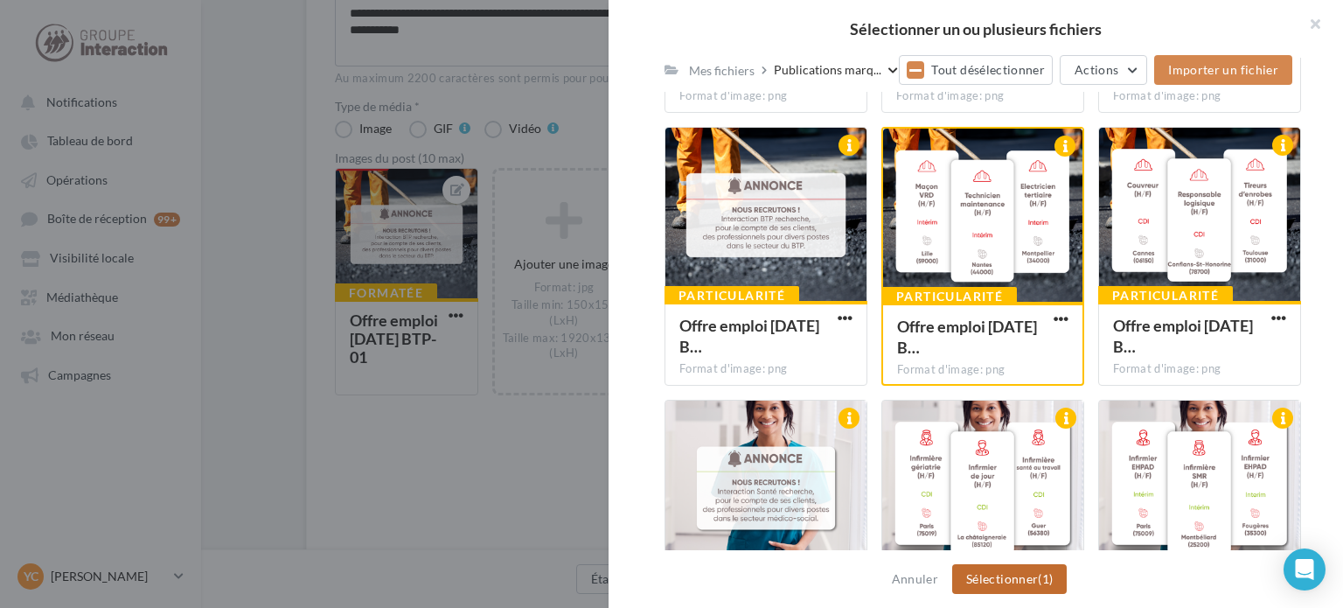
click at [1005, 573] on button "Sélectionner (1)" at bounding box center [1009, 579] width 115 height 30
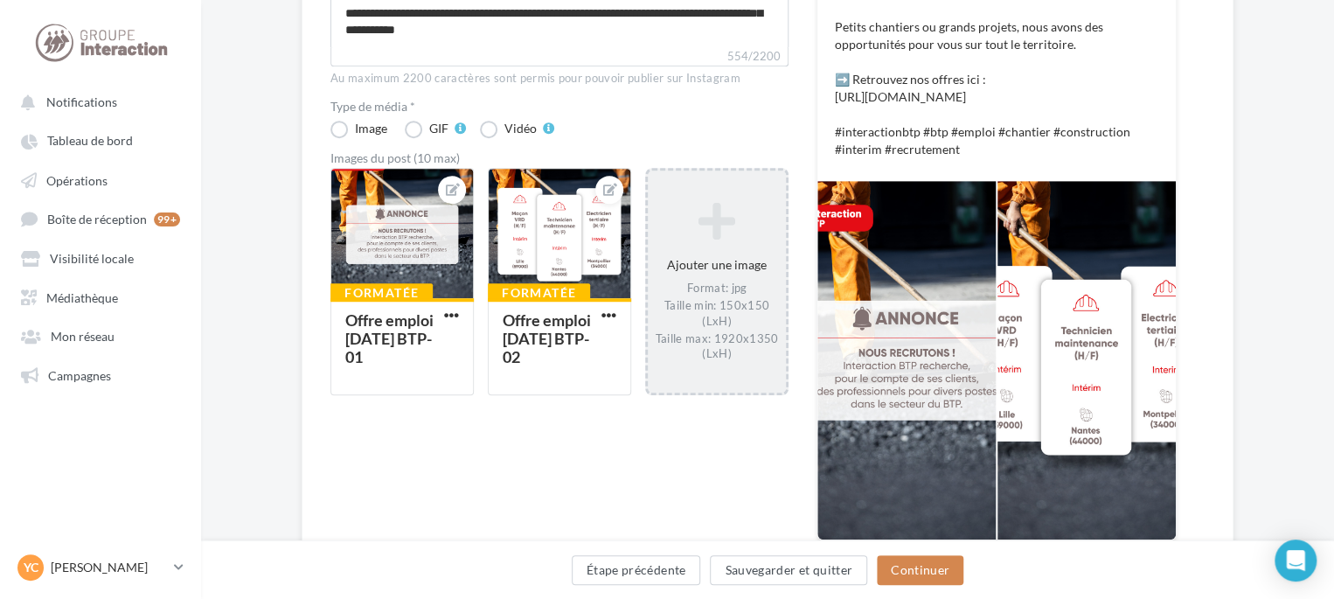
click at [705, 335] on div "Format: jpg Taille min: 150x150 (LxH) Taille max: 1920x1350 (LxH)" at bounding box center [717, 320] width 124 height 81
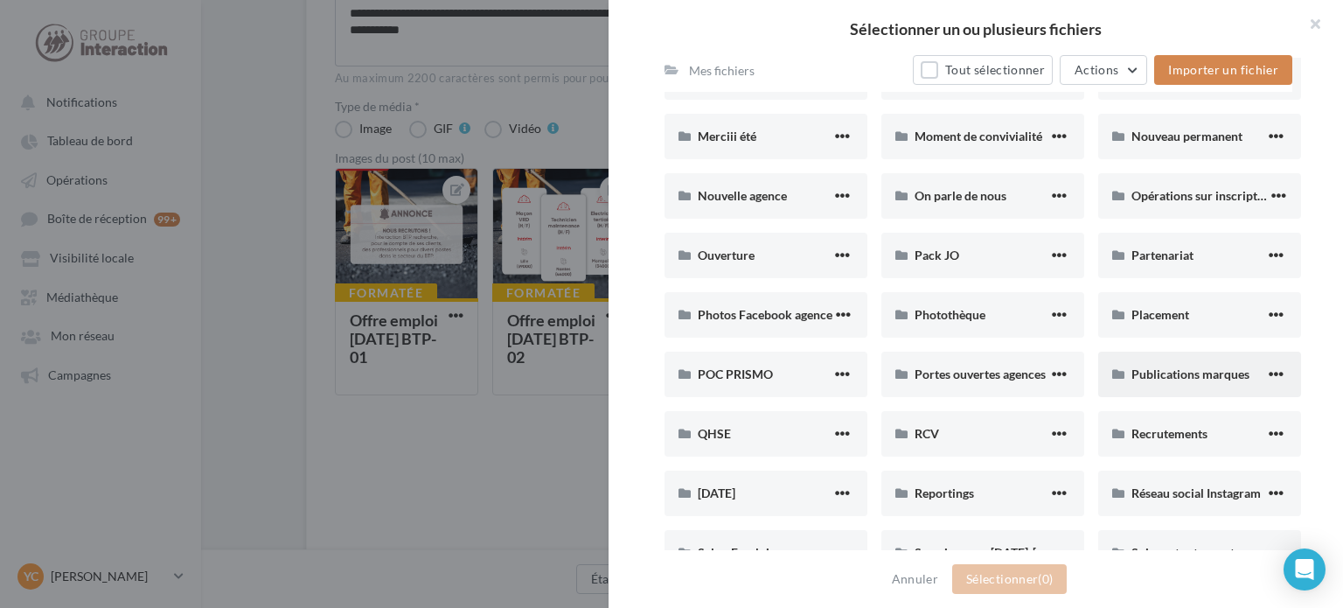
scroll to position [874, 0]
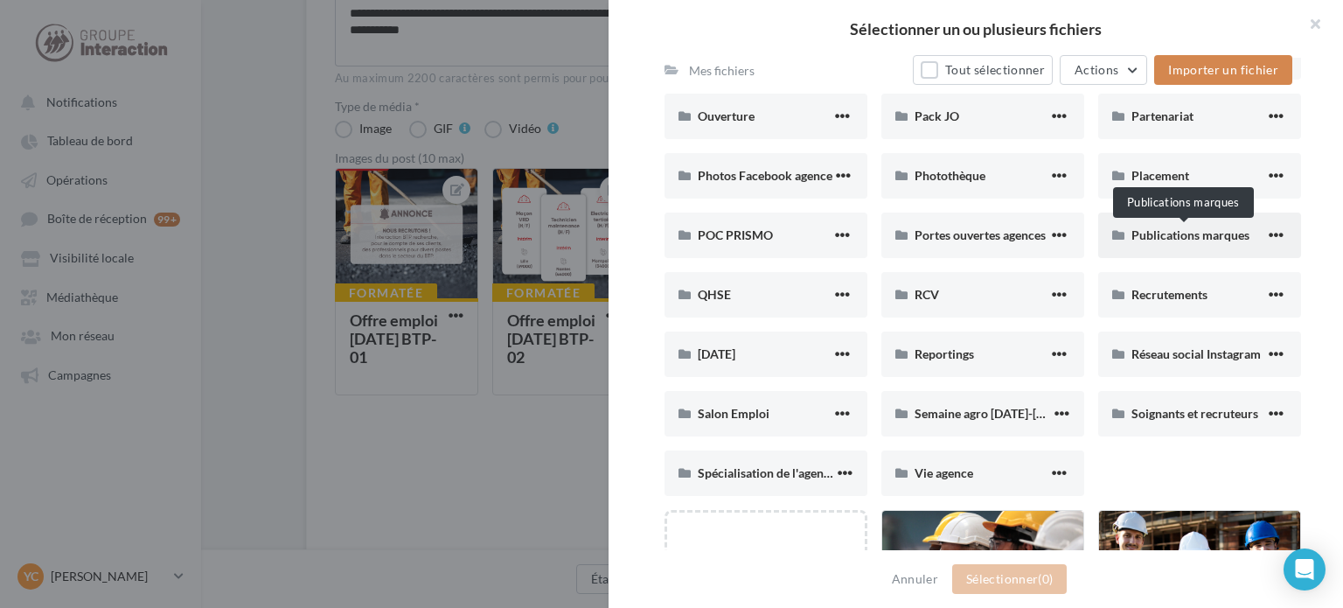
click at [1175, 237] on span "Publications marques" at bounding box center [1190, 234] width 118 height 15
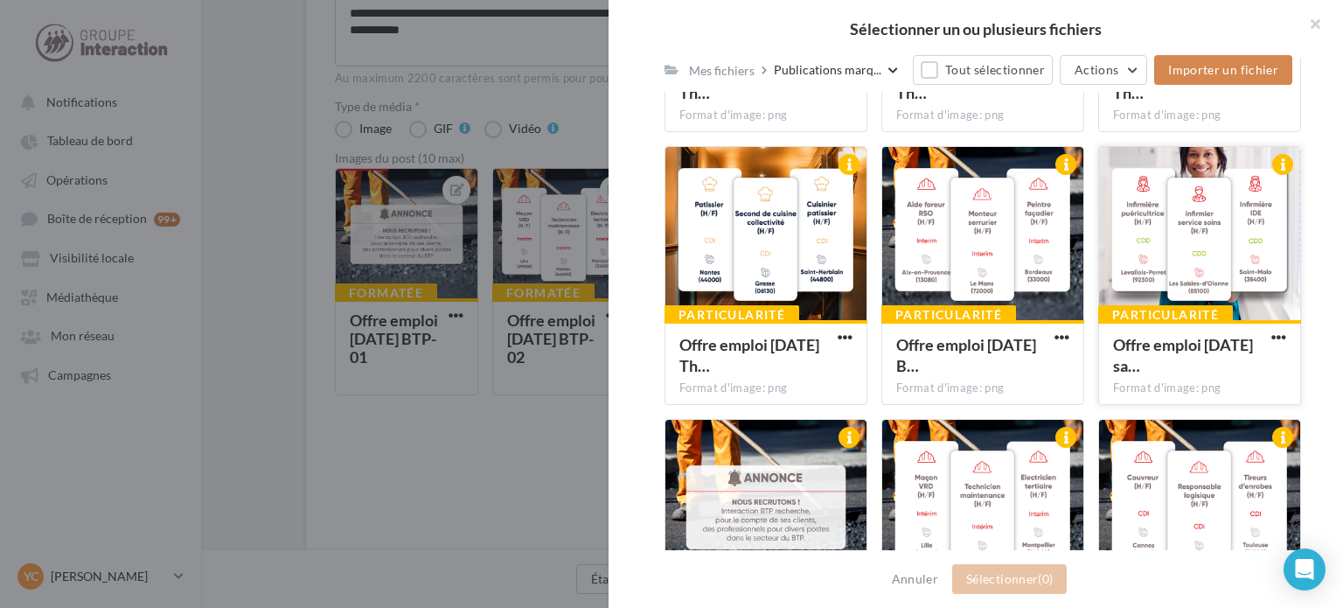
scroll to position [911, 0]
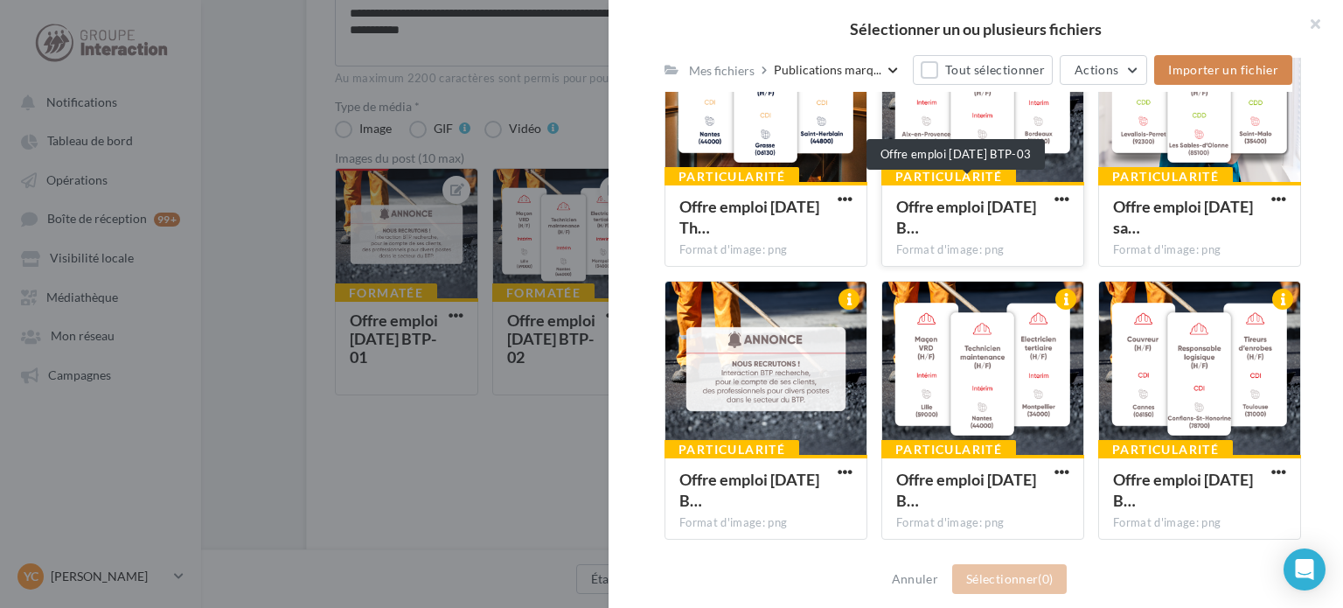
click at [963, 198] on span "Offre emploi [DATE] B…" at bounding box center [966, 217] width 140 height 40
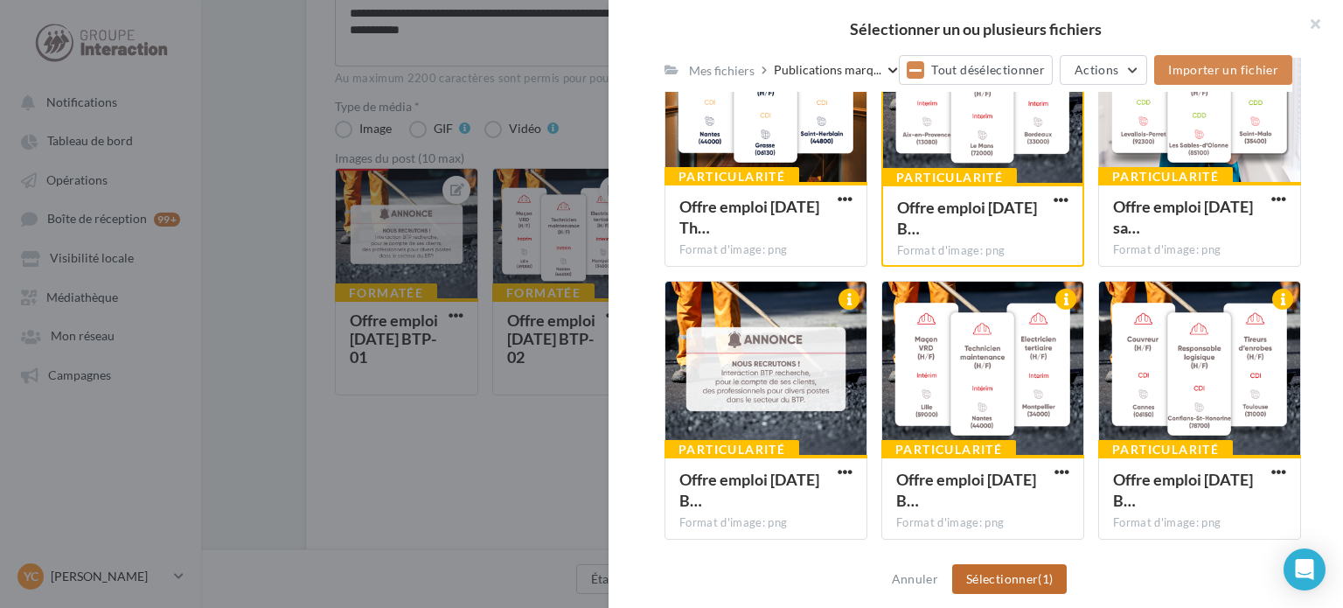
click at [1023, 580] on button "Sélectionner (1)" at bounding box center [1009, 579] width 115 height 30
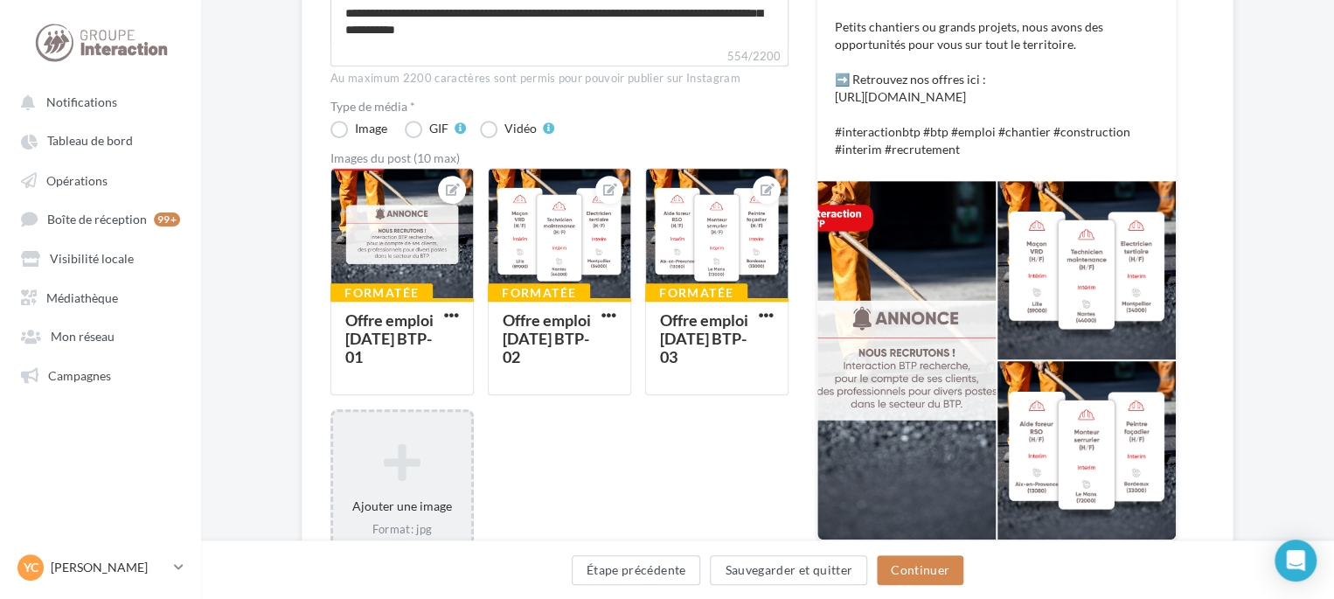
click at [427, 468] on icon at bounding box center [402, 462] width 124 height 42
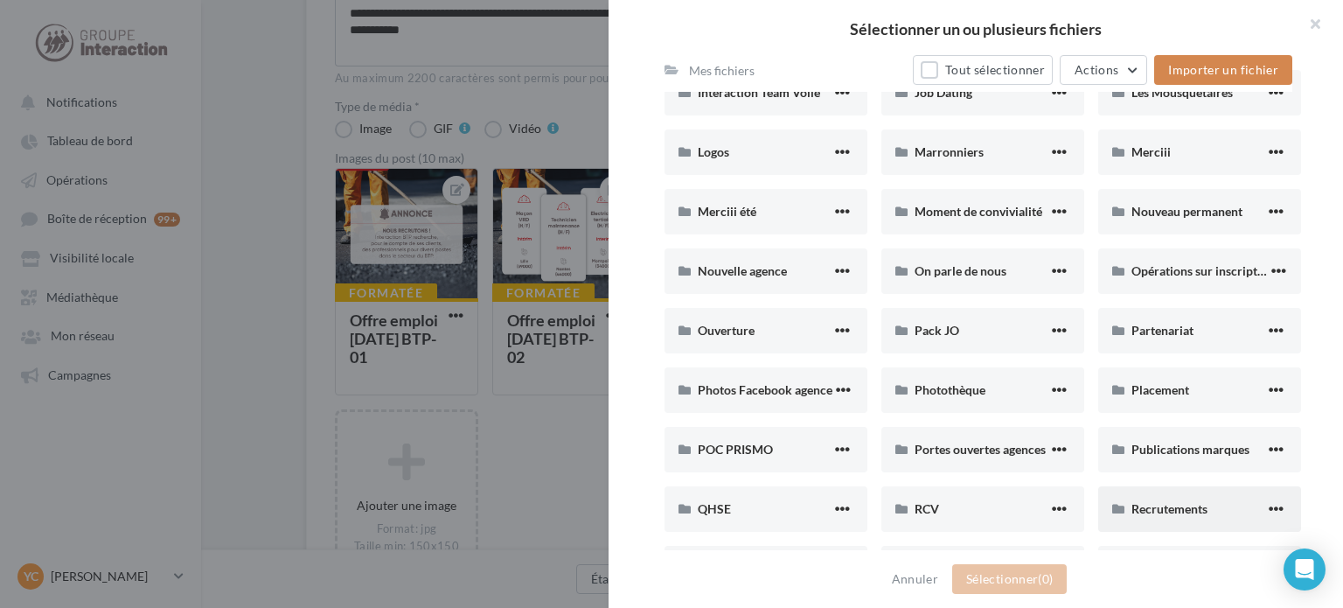
scroll to position [787, 0]
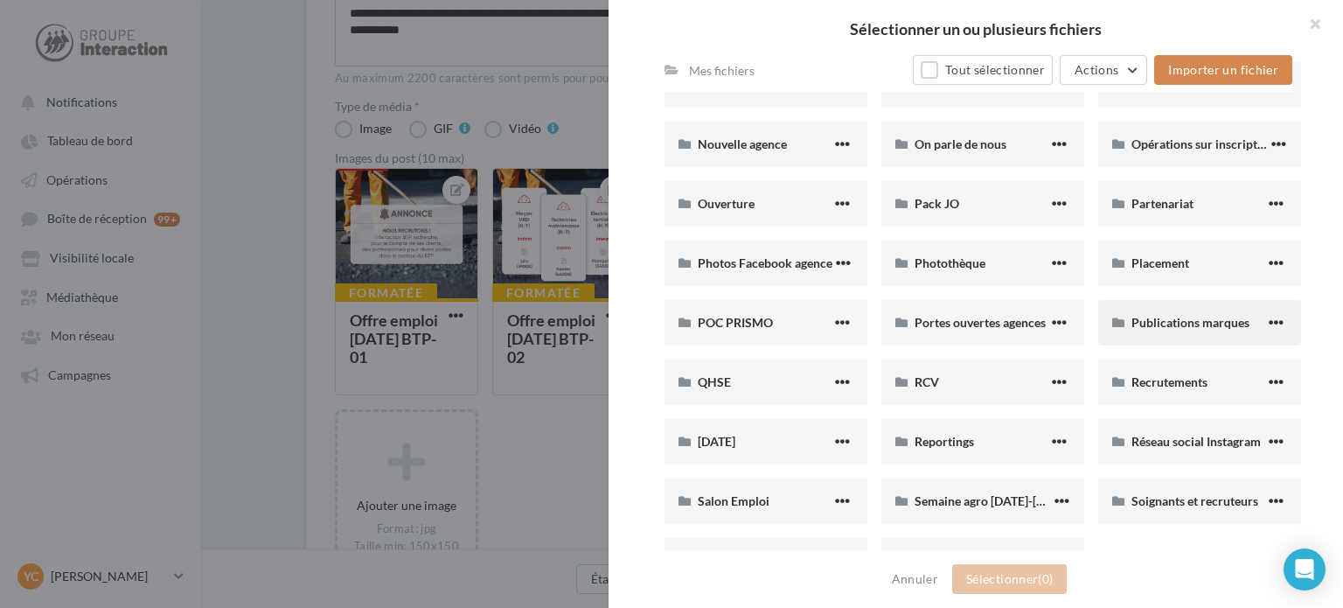
click at [1182, 309] on div "Publications marques" at bounding box center [1199, 322] width 203 height 45
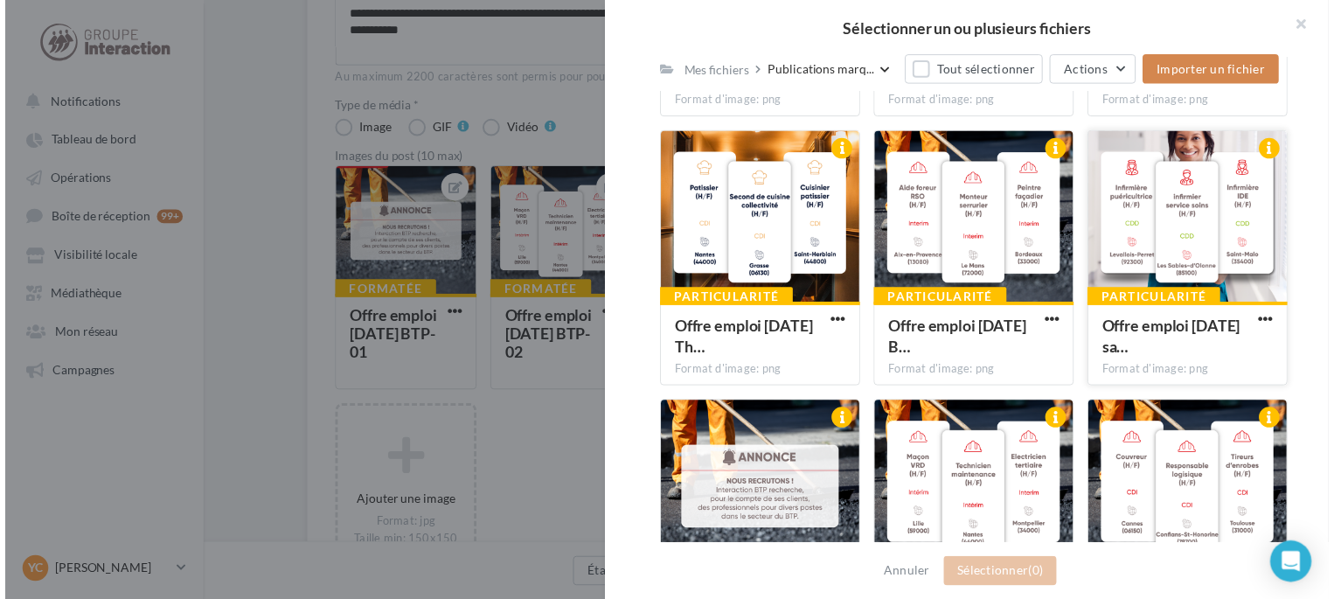
scroll to position [911, 0]
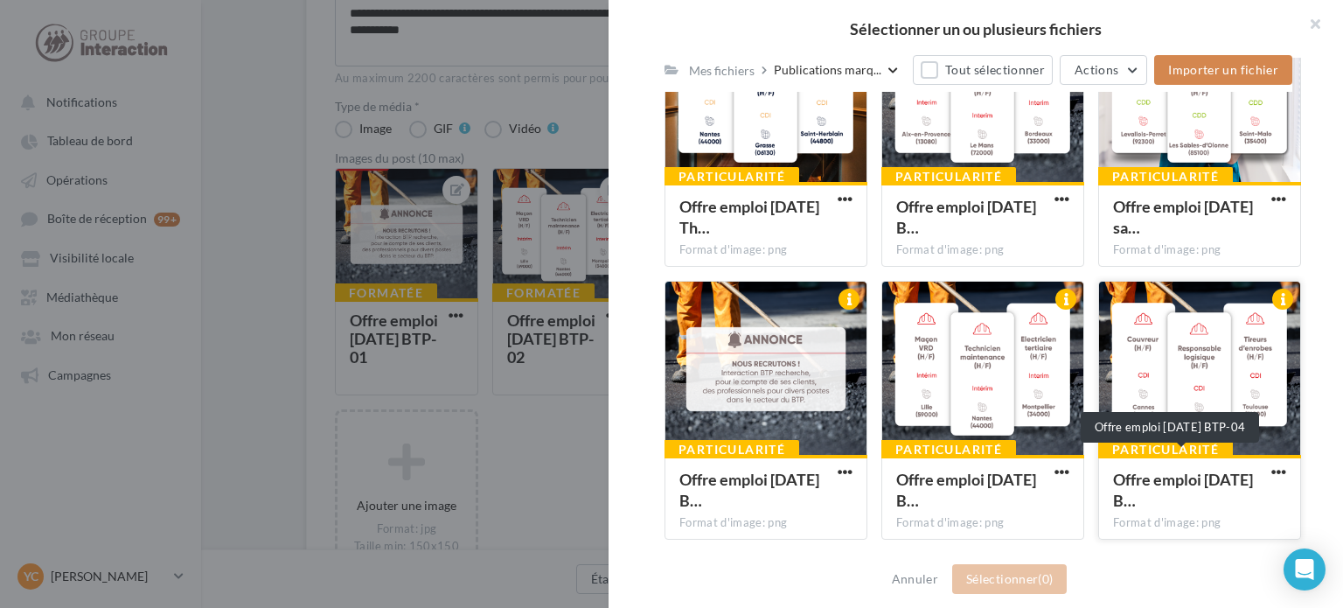
click at [1172, 495] on span "Offre emploi [DATE] B…" at bounding box center [1183, 490] width 140 height 40
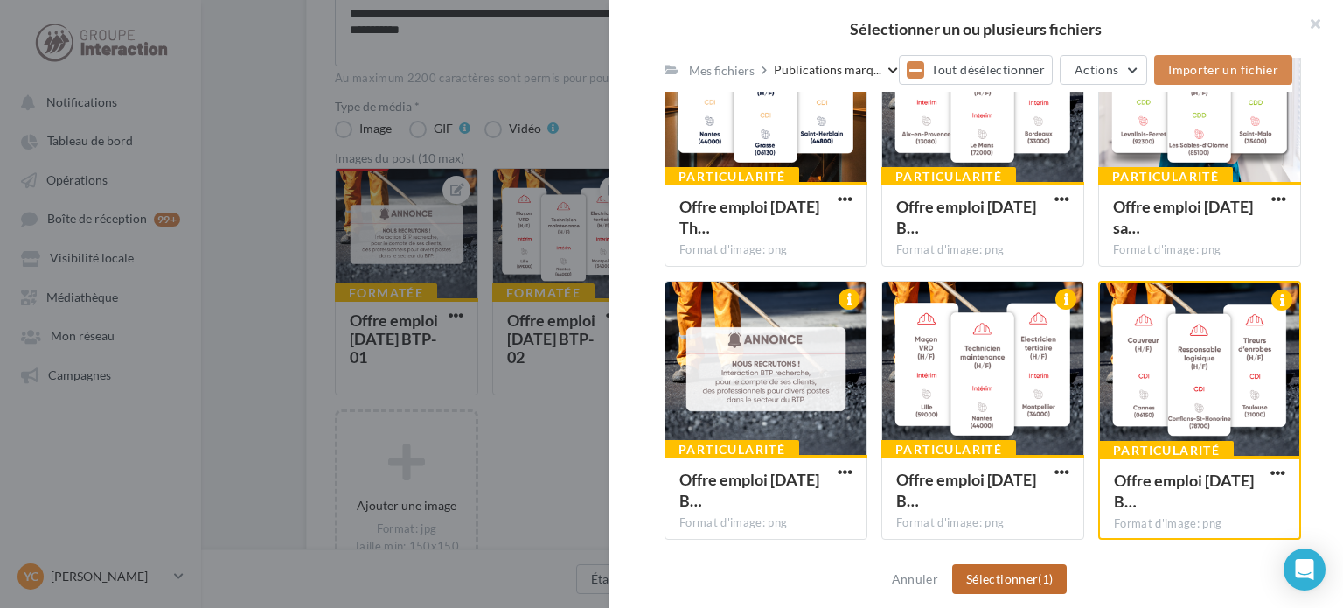
click at [976, 570] on button "Sélectionner (1)" at bounding box center [1009, 579] width 115 height 30
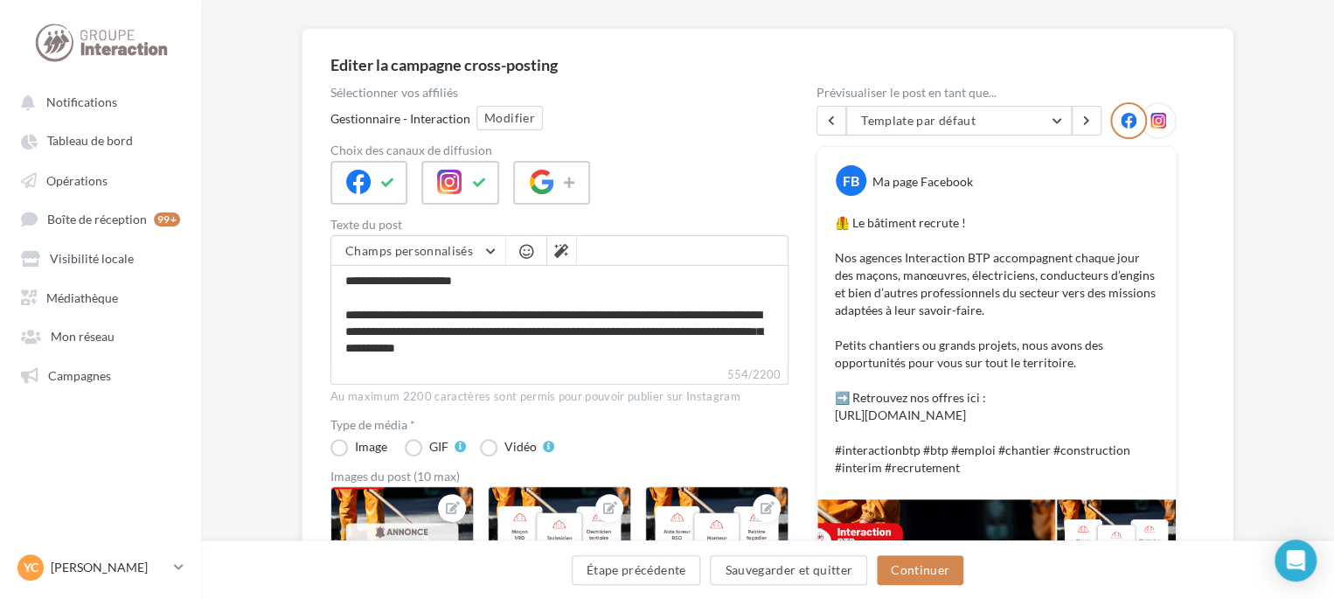
scroll to position [262, 0]
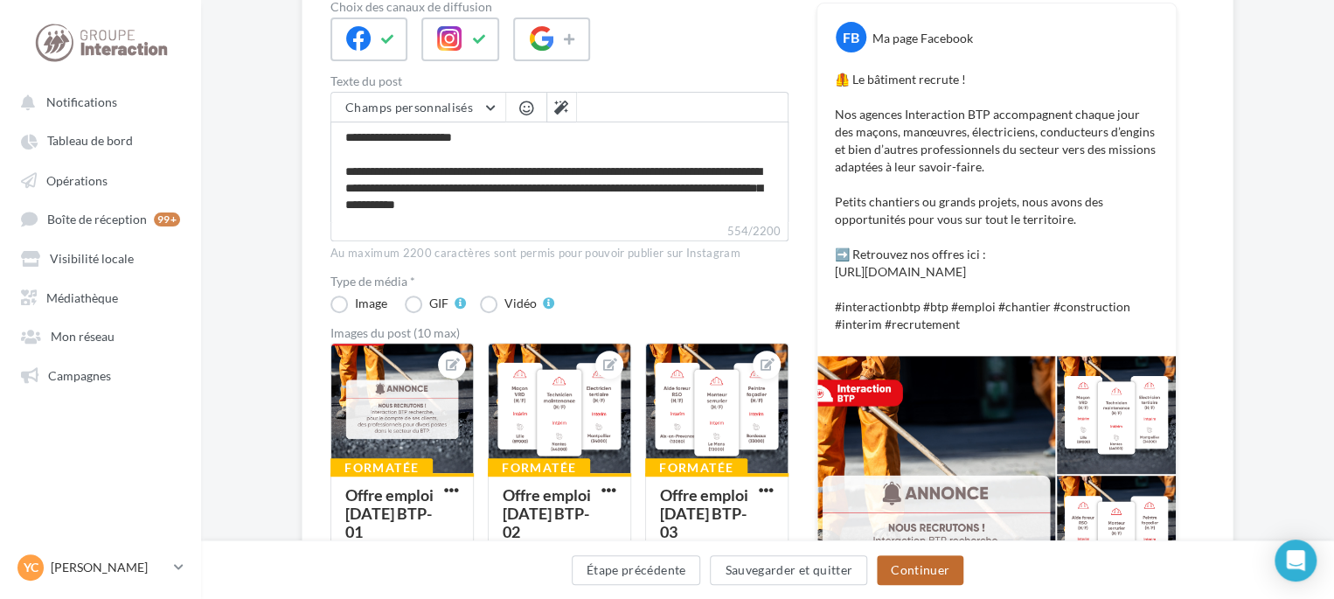
click at [895, 561] on button "Continuer" at bounding box center [920, 570] width 87 height 30
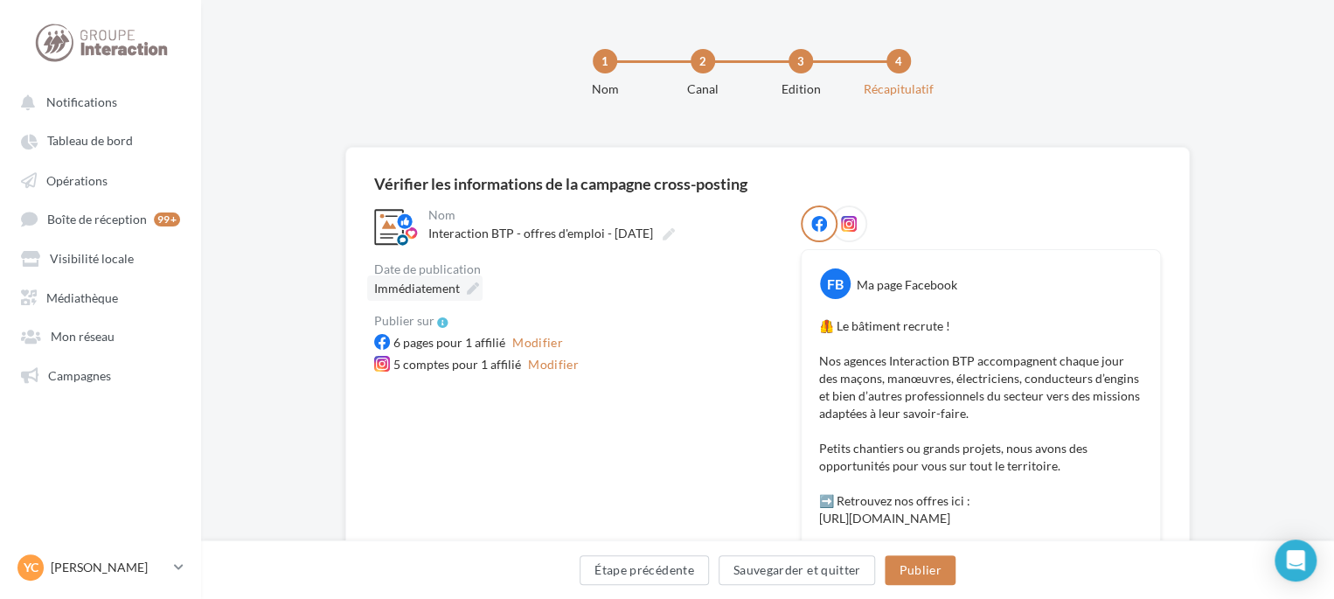
click at [434, 292] on span "Immédiatement" at bounding box center [417, 288] width 86 height 15
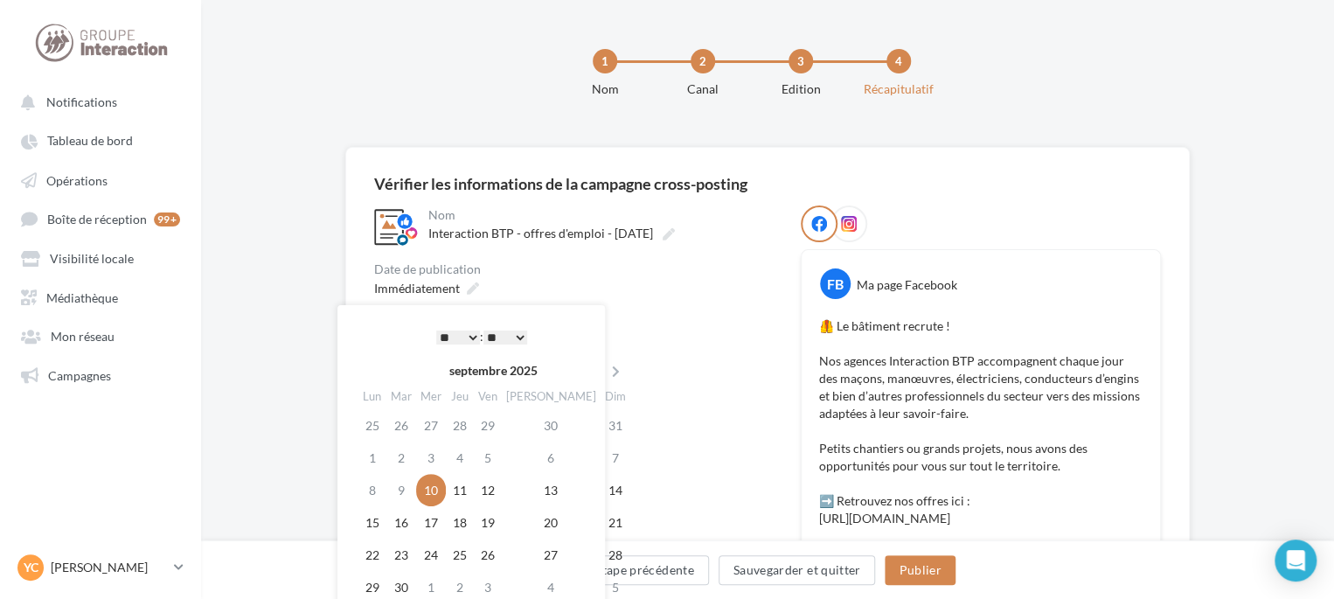
click at [464, 330] on select "* * * * * * * * * * ** ** ** ** ** ** ** ** ** ** ** ** ** **" at bounding box center [458, 337] width 44 height 14
click at [519, 330] on select "** ** ** ** ** **" at bounding box center [505, 337] width 44 height 14
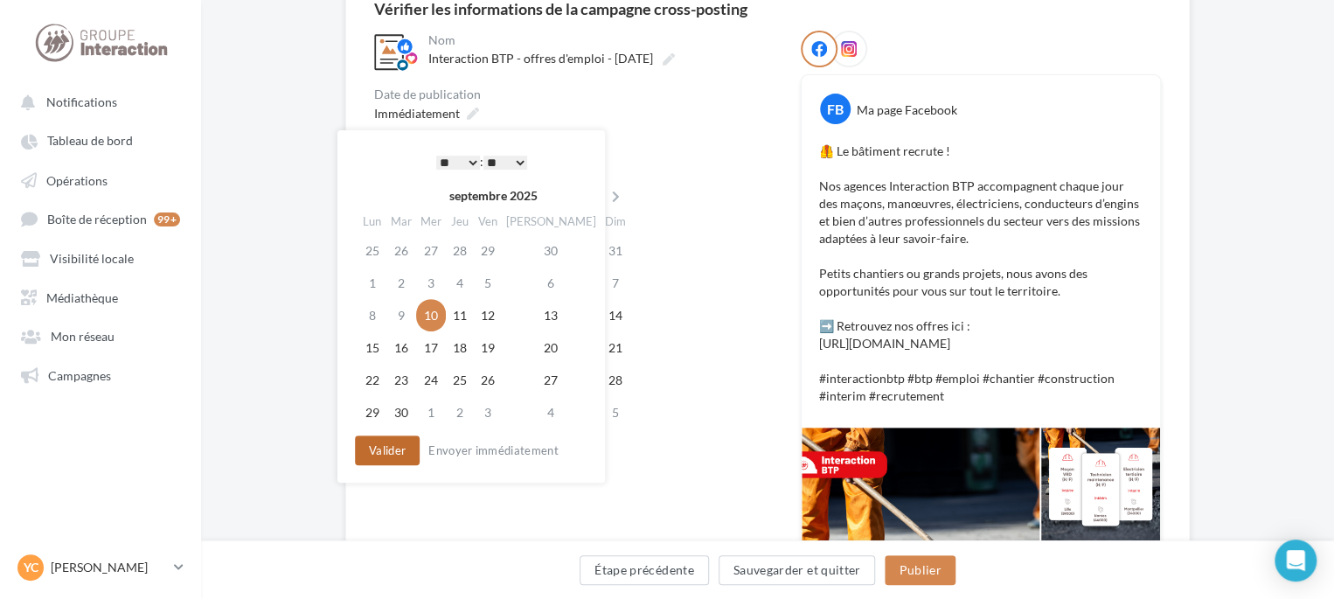
click at [400, 449] on button "Valider" at bounding box center [387, 450] width 65 height 30
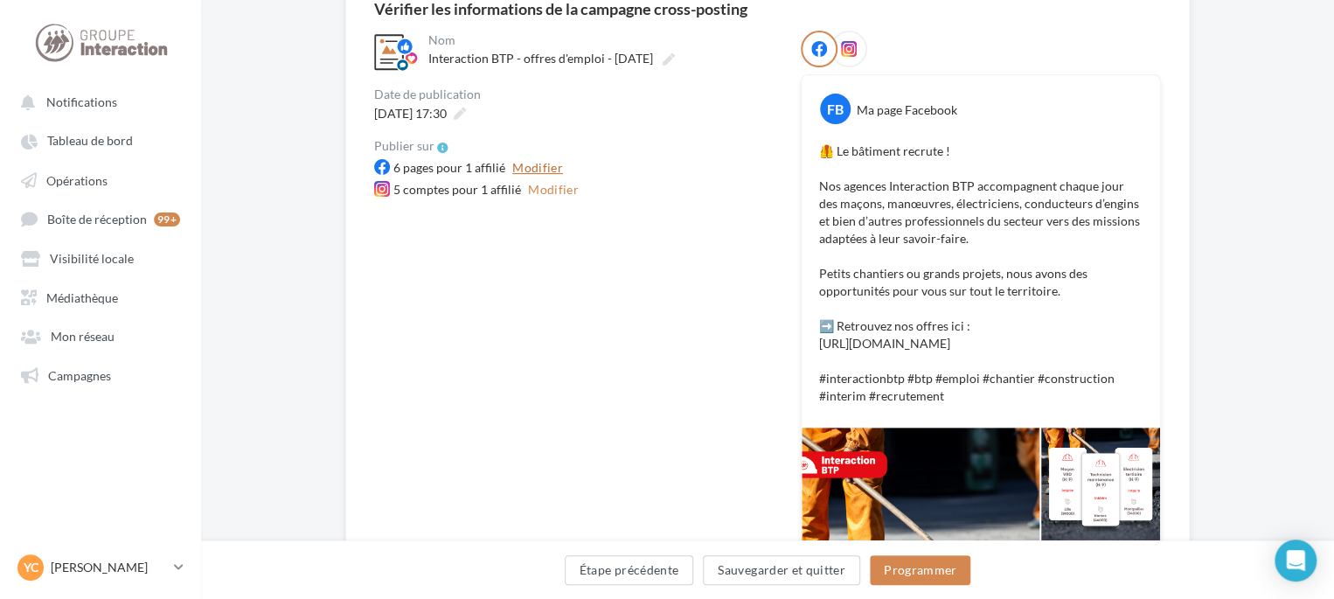
click at [539, 163] on button "Modifier" at bounding box center [537, 167] width 65 height 21
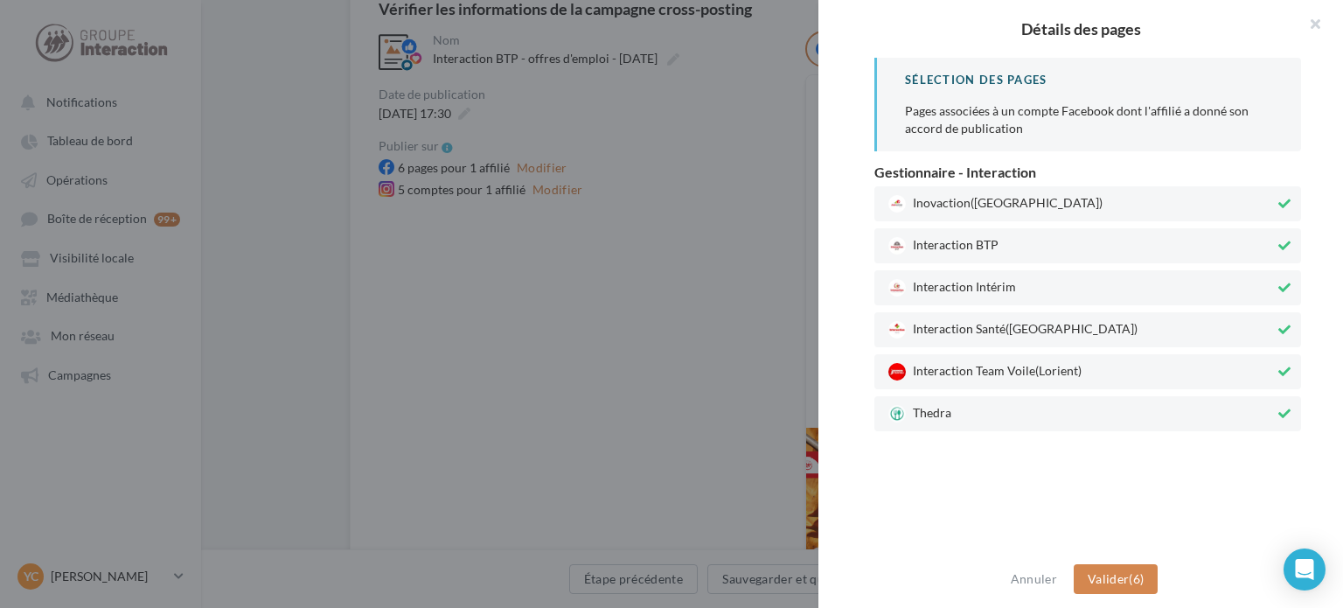
click at [953, 405] on span "Thedra" at bounding box center [1081, 413] width 386 height 17
click at [951, 364] on span "Interaction Team Voile (Lorient)" at bounding box center [1081, 371] width 386 height 17
click at [961, 324] on span "Interaction Santé ([GEOGRAPHIC_DATA])" at bounding box center [1081, 329] width 386 height 17
click at [965, 275] on div "Interaction Intérim" at bounding box center [1087, 287] width 427 height 35
click at [981, 198] on span "([GEOGRAPHIC_DATA])" at bounding box center [1036, 201] width 132 height 15
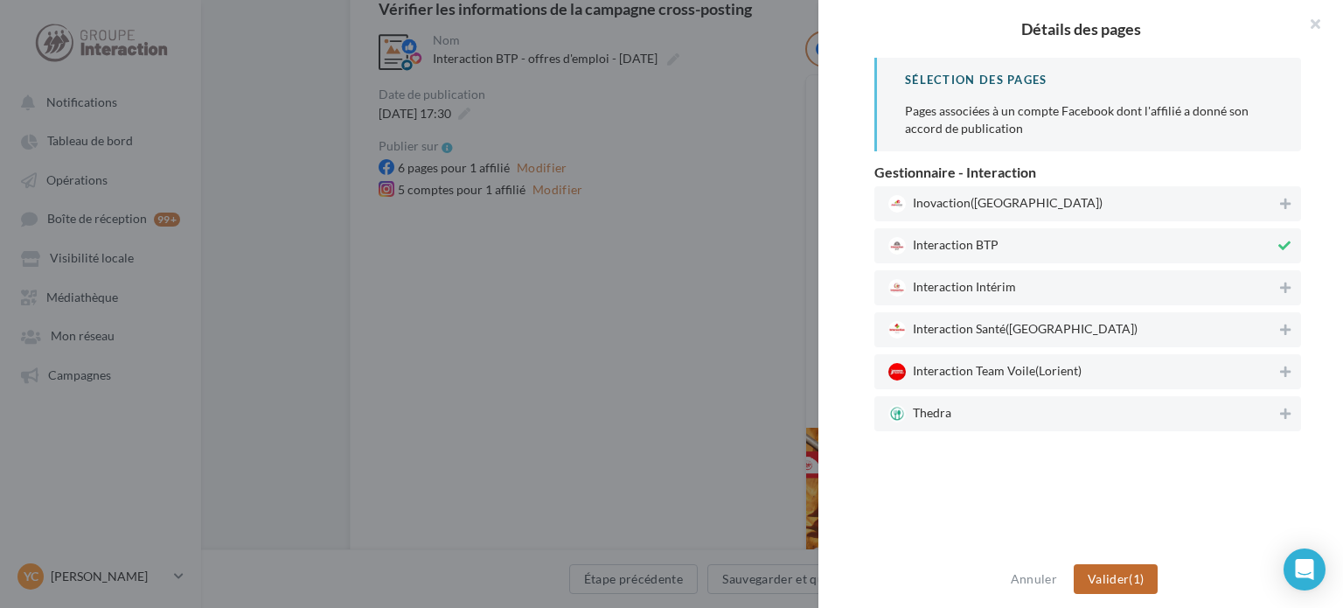
click at [1123, 570] on button "Valider (1)" at bounding box center [1116, 579] width 85 height 30
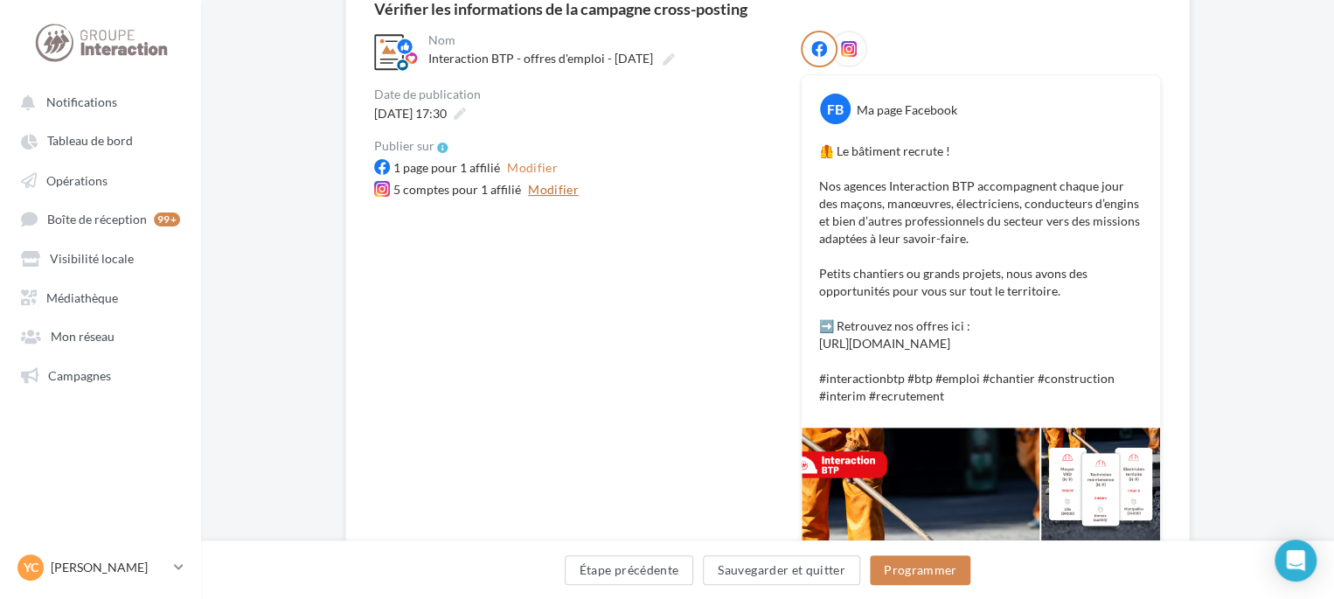
click at [539, 198] on button "Modifier" at bounding box center [553, 189] width 65 height 21
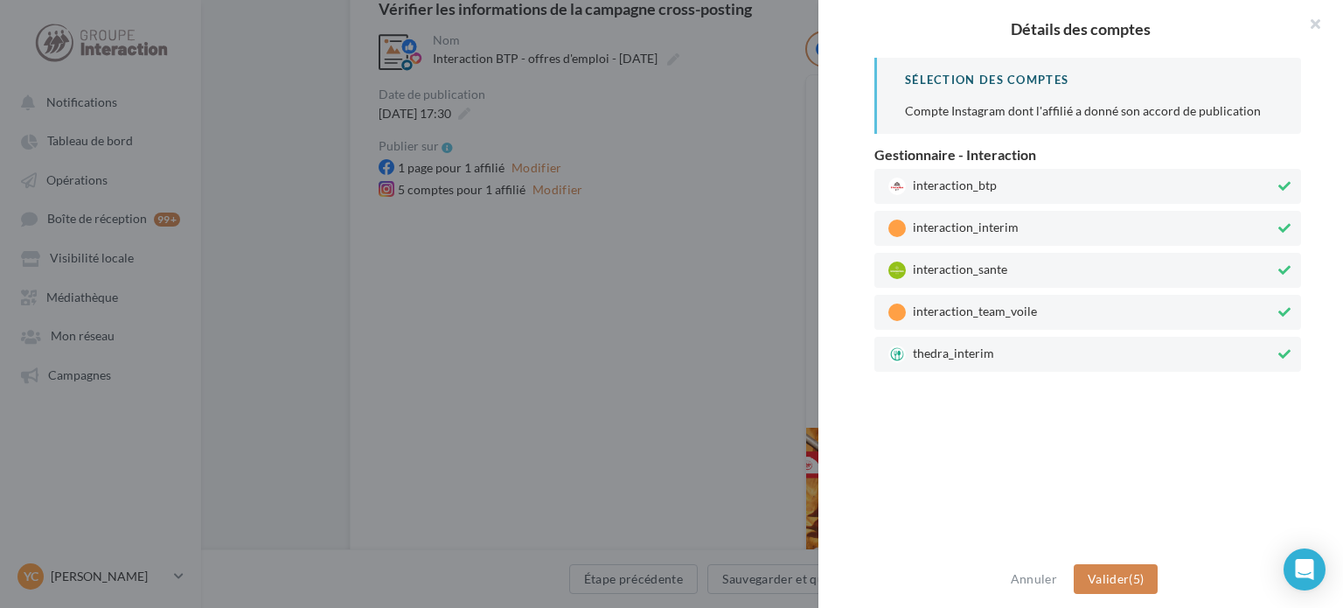
drag, startPoint x: 963, startPoint y: 358, endPoint x: 978, endPoint y: 339, distance: 24.3
click at [964, 359] on span "thedra_interim" at bounding box center [1081, 353] width 386 height 17
click at [980, 322] on div "interaction_team_voile" at bounding box center [1087, 312] width 427 height 35
click at [986, 273] on span "interaction_sante" at bounding box center [1081, 269] width 386 height 17
click at [998, 226] on span "interaction_interim" at bounding box center [1081, 227] width 386 height 17
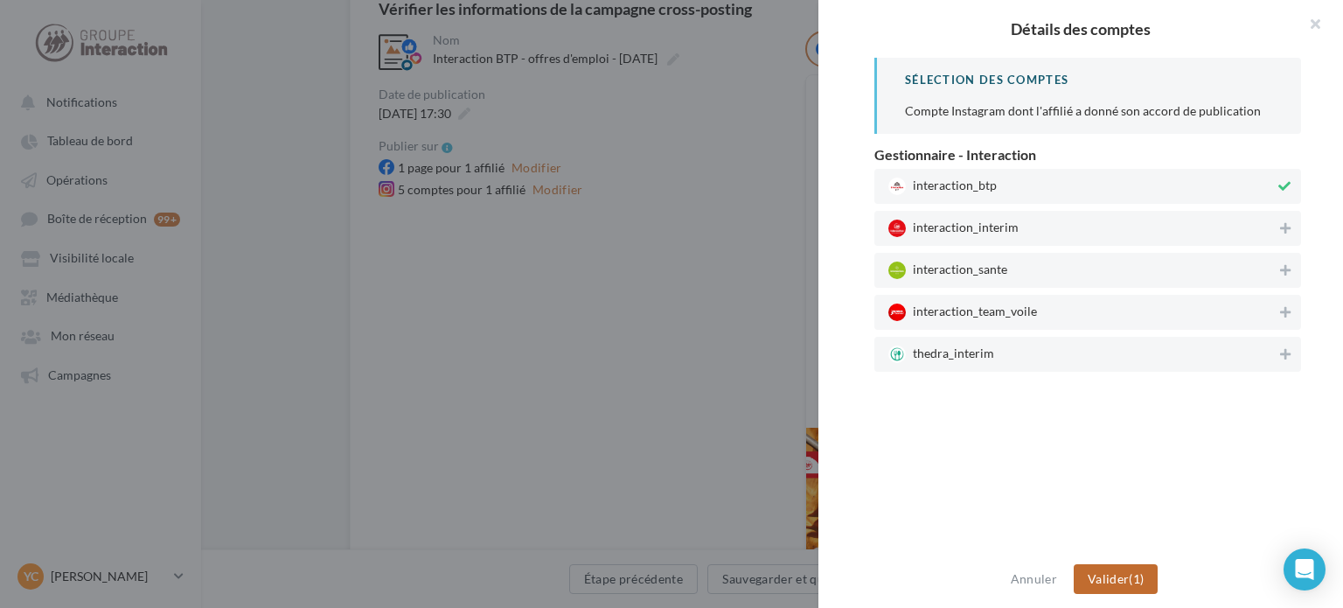
click at [1126, 574] on button "Valider (1)" at bounding box center [1116, 579] width 85 height 30
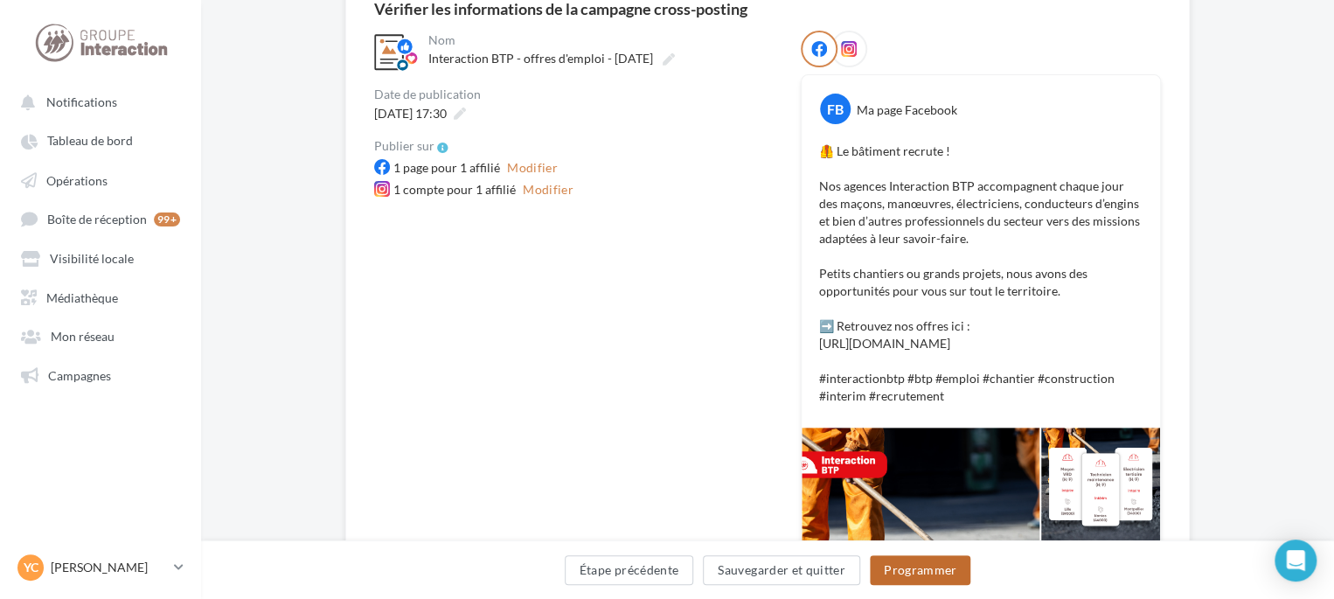
click at [900, 573] on button "Programmer" at bounding box center [920, 570] width 101 height 30
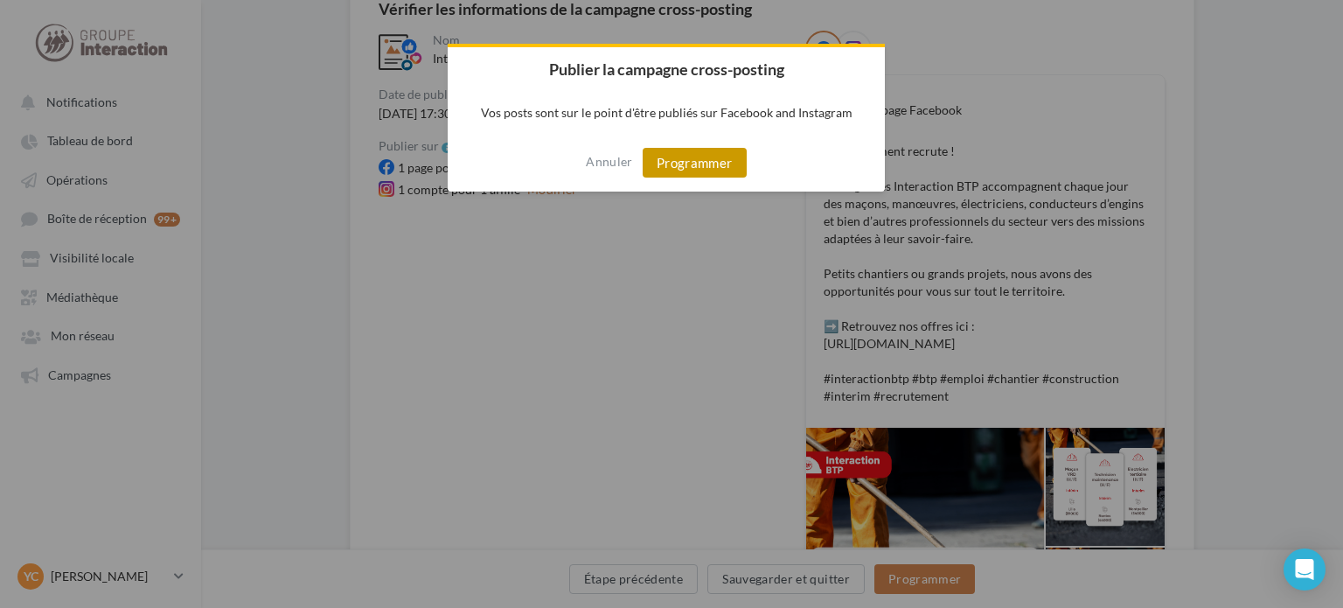
click at [662, 161] on button "Programmer" at bounding box center [695, 163] width 104 height 30
